Goal: Task Accomplishment & Management: Manage account settings

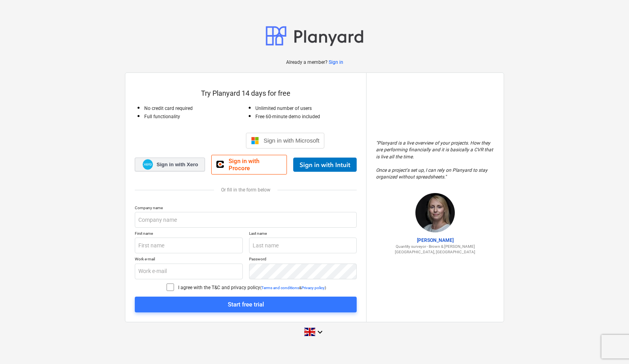
click at [160, 164] on span "Sign in with Xero" at bounding box center [176, 164] width 41 height 7
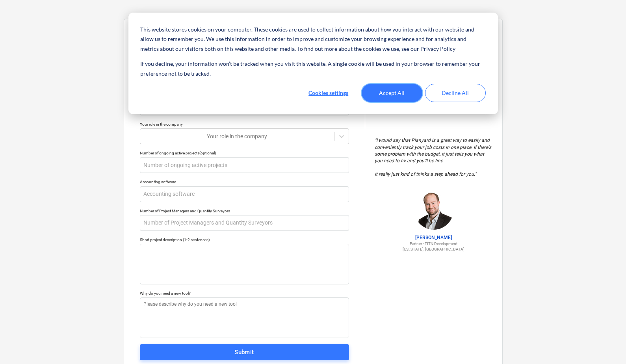
click at [411, 97] on button "Accept All" at bounding box center [392, 93] width 61 height 18
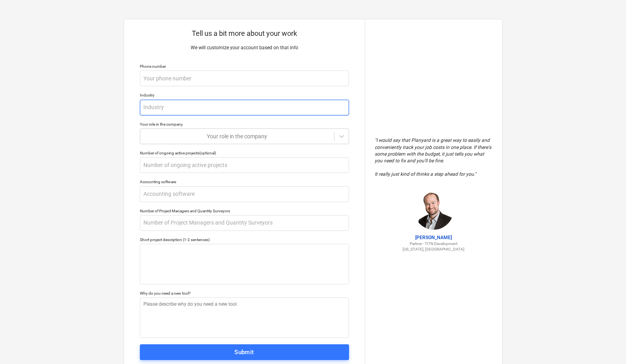
click at [304, 114] on input "text" at bounding box center [244, 108] width 209 height 16
click at [299, 134] on div at bounding box center [237, 136] width 186 height 8
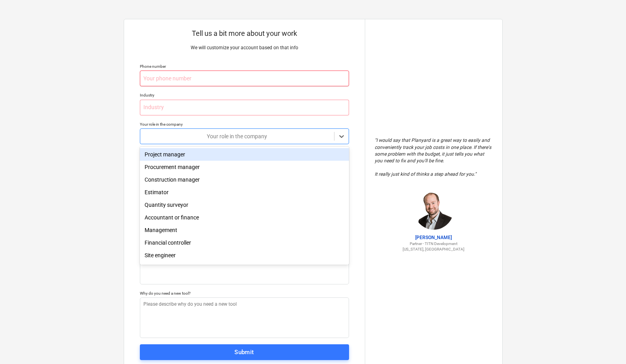
click at [304, 82] on input "text" at bounding box center [244, 79] width 209 height 16
click at [310, 136] on div at bounding box center [237, 136] width 186 height 8
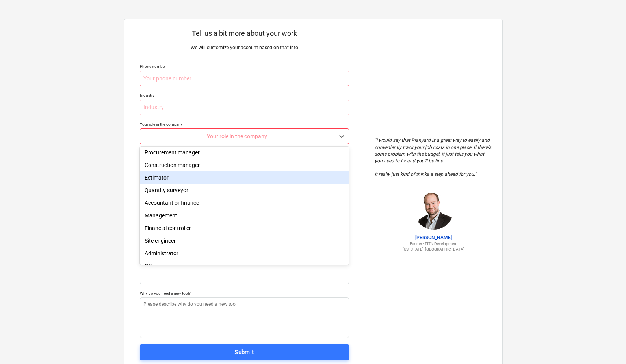
scroll to position [24, 0]
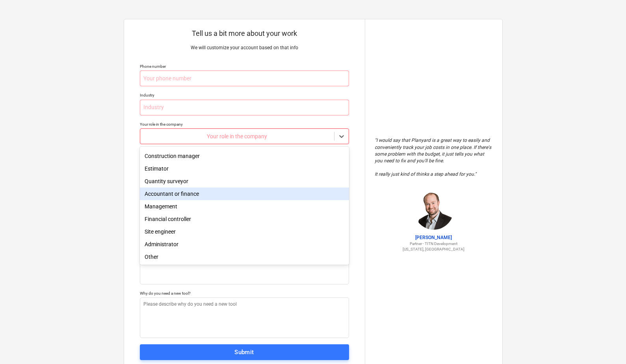
click at [250, 197] on div "Accountant or finance" at bounding box center [244, 194] width 209 height 13
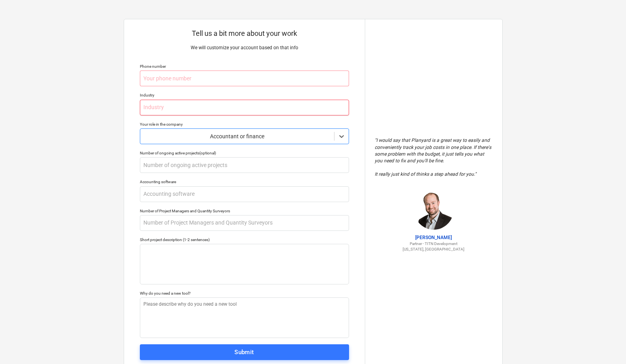
click at [266, 106] on input "text" at bounding box center [244, 108] width 209 height 16
type textarea "x"
type input "C"
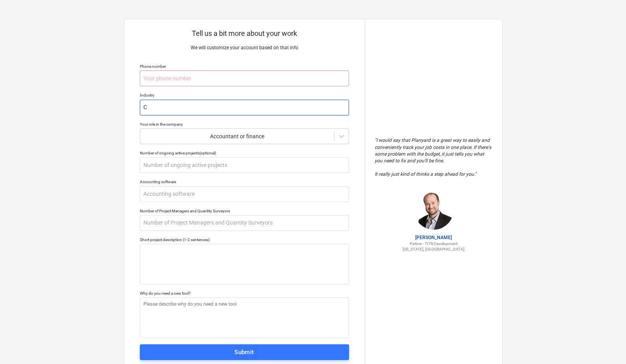
type textarea "x"
type input "Co"
type textarea "x"
type input "Con"
type textarea "x"
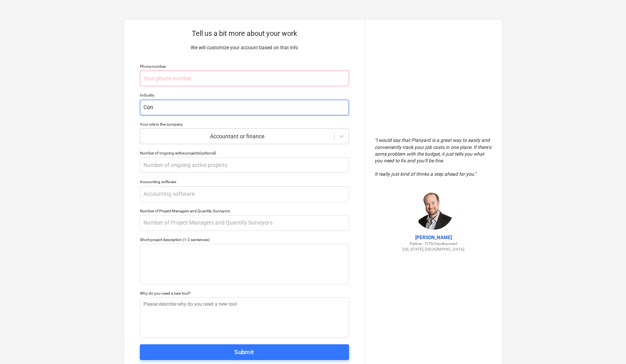
type input "Cons"
type textarea "x"
type input "Const"
type textarea "x"
type input "Constr"
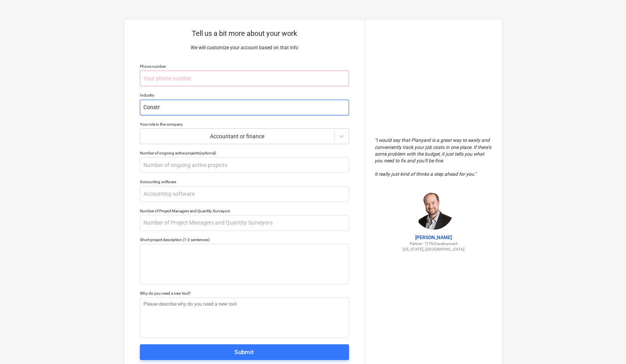
type textarea "x"
type input "Constru"
type textarea "x"
type input "Construc"
type textarea "x"
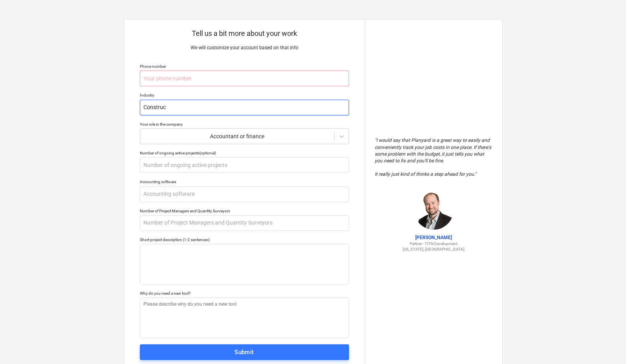
type input "Construct"
type textarea "x"
type input "Constructi"
type textarea "x"
type input "Constructio"
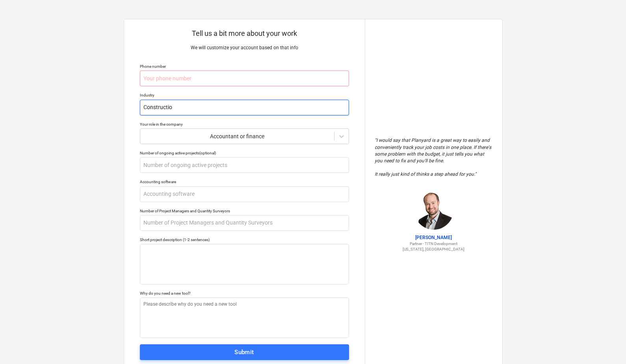
type textarea "x"
type input "Construction"
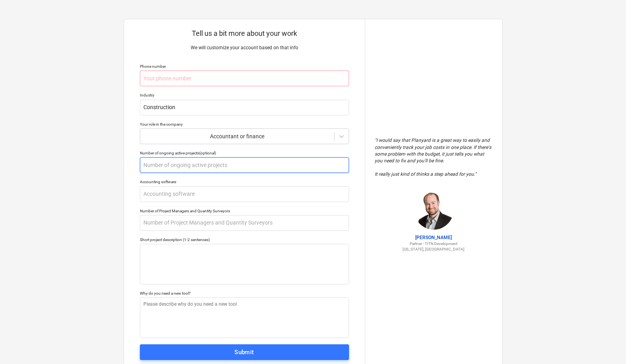
click at [227, 162] on input "text" at bounding box center [244, 165] width 209 height 16
click at [245, 192] on input "text" at bounding box center [244, 194] width 209 height 16
type textarea "x"
type input "X"
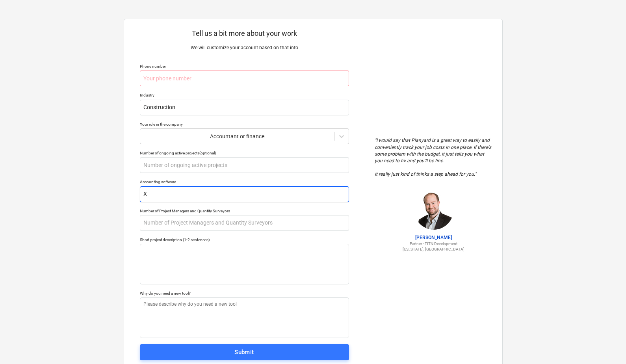
type textarea "x"
type input "Xe"
type textarea "x"
type input "Xer"
type textarea "x"
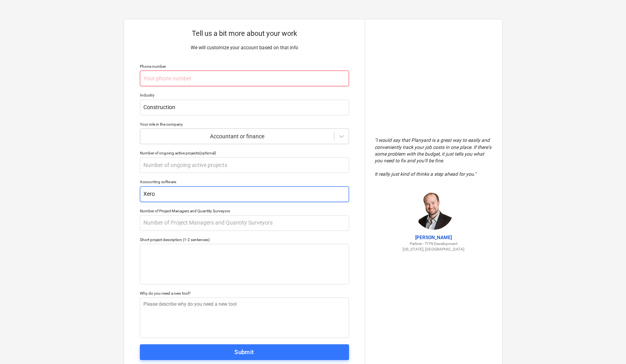
type input "Xero"
click at [301, 82] on input "text" at bounding box center [244, 79] width 209 height 16
type textarea "x"
type input "0"
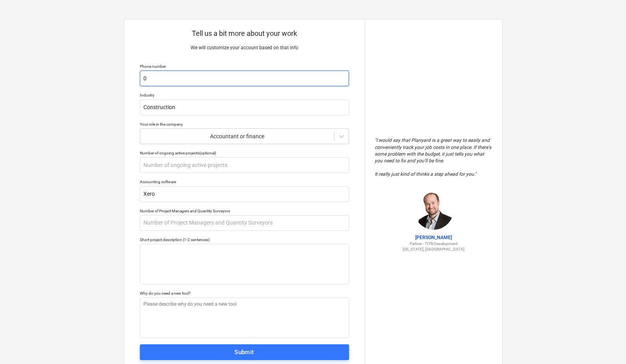
type textarea "x"
type input "07"
type textarea "x"
type input "075"
type textarea "x"
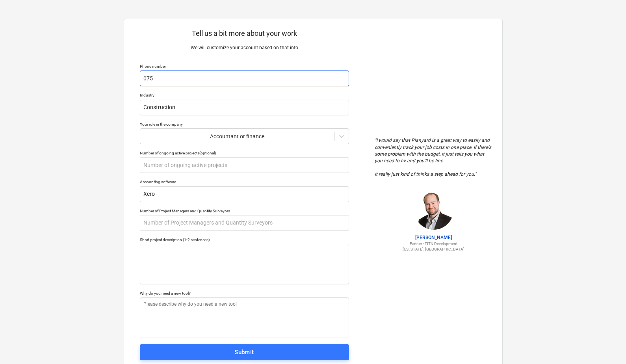
type input "0759"
type textarea "x"
type input "07598"
type textarea "x"
type input "075987"
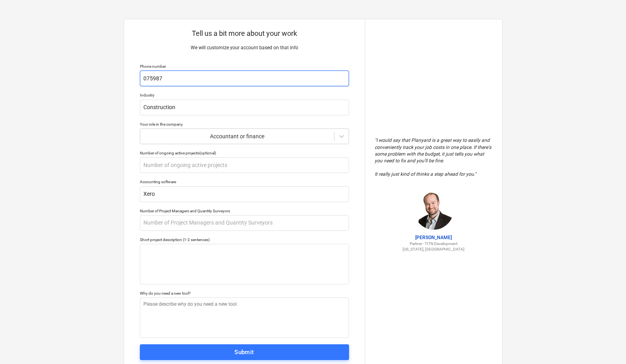
type textarea "x"
type input "0759874"
type textarea "x"
type input "07598746"
type textarea "x"
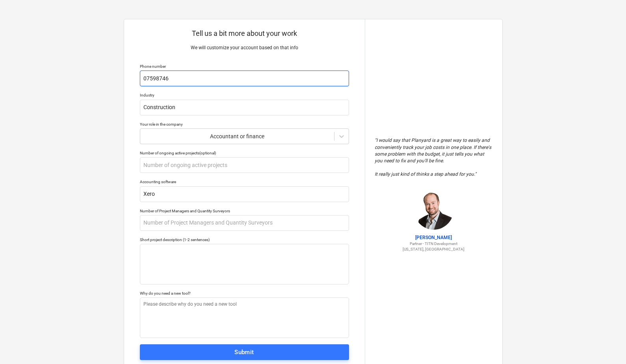
type input "075987468"
type textarea "x"
type input "0759874680"
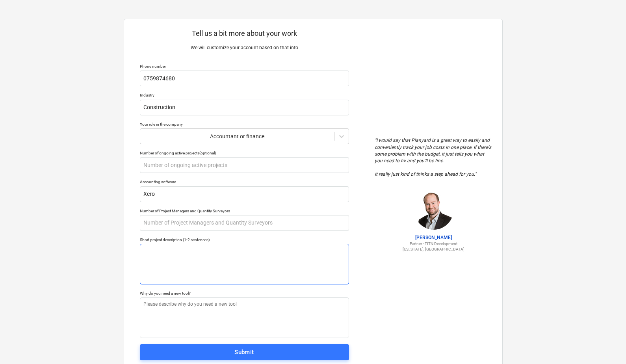
click at [198, 263] on textarea at bounding box center [244, 264] width 209 height 41
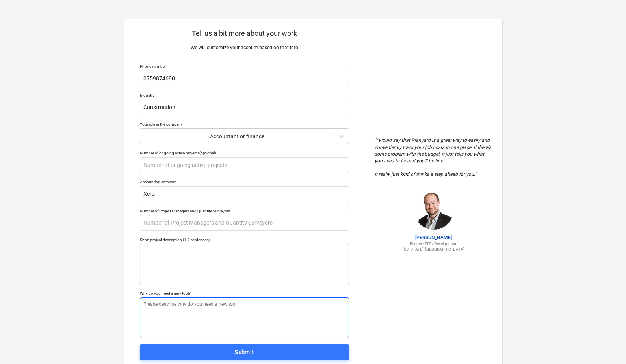
click at [196, 314] on textarea at bounding box center [244, 318] width 209 height 41
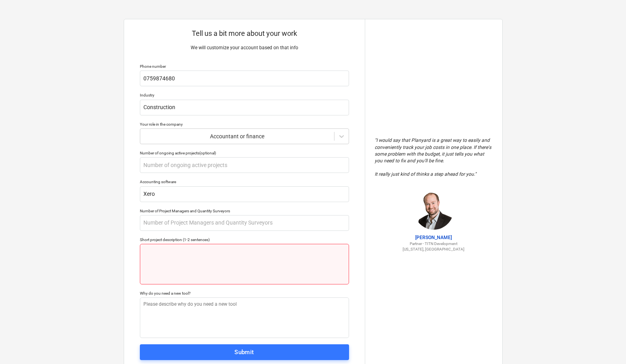
click at [217, 273] on textarea at bounding box center [244, 264] width 209 height 41
type textarea "x"
type textarea "n"
type textarea "x"
type textarea "ne"
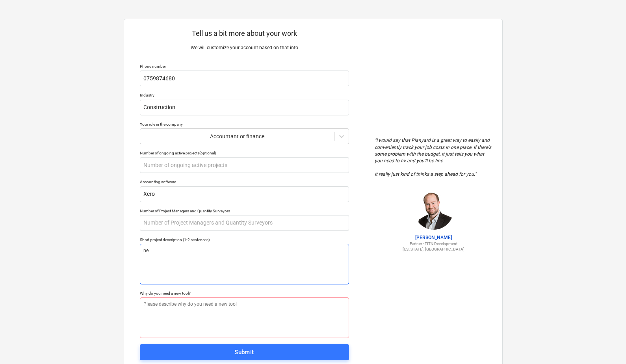
type textarea "x"
type textarea "new"
type textarea "x"
type textarea "new"
type textarea "x"
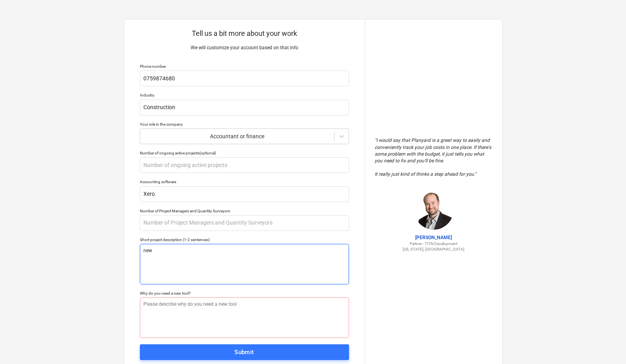
type textarea "new b"
type textarea "x"
type textarea "new bu"
type textarea "x"
type textarea "new bui"
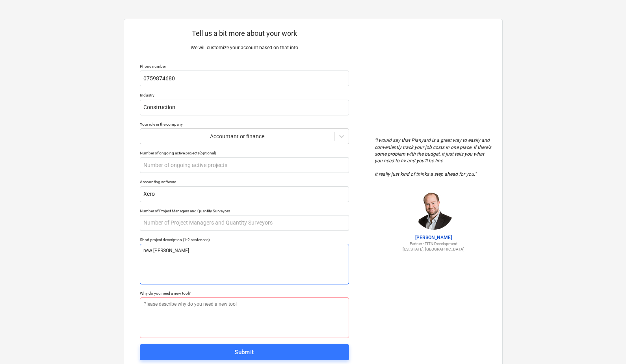
type textarea "x"
type textarea "new buil"
type textarea "x"
type textarea "new build"
type textarea "x"
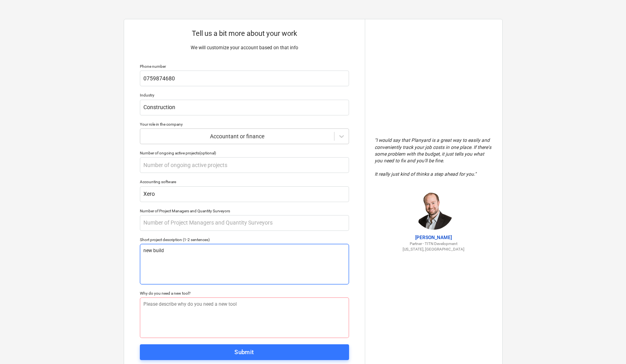
type textarea "new build"
type textarea "x"
type textarea "new build r"
type textarea "x"
type textarea "new build re"
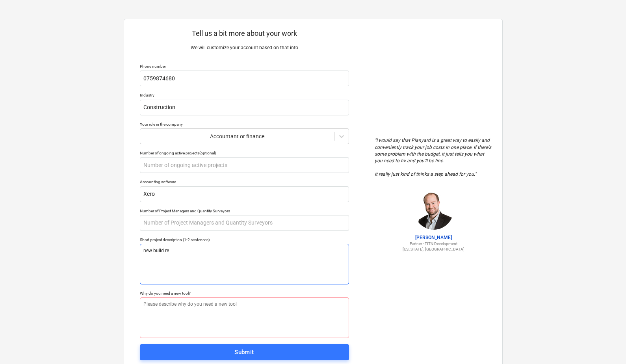
type textarea "x"
type textarea "new build res"
type textarea "x"
type textarea "new build resi"
type textarea "x"
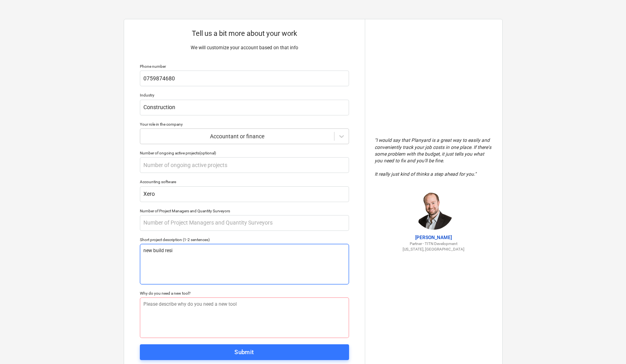
type textarea "new build resid"
type textarea "x"
type textarea "new build reside"
type textarea "x"
type textarea "new build residen"
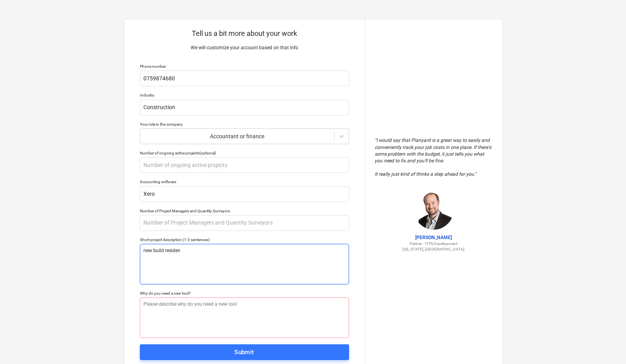
type textarea "x"
type textarea "new build resident"
type textarea "x"
type textarea "new build residenti"
type textarea "x"
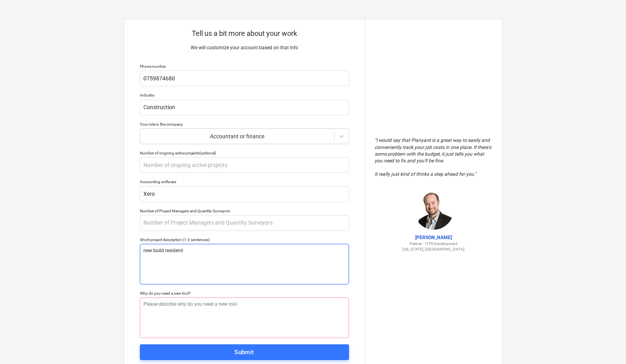
type textarea "new build residentia"
type textarea "x"
type textarea "new build residential"
type textarea "x"
type textarea "new build residential"
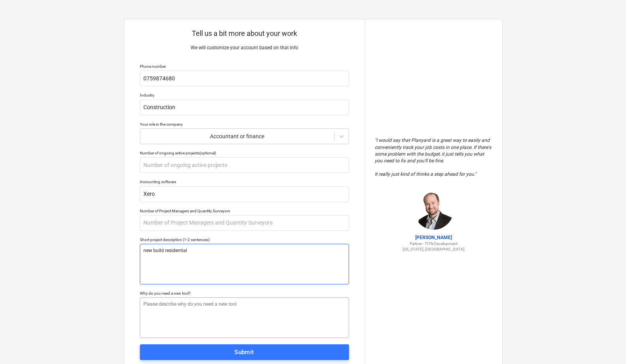
type textarea "x"
type textarea "new build residential h"
type textarea "x"
type textarea "new build residential ho"
type textarea "x"
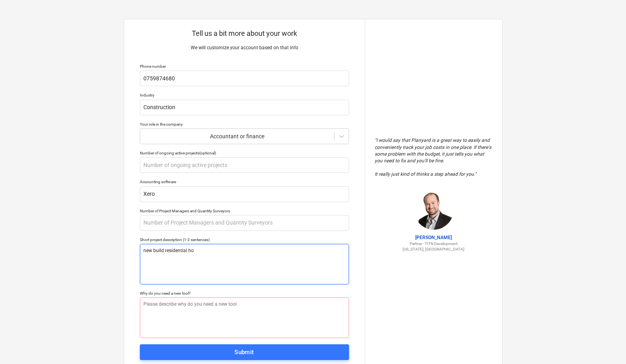
type textarea "new build residential hou"
type textarea "x"
type textarea "new build residential hous"
type textarea "x"
type textarea "new build residential housi"
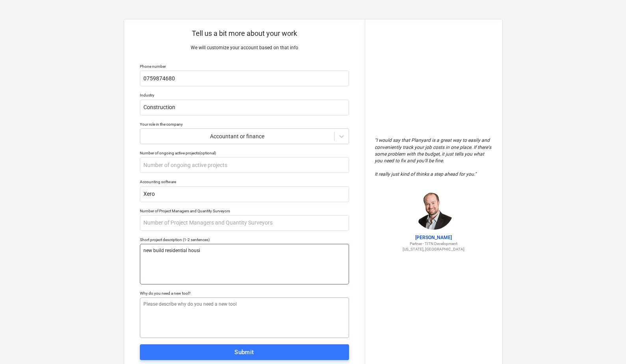
type textarea "x"
type textarea "new build residential housin"
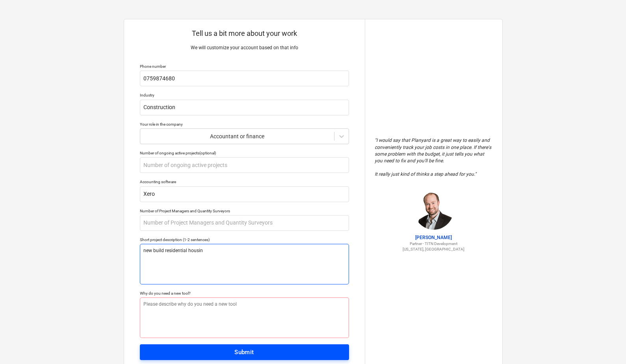
type textarea "x"
type textarea "new build residential housinh"
type textarea "x"
type textarea "new build residential housin"
type textarea "x"
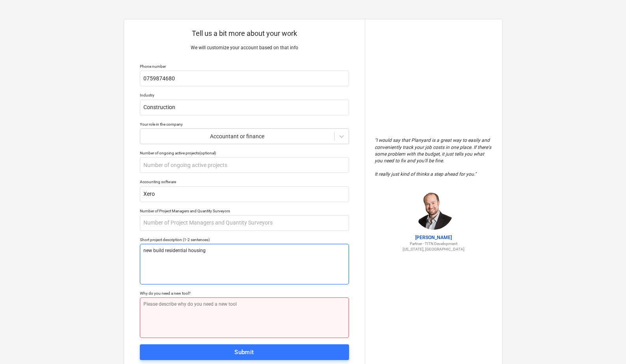
type textarea "new build residential housing"
click at [232, 309] on textarea at bounding box center [244, 318] width 209 height 41
type textarea "x"
type textarea "s"
type textarea "x"
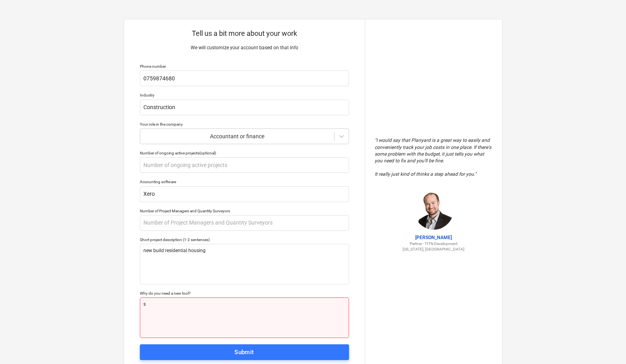
type textarea "st"
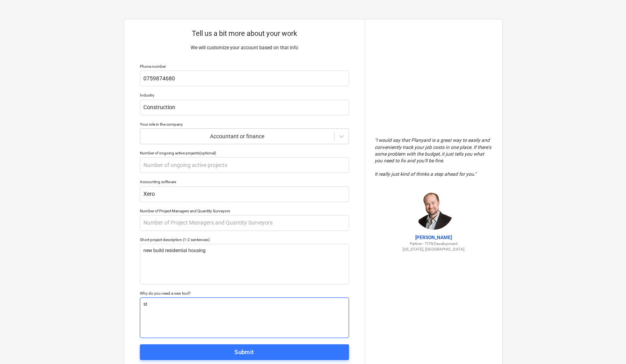
type textarea "x"
type textarea "s"
type textarea "x"
type textarea "sr"
type textarea "x"
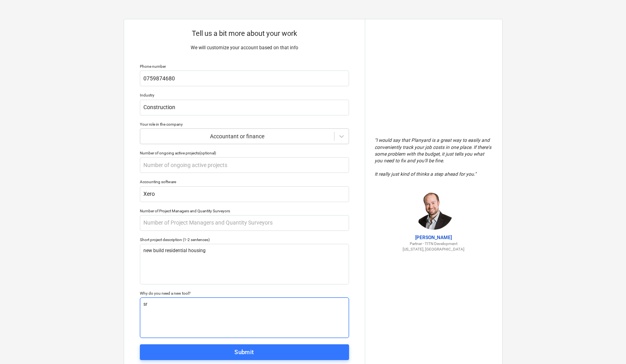
type textarea "s"
type textarea "x"
type textarea "st"
type textarea "x"
type textarea "str"
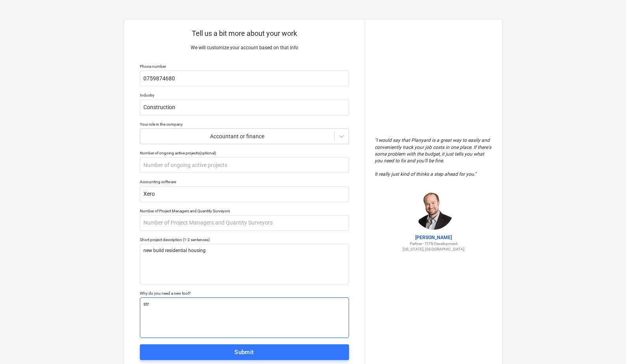
type textarea "x"
type textarea "stre"
type textarea "x"
type textarea "strea"
type textarea "x"
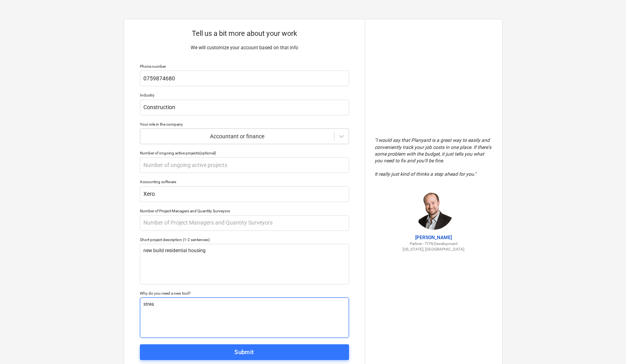
type textarea "stream"
type textarea "x"
type textarea "streaml"
type textarea "x"
type textarea "streamli"
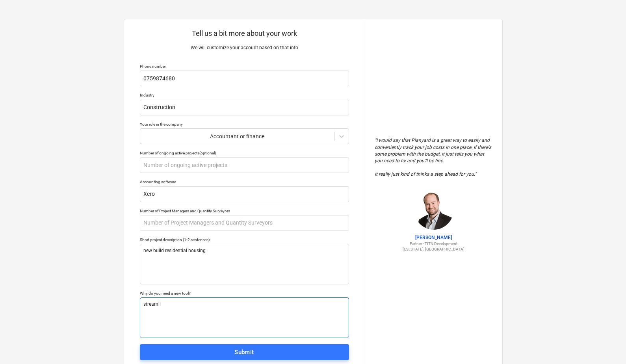
type textarea "x"
type textarea "streamlin"
type textarea "x"
type textarea "streamline"
type textarea "x"
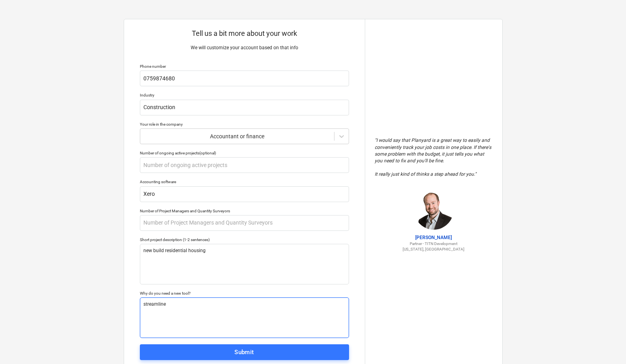
type textarea "streamline"
type textarea "x"
type textarea "streamline A"
type textarea "x"
type textarea "streamline AP"
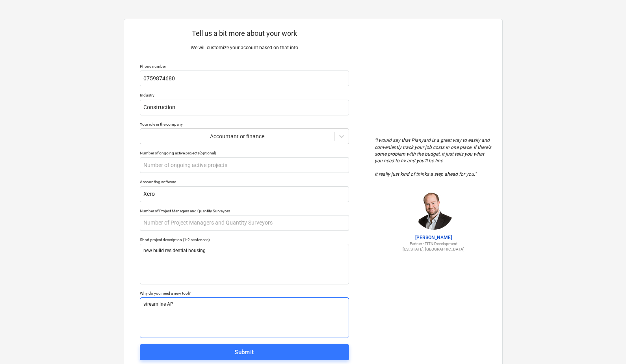
type textarea "x"
type textarea "streamline AP"
type textarea "x"
type textarea "streamline AP"
type textarea "x"
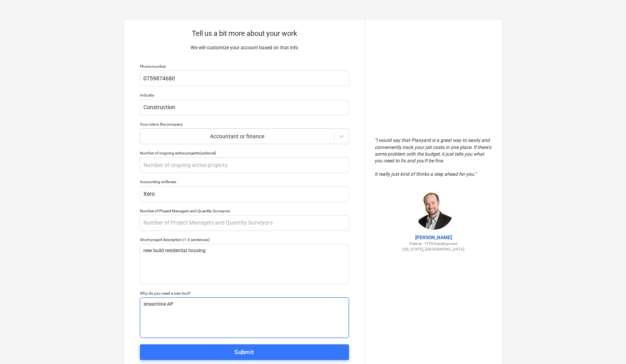
type textarea "streamline AP/"
type textarea "x"
type textarea "streamline AP/P"
type textarea "x"
type textarea "streamline AP/PO"
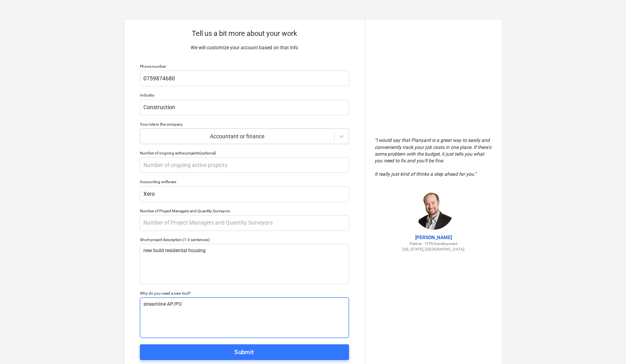
type textarea "x"
type textarea "streamline AP/PO"
type textarea "x"
type textarea "streamline AP/PO s"
type textarea "x"
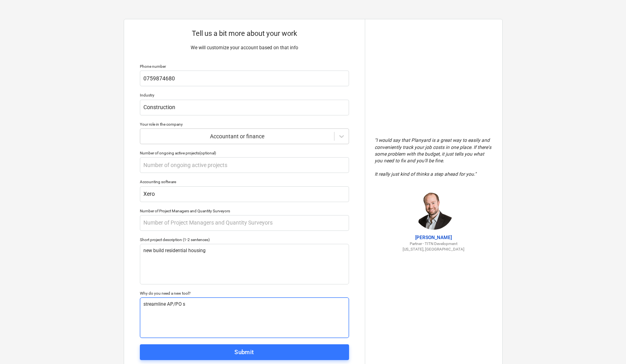
type textarea "streamline AP/PO se"
type textarea "x"
type textarea "streamline AP/PO ser"
type textarea "x"
type textarea "streamline AP/PO serv"
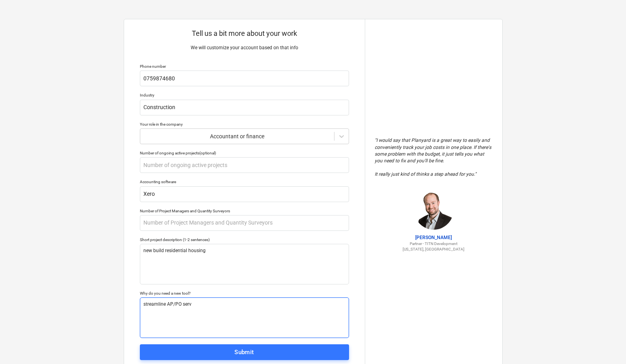
type textarea "x"
type textarea "streamline AP/PO servi"
type textarea "x"
type textarea "streamline AP/PO servic"
type textarea "x"
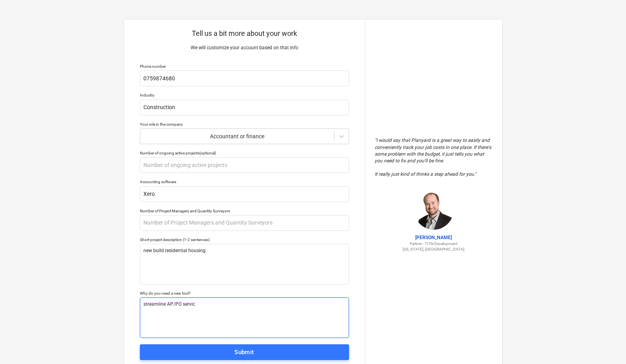
type textarea "streamline AP/PO service"
type textarea "x"
type textarea "streamline AP/PO services"
type textarea "x"
type textarea "streamline AP/PO services,"
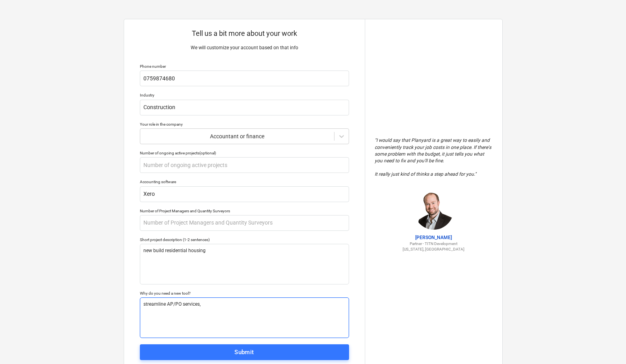
type textarea "x"
type textarea "streamline AP/PO services,"
type textarea "x"
type textarea "streamline AP/PO services,"
type textarea "x"
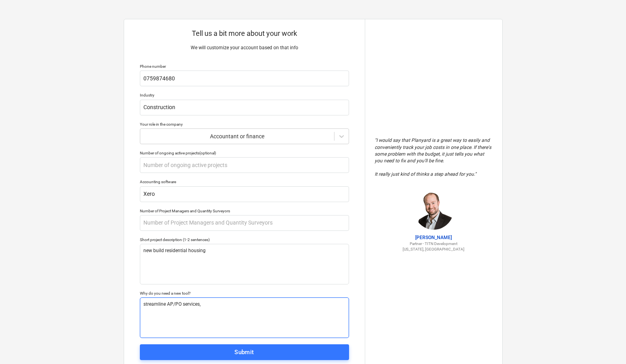
type textarea "streamline AP/PO services"
type textarea "x"
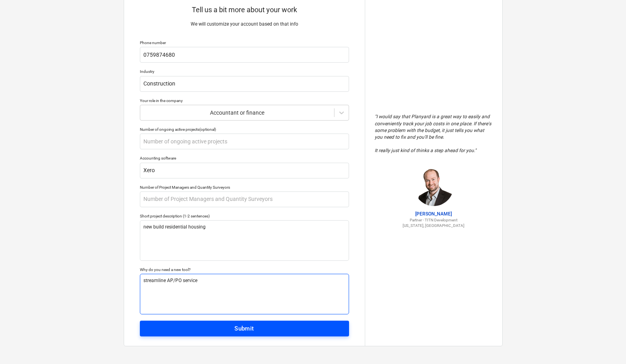
type textarea "streamline AP/PO service"
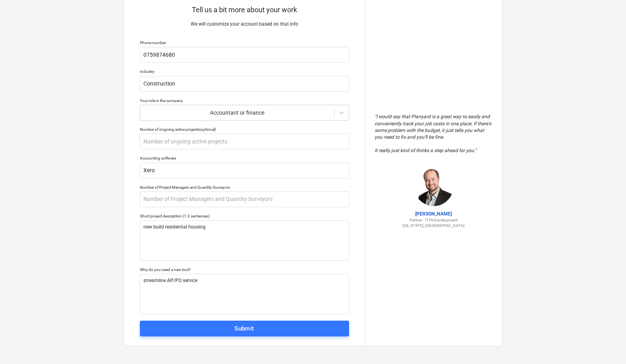
click at [245, 326] on div "Submit" at bounding box center [245, 329] width 20 height 10
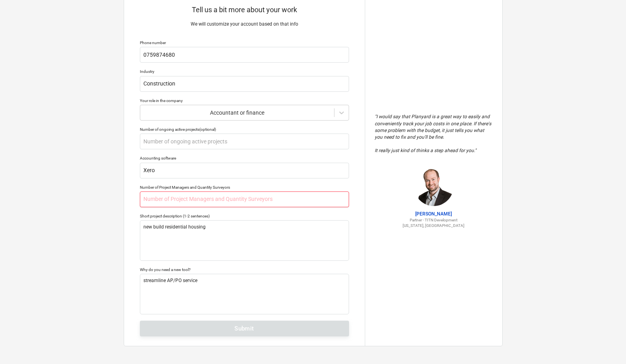
click at [220, 195] on input "text" at bounding box center [244, 200] width 209 height 16
type textarea "x"
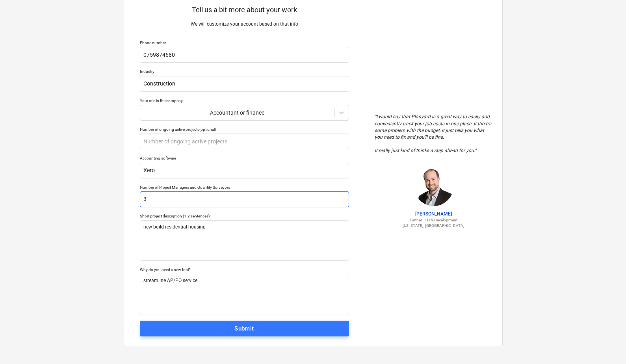
type input "3"
click at [216, 339] on div "Tell us a bit more about your work We will customize your account based on that…" at bounding box center [244, 171] width 241 height 350
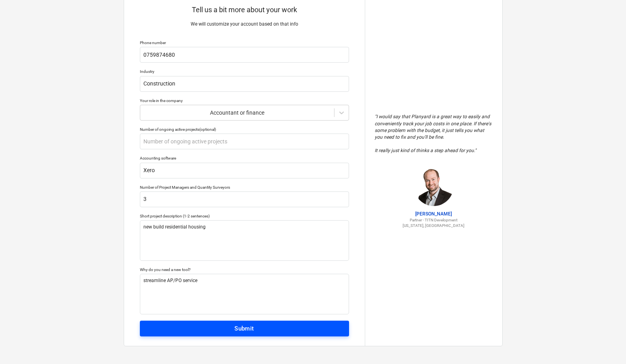
click at [224, 331] on span "Submit" at bounding box center [245, 329] width 192 height 10
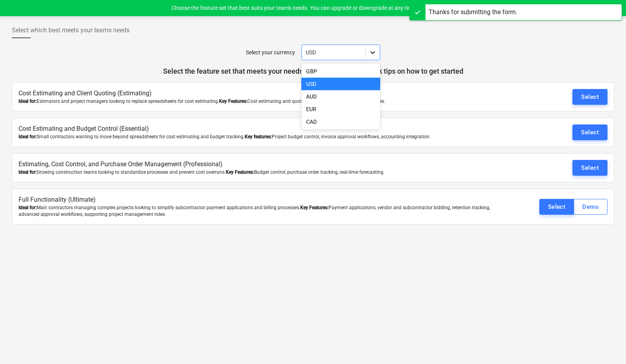
click at [367, 52] on div at bounding box center [373, 52] width 14 height 14
click at [345, 74] on div "GBP" at bounding box center [341, 71] width 79 height 13
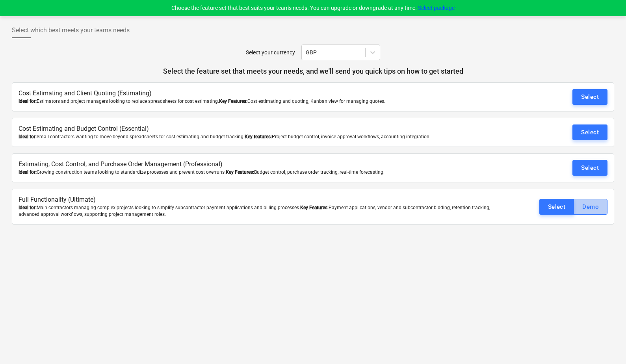
click at [592, 206] on div "Demo" at bounding box center [591, 207] width 17 height 10
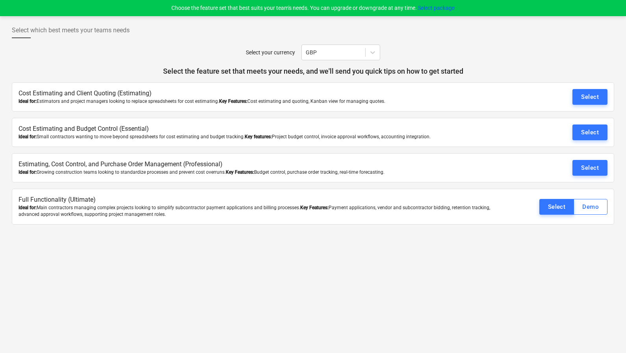
scroll to position [2, 0]
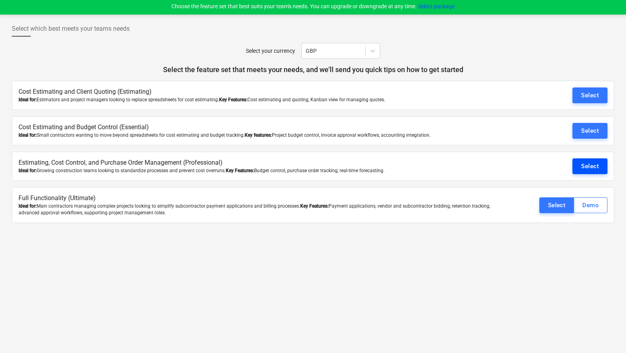
click at [588, 166] on div "Select" at bounding box center [590, 166] width 18 height 10
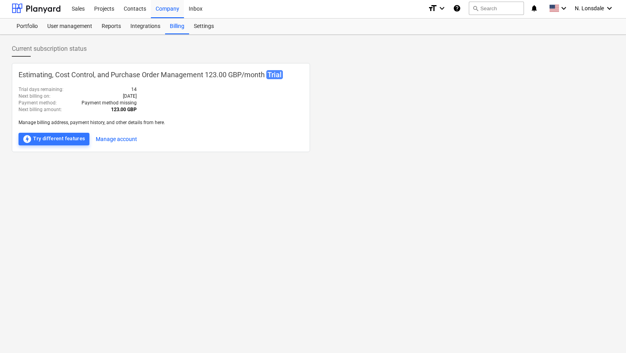
drag, startPoint x: 140, startPoint y: 98, endPoint x: 110, endPoint y: 96, distance: 30.0
click at [110, 96] on div "Estimating, Cost Control, and Purchase Order Management 123.00 GBP / month Tria…" at bounding box center [161, 107] width 298 height 89
click at [186, 128] on div at bounding box center [161, 130] width 285 height 6
click at [80, 8] on div "Sales" at bounding box center [78, 8] width 22 height 20
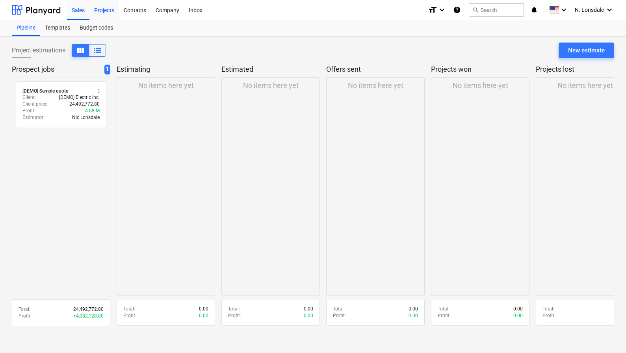
click at [102, 8] on div "Projects" at bounding box center [104, 10] width 30 height 20
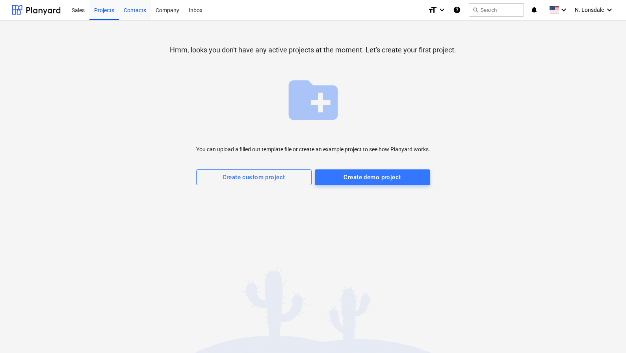
click at [136, 16] on div "Contacts" at bounding box center [135, 10] width 32 height 20
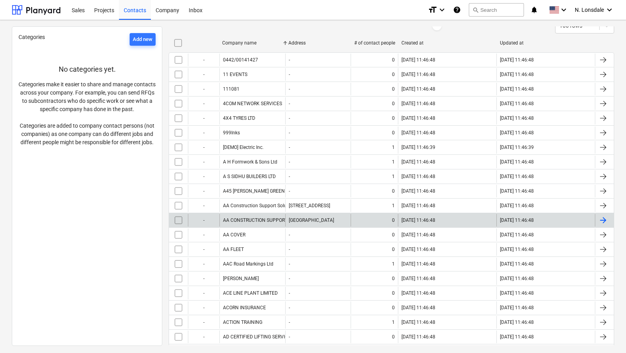
scroll to position [143, 0]
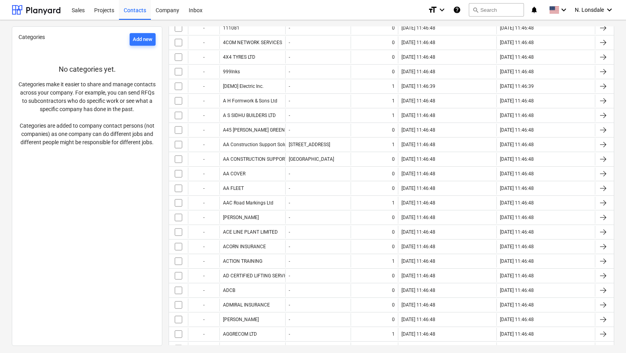
click at [112, 20] on div "Categories Add new No categories yet. Categories make it easier to share and ma…" at bounding box center [313, 186] width 626 height 333
click at [111, 14] on div "Projects" at bounding box center [104, 10] width 30 height 20
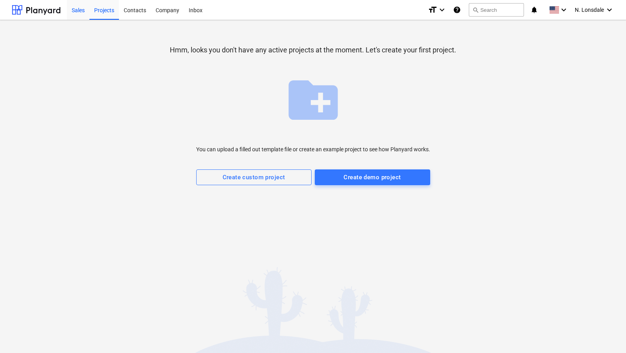
click at [76, 14] on div "Sales" at bounding box center [78, 10] width 22 height 20
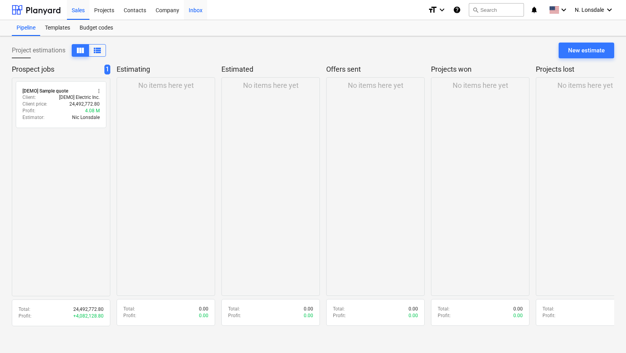
click at [194, 13] on div "Inbox" at bounding box center [195, 10] width 23 height 20
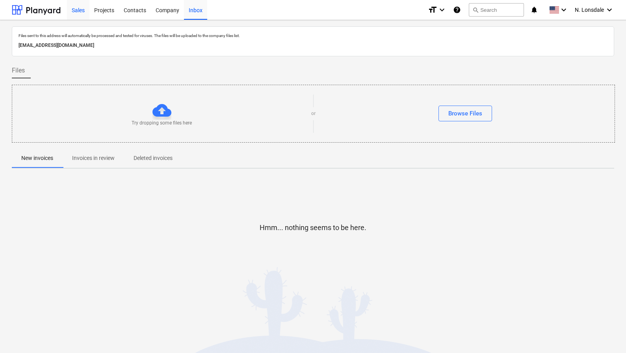
click at [84, 15] on div "Sales" at bounding box center [78, 10] width 22 height 20
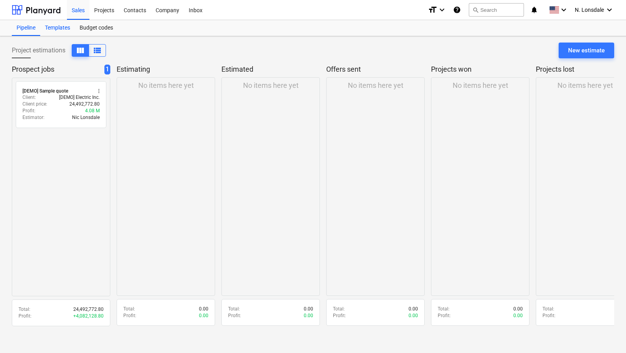
click at [66, 28] on div "Templates" at bounding box center [57, 28] width 35 height 16
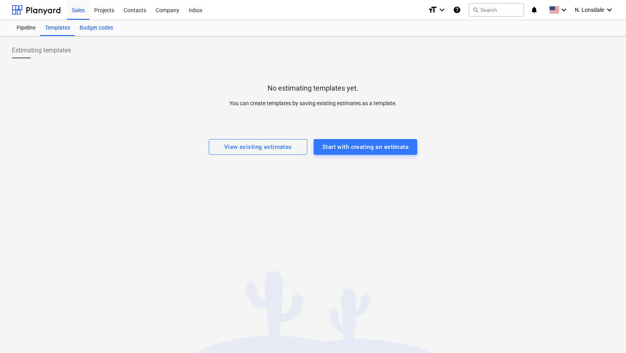
click at [100, 28] on div "Budget codes" at bounding box center [96, 28] width 43 height 16
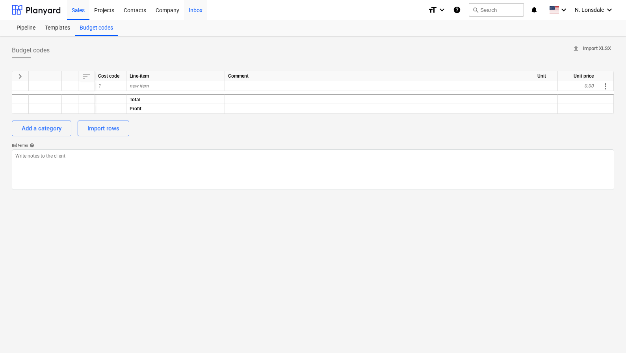
click at [191, 10] on div "Inbox" at bounding box center [195, 10] width 23 height 20
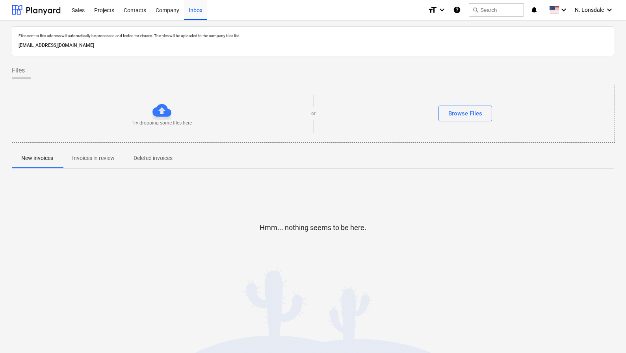
scroll to position [7, 0]
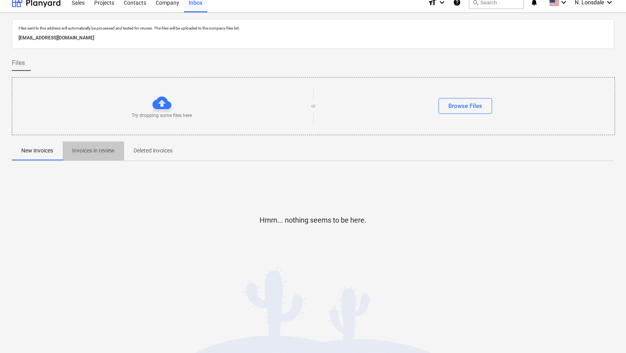
click at [101, 155] on span "Invoices in review" at bounding box center [93, 150] width 61 height 13
click at [145, 155] on span "Deleted invoices" at bounding box center [153, 150] width 58 height 13
click at [33, 151] on p "New invoices" at bounding box center [37, 151] width 32 height 8
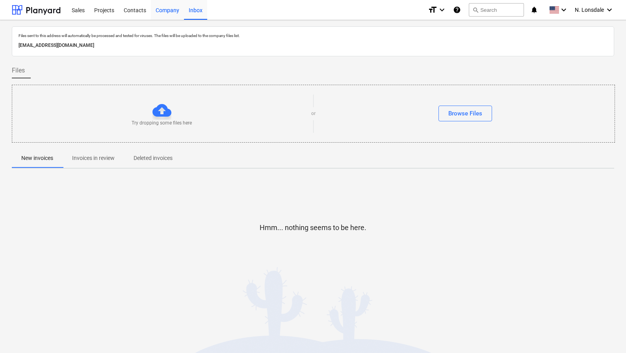
click at [171, 12] on div "Company" at bounding box center [167, 10] width 33 height 20
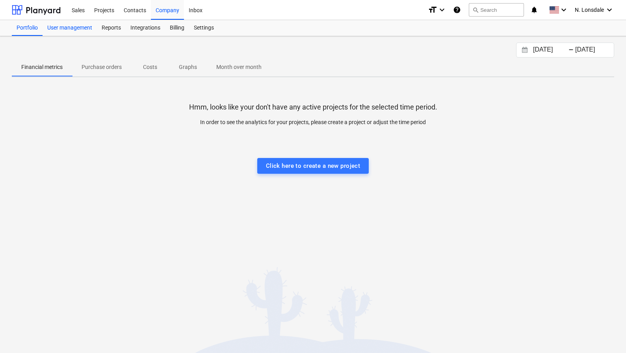
click at [82, 30] on div "User management" at bounding box center [70, 28] width 54 height 16
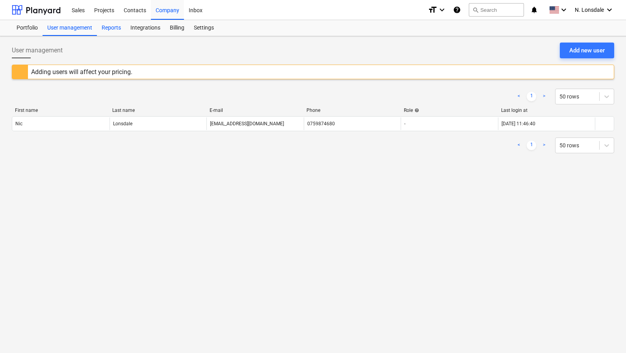
click at [115, 31] on div "Reports" at bounding box center [111, 28] width 29 height 16
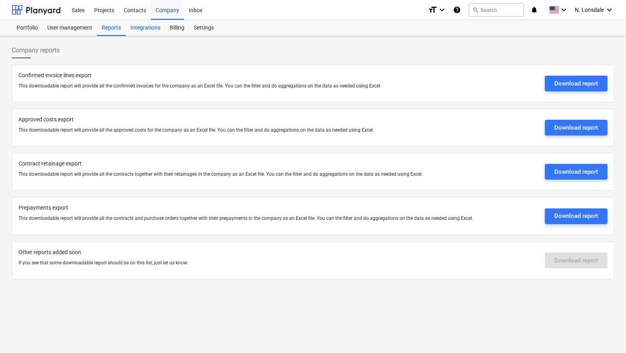
click at [136, 28] on div "Integrations" at bounding box center [145, 28] width 39 height 16
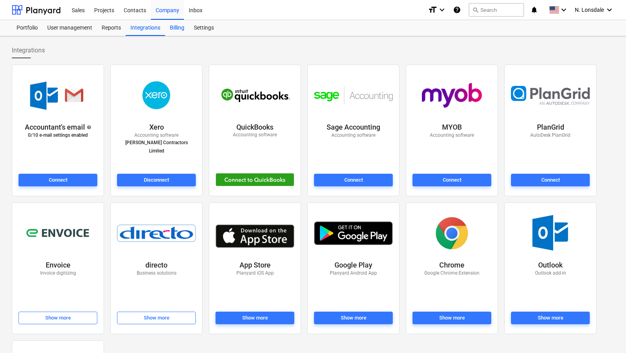
click at [185, 28] on div "Billing" at bounding box center [177, 28] width 24 height 16
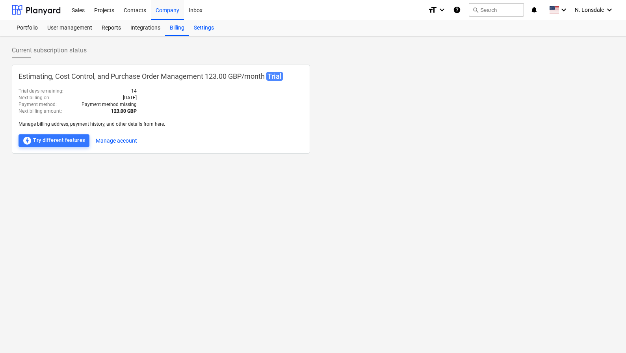
click at [204, 28] on div "Settings" at bounding box center [204, 28] width 30 height 16
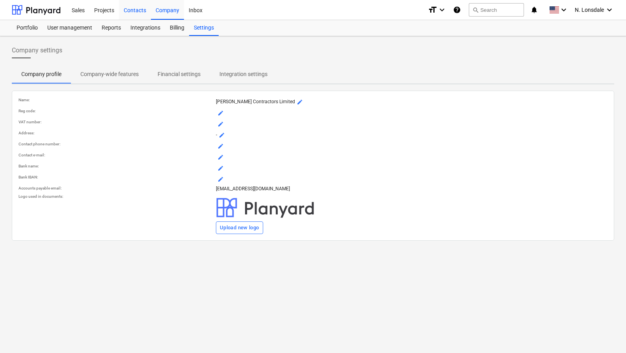
click at [138, 11] on div "Contacts" at bounding box center [135, 10] width 32 height 20
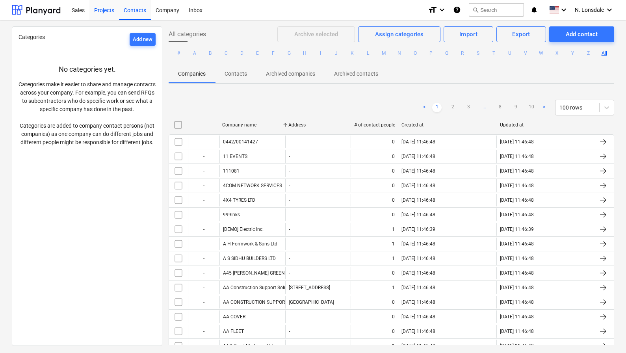
click at [99, 14] on div "Projects" at bounding box center [104, 10] width 30 height 20
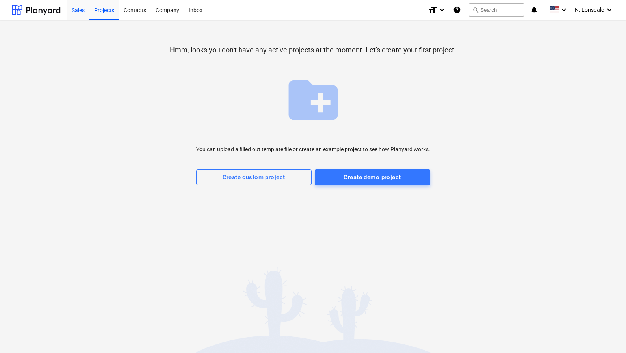
click at [71, 14] on div "Sales" at bounding box center [78, 10] width 22 height 20
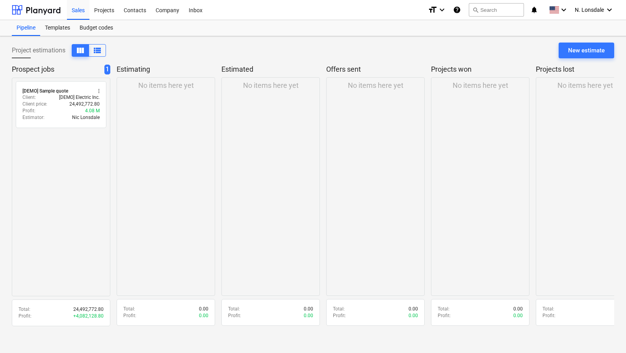
click at [4, 14] on div "Sales Projects Contacts Company Inbox format_size keyboard_arrow_down help sear…" at bounding box center [313, 10] width 626 height 20
click at [32, 13] on div at bounding box center [36, 10] width 49 height 20
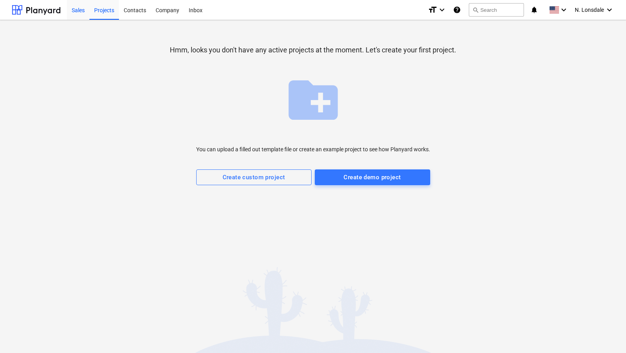
click at [82, 10] on div "Sales" at bounding box center [78, 10] width 22 height 20
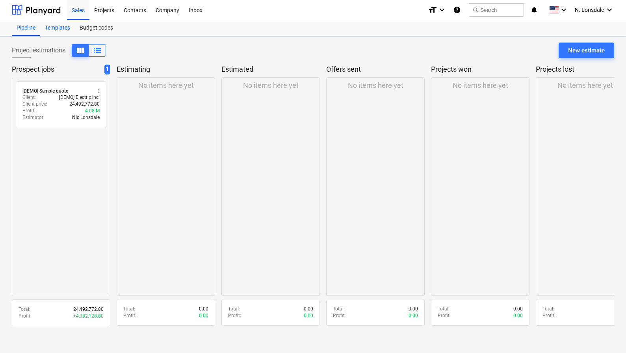
click at [47, 28] on div "Templates" at bounding box center [57, 28] width 35 height 16
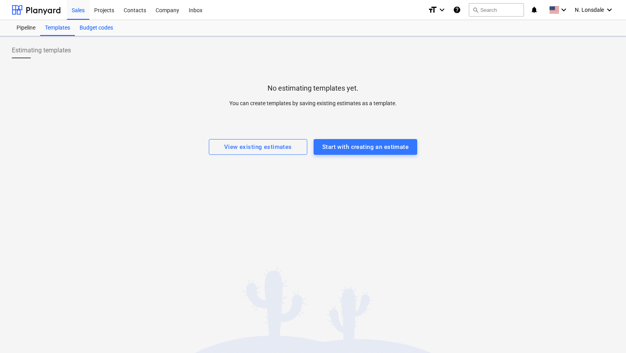
click at [93, 30] on div "Budget codes" at bounding box center [96, 28] width 43 height 16
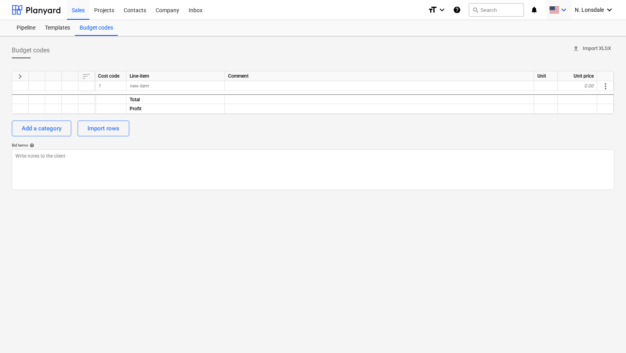
click at [555, 13] on span at bounding box center [554, 9] width 10 height 7
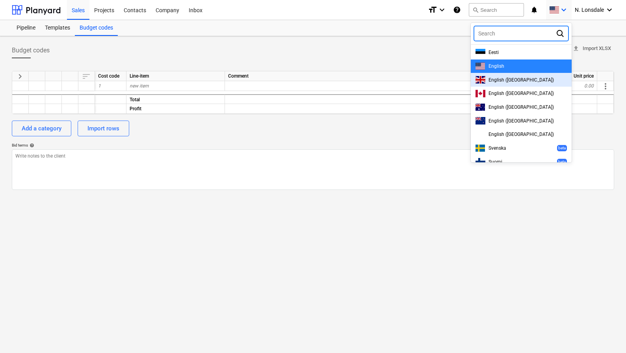
click at [512, 76] on div "English (UK)" at bounding box center [521, 79] width 91 height 7
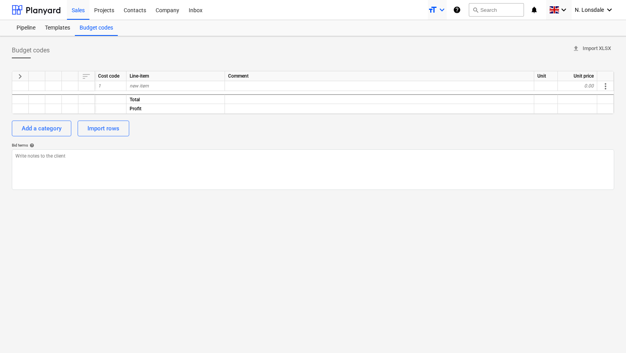
click at [439, 11] on icon "keyboard_arrow_down" at bounding box center [442, 9] width 9 height 9
click at [458, 15] on div at bounding box center [313, 176] width 626 height 353
click at [459, 9] on icon "help" at bounding box center [457, 9] width 8 height 9
click at [158, 13] on div "Company" at bounding box center [167, 10] width 33 height 20
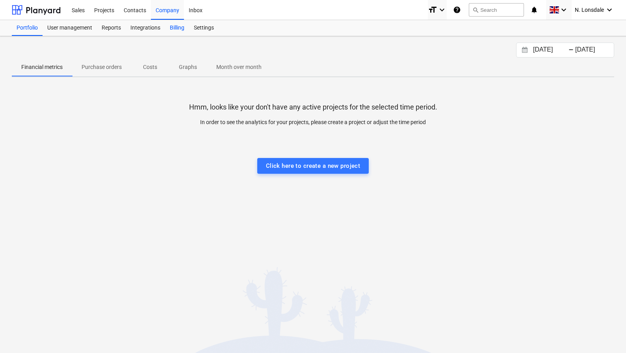
click at [165, 30] on div "Billing" at bounding box center [177, 28] width 24 height 16
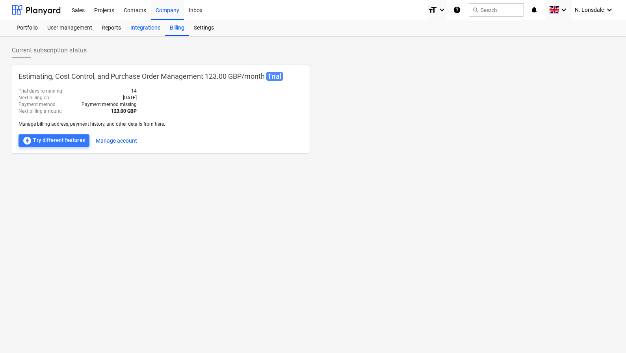
click at [157, 30] on div "Integrations" at bounding box center [145, 28] width 39 height 16
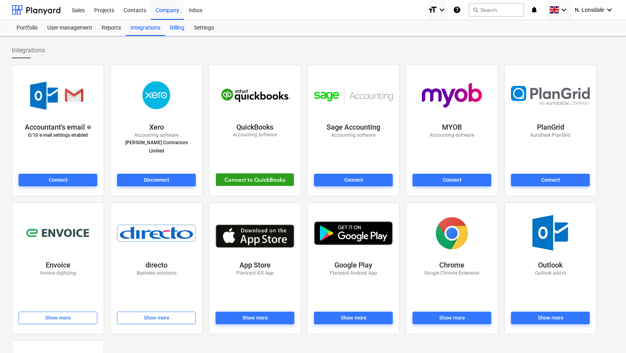
click at [169, 29] on div "Billing" at bounding box center [177, 28] width 24 height 16
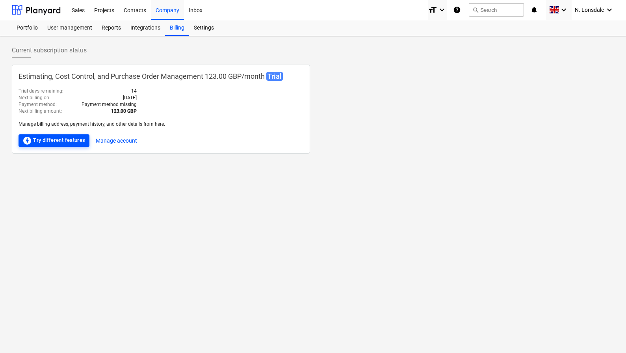
click at [55, 143] on div "offline_bolt Try different features" at bounding box center [53, 140] width 63 height 9
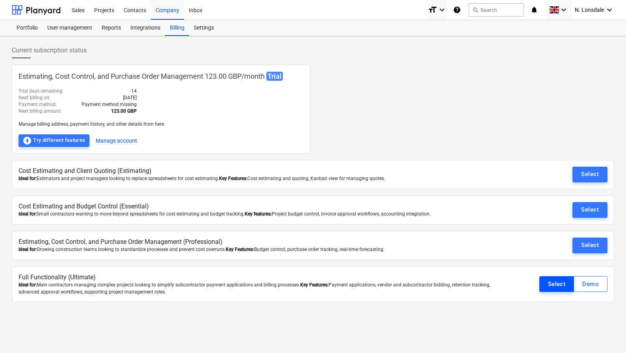
click at [557, 285] on div "Select" at bounding box center [557, 284] width 18 height 10
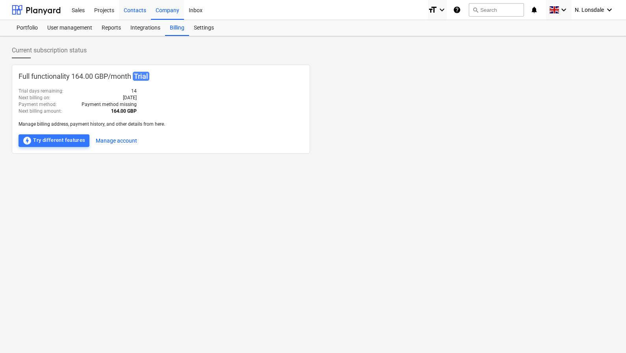
click at [137, 10] on div "Contacts" at bounding box center [135, 10] width 32 height 20
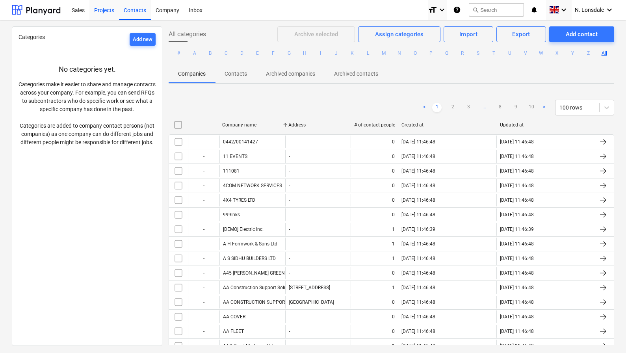
click at [98, 12] on div "Projects" at bounding box center [104, 10] width 30 height 20
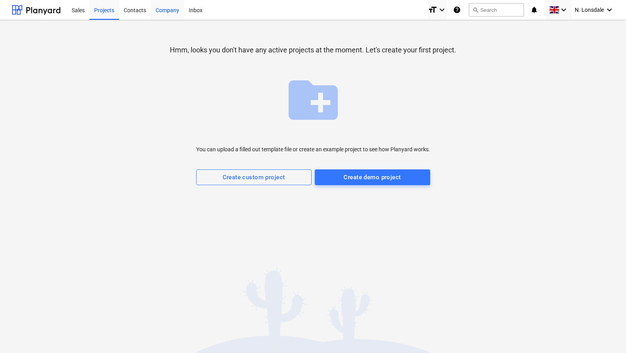
click at [173, 9] on div "Company" at bounding box center [167, 10] width 33 height 20
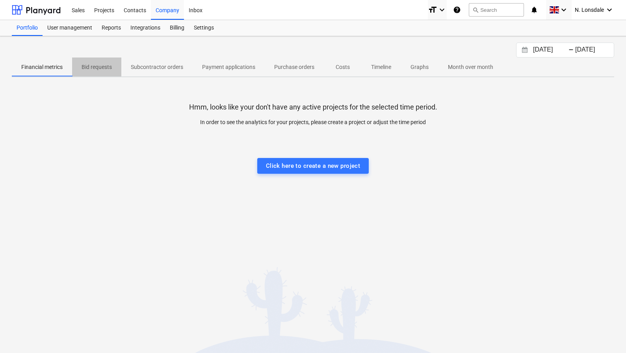
click at [93, 67] on p "Bid requests" at bounding box center [97, 67] width 30 height 8
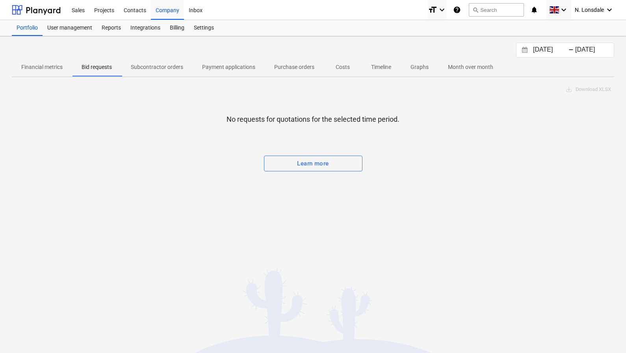
click at [163, 69] on p "Subcontractor orders" at bounding box center [157, 67] width 52 height 8
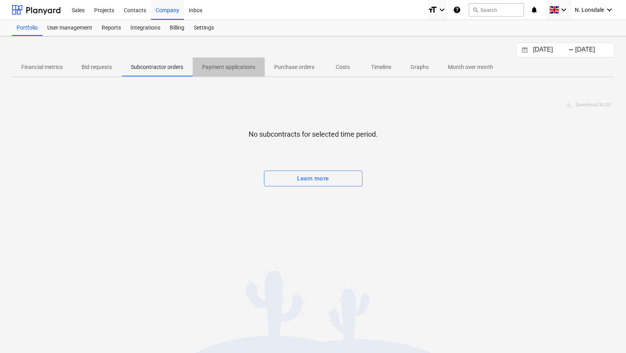
click at [236, 67] on p "Payment applications" at bounding box center [228, 67] width 53 height 8
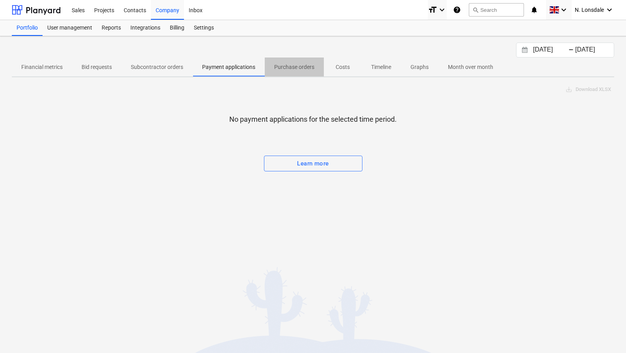
click at [277, 65] on p "Purchase orders" at bounding box center [294, 67] width 40 height 8
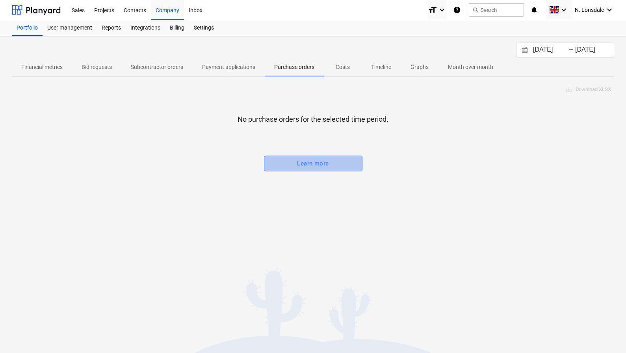
click at [319, 167] on div "Learn more" at bounding box center [313, 163] width 32 height 10
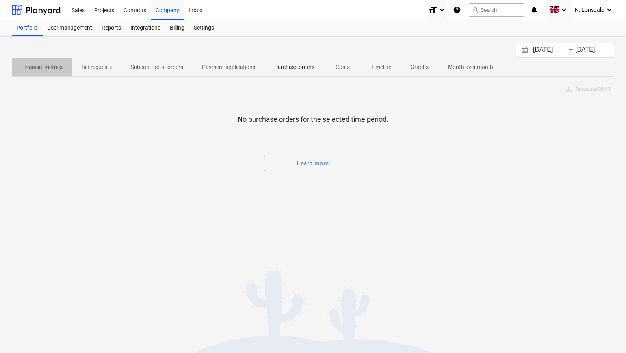
click at [54, 67] on p "Financial metrics" at bounding box center [41, 67] width 41 height 8
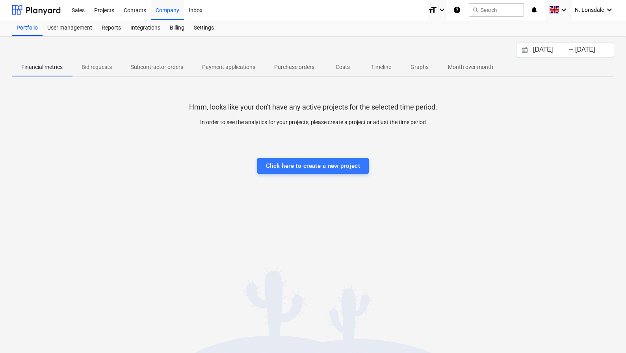
click at [112, 65] on p "Bid requests" at bounding box center [97, 67] width 30 height 8
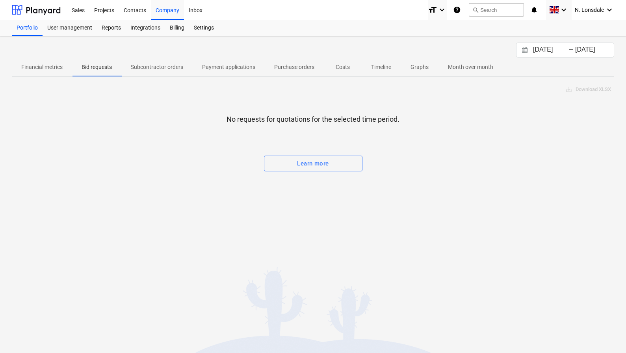
click at [156, 65] on p "Subcontractor orders" at bounding box center [157, 67] width 52 height 8
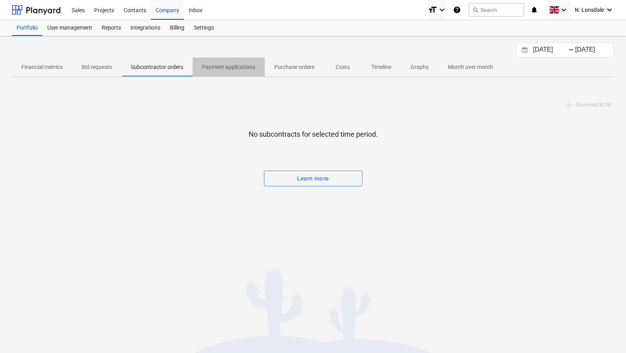
click at [212, 63] on p "Payment applications" at bounding box center [228, 67] width 53 height 8
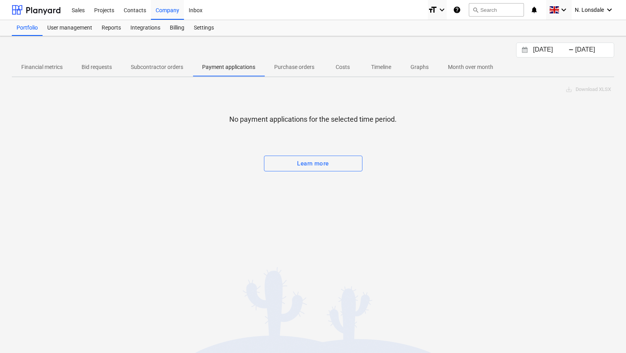
click at [573, 50] on div "-" at bounding box center [571, 50] width 5 height 5
click at [532, 50] on input "[DATE]" at bounding box center [552, 50] width 40 height 11
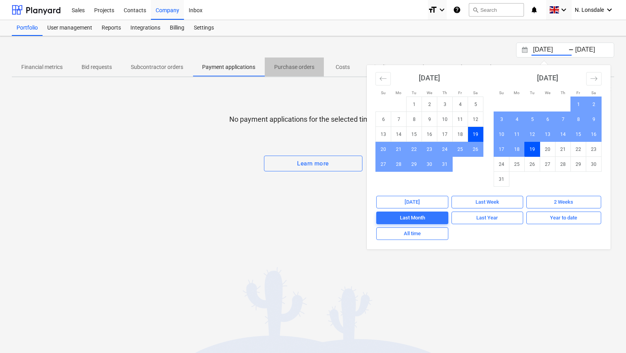
click at [292, 68] on p "Purchase orders" at bounding box center [294, 67] width 40 height 8
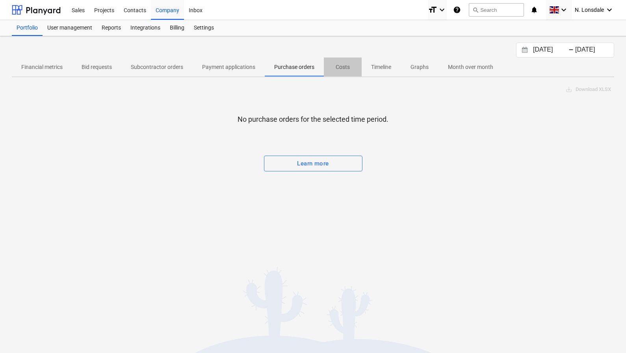
click at [348, 67] on p "Costs" at bounding box center [342, 67] width 19 height 8
click at [385, 67] on p "Timeline" at bounding box center [381, 67] width 20 height 8
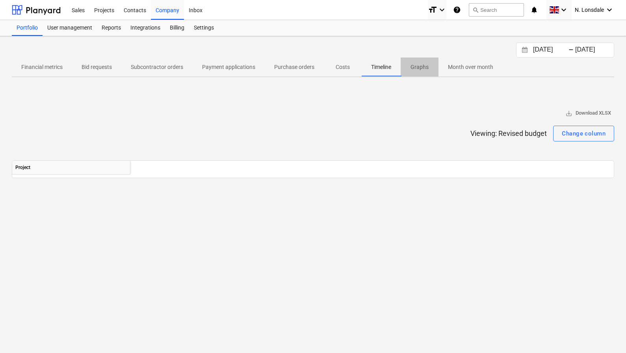
click at [430, 67] on span "Graphs" at bounding box center [420, 67] width 38 height 13
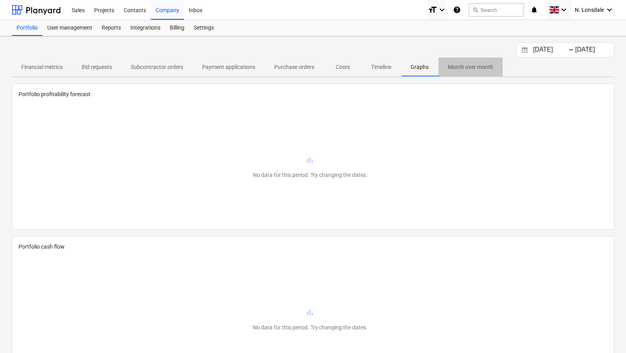
click at [474, 67] on p "Month over month" at bounding box center [470, 67] width 45 height 8
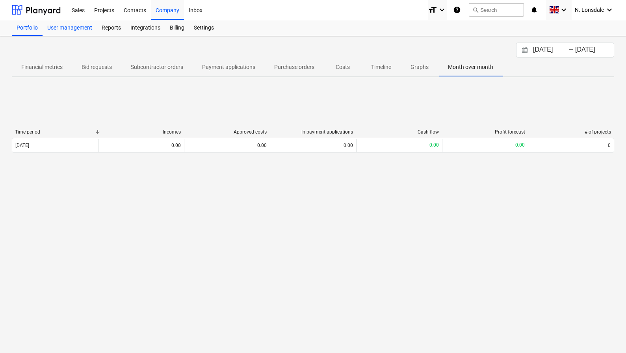
click at [83, 30] on div "User management" at bounding box center [70, 28] width 54 height 16
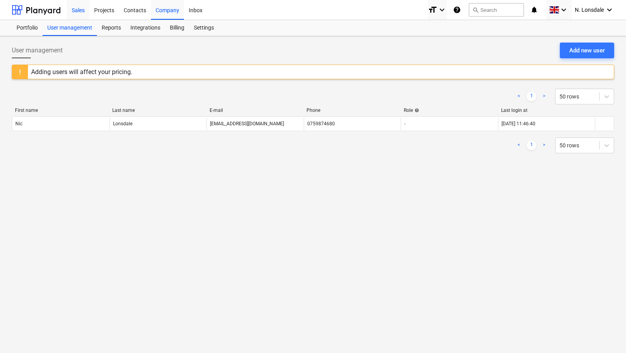
click at [83, 15] on div "Sales" at bounding box center [78, 10] width 22 height 20
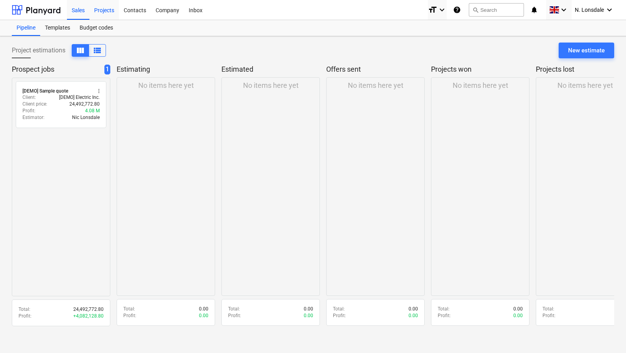
click at [108, 15] on div "Projects" at bounding box center [104, 10] width 30 height 20
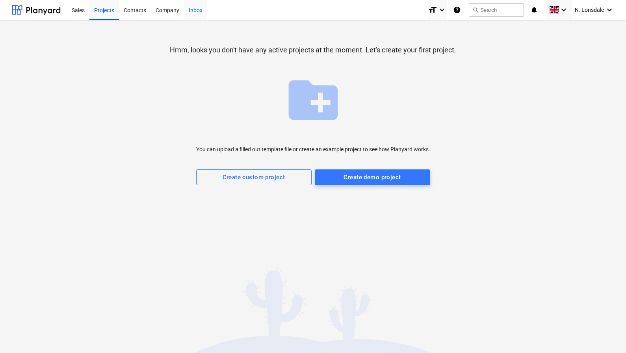
click at [191, 13] on div "Inbox" at bounding box center [195, 10] width 23 height 20
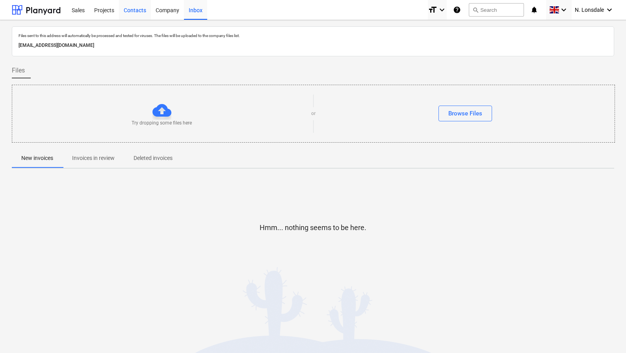
click at [145, 13] on div "Contacts" at bounding box center [135, 10] width 32 height 20
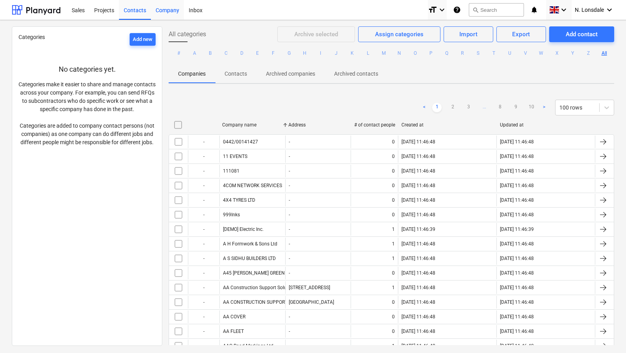
click at [171, 13] on div "Company" at bounding box center [167, 10] width 33 height 20
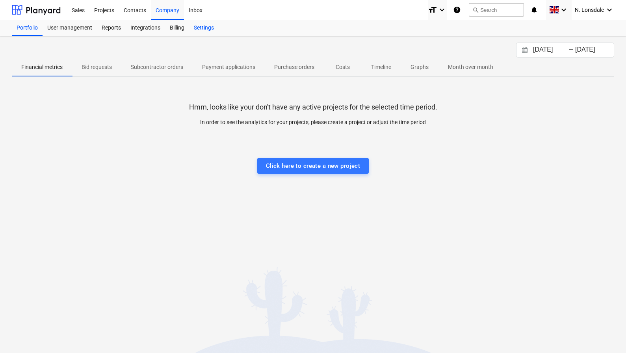
click at [194, 30] on div "Settings" at bounding box center [204, 28] width 30 height 16
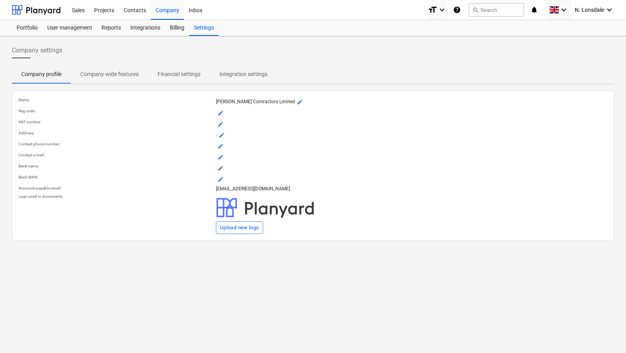
click at [108, 73] on p "Company-wide features" at bounding box center [109, 74] width 58 height 8
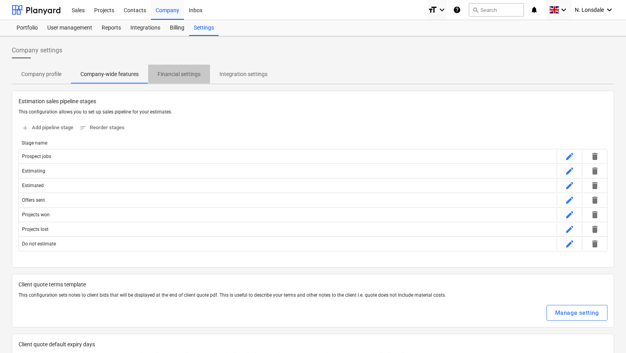
click at [172, 68] on span "Financial settings" at bounding box center [179, 74] width 62 height 13
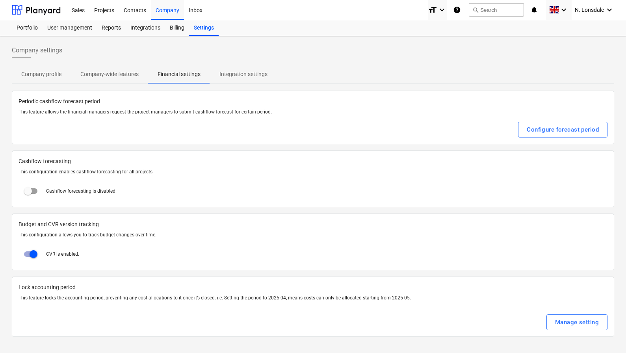
scroll to position [7, 0]
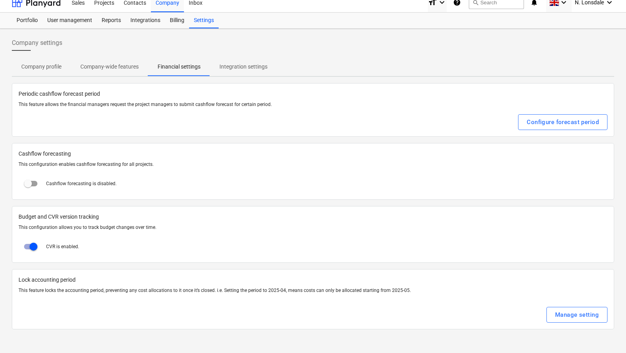
click at [234, 67] on p "Integration settings" at bounding box center [244, 67] width 48 height 8
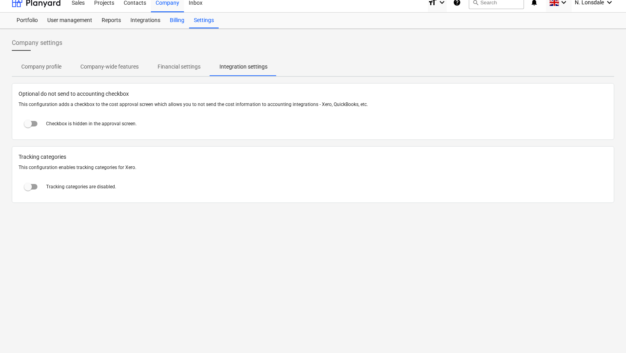
click at [181, 22] on div "Billing" at bounding box center [177, 21] width 24 height 16
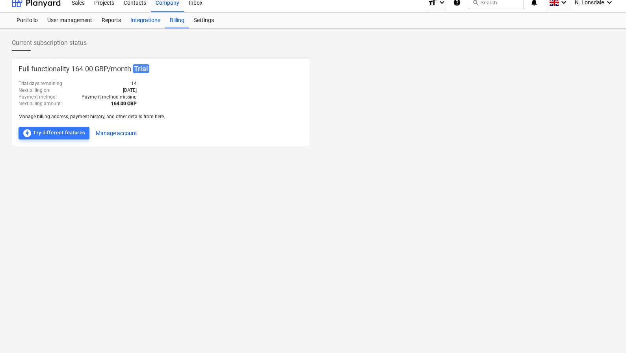
click at [139, 27] on div "Integrations" at bounding box center [145, 21] width 39 height 16
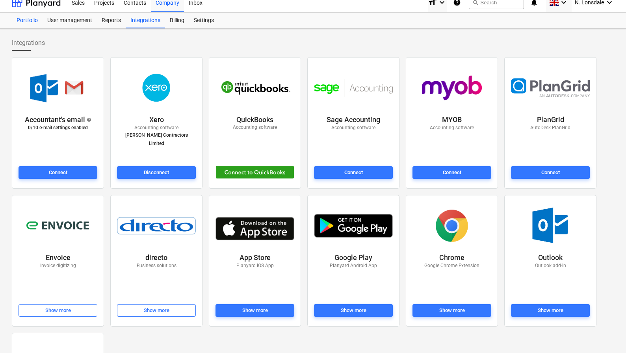
click at [27, 22] on div "Portfolio" at bounding box center [27, 21] width 31 height 16
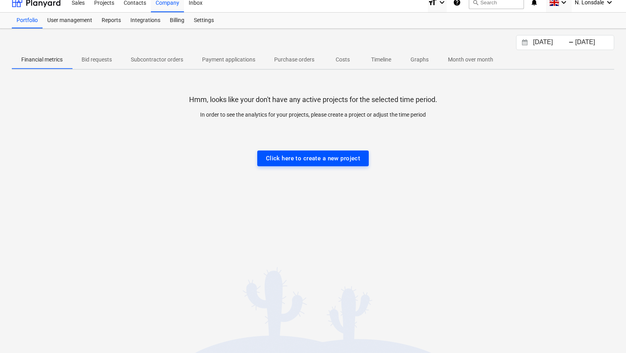
click at [332, 160] on div "Click here to create a new project" at bounding box center [313, 158] width 95 height 10
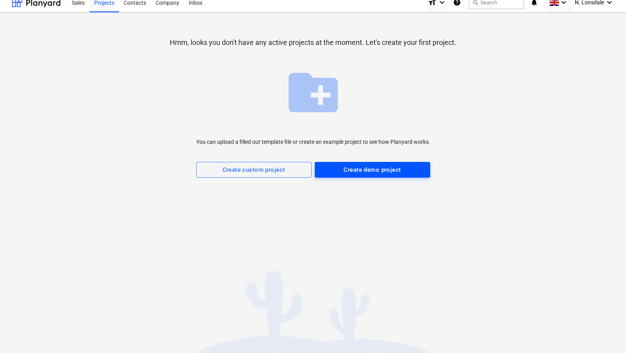
click at [352, 169] on div "Create demo project" at bounding box center [372, 170] width 57 height 10
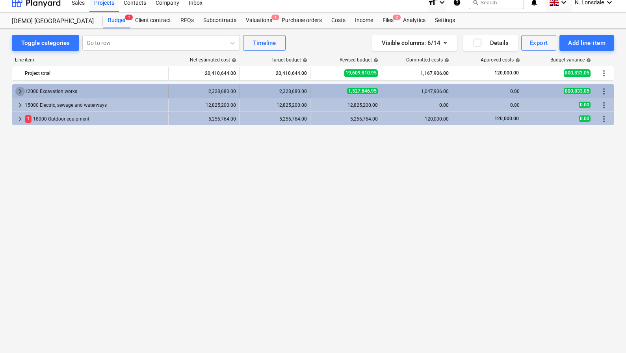
click at [17, 91] on span "keyboard_arrow_right" at bounding box center [19, 91] width 9 height 9
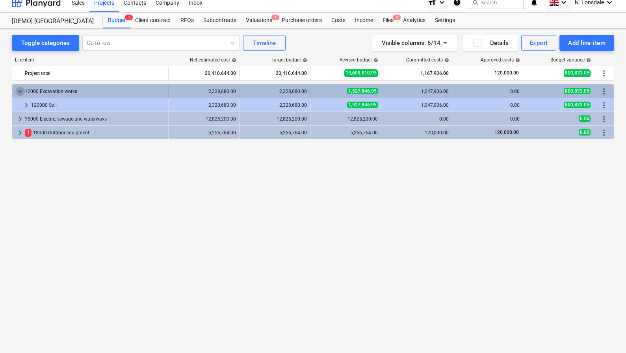
click at [19, 91] on span "keyboard_arrow_down" at bounding box center [19, 91] width 9 height 9
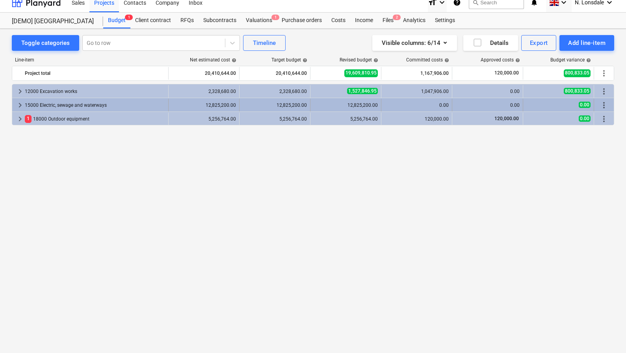
click at [19, 105] on span "keyboard_arrow_right" at bounding box center [19, 105] width 9 height 9
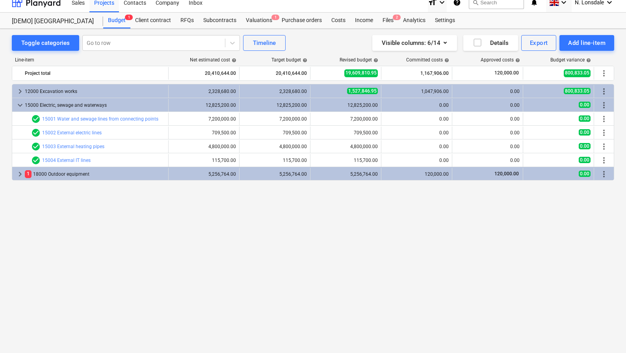
click at [19, 105] on span "keyboard_arrow_down" at bounding box center [19, 105] width 9 height 9
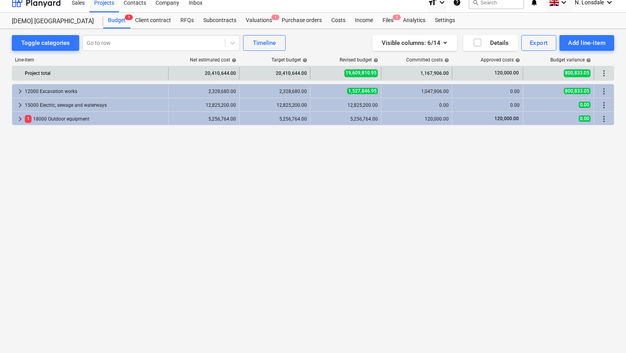
click at [467, 73] on div "120,000.00" at bounding box center [488, 73] width 64 height 13
click at [503, 73] on span "120,000.00" at bounding box center [507, 73] width 26 height 7
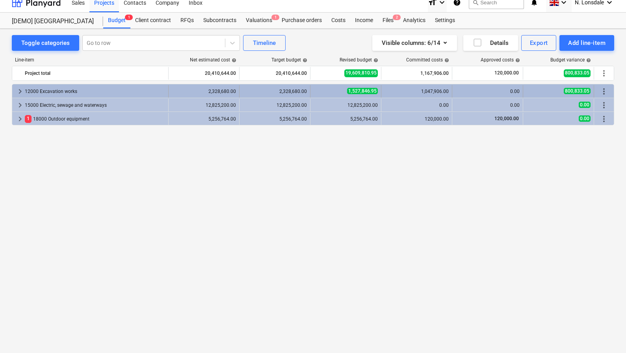
click at [438, 92] on div "1,047,906.00" at bounding box center [417, 92] width 64 height 6
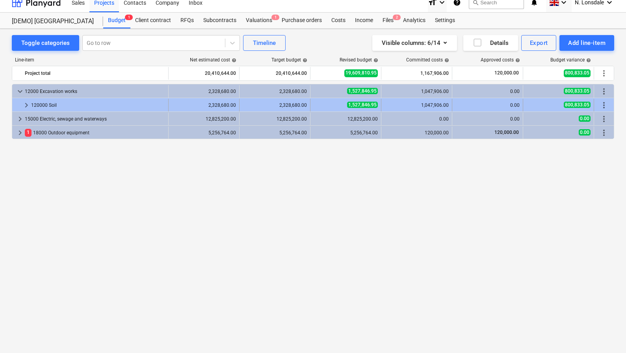
click at [433, 103] on div "1,047,906.00" at bounding box center [417, 105] width 64 height 6
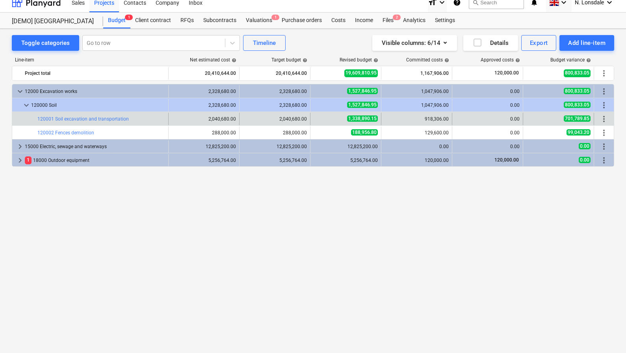
click at [435, 117] on div "918,306.00" at bounding box center [417, 119] width 64 height 6
click at [114, 118] on link "120001 Soil excavation and transportation" at bounding box center [82, 119] width 91 height 6
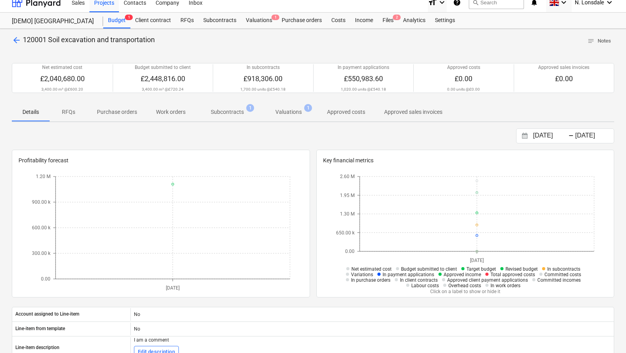
click at [103, 120] on button "Purchase orders" at bounding box center [117, 111] width 59 height 19
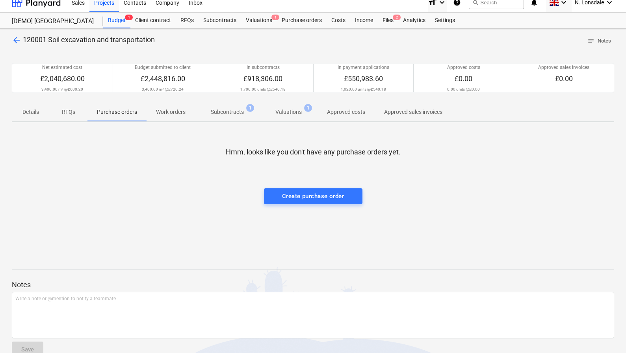
click at [17, 40] on span "arrow_back" at bounding box center [16, 39] width 9 height 9
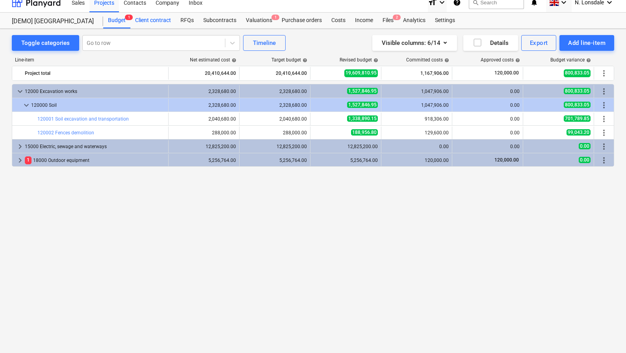
click at [152, 20] on div "Client contract" at bounding box center [152, 21] width 45 height 16
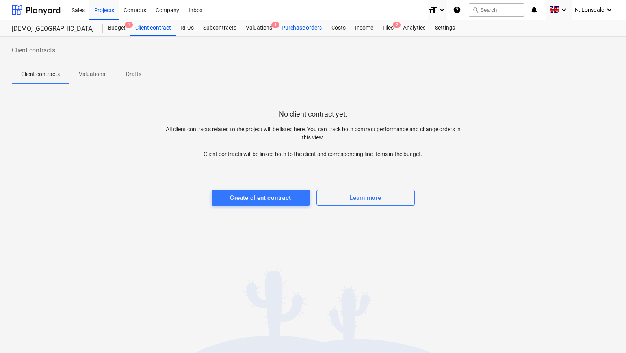
click at [292, 28] on div "Purchase orders" at bounding box center [302, 28] width 50 height 16
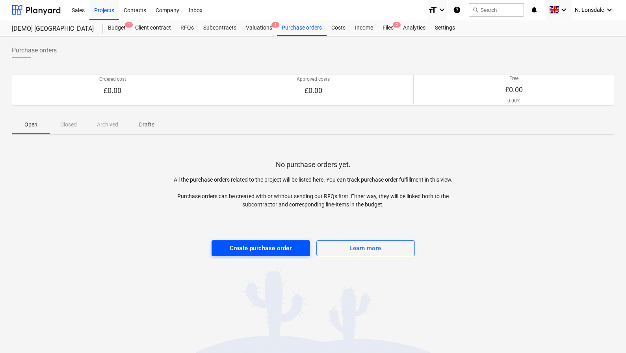
click at [269, 250] on div "Create purchase order" at bounding box center [261, 248] width 62 height 10
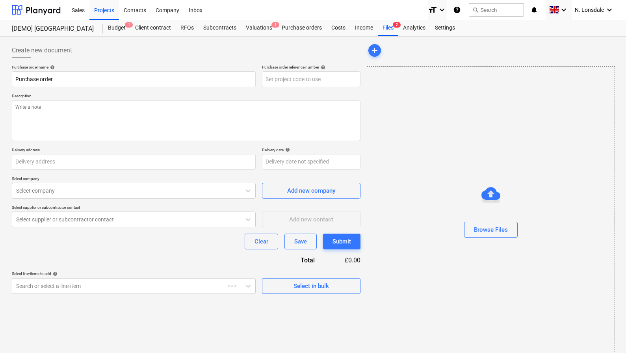
type textarea "x"
type input "Simulation Rd 200"
click at [293, 76] on input "text" at bounding box center [311, 79] width 99 height 16
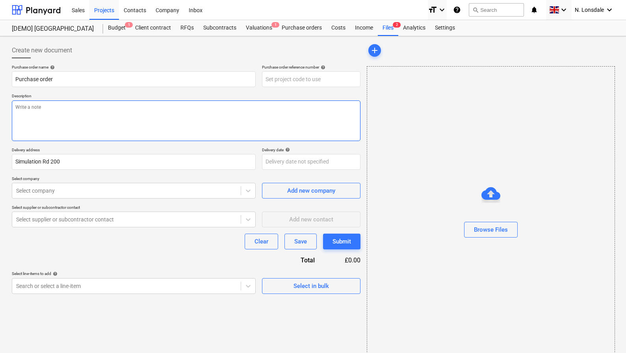
click at [259, 116] on textarea at bounding box center [186, 121] width 349 height 41
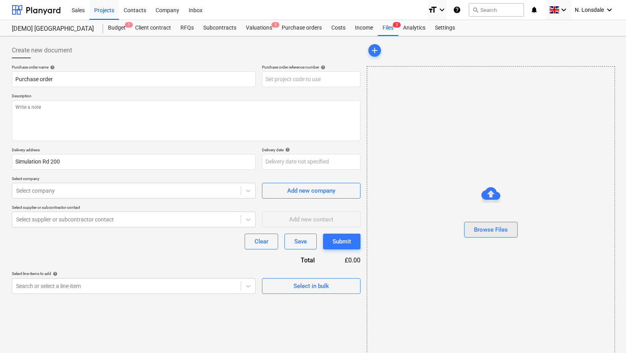
click at [479, 227] on div "Browse Files" at bounding box center [491, 230] width 34 height 10
click at [294, 161] on body "This website stores cookies on your computer. These cookies are used to collect…" at bounding box center [313, 180] width 626 height 361
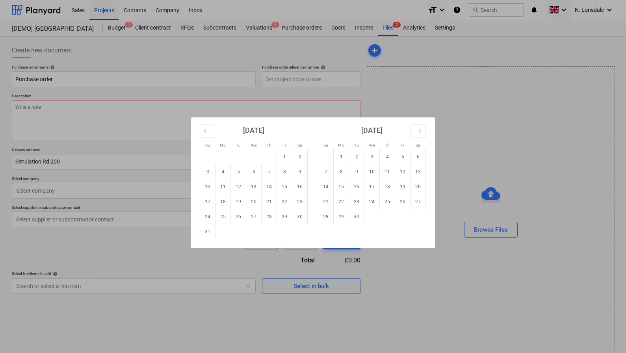
click at [143, 118] on div "Su Mo Tu We Th Fr Sa Su Mo Tu We Th Fr Sa July 2025 1 2 3 4 5 6 7 8 9 10 11 12 …" at bounding box center [313, 176] width 626 height 353
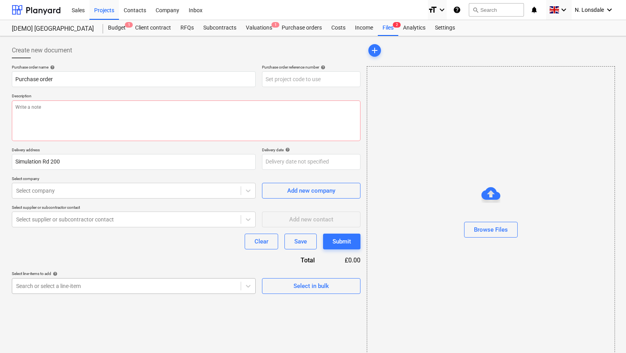
scroll to position [15, 0]
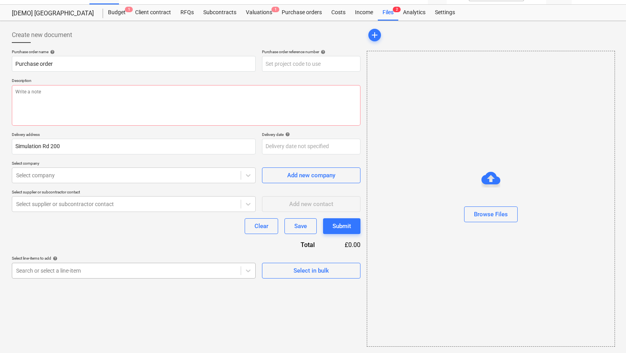
click at [110, 284] on body "This website stores cookies on your computer. These cookies are used to collect…" at bounding box center [313, 165] width 626 height 361
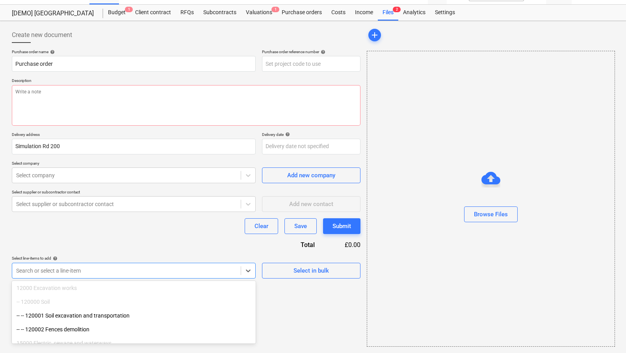
scroll to position [242, 0]
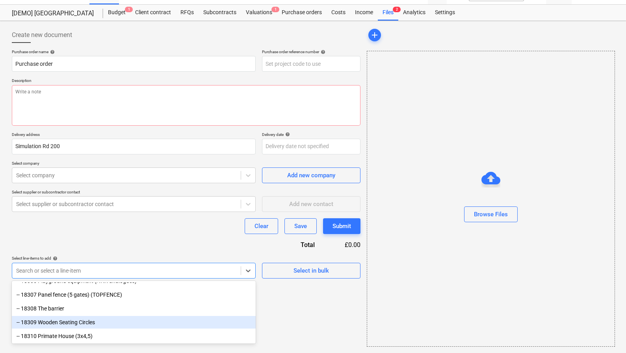
click at [288, 321] on div "Create new document Purchase order name help Purchase order Purchase order refe…" at bounding box center [186, 187] width 355 height 326
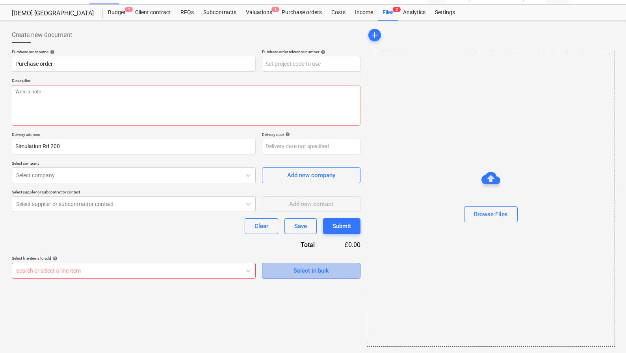
click at [289, 270] on span "Select in bulk" at bounding box center [311, 271] width 79 height 10
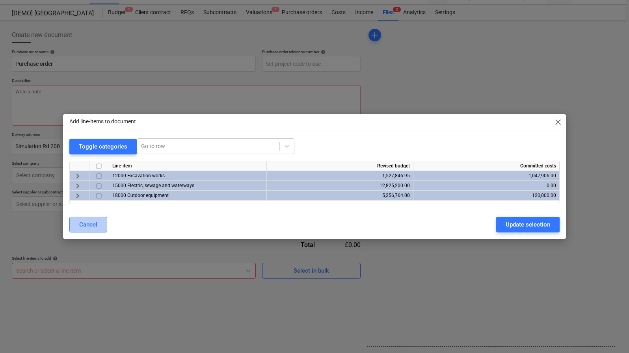
click at [87, 228] on div "Cancel" at bounding box center [88, 225] width 18 height 10
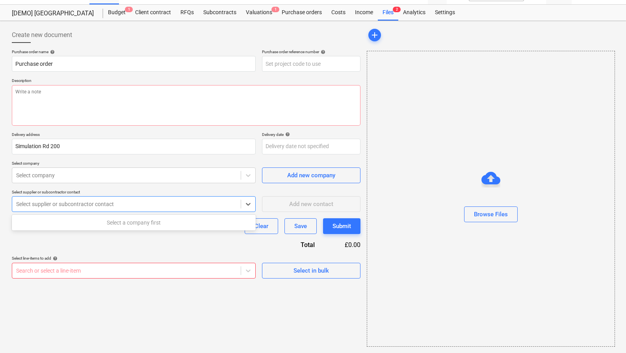
click at [72, 204] on div "Select supplier or subcontractor contact" at bounding box center [126, 204] width 221 height 6
click at [202, 177] on div at bounding box center [126, 175] width 221 height 8
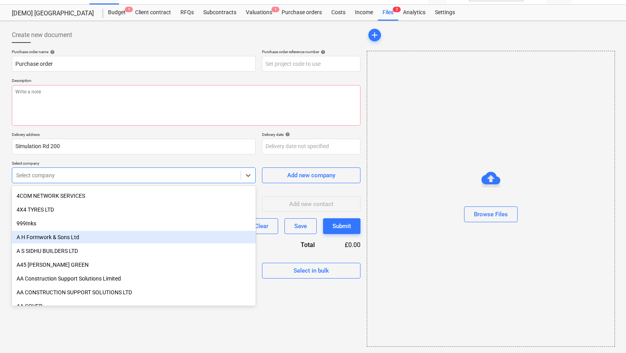
scroll to position [69, 0]
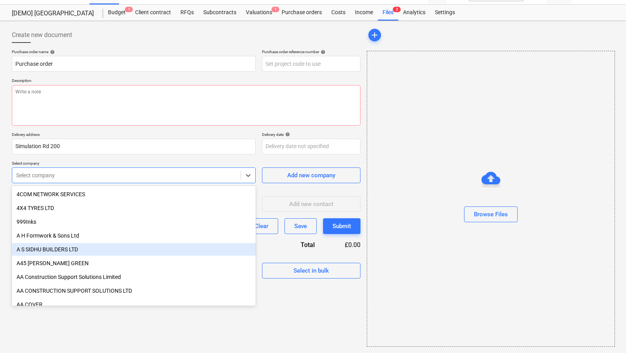
drag, startPoint x: 329, startPoint y: 318, endPoint x: 294, endPoint y: 299, distance: 39.5
click at [329, 319] on div "Create new document Purchase order name help Purchase order Purchase order refe…" at bounding box center [186, 187] width 355 height 326
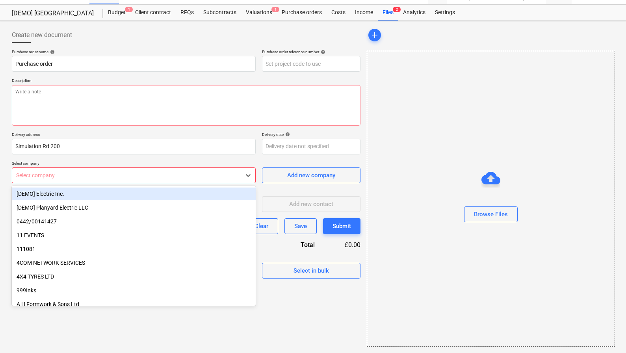
click at [125, 177] on div at bounding box center [126, 175] width 221 height 8
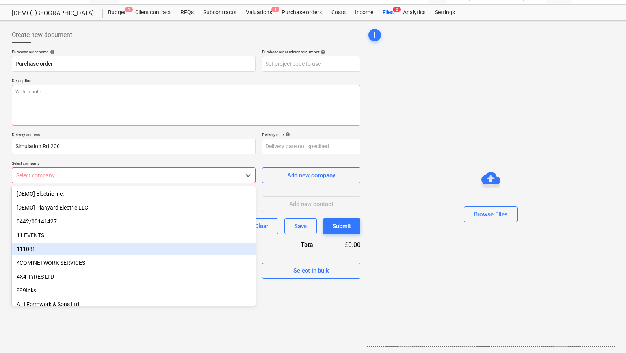
scroll to position [0, 0]
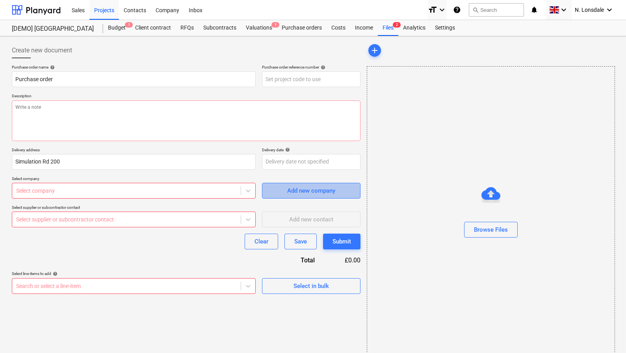
click at [314, 192] on div "Add new company" at bounding box center [311, 191] width 48 height 10
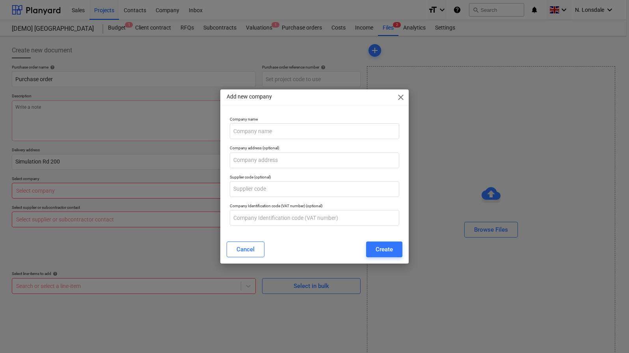
click at [396, 95] on div "Add new company close" at bounding box center [314, 97] width 189 height 16
click at [397, 93] on span "close" at bounding box center [400, 97] width 9 height 9
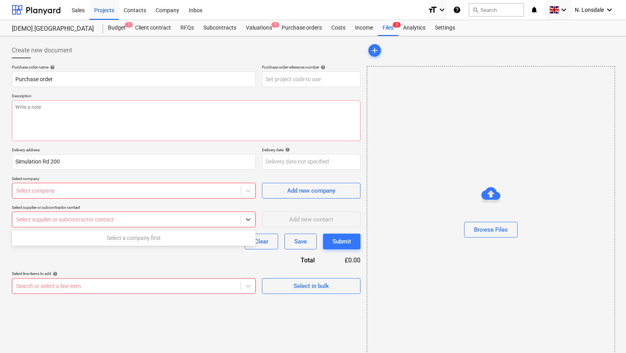
click at [114, 223] on div at bounding box center [126, 220] width 221 height 8
click at [140, 186] on div "Select company" at bounding box center [126, 190] width 229 height 11
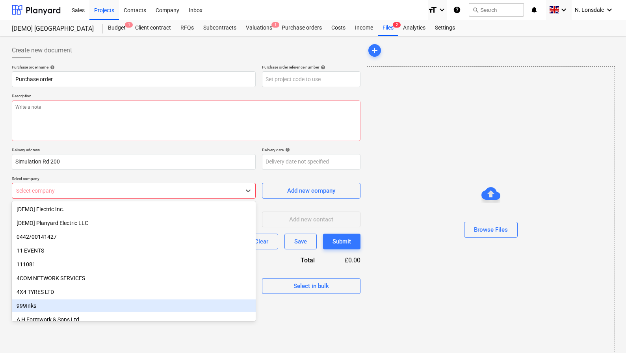
scroll to position [13, 0]
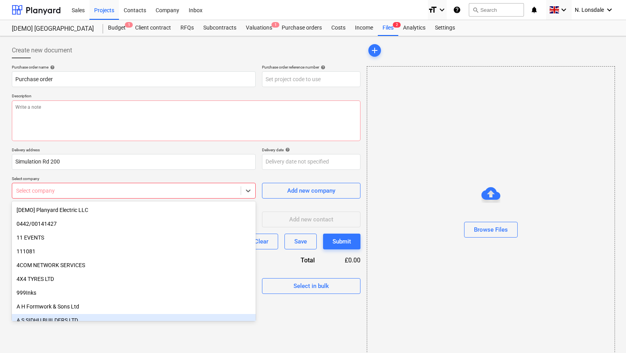
click at [72, 317] on div "A S SIDHU BUILDERS LTD" at bounding box center [134, 320] width 244 height 13
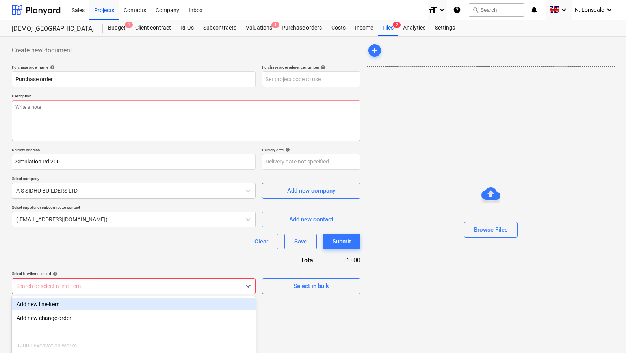
scroll to position [15, 0]
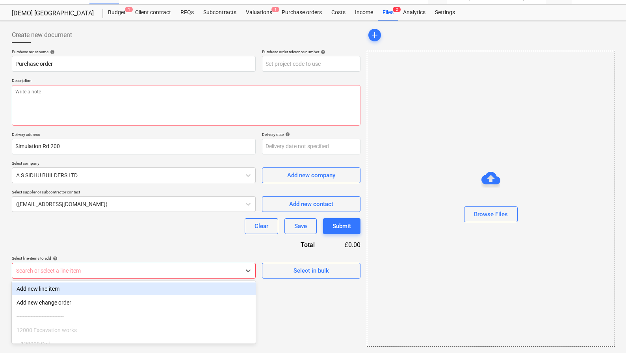
click at [142, 288] on body "This website stores cookies on your computer. These cookies are used to collect…" at bounding box center [313, 165] width 626 height 361
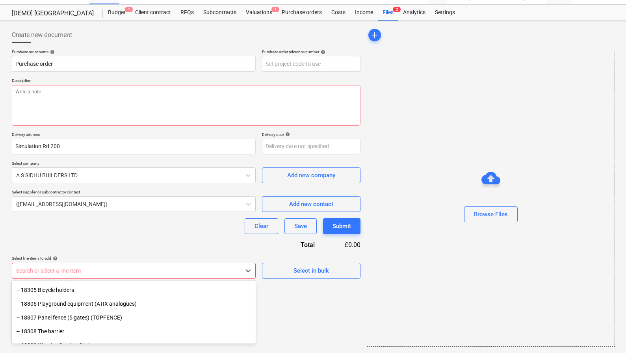
scroll to position [242, 0]
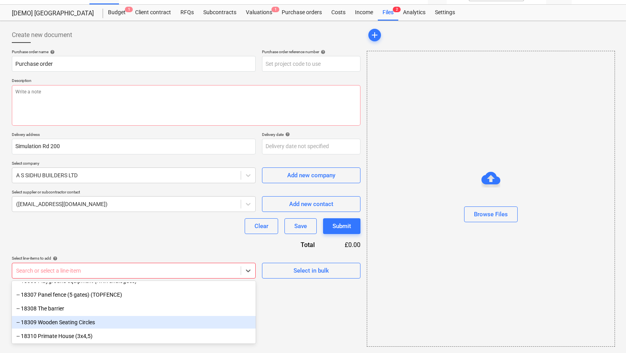
click at [76, 319] on div "-- 18309 Wooden Seating Circles" at bounding box center [134, 322] width 244 height 13
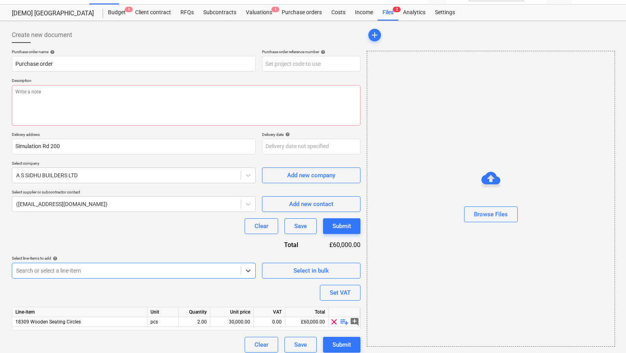
scroll to position [20, 0]
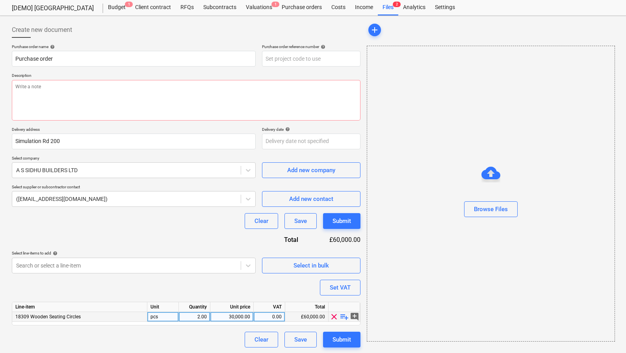
click at [339, 315] on div "clear playlist_add add_comment" at bounding box center [345, 317] width 32 height 10
click at [334, 316] on span "clear" at bounding box center [334, 316] width 9 height 9
type textarea "x"
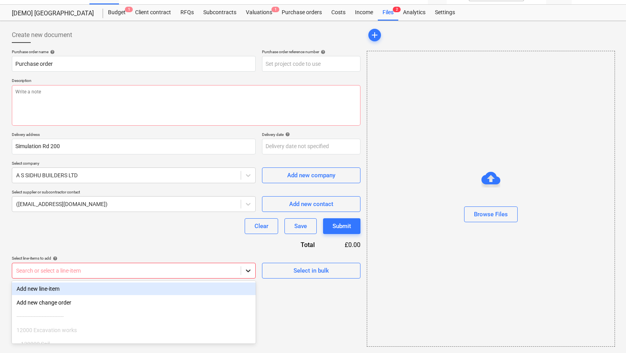
click at [247, 269] on icon at bounding box center [248, 271] width 8 height 8
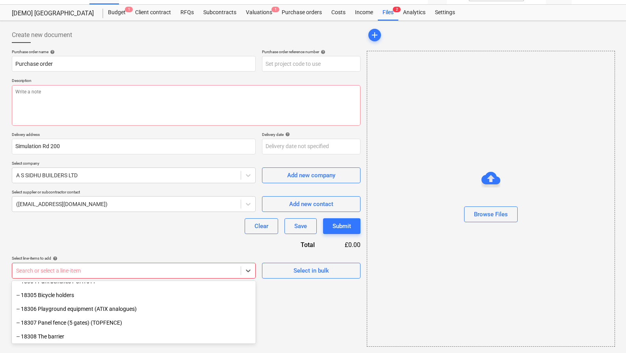
scroll to position [216, 0]
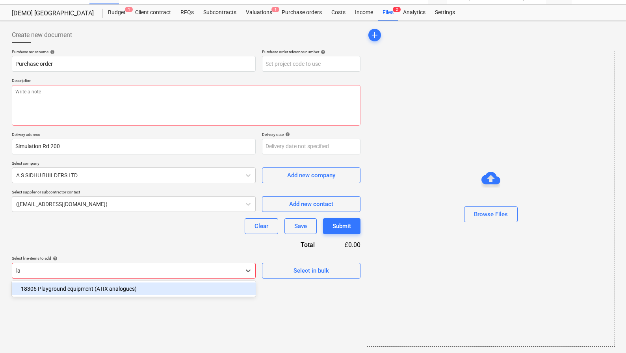
type input "l"
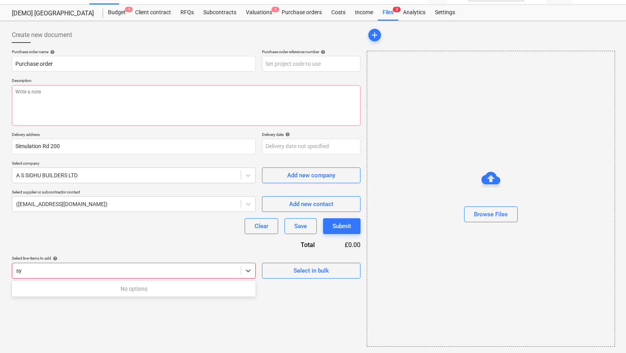
type input "s"
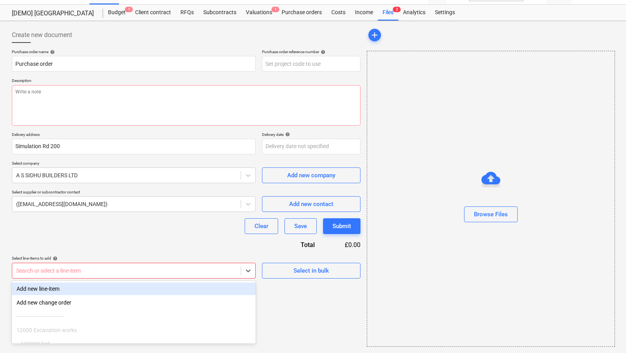
click at [87, 236] on div "Purchase order name help Purchase order Purchase order reference number help De…" at bounding box center [186, 163] width 349 height 229
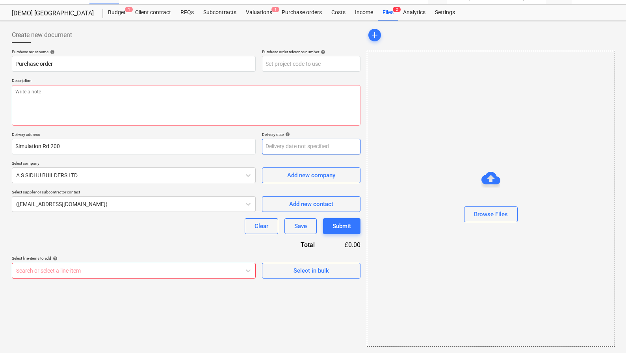
click at [310, 142] on body "This website stores cookies on your computer. These cookies are used to collect…" at bounding box center [313, 165] width 626 height 361
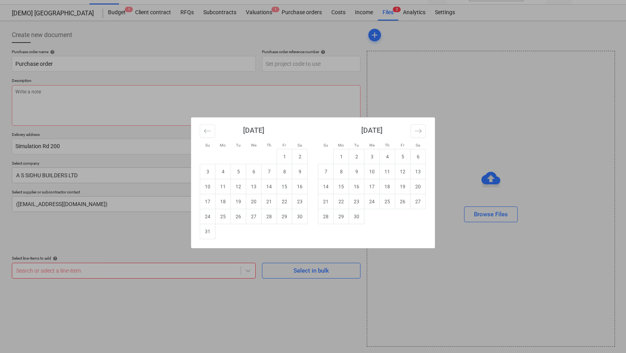
click at [66, 191] on div "Su Mo Tu We Th Fr Sa Su Mo Tu We Th Fr Sa July 2025 1 2 3 4 5 6 7 8 9 10 11 12 …" at bounding box center [313, 176] width 626 height 353
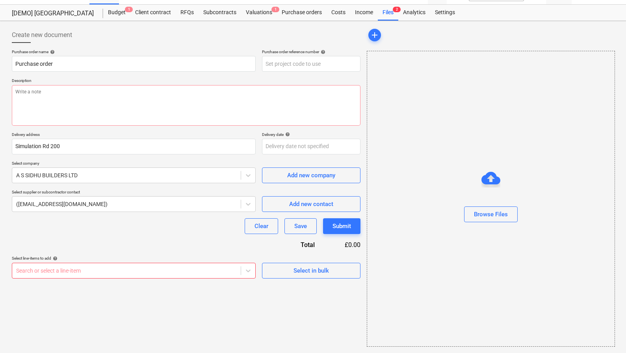
click at [228, 270] on div at bounding box center [126, 271] width 221 height 8
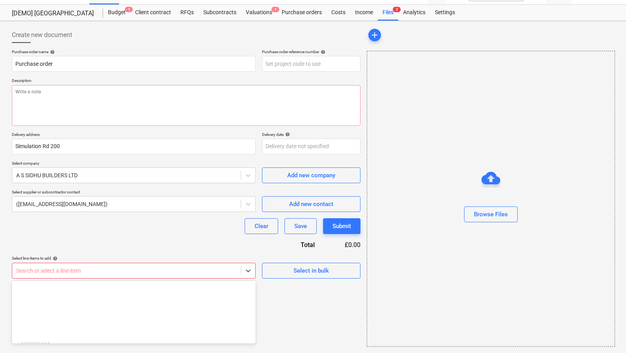
scroll to position [157, 0]
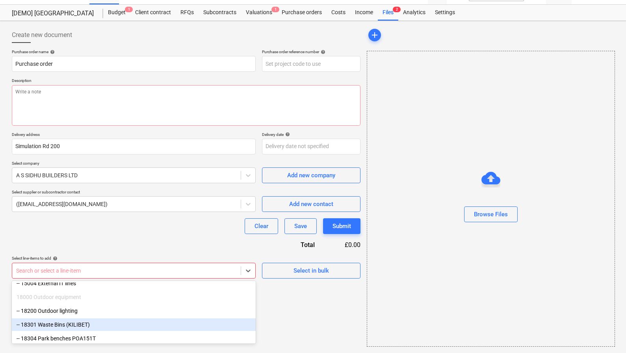
click at [151, 321] on div "-- 18301 Waste Bins (KILIBET)" at bounding box center [134, 324] width 244 height 13
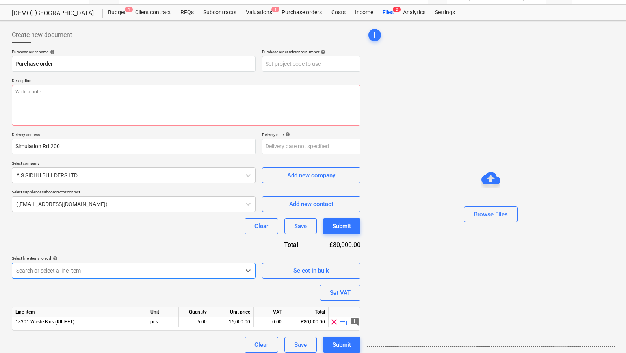
scroll to position [20, 0]
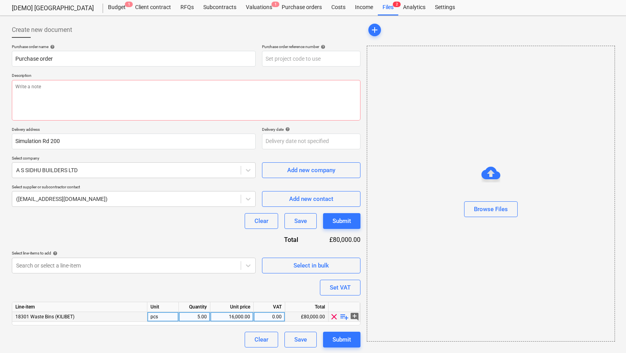
click at [207, 317] on div "5.00" at bounding box center [194, 317] width 25 height 10
click at [249, 317] on div "16,000.00" at bounding box center [232, 317] width 37 height 10
click at [345, 288] on div "Set VAT" at bounding box center [340, 288] width 21 height 10
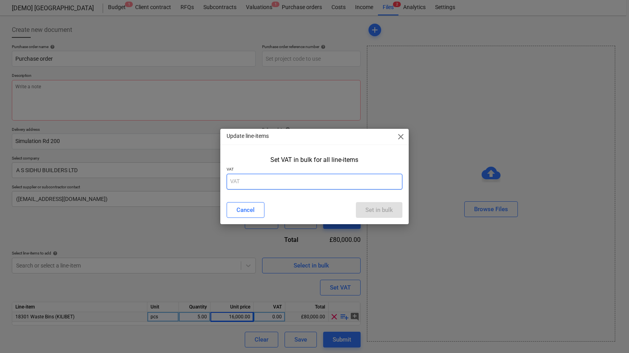
click at [365, 176] on input "text" at bounding box center [315, 182] width 176 height 16
click at [400, 136] on span "close" at bounding box center [400, 136] width 9 height 9
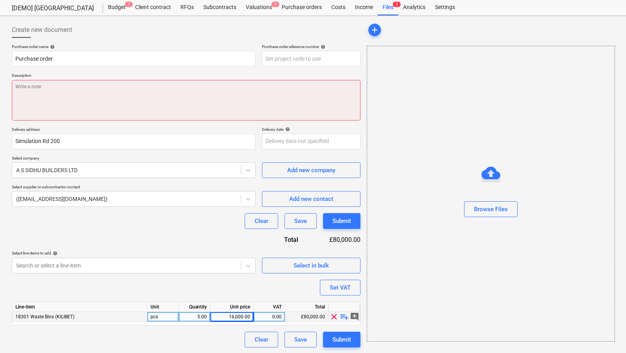
click at [160, 93] on textarea at bounding box center [186, 100] width 349 height 41
type textarea "x"
type textarea "t"
type textarea "x"
type textarea "te"
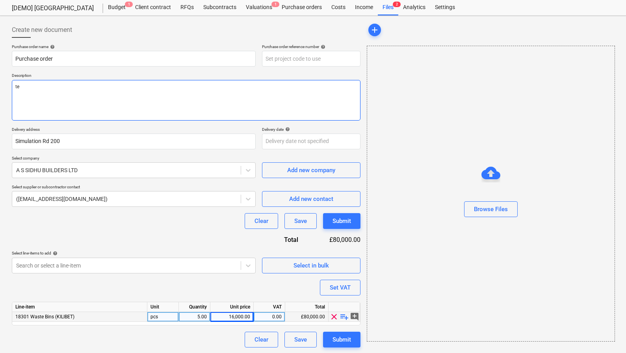
type textarea "x"
type textarea "tes"
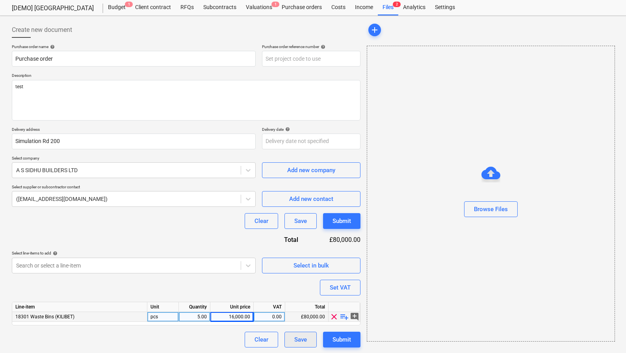
click at [309, 342] on button "Save" at bounding box center [301, 340] width 32 height 16
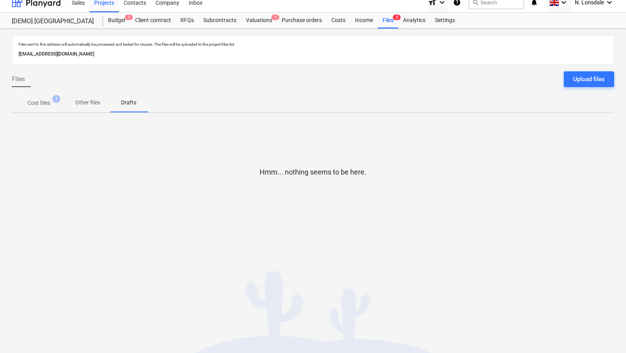
scroll to position [7, 0]
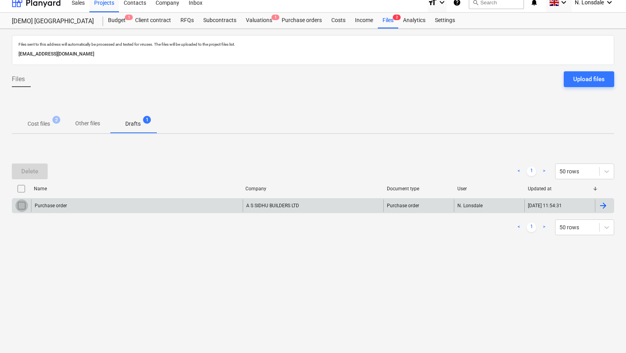
click at [16, 205] on input "checkbox" at bounding box center [21, 205] width 13 height 13
click at [144, 200] on div "Purchase order" at bounding box center [137, 205] width 212 height 13
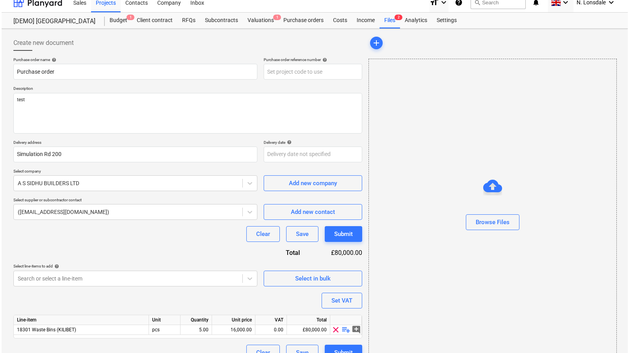
scroll to position [20, 0]
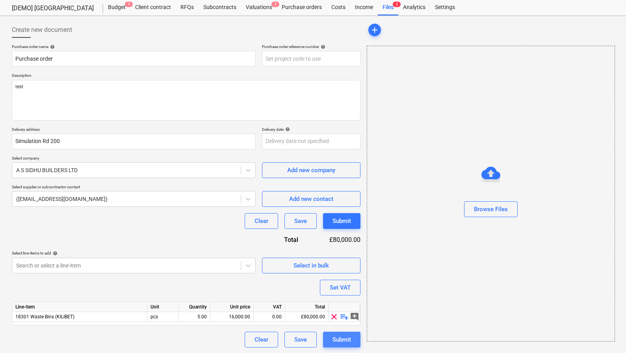
click at [346, 338] on div "Submit" at bounding box center [342, 340] width 19 height 10
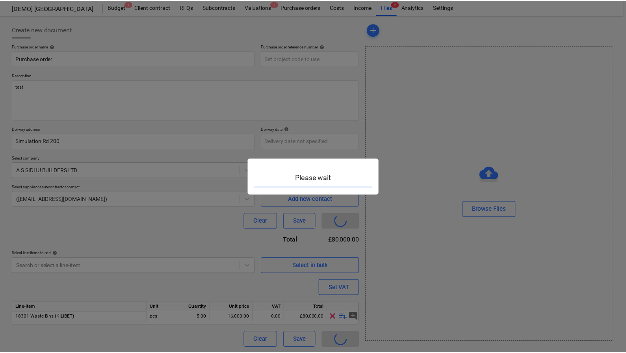
scroll to position [7, 0]
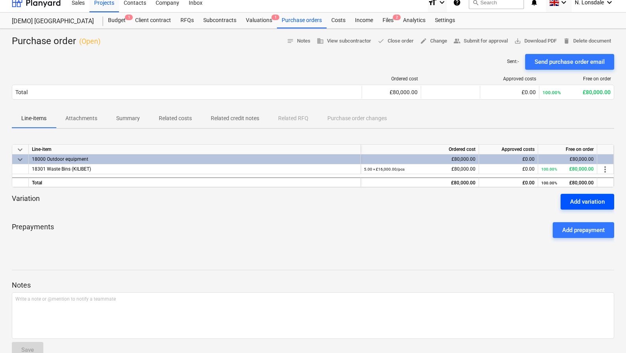
click at [597, 205] on div "Add variation" at bounding box center [587, 202] width 35 height 10
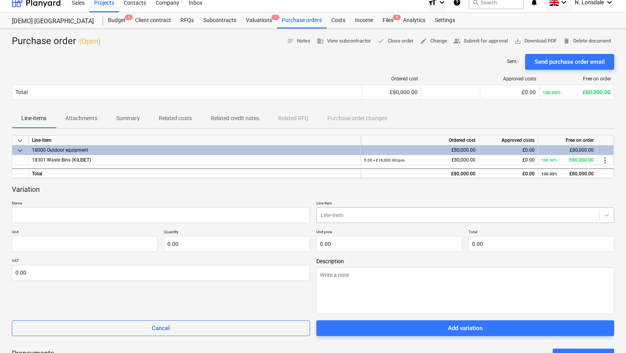
scroll to position [22, 0]
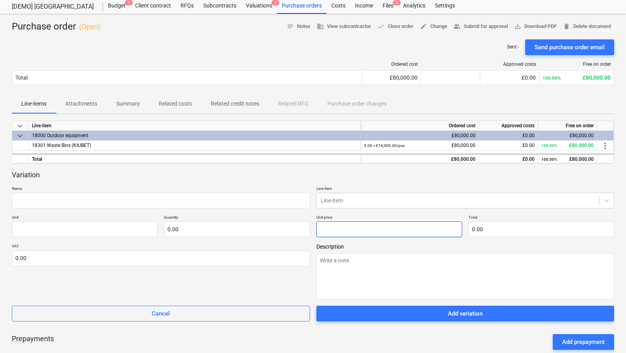
click at [373, 229] on input "text" at bounding box center [390, 230] width 146 height 16
click at [186, 226] on input "text" at bounding box center [237, 230] width 146 height 16
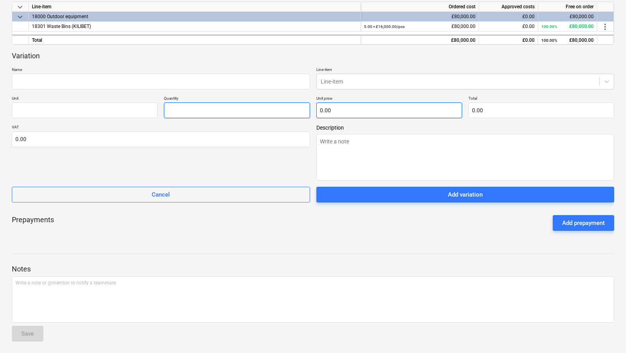
scroll to position [0, 0]
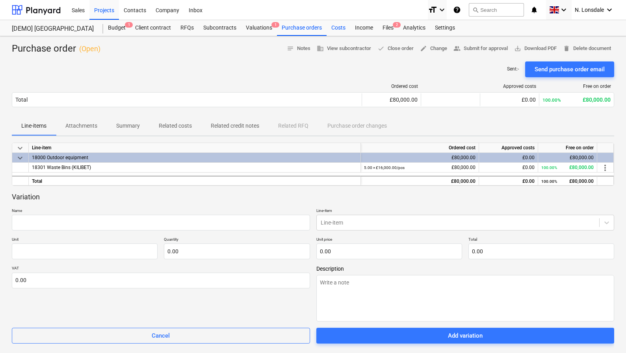
click at [341, 30] on div "Costs" at bounding box center [339, 28] width 24 height 16
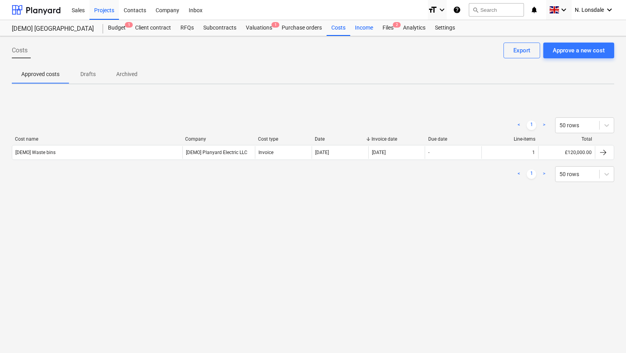
click at [370, 27] on div "Income" at bounding box center [364, 28] width 28 height 16
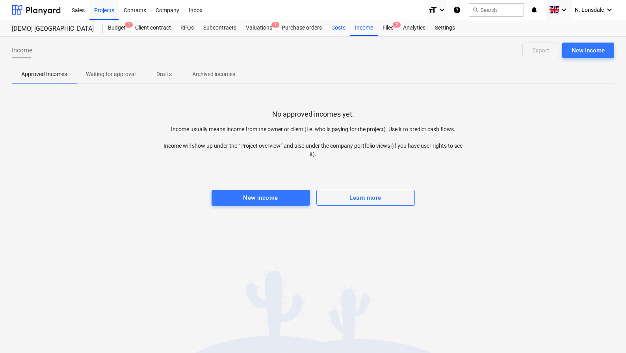
click at [338, 29] on div "Costs" at bounding box center [339, 28] width 24 height 16
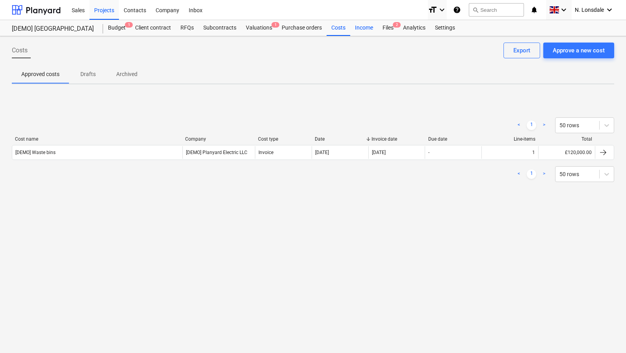
click at [359, 28] on div "Income" at bounding box center [364, 28] width 28 height 16
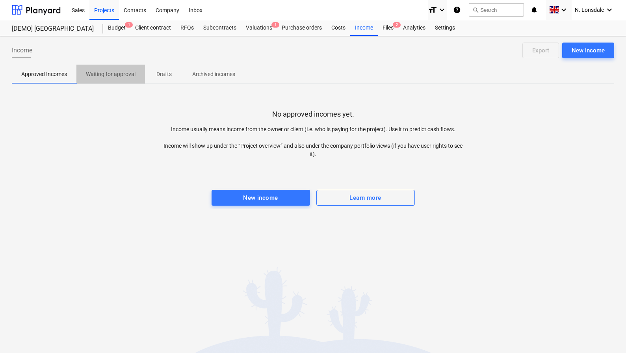
click at [127, 73] on p "Waiting for approval" at bounding box center [111, 74] width 50 height 8
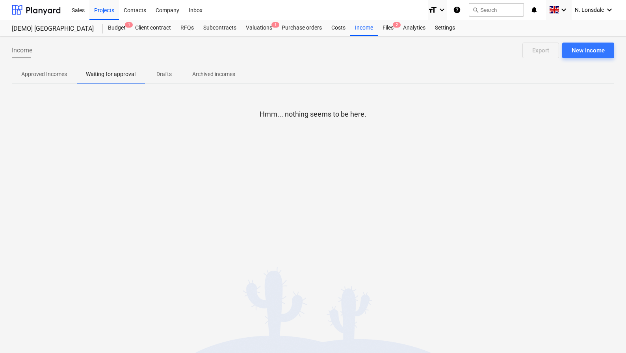
click at [166, 76] on p "Drafts" at bounding box center [164, 74] width 19 height 8
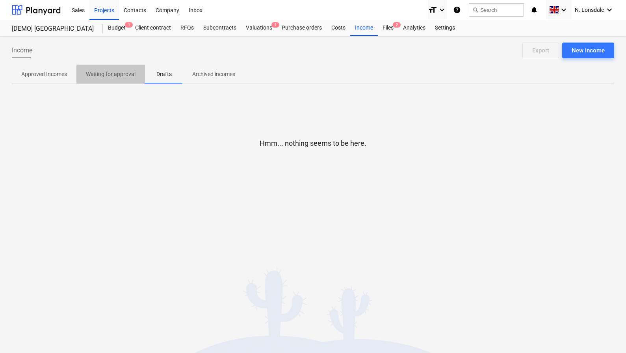
click at [110, 79] on span "Waiting for approval" at bounding box center [110, 74] width 69 height 13
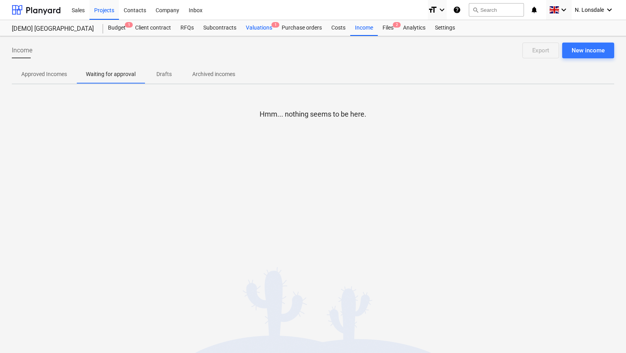
click at [246, 29] on div "Valuations 1" at bounding box center [259, 28] width 36 height 16
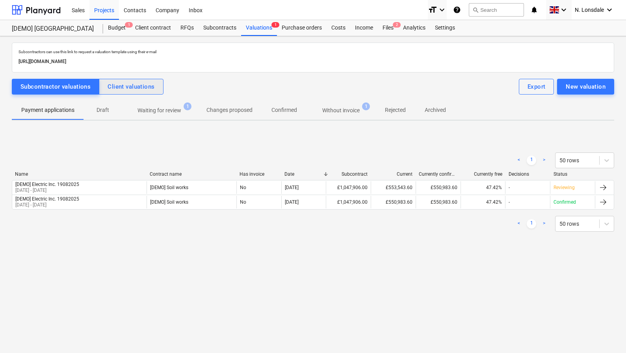
click at [131, 86] on div "Client valuations" at bounding box center [131, 87] width 47 height 10
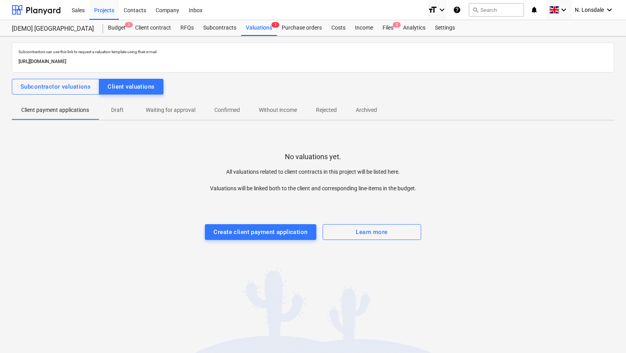
click at [65, 94] on div "Subcontractors can use this link to request a valuation template using their e-…" at bounding box center [313, 150] width 603 height 215
click at [69, 93] on button "Subcontractor valuations" at bounding box center [56, 87] width 88 height 16
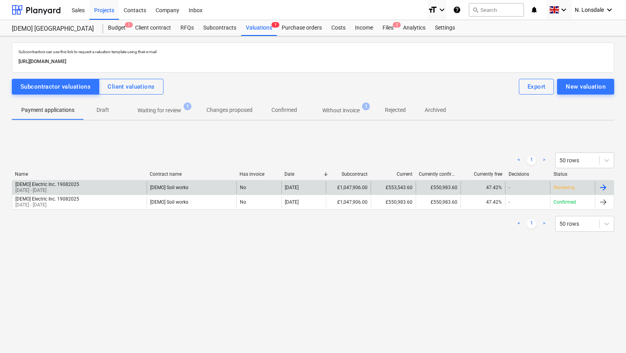
click at [604, 185] on div at bounding box center [603, 187] width 9 height 9
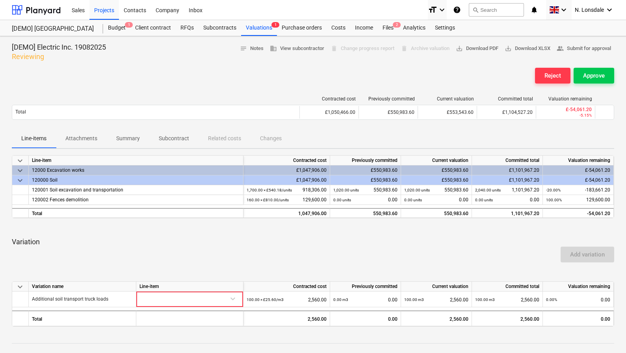
scroll to position [13, 0]
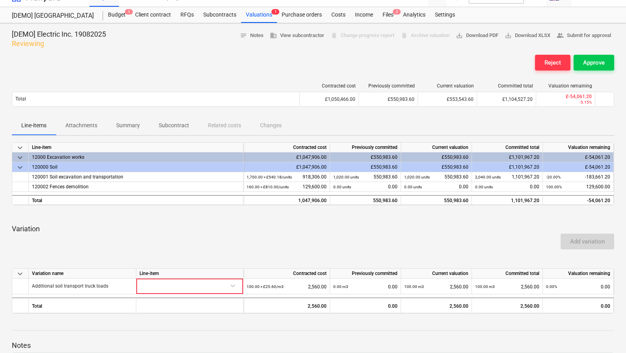
click at [17, 166] on span "keyboard_arrow_down" at bounding box center [19, 167] width 9 height 9
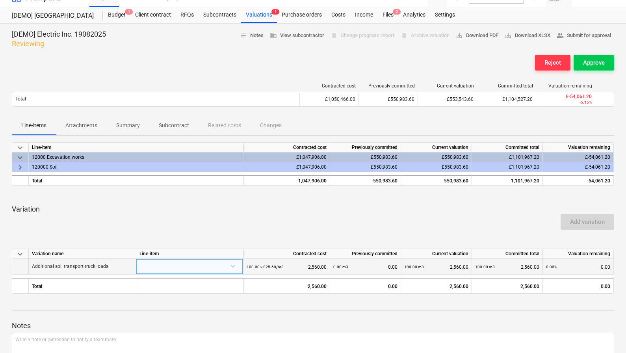
click at [178, 271] on div at bounding box center [190, 266] width 101 height 14
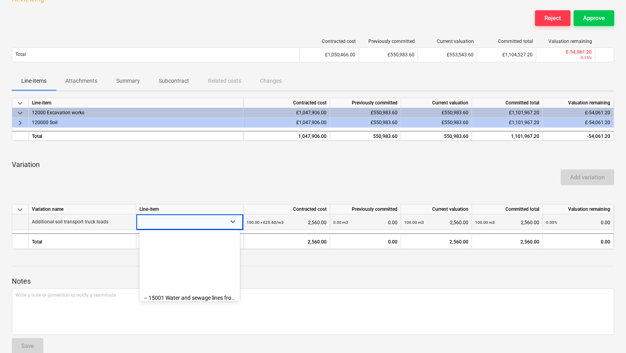
scroll to position [151, 0]
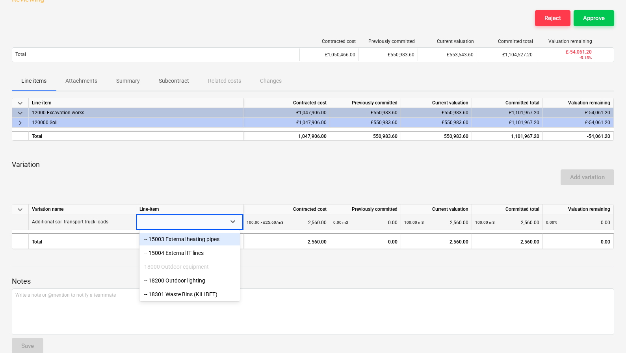
click at [224, 215] on div at bounding box center [183, 221] width 86 height 14
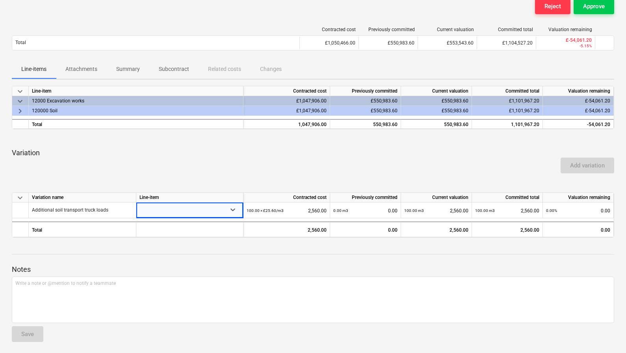
scroll to position [0, 0]
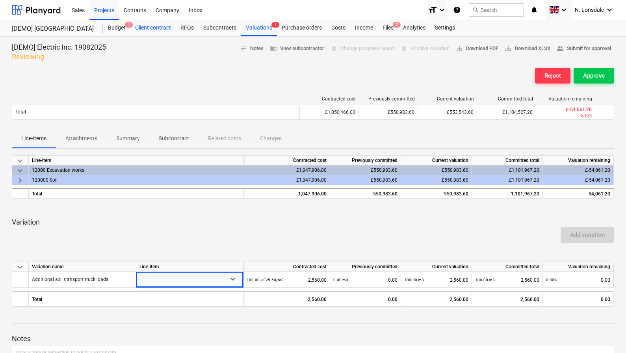
click at [131, 29] on div "Client contract" at bounding box center [152, 28] width 45 height 16
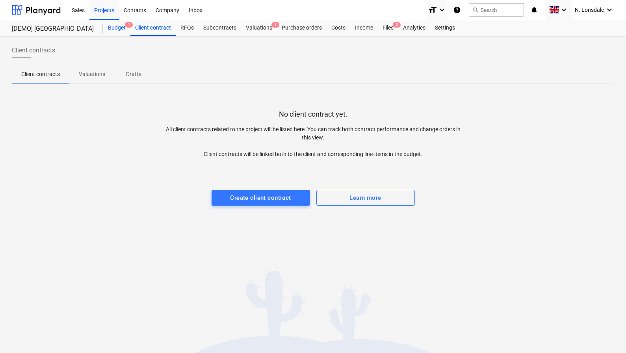
click at [117, 29] on div "Budget 1" at bounding box center [116, 28] width 27 height 16
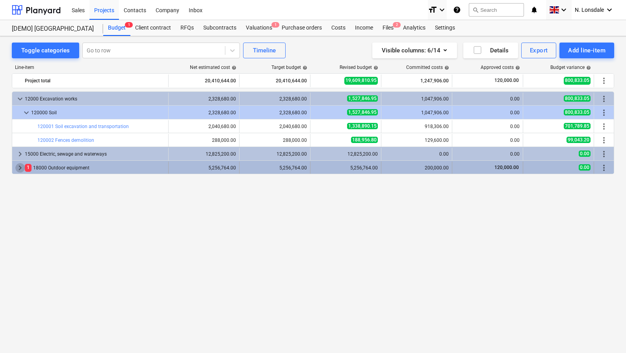
click at [22, 167] on span "keyboard_arrow_right" at bounding box center [19, 167] width 9 height 9
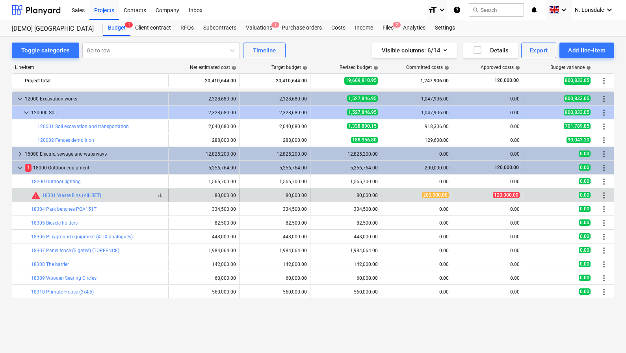
click at [47, 198] on div "warning 18301 Waste Bins (KILIBET)" at bounding box center [66, 195] width 70 height 9
click at [38, 195] on span "warning" at bounding box center [35, 195] width 9 height 9
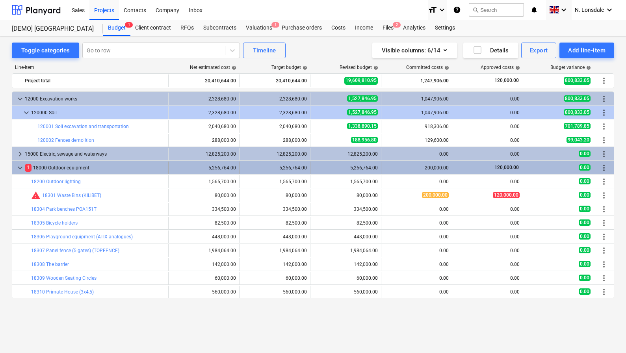
click at [22, 167] on span "keyboard_arrow_down" at bounding box center [19, 167] width 9 height 9
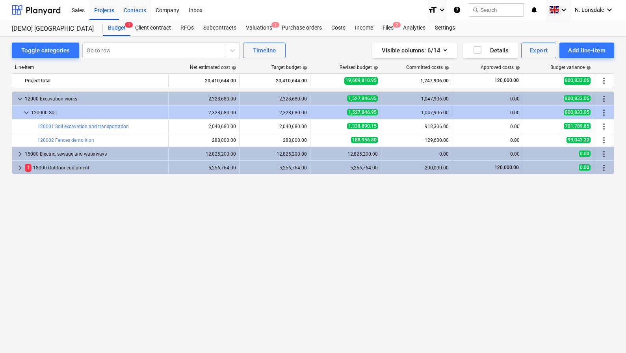
click at [141, 9] on div "Contacts" at bounding box center [135, 10] width 32 height 20
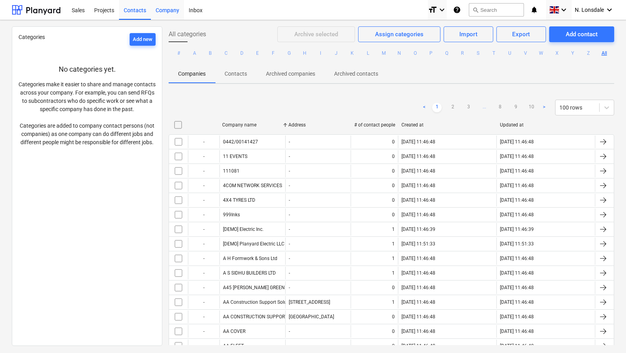
click at [177, 11] on div "Company" at bounding box center [167, 10] width 33 height 20
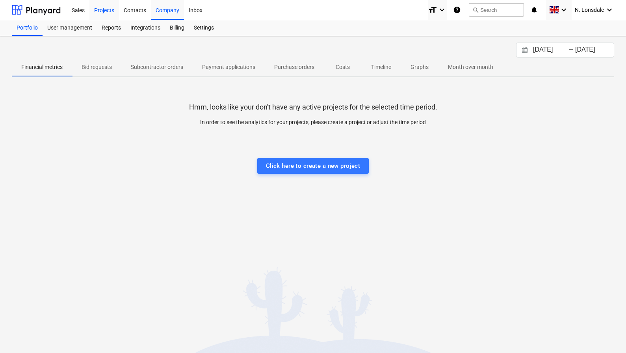
click at [106, 13] on div "Projects" at bounding box center [104, 10] width 30 height 20
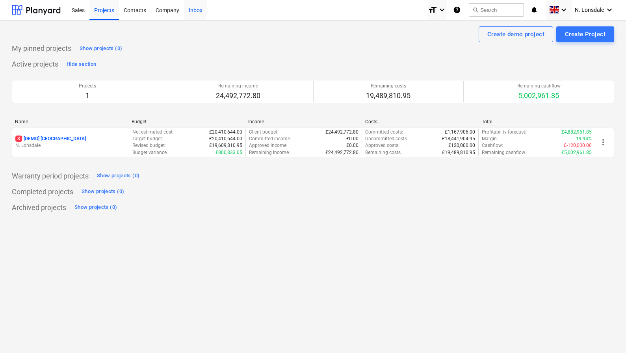
click at [188, 13] on div "Inbox" at bounding box center [195, 10] width 23 height 20
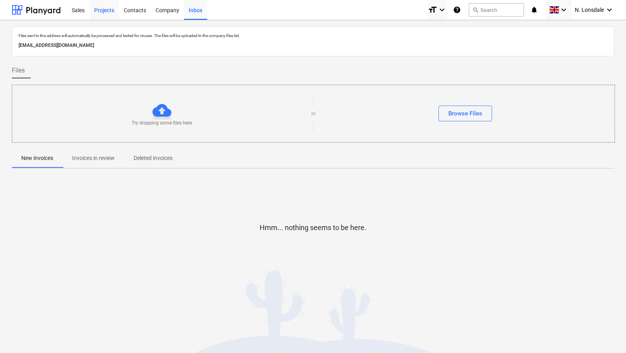
click at [112, 6] on div "Projects" at bounding box center [104, 10] width 30 height 20
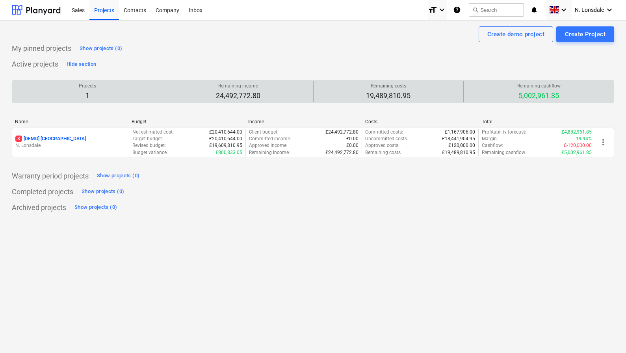
click at [95, 96] on p "1" at bounding box center [87, 95] width 17 height 9
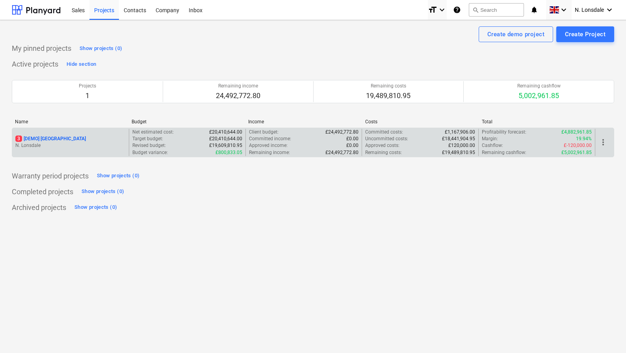
click at [57, 142] on p "3 [DEMO] Stone Road House" at bounding box center [50, 139] width 71 height 7
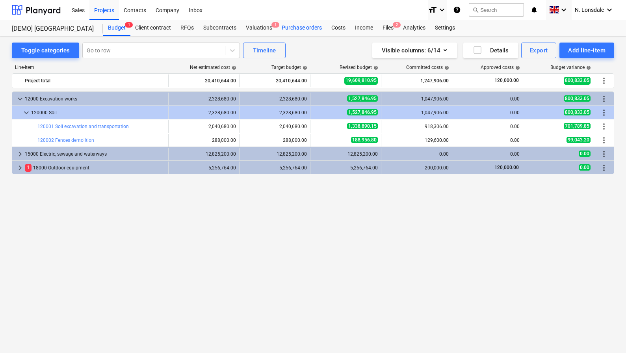
click at [318, 29] on div "Purchase orders" at bounding box center [302, 28] width 50 height 16
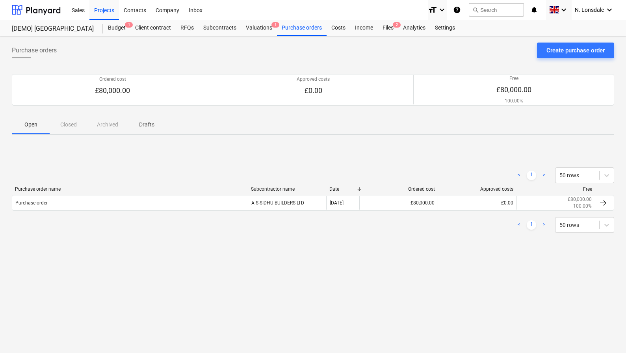
click at [147, 121] on p "Drafts" at bounding box center [146, 125] width 19 height 8
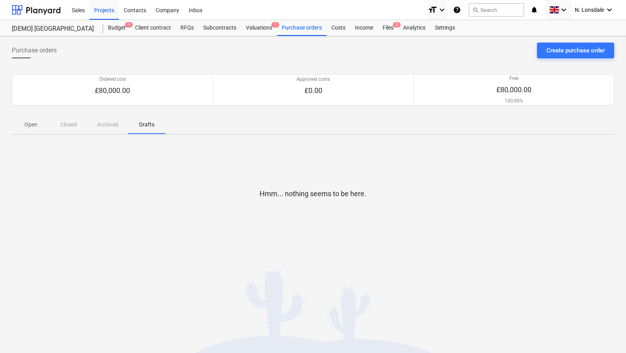
click at [43, 122] on span "Open" at bounding box center [31, 124] width 38 height 13
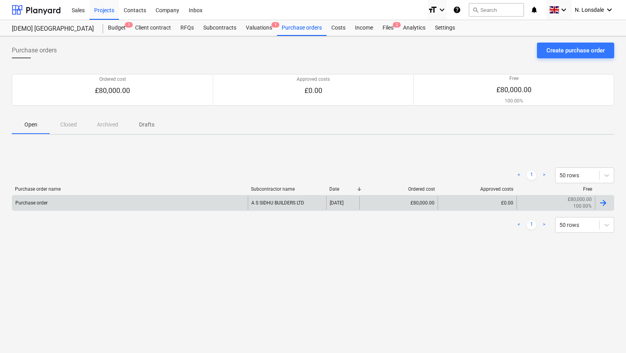
click at [604, 200] on div at bounding box center [603, 202] width 9 height 9
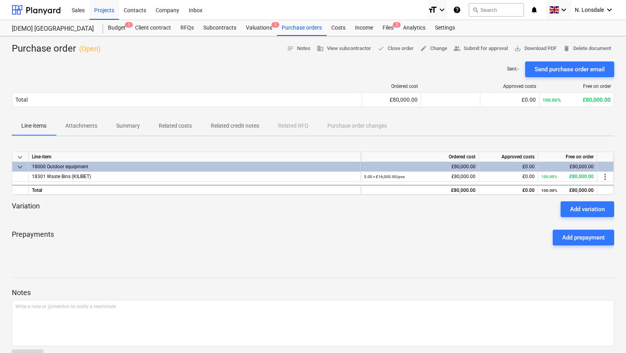
scroll to position [24, 0]
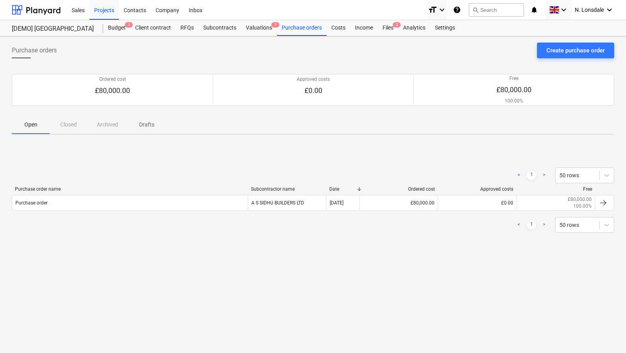
click at [302, 194] on div "Purchase order name Subcontractor name Date Ordered cost Approved costs Free" at bounding box center [313, 190] width 603 height 9
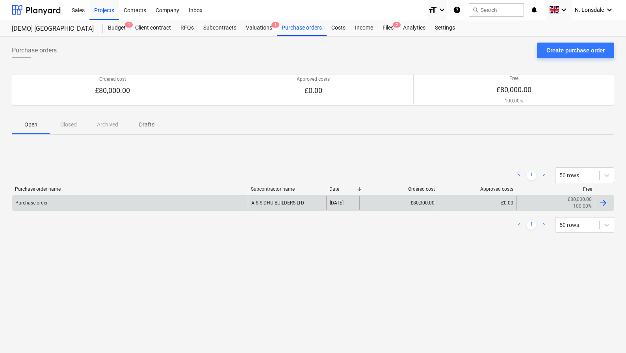
click at [250, 202] on div "A S SIDHU BUILDERS LTD" at bounding box center [287, 202] width 78 height 13
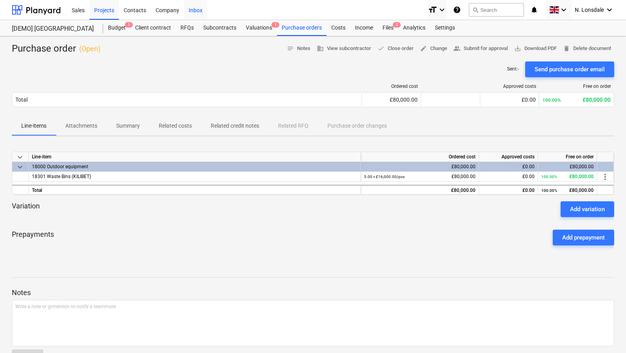
click at [198, 11] on div "Inbox" at bounding box center [195, 10] width 23 height 20
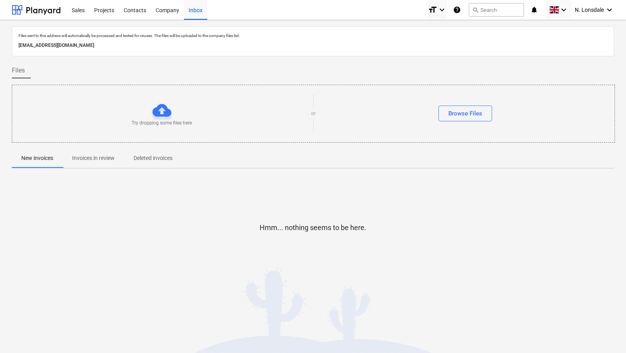
click at [161, 108] on div at bounding box center [162, 110] width 19 height 19
click at [464, 114] on div "Browse Files" at bounding box center [466, 113] width 34 height 10
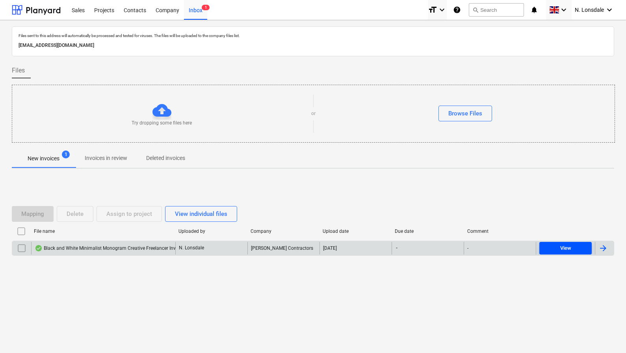
click at [569, 243] on button "View" at bounding box center [566, 248] width 52 height 13
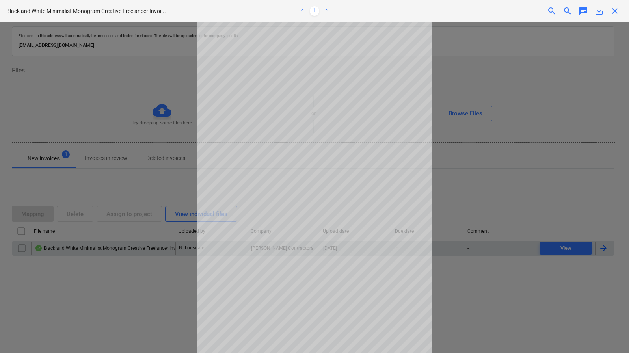
click at [463, 92] on div at bounding box center [314, 187] width 629 height 331
click at [572, 237] on div at bounding box center [314, 187] width 629 height 331
click at [88, 182] on div at bounding box center [314, 187] width 629 height 331
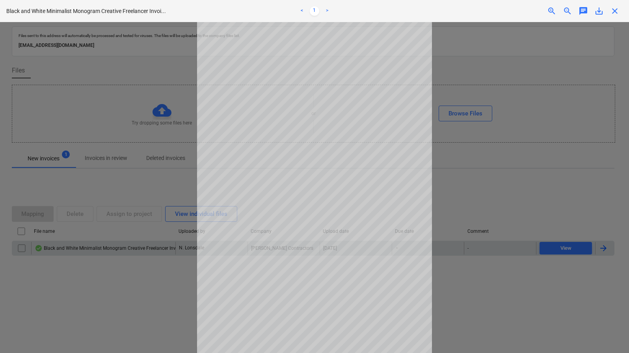
click at [532, 205] on div at bounding box center [314, 187] width 629 height 331
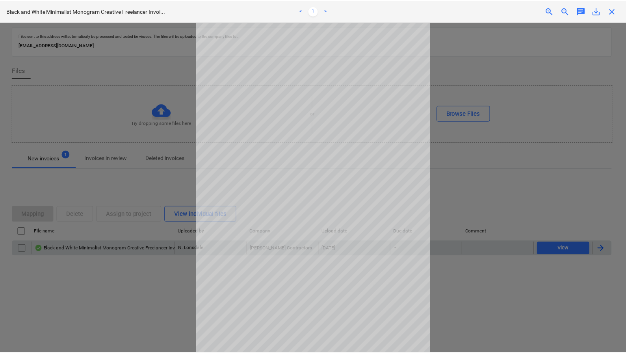
scroll to position [1, 0]
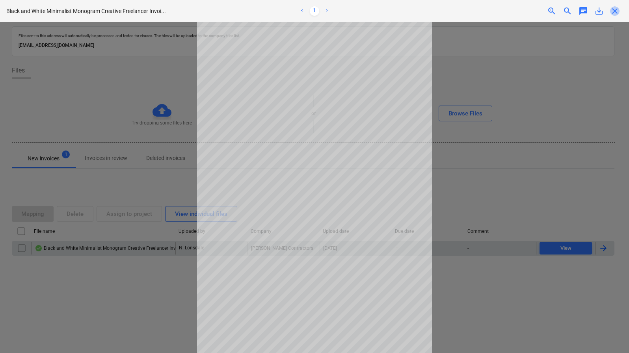
click at [613, 11] on span "close" at bounding box center [614, 10] width 9 height 9
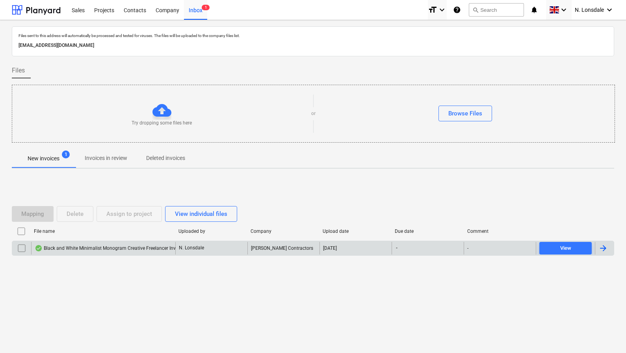
click at [610, 248] on div at bounding box center [604, 248] width 19 height 13
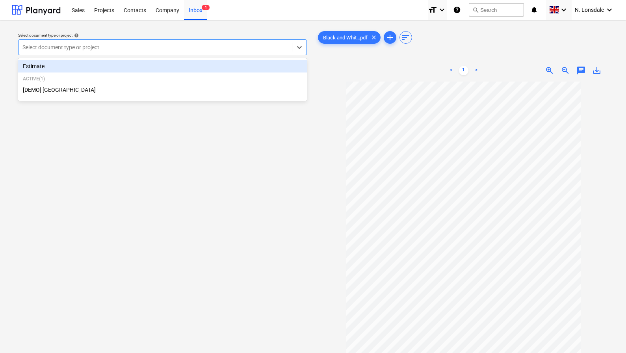
click at [141, 48] on div at bounding box center [155, 47] width 266 height 8
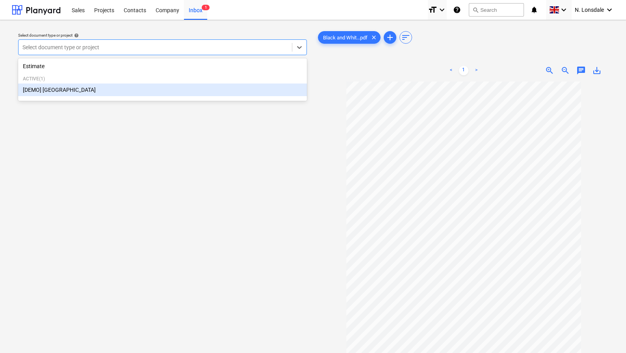
click at [166, 88] on div "[DEMO] [GEOGRAPHIC_DATA]" at bounding box center [162, 90] width 289 height 13
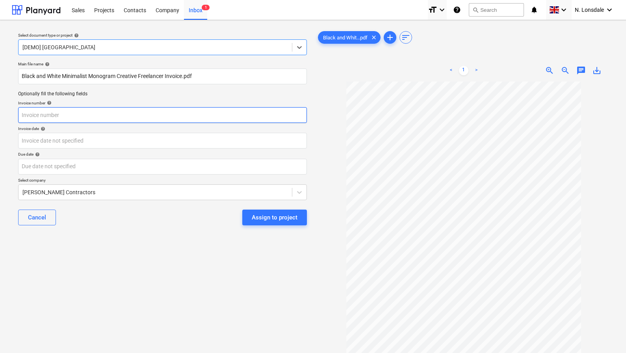
click at [90, 110] on input "text" at bounding box center [162, 115] width 289 height 16
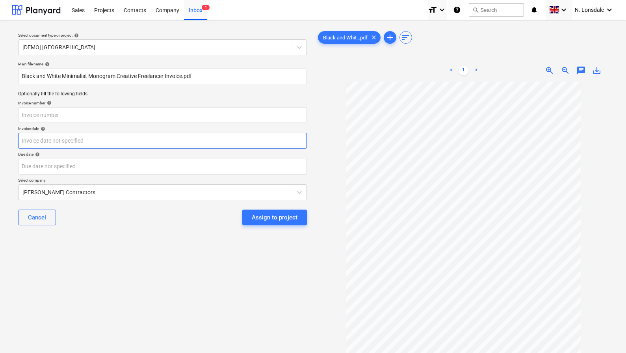
click at [188, 136] on body "This website stores cookies on your computer. These cookies are used to collect…" at bounding box center [313, 180] width 626 height 361
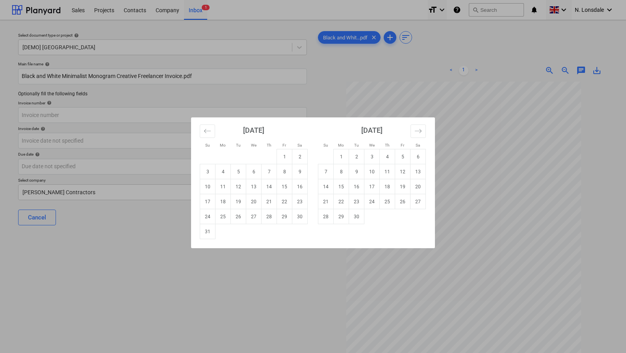
click at [145, 115] on div "Su Mo Tu We Th Fr Sa Su Mo Tu We Th Fr Sa July 2025 1 2 3 4 5 6 7 8 9 10 11 12 …" at bounding box center [313, 176] width 626 height 353
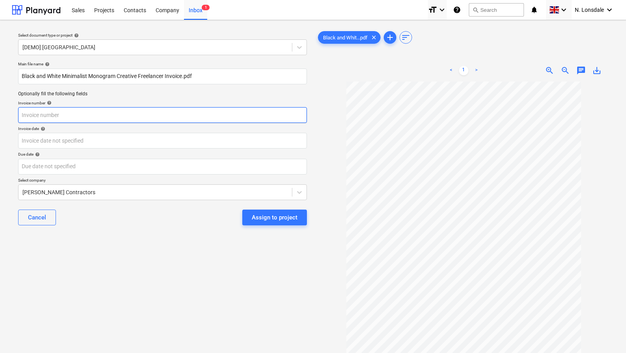
click at [146, 112] on input "text" at bounding box center [162, 115] width 289 height 16
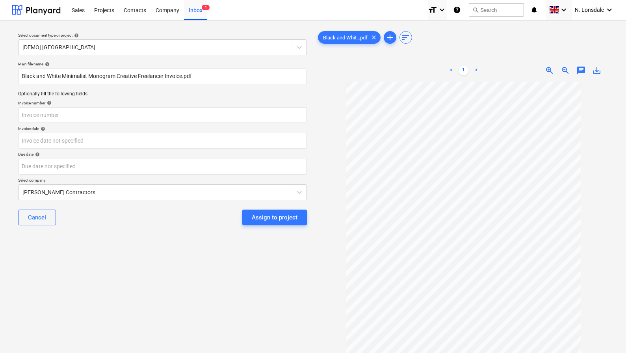
click at [46, 102] on span "help" at bounding box center [48, 103] width 6 height 5
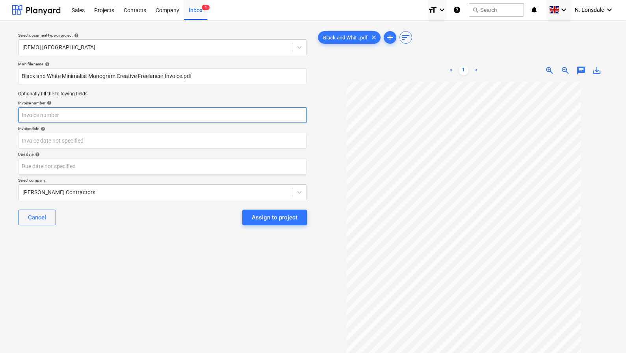
click at [73, 117] on input "text" at bounding box center [162, 115] width 289 height 16
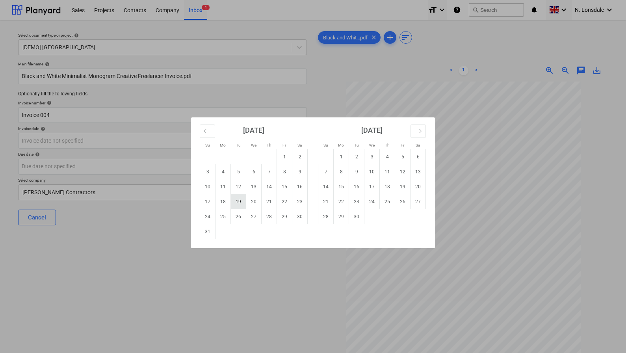
click at [238, 204] on td "19" at bounding box center [238, 201] width 15 height 15
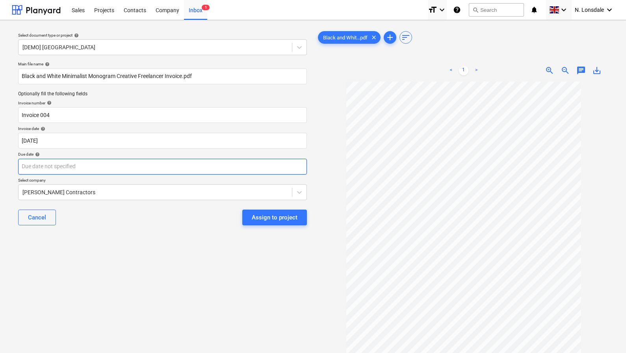
click at [120, 171] on body "This website stores cookies on your computer. These cookies are used to collect…" at bounding box center [313, 180] width 626 height 361
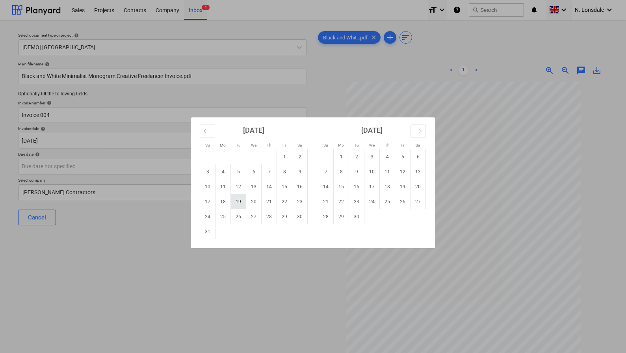
click at [238, 201] on td "19" at bounding box center [238, 201] width 15 height 15
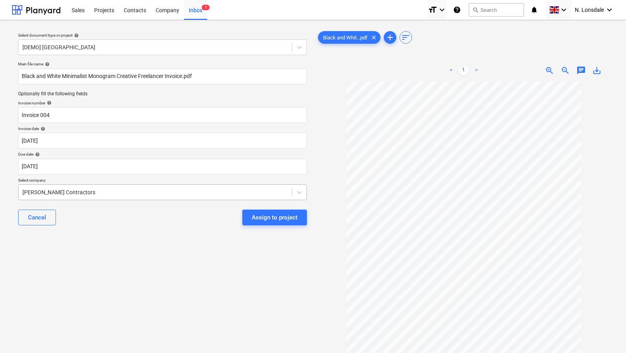
click at [199, 196] on div "Cahill Contractors" at bounding box center [156, 192] width 274 height 11
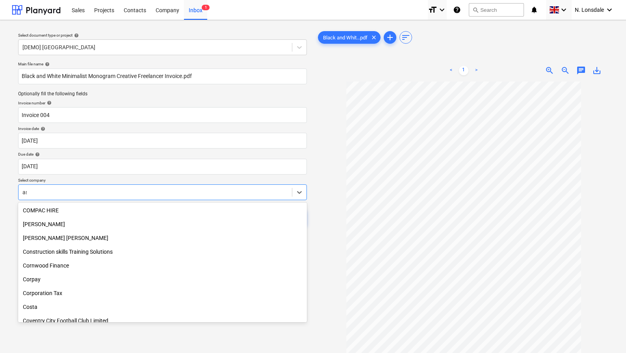
scroll to position [613, 0]
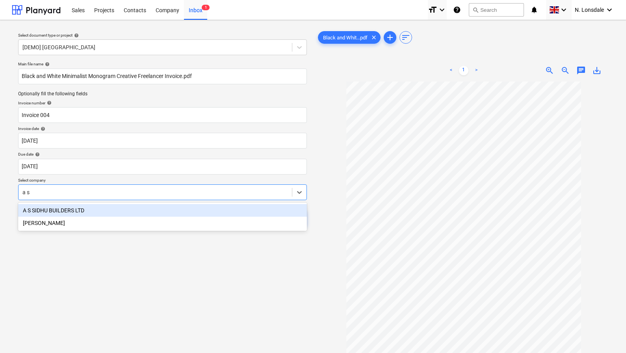
click at [56, 210] on div "A S SIDHU BUILDERS LTD" at bounding box center [162, 210] width 289 height 13
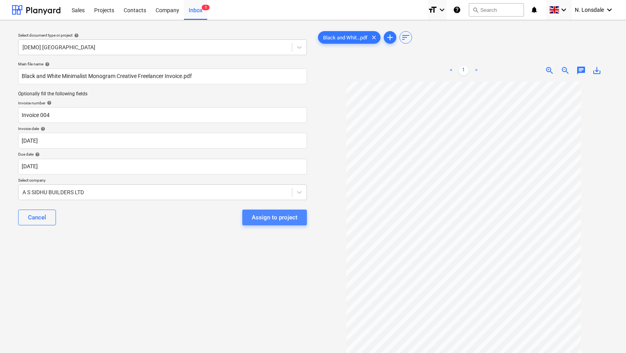
click at [288, 220] on div "Assign to project" at bounding box center [275, 217] width 46 height 10
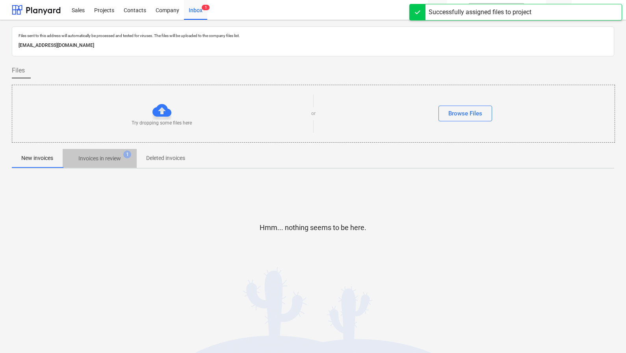
click at [131, 160] on span "Invoices in review 1" at bounding box center [100, 158] width 74 height 14
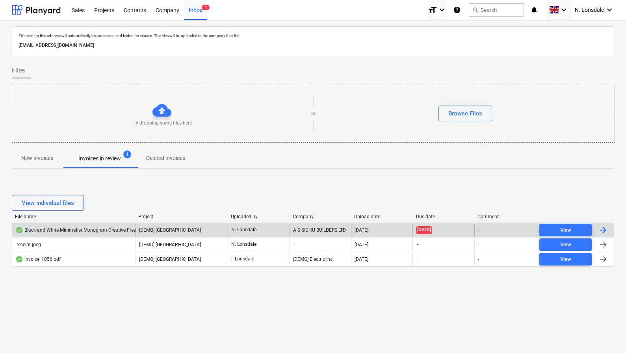
click at [604, 232] on div at bounding box center [603, 229] width 9 height 9
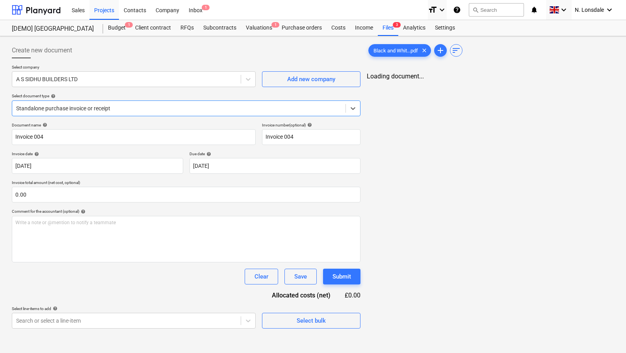
scroll to position [7, 0]
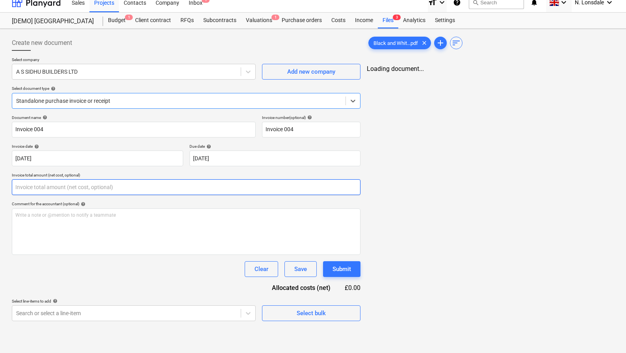
click at [178, 192] on input "text" at bounding box center [186, 187] width 349 height 16
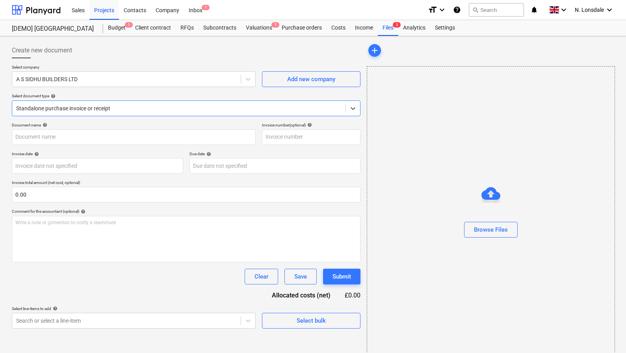
type input "Invoice 004"
type input "[DATE]"
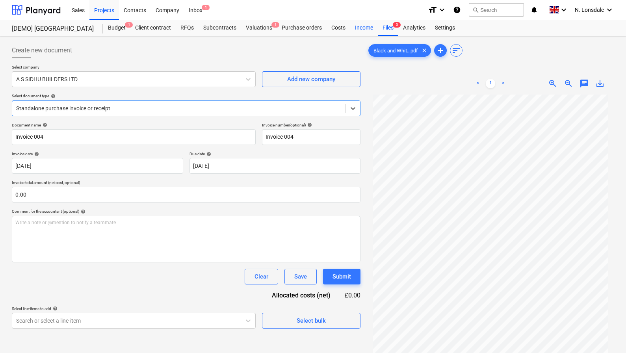
click at [361, 29] on div "Income" at bounding box center [364, 28] width 28 height 16
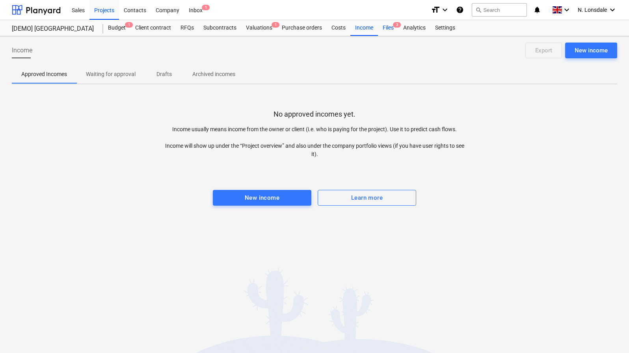
click at [396, 28] on span "3" at bounding box center [397, 25] width 8 height 6
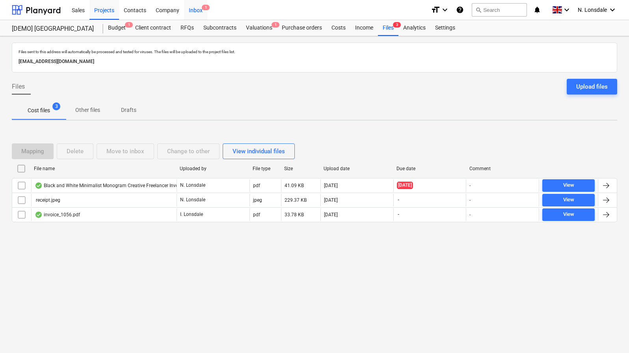
click at [193, 9] on div "Inbox 1" at bounding box center [195, 10] width 23 height 20
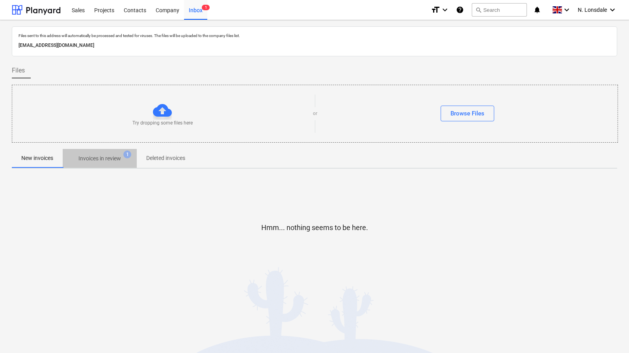
click at [82, 160] on p "Invoices in review" at bounding box center [99, 159] width 43 height 8
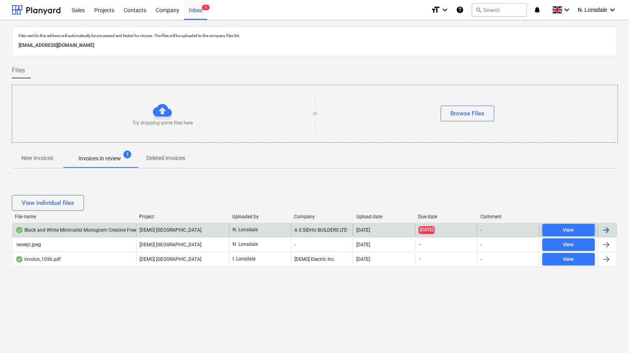
click at [609, 229] on div at bounding box center [605, 229] width 9 height 9
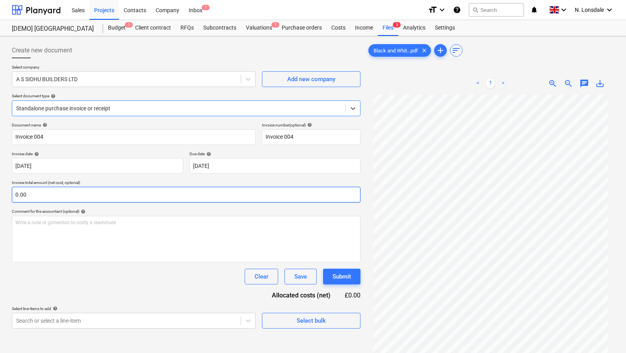
scroll to position [13, 0]
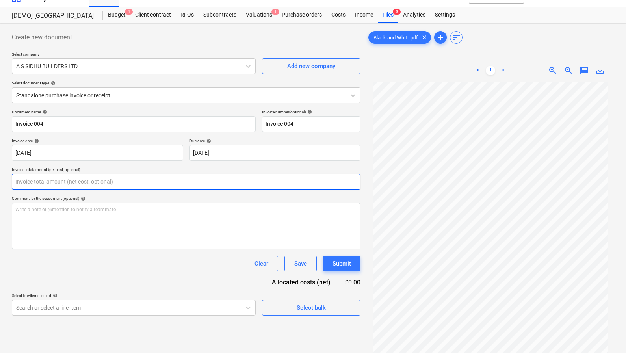
click at [73, 186] on input "text" at bounding box center [186, 182] width 349 height 16
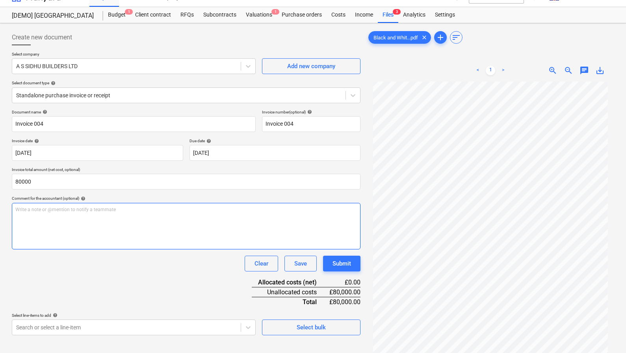
type input "80,000.00"
click at [106, 230] on div "Write a note or @mention to notify a teammate [PERSON_NAME]" at bounding box center [186, 226] width 349 height 47
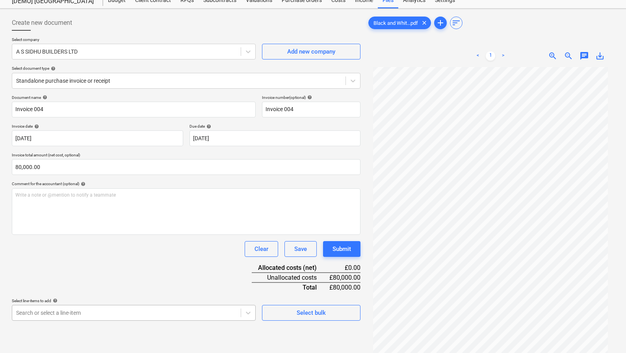
click at [111, 316] on body "Sales Projects Contacts Company Inbox 1 format_size keyboard_arrow_down help se…" at bounding box center [313, 148] width 626 height 353
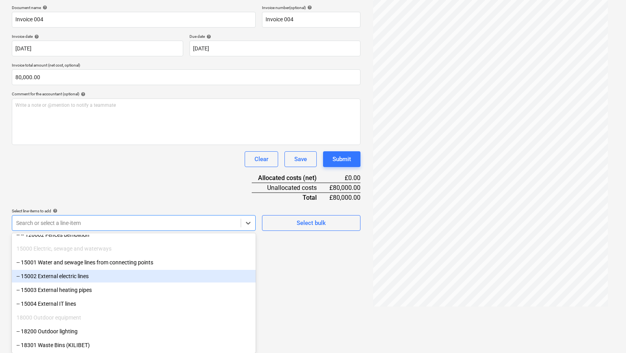
scroll to position [148, 0]
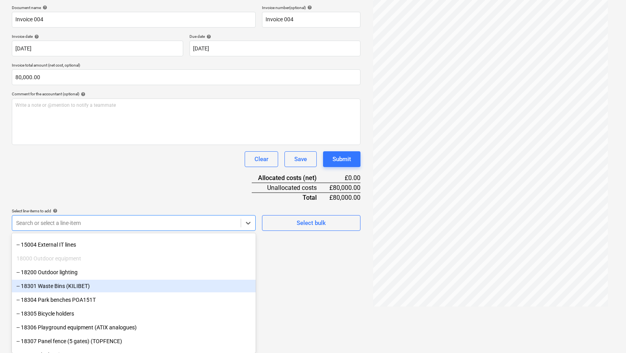
click at [114, 288] on div "-- 18301 Waste Bins (KILIBET)" at bounding box center [134, 286] width 244 height 13
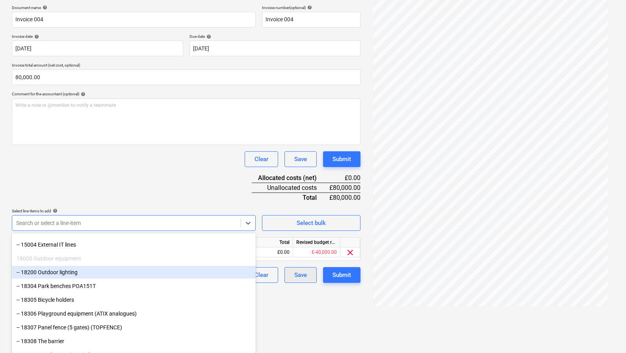
scroll to position [79, 0]
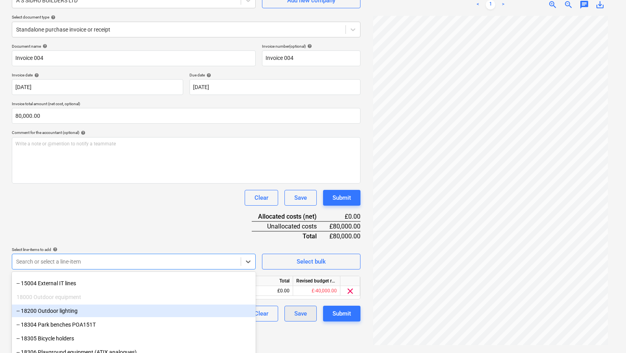
click at [301, 314] on div "Create new document Select company A S SIDHU BUILDERS LTD Add new company Selec…" at bounding box center [313, 155] width 626 height 396
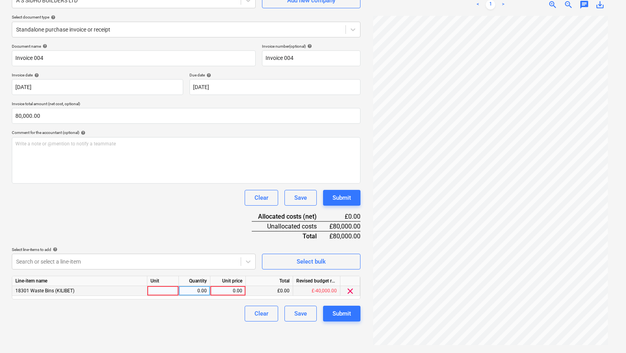
click at [160, 288] on div at bounding box center [163, 291] width 32 height 10
type input "1"
click at [237, 292] on div "0.00" at bounding box center [228, 291] width 29 height 10
type input "80000"
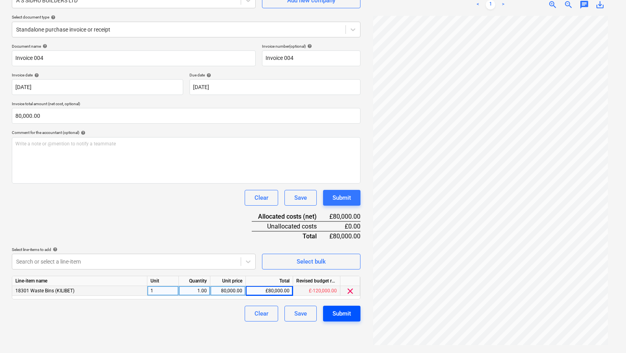
click at [337, 320] on button "Submit" at bounding box center [341, 314] width 37 height 16
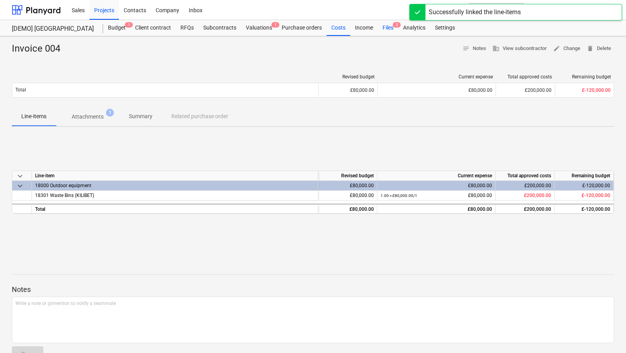
click at [387, 29] on div "Files 2" at bounding box center [388, 28] width 20 height 16
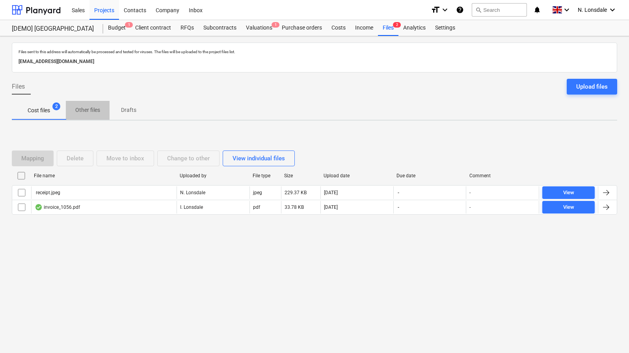
click at [80, 116] on span "Other files" at bounding box center [88, 110] width 44 height 13
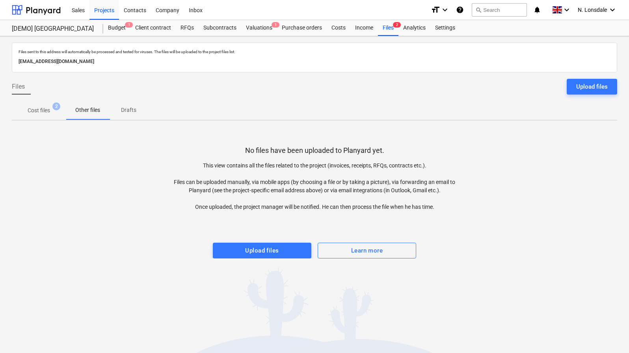
click at [47, 117] on button "Cost files 2" at bounding box center [39, 110] width 54 height 19
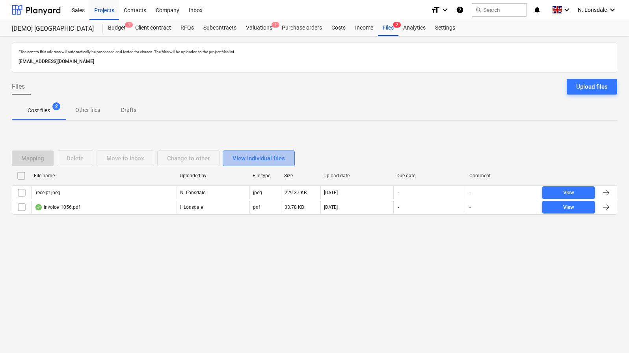
click at [258, 156] on div "View individual files" at bounding box center [259, 158] width 52 height 10
click at [279, 157] on div "View grouped files" at bounding box center [257, 158] width 49 height 10
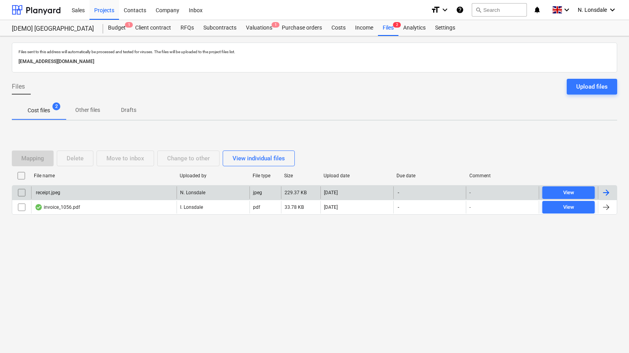
click at [106, 195] on div "receipt.jpeg" at bounding box center [103, 192] width 145 height 13
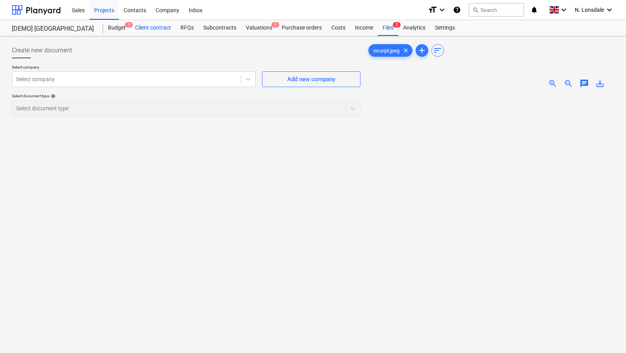
click at [143, 29] on div "Client contract" at bounding box center [152, 28] width 45 height 16
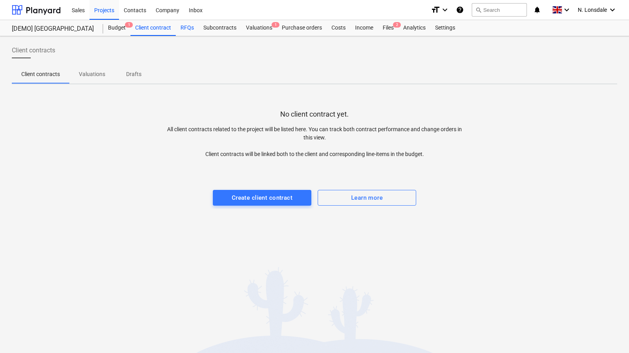
click at [183, 26] on div "RFQs" at bounding box center [187, 28] width 23 height 16
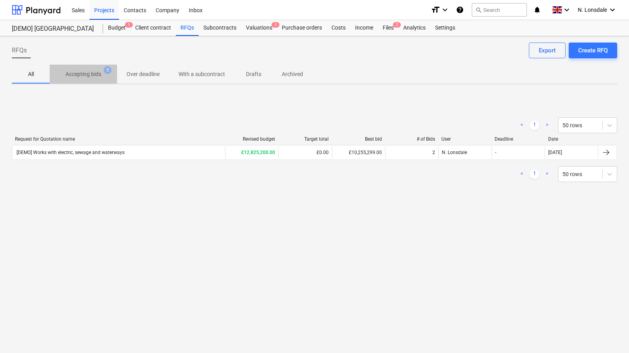
click at [83, 77] on p "Accepting bids" at bounding box center [83, 74] width 36 height 8
click at [148, 80] on span "Over deadline" at bounding box center [143, 74] width 52 height 13
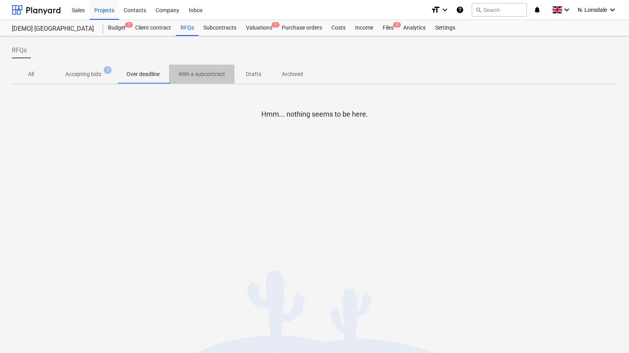
click at [190, 79] on span "With a subcontract" at bounding box center [201, 74] width 65 height 13
click at [267, 31] on div "Valuations 1" at bounding box center [259, 28] width 36 height 16
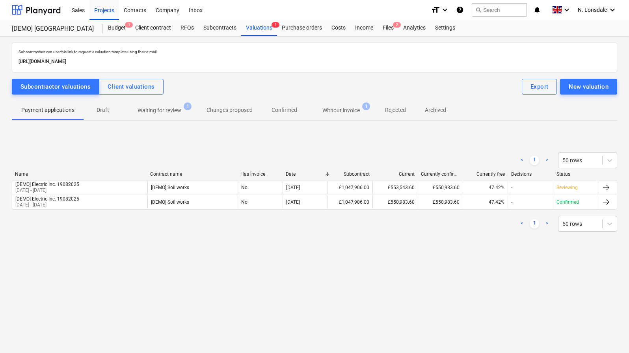
click at [105, 113] on p "Draft" at bounding box center [102, 110] width 19 height 8
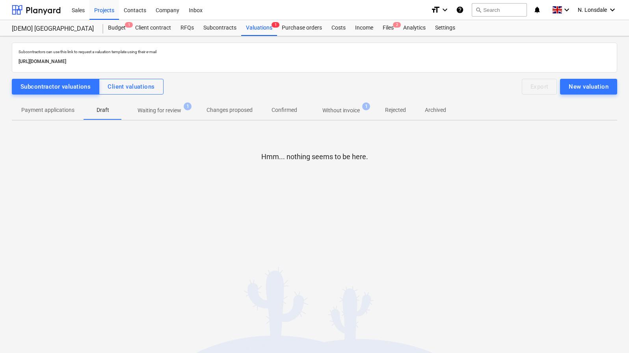
click at [60, 112] on p "Payment applications" at bounding box center [47, 110] width 53 height 8
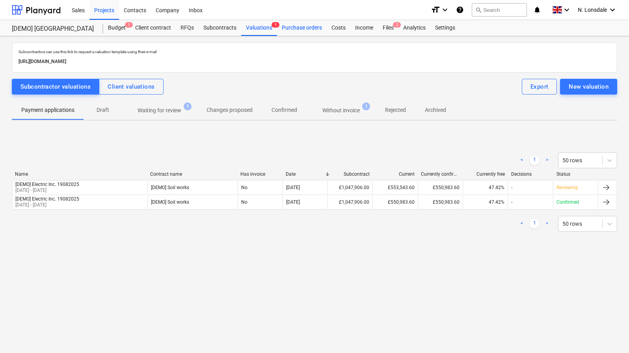
click at [299, 29] on div "Purchase orders" at bounding box center [302, 28] width 50 height 16
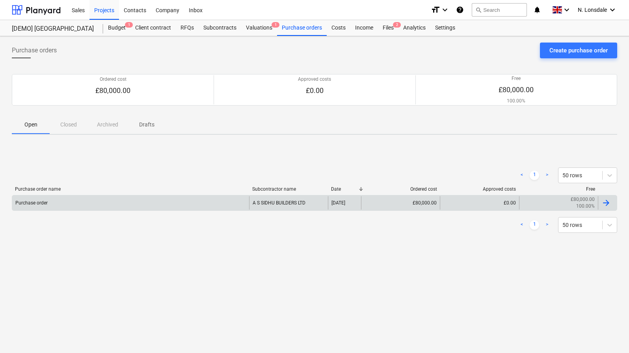
click at [84, 201] on div "Purchase order" at bounding box center [130, 202] width 237 height 13
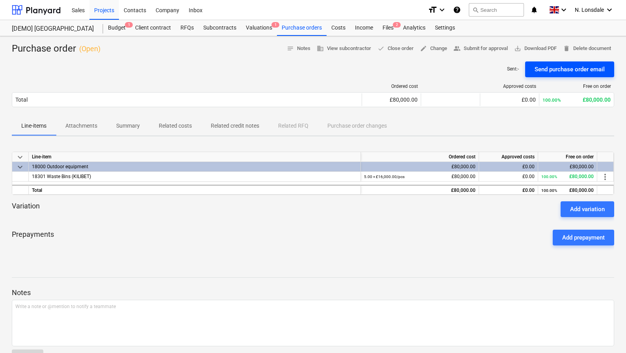
click at [570, 68] on div "Send purchase order email" at bounding box center [570, 69] width 70 height 10
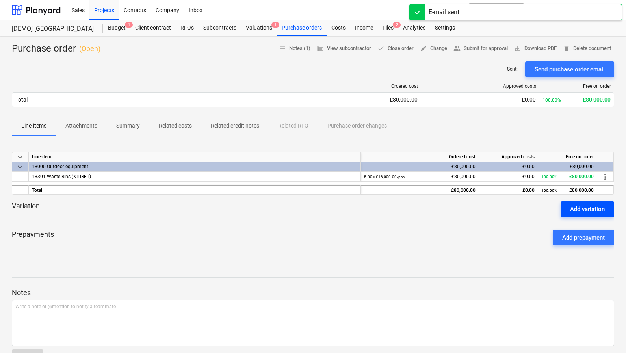
click at [589, 209] on div "Add variation" at bounding box center [587, 209] width 35 height 10
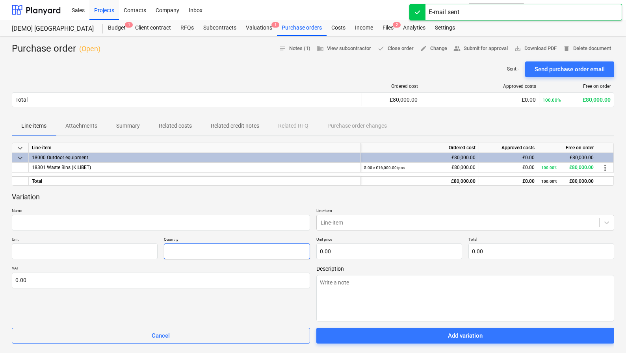
click at [200, 255] on input "text" at bounding box center [237, 252] width 146 height 16
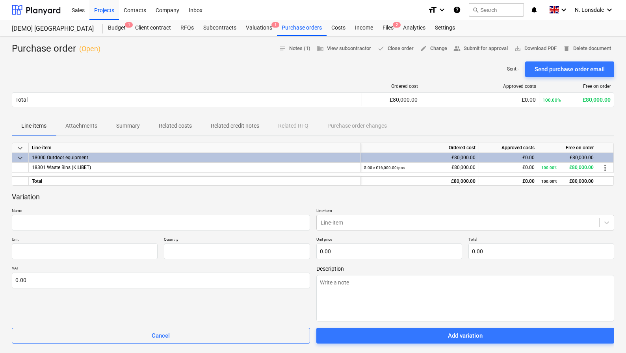
type input "0.00"
click at [15, 156] on span "keyboard_arrow_down" at bounding box center [19, 157] width 9 height 9
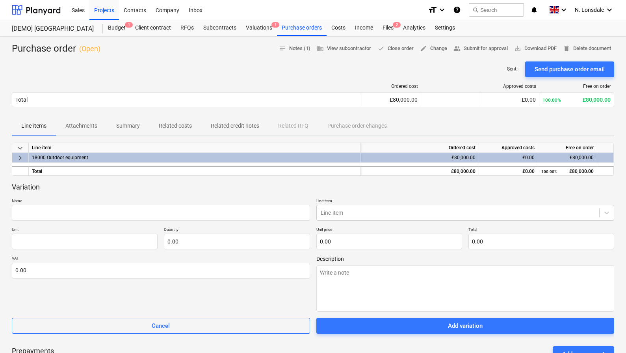
click at [140, 330] on span "Cancel" at bounding box center [161, 326] width 279 height 10
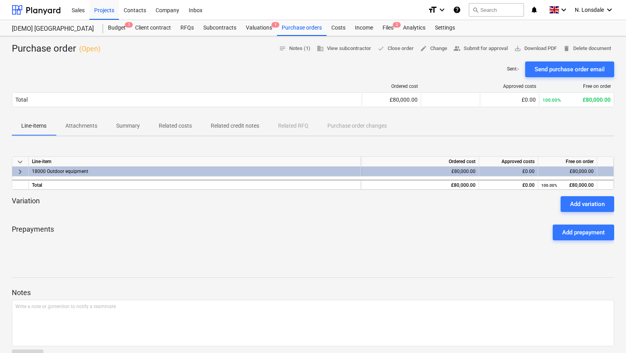
click at [71, 121] on span "Attachments" at bounding box center [81, 125] width 51 height 13
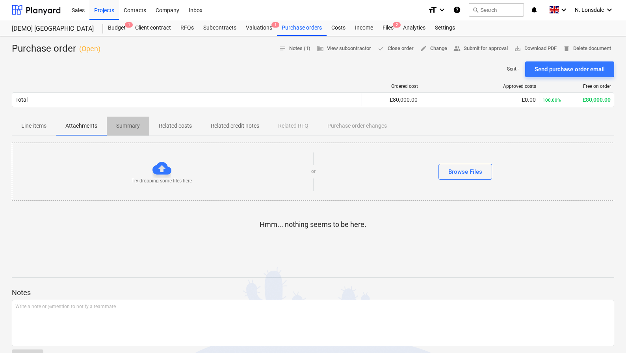
click at [129, 124] on p "Summary" at bounding box center [128, 126] width 24 height 8
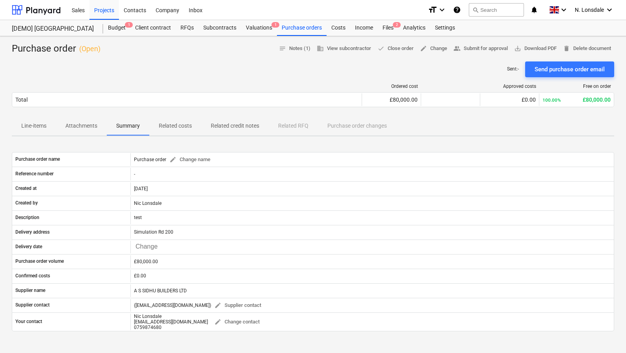
click at [236, 127] on p "Related credit notes" at bounding box center [235, 126] width 48 height 8
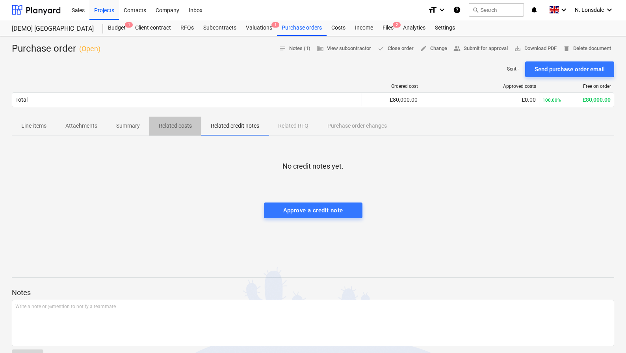
click at [165, 127] on p "Related costs" at bounding box center [175, 126] width 33 height 8
click at [331, 32] on div "Costs" at bounding box center [339, 28] width 24 height 16
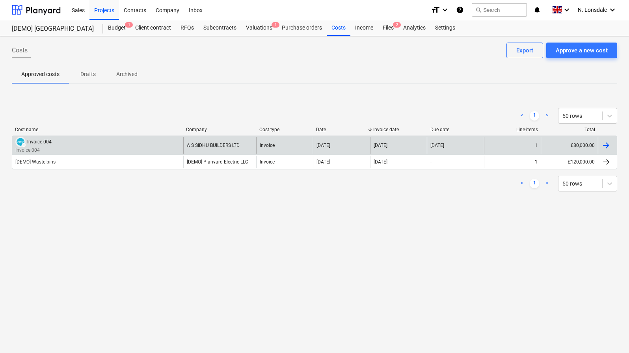
click at [86, 147] on div "DRAFT Invoice 004 Invoice 004" at bounding box center [97, 145] width 171 height 17
click at [22, 143] on img at bounding box center [21, 142] width 8 height 8
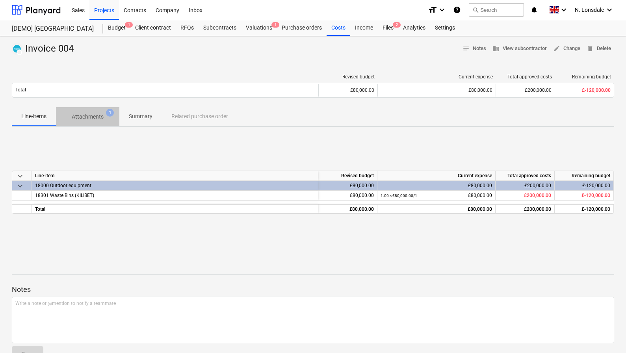
click at [96, 114] on p "Attachments" at bounding box center [88, 117] width 32 height 8
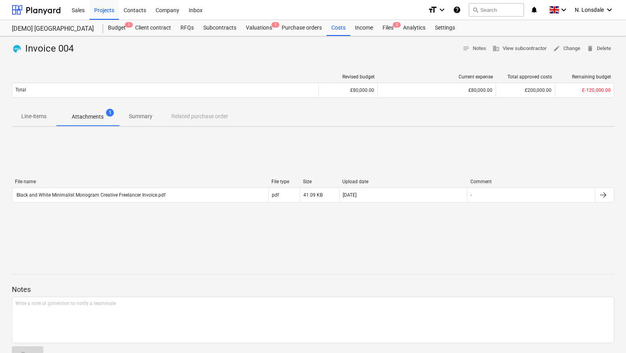
click at [49, 114] on span "Line-items" at bounding box center [34, 116] width 44 height 13
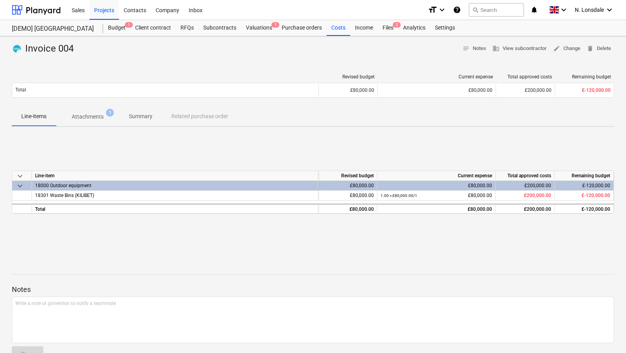
click at [143, 117] on p "Summary" at bounding box center [141, 116] width 24 height 8
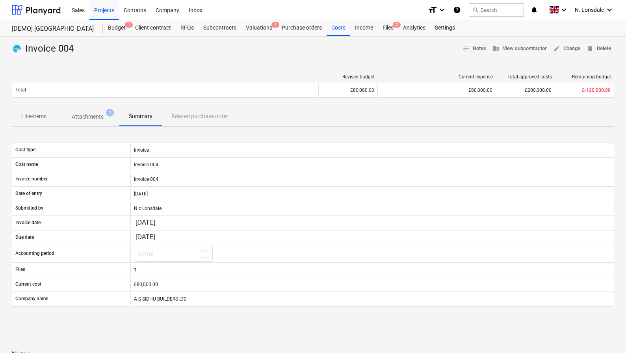
click at [214, 116] on div "Line-items Attachments 1 Summary Related purchase order" at bounding box center [313, 116] width 603 height 19
click at [95, 119] on p "Attachments" at bounding box center [88, 117] width 32 height 8
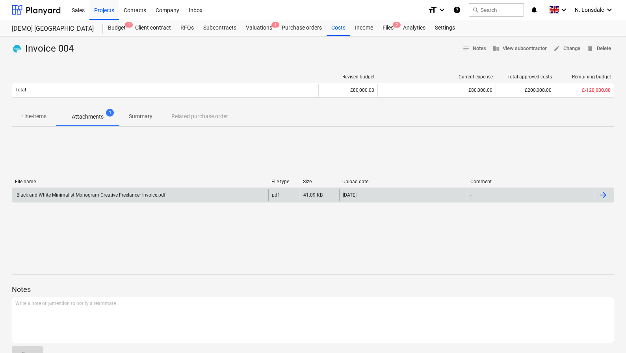
click at [222, 190] on div "Black and White Minimalist Monogram Creative Freelancer Invoice.pdf" at bounding box center [140, 195] width 256 height 13
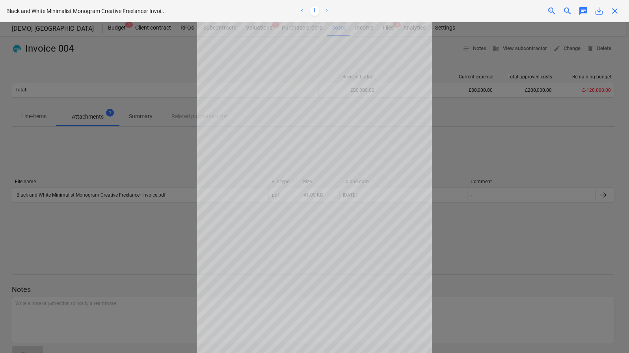
click at [508, 44] on div at bounding box center [314, 187] width 629 height 331
click at [618, 11] on span "close" at bounding box center [614, 10] width 9 height 9
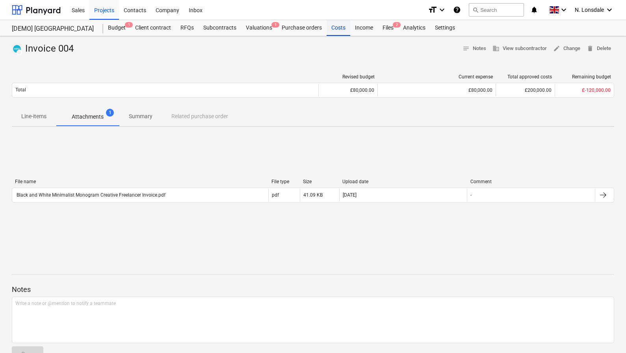
click at [338, 29] on div "Costs" at bounding box center [339, 28] width 24 height 16
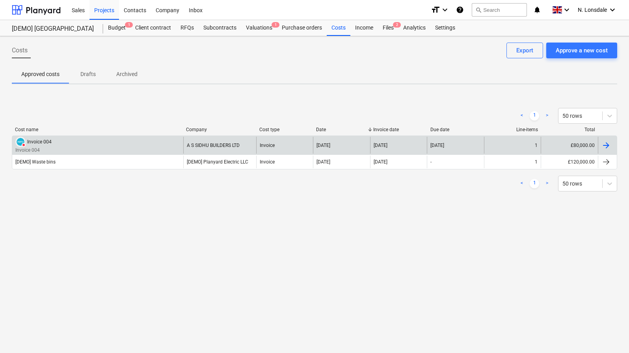
click at [608, 144] on div at bounding box center [605, 145] width 9 height 9
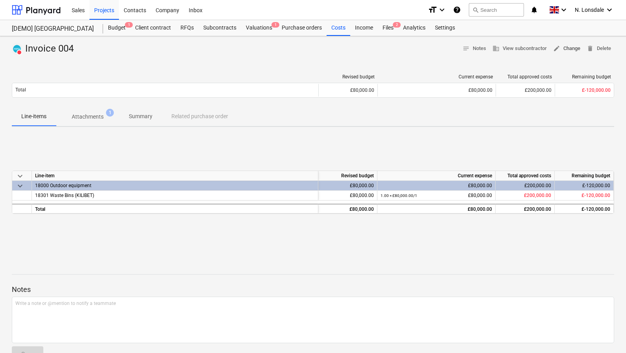
click at [570, 50] on span "edit Change" at bounding box center [566, 48] width 27 height 9
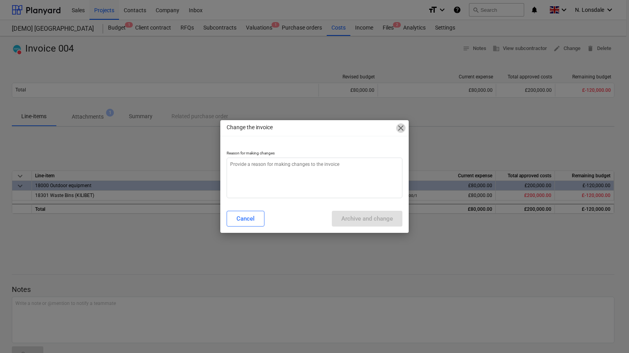
click at [402, 128] on span "close" at bounding box center [400, 127] width 9 height 9
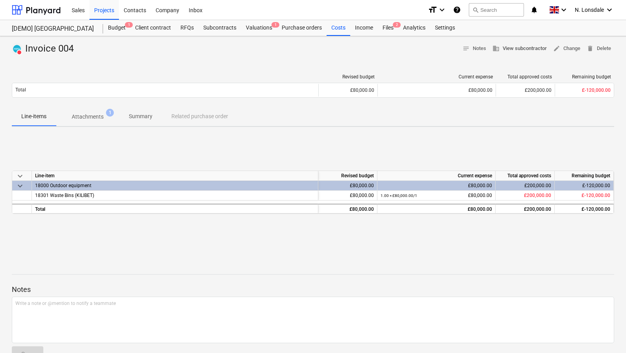
click at [527, 52] on span "business View subcontractor" at bounding box center [520, 48] width 54 height 9
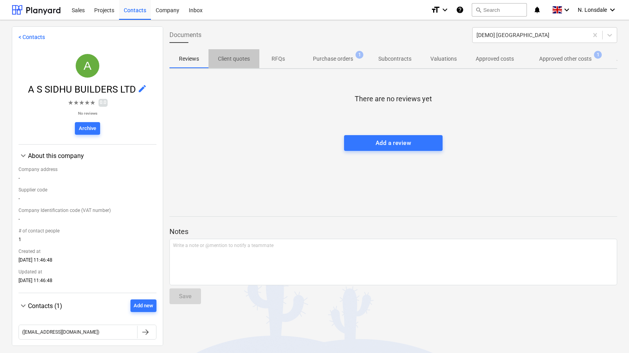
click at [233, 56] on p "Client quotes" at bounding box center [234, 59] width 32 height 8
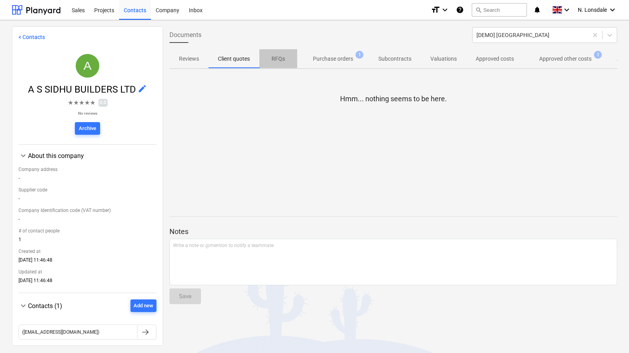
click at [284, 55] on p "RFQs" at bounding box center [278, 59] width 19 height 8
click at [337, 55] on p "Purchase orders" at bounding box center [333, 59] width 40 height 8
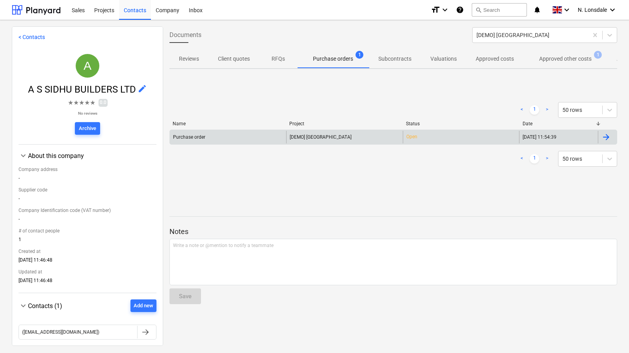
click at [360, 135] on div "[DEMO] [GEOGRAPHIC_DATA]" at bounding box center [344, 137] width 116 height 13
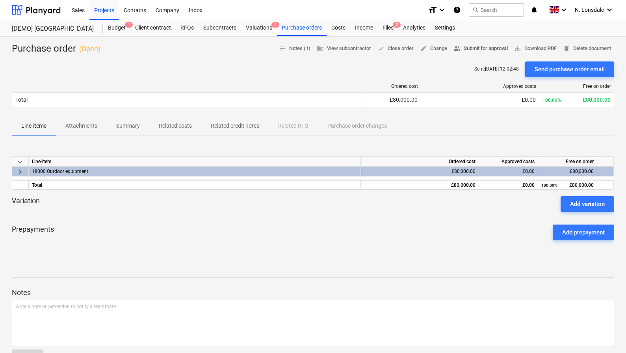
click at [490, 50] on span "people_alt Submit for approval" at bounding box center [481, 48] width 54 height 9
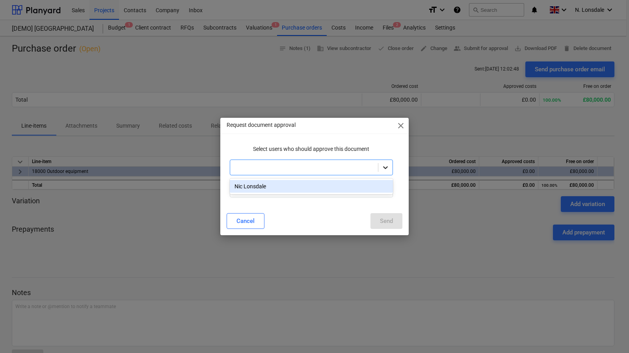
click at [384, 169] on icon at bounding box center [386, 168] width 8 height 8
click at [345, 190] on div "Nic Lonsdale" at bounding box center [312, 186] width 164 height 13
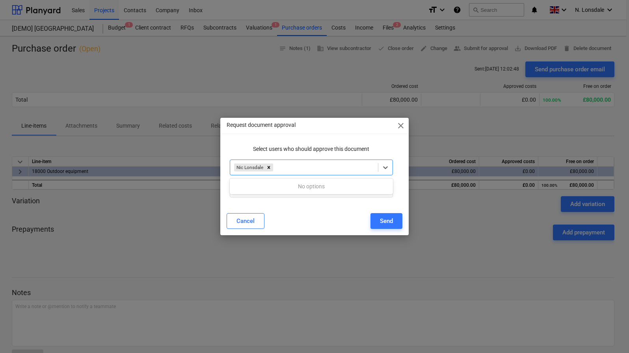
click at [359, 192] on div "No options" at bounding box center [312, 186] width 164 height 13
click at [319, 229] on div "Cancel Send" at bounding box center [315, 221] width 176 height 16
click at [340, 193] on input "text" at bounding box center [312, 190] width 164 height 16
click at [381, 225] on div "Send" at bounding box center [386, 221] width 13 height 10
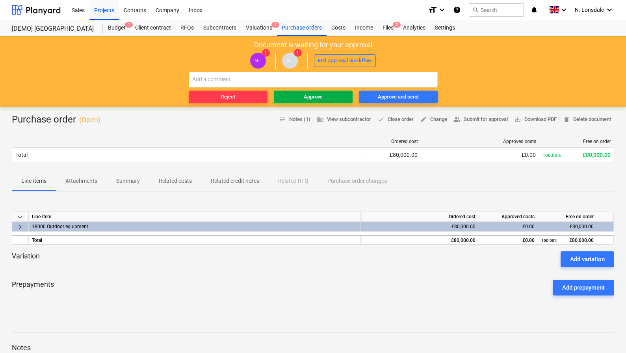
click at [325, 95] on span "Approve" at bounding box center [313, 97] width 73 height 9
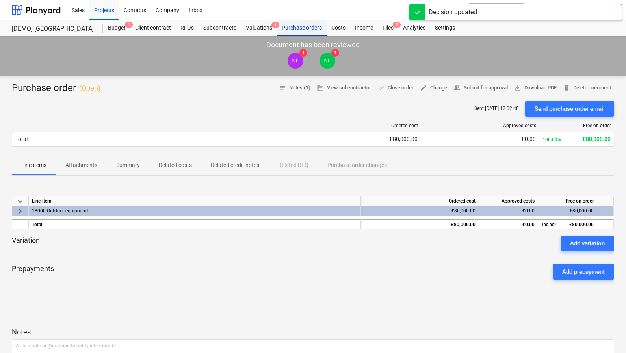
click at [304, 30] on div "Purchase orders" at bounding box center [302, 28] width 50 height 16
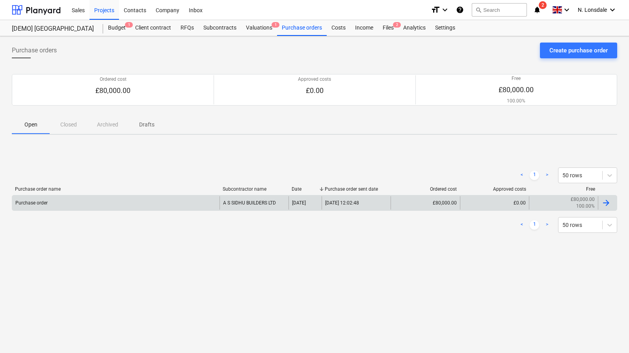
click at [609, 203] on div at bounding box center [605, 202] width 9 height 9
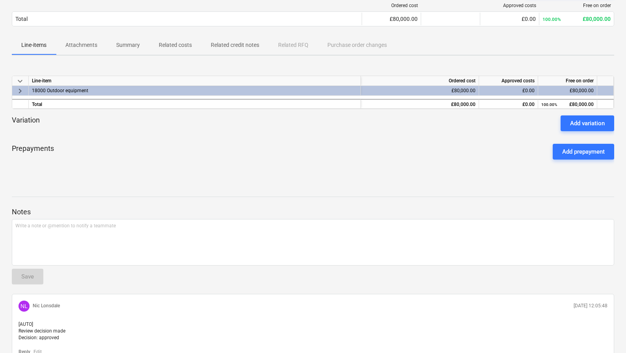
scroll to position [15, 0]
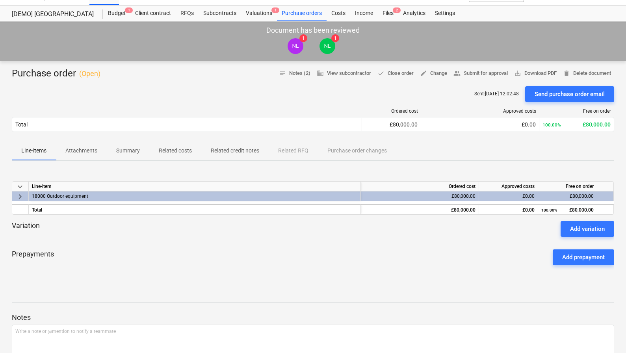
click at [24, 193] on span "keyboard_arrow_right" at bounding box center [19, 196] width 9 height 9
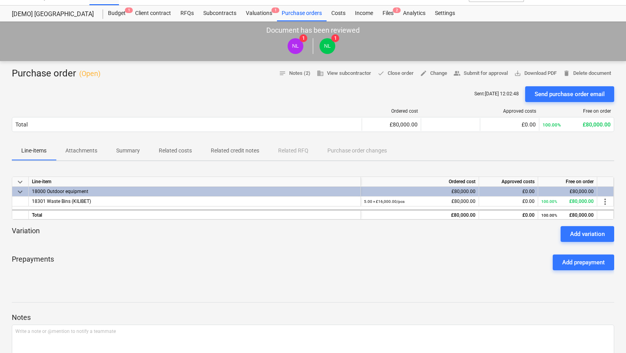
click at [23, 193] on span "keyboard_arrow_down" at bounding box center [19, 191] width 9 height 9
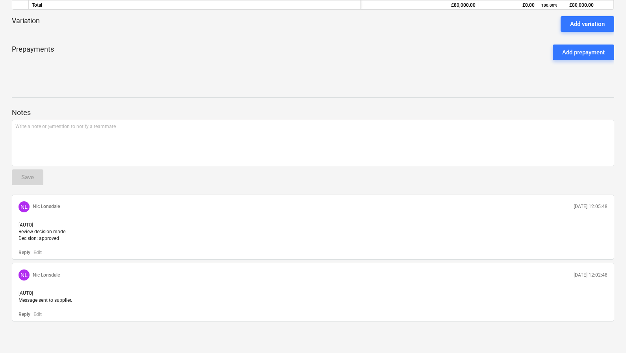
scroll to position [0, 0]
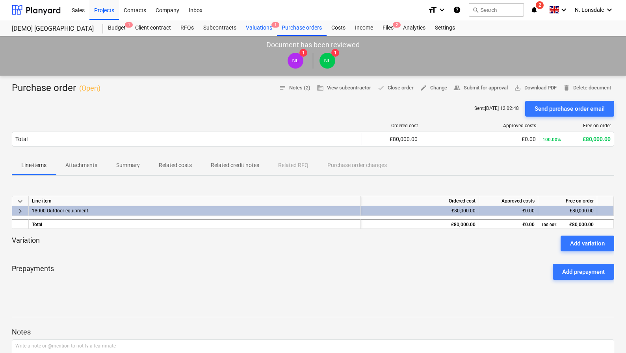
click at [262, 28] on div "Valuations 1" at bounding box center [259, 28] width 36 height 16
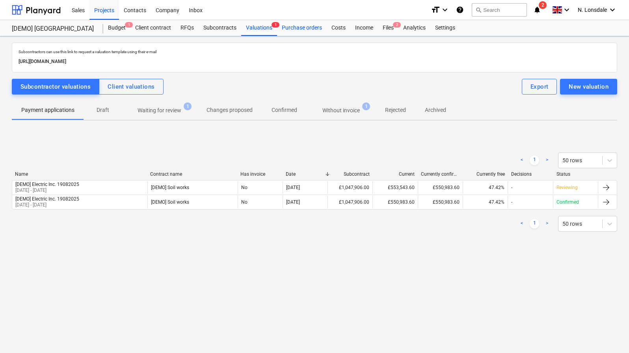
click at [315, 26] on div "Purchase orders" at bounding box center [302, 28] width 50 height 16
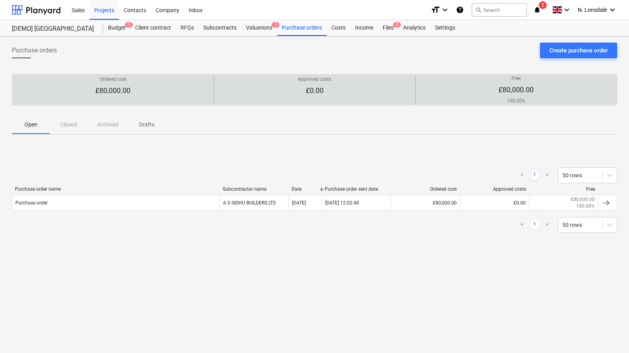
click at [540, 96] on div "Free £80,000.00 100.00%" at bounding box center [516, 89] width 195 height 29
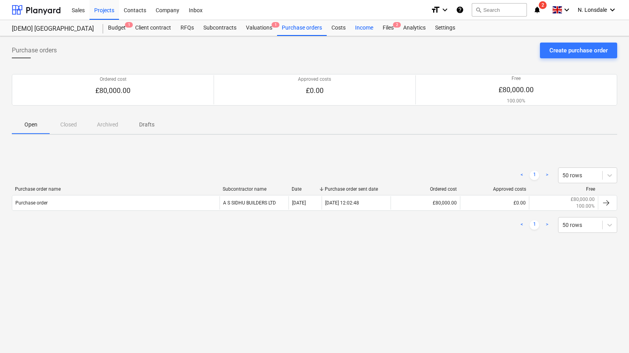
click at [368, 28] on div "Income" at bounding box center [364, 28] width 28 height 16
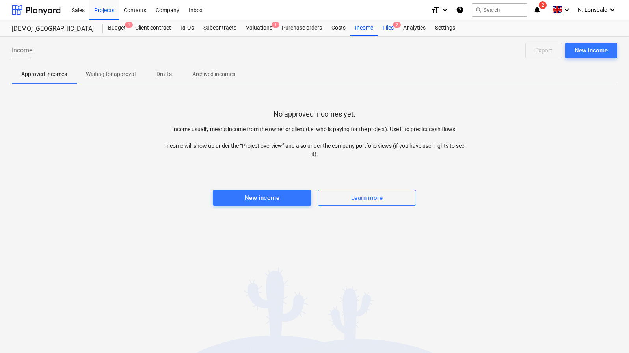
click at [385, 28] on div "Files 2" at bounding box center [388, 28] width 20 height 16
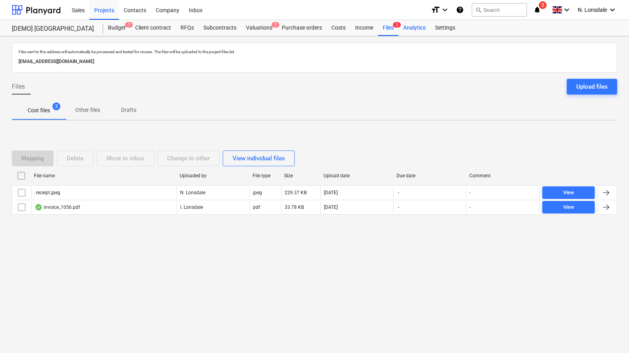
click at [408, 30] on div "Analytics" at bounding box center [414, 28] width 32 height 16
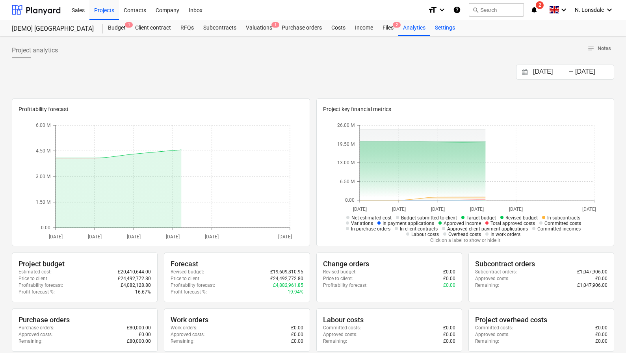
click at [454, 28] on div "Settings" at bounding box center [445, 28] width 30 height 16
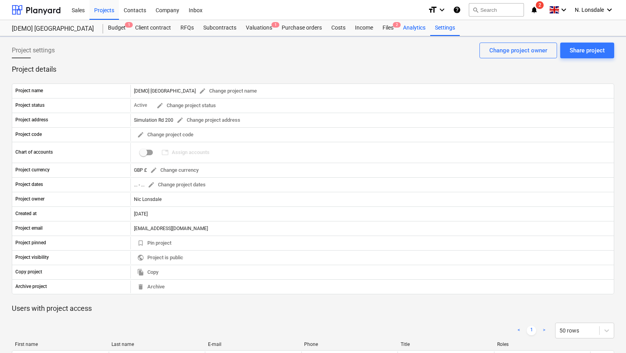
click at [414, 29] on div "Analytics" at bounding box center [414, 28] width 32 height 16
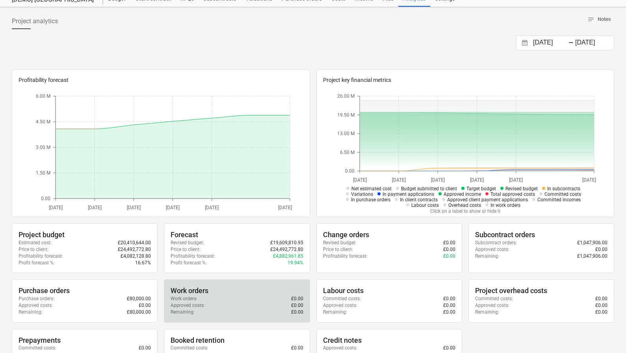
scroll to position [58, 0]
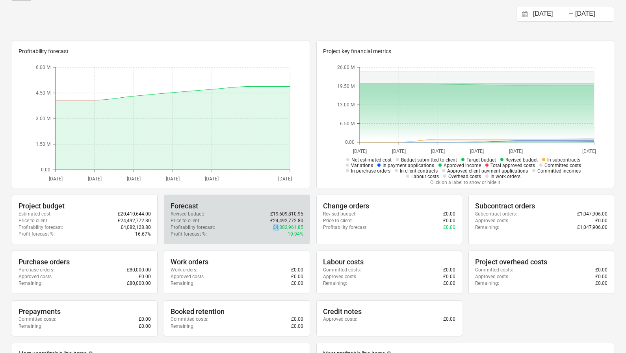
drag, startPoint x: 274, startPoint y: 227, endPoint x: 281, endPoint y: 226, distance: 6.3
click at [281, 226] on div "Profitability forecast : £4,882,961.85" at bounding box center [237, 227] width 132 height 7
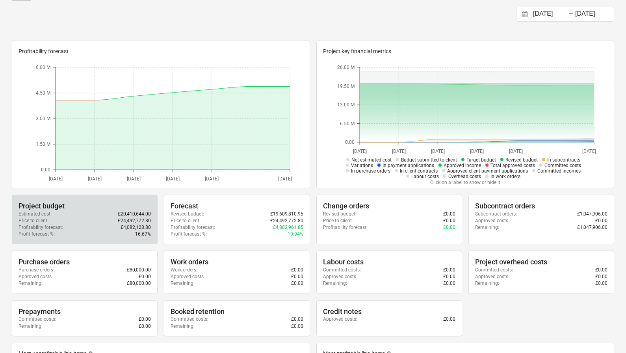
click at [104, 218] on div "Price to client : £24,492,772.80" at bounding box center [85, 221] width 132 height 7
click at [121, 209] on div "Project budget" at bounding box center [85, 205] width 132 height 9
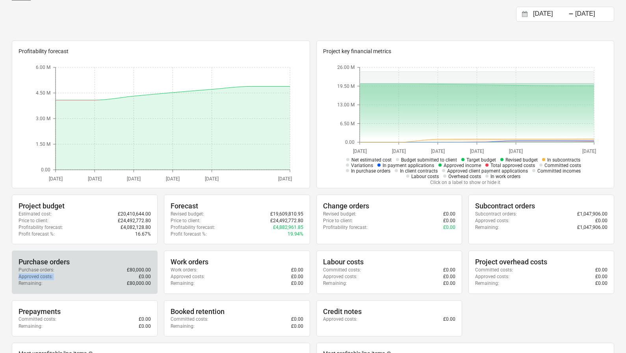
click at [129, 272] on div "Purchase orders Purchase orders : £80,000.00 Approved costs : £0.00 Remaining :…" at bounding box center [85, 272] width 146 height 43
drag, startPoint x: 126, startPoint y: 266, endPoint x: 158, endPoint y: 266, distance: 31.5
click at [158, 266] on div "Purchase orders Purchase orders : £80,000.00 Approved costs : £0.00 Remaining :…" at bounding box center [85, 272] width 146 height 43
click at [136, 280] on p "£80,000.00" at bounding box center [139, 283] width 24 height 7
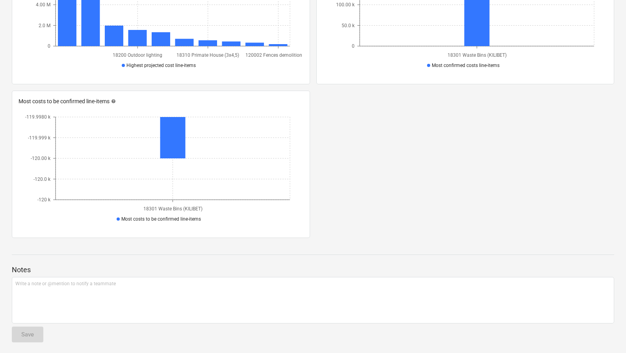
scroll to position [0, 0]
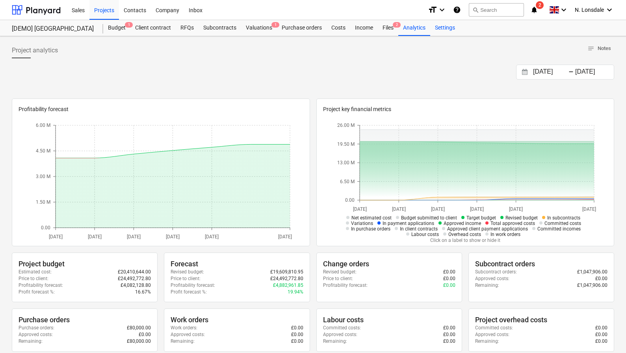
click at [451, 27] on div "Settings" at bounding box center [445, 28] width 30 height 16
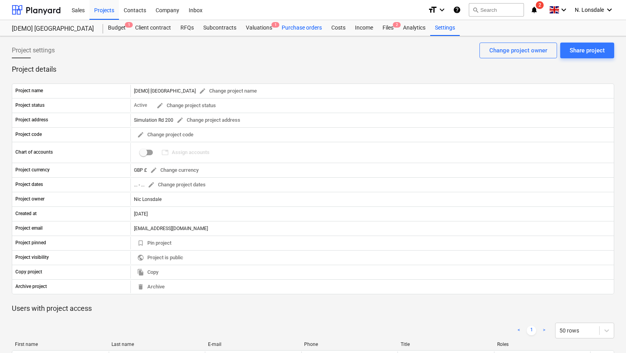
click at [300, 26] on div "Purchase orders" at bounding box center [302, 28] width 50 height 16
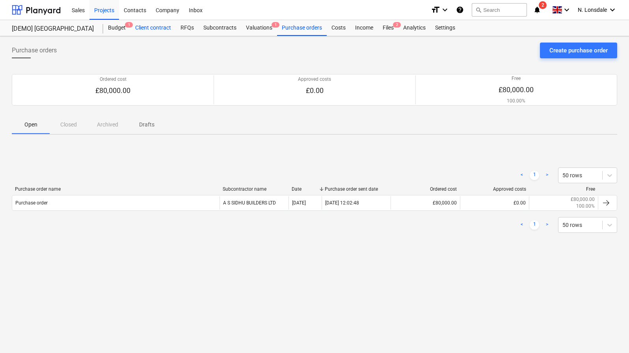
click at [138, 30] on div "Client contract" at bounding box center [152, 28] width 45 height 16
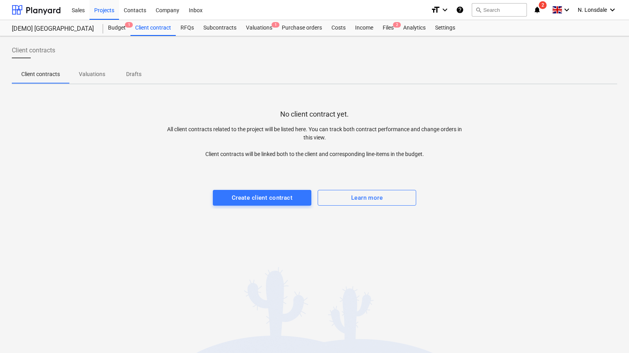
click at [132, 70] on p "Drafts" at bounding box center [133, 74] width 19 height 8
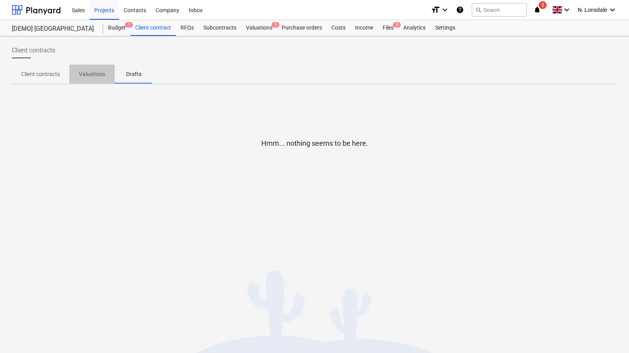
click at [88, 75] on p "Valuations" at bounding box center [92, 74] width 26 height 8
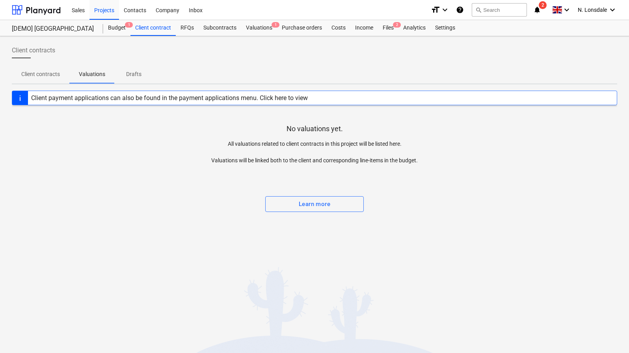
click at [30, 75] on p "Client contracts" at bounding box center [40, 74] width 39 height 8
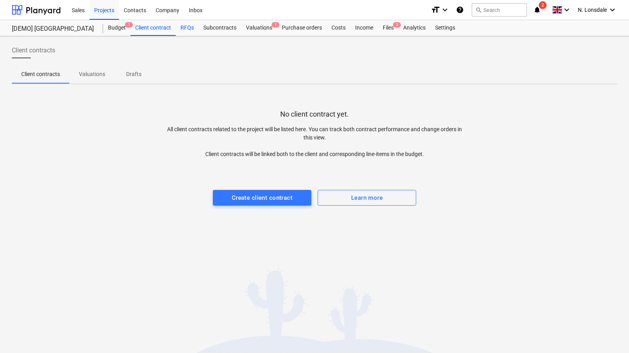
click at [189, 30] on div "RFQs" at bounding box center [187, 28] width 23 height 16
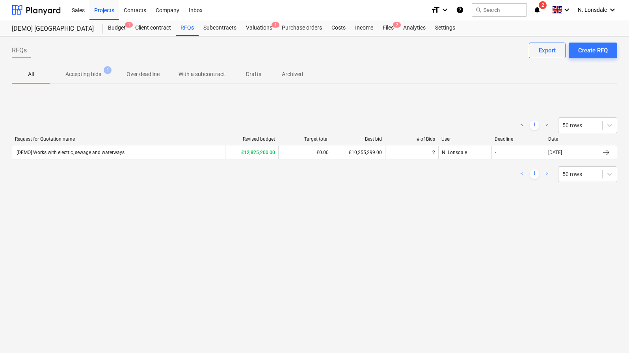
click at [88, 75] on p "Accepting bids" at bounding box center [83, 74] width 36 height 8
click at [154, 75] on p "Over deadline" at bounding box center [143, 74] width 33 height 8
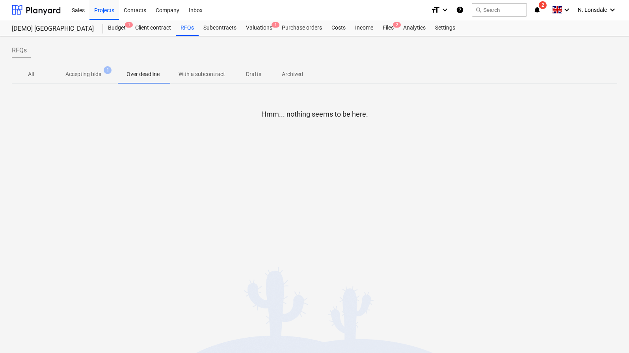
click at [216, 75] on p "With a subcontract" at bounding box center [202, 74] width 47 height 8
click at [267, 74] on span "Drafts" at bounding box center [254, 74] width 38 height 13
click at [213, 25] on div "Subcontracts" at bounding box center [220, 28] width 43 height 16
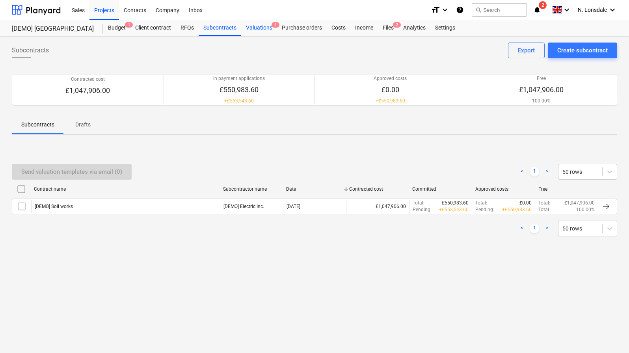
click at [270, 28] on div "Valuations 1" at bounding box center [259, 28] width 36 height 16
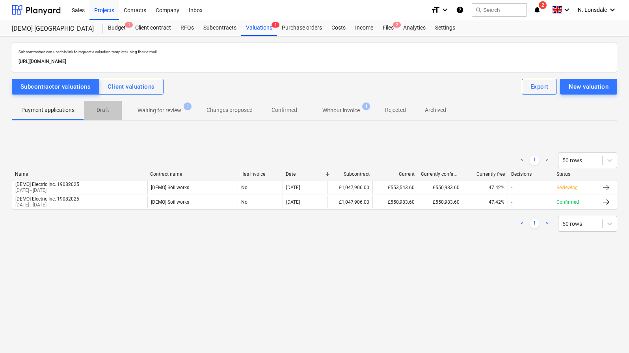
click at [112, 112] on span "Draft" at bounding box center [103, 110] width 38 height 13
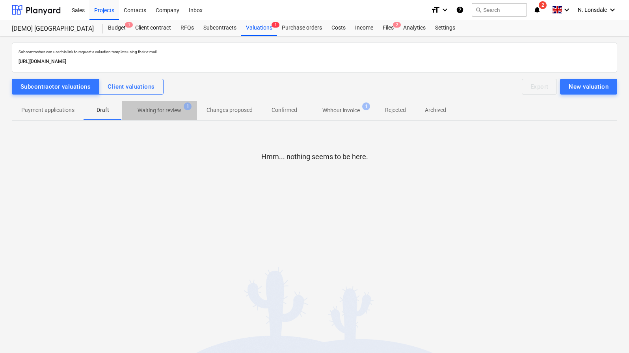
click at [144, 111] on p "Waiting for review" at bounding box center [160, 110] width 44 height 8
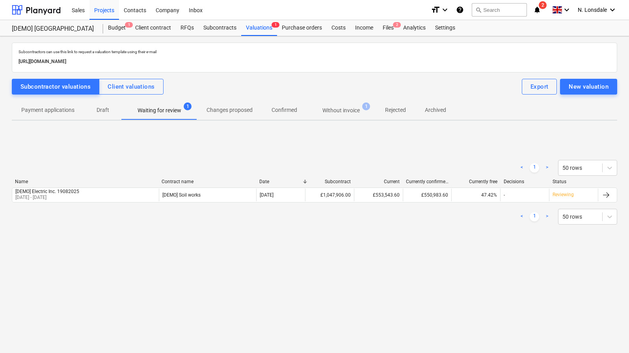
click at [204, 99] on div "Subcontractors can use this link to request a valuation template using their e-…" at bounding box center [314, 150] width 605 height 215
click at [211, 110] on p "Changes proposed" at bounding box center [230, 110] width 46 height 8
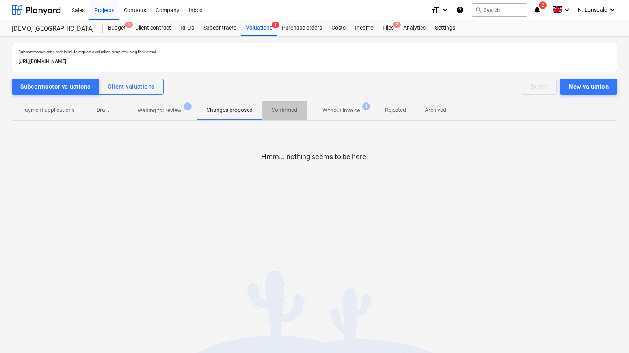
click at [287, 112] on p "Confirmed" at bounding box center [285, 110] width 26 height 8
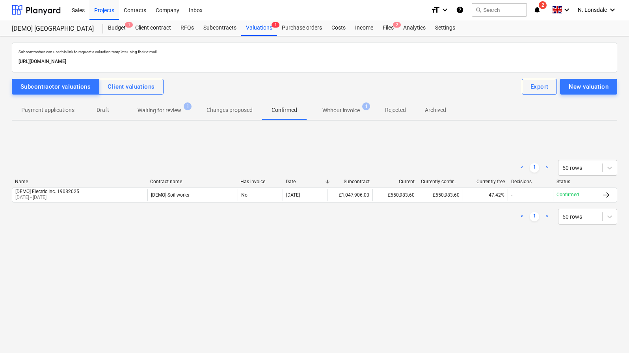
click at [354, 109] on p "Without invoice" at bounding box center [340, 110] width 37 height 8
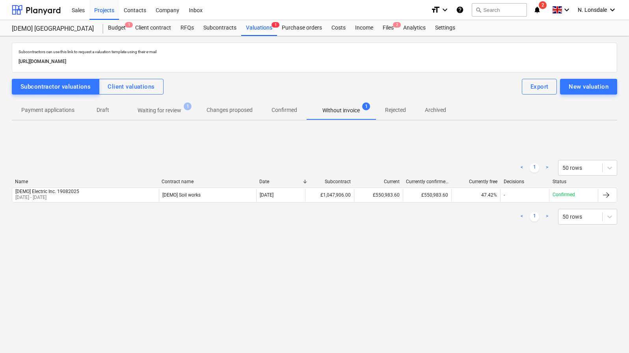
click at [410, 110] on span "Rejected" at bounding box center [396, 110] width 40 height 13
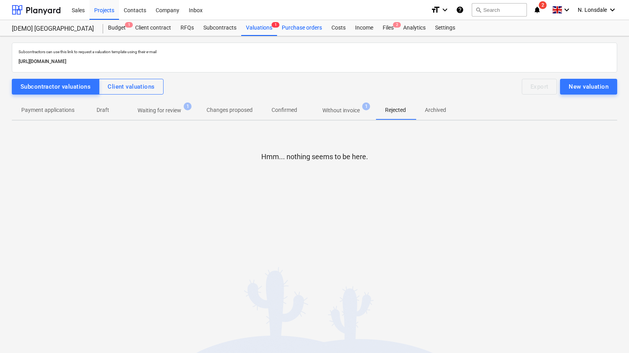
click at [305, 31] on div "Purchase orders" at bounding box center [302, 28] width 50 height 16
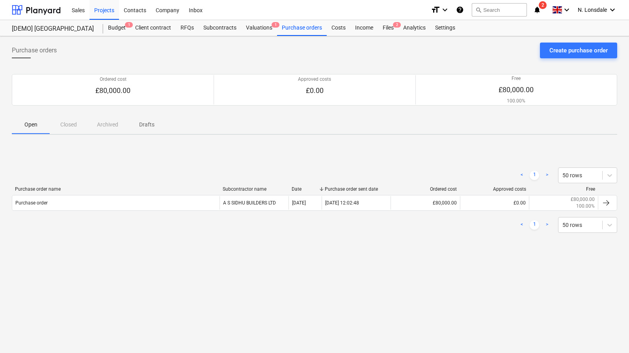
click at [159, 125] on span "Drafts" at bounding box center [147, 124] width 38 height 13
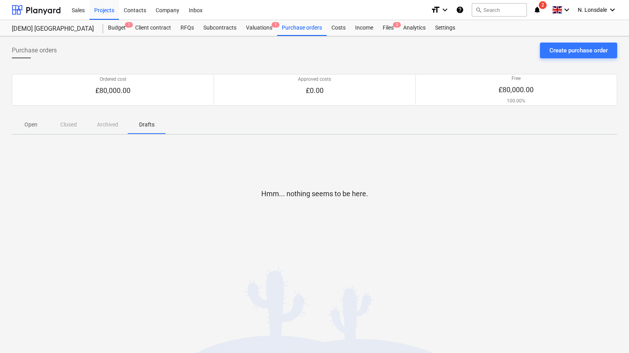
click at [59, 129] on div "Open Closed Archived Drafts" at bounding box center [314, 124] width 605 height 19
click at [21, 126] on p "Open" at bounding box center [30, 125] width 19 height 8
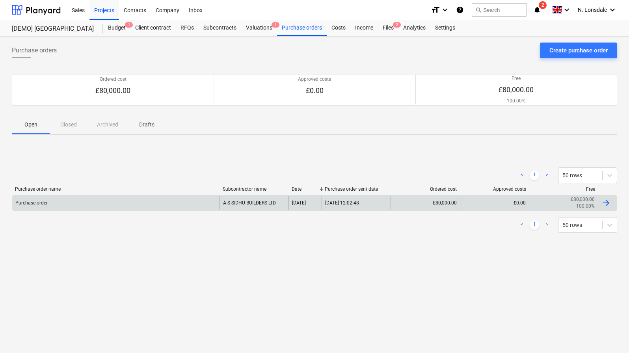
click at [608, 201] on div at bounding box center [605, 202] width 9 height 9
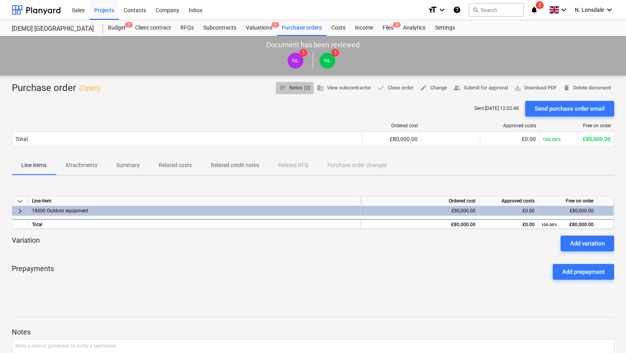
click at [284, 88] on span "notes Notes (2)" at bounding box center [295, 88] width 32 height 9
click at [71, 171] on button "Attachments" at bounding box center [81, 165] width 51 height 19
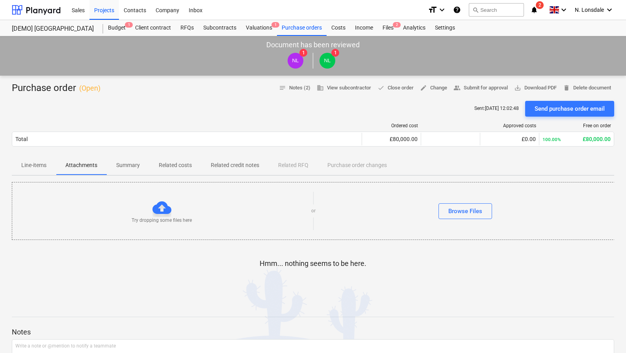
click at [125, 169] on span "Summary" at bounding box center [128, 165] width 43 height 13
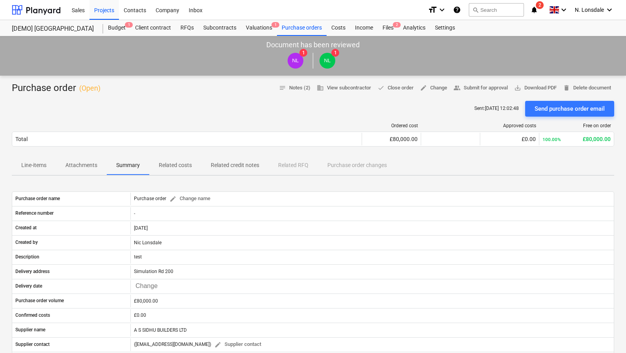
scroll to position [64, 0]
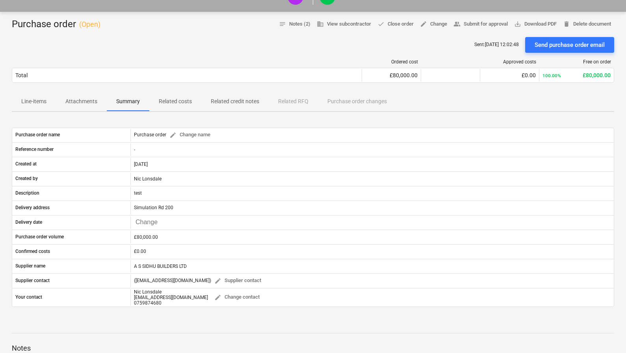
click at [234, 95] on span "Related credit notes" at bounding box center [234, 101] width 67 height 13
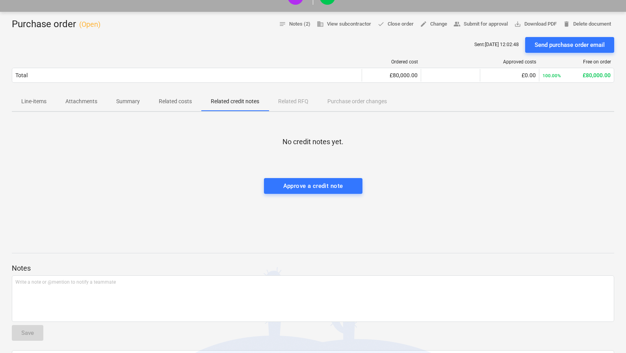
click at [20, 98] on span "Line-items" at bounding box center [34, 101] width 44 height 13
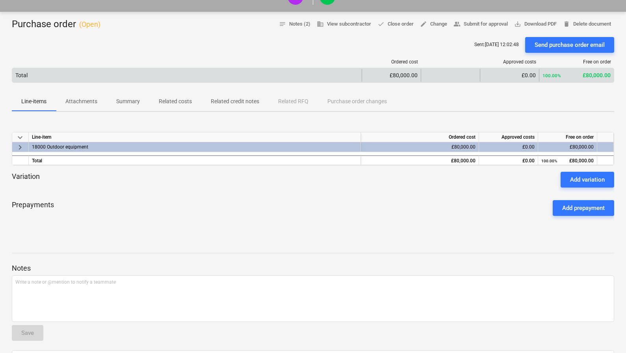
scroll to position [10, 0]
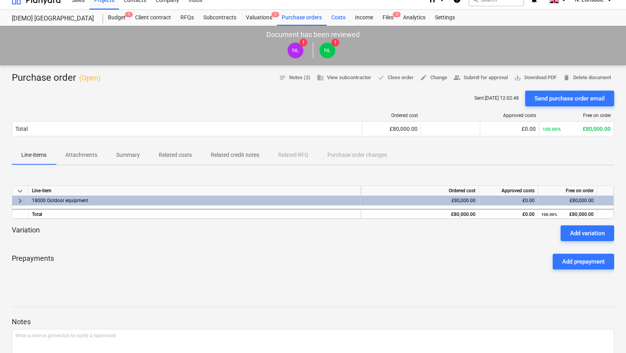
click at [341, 22] on div "Costs" at bounding box center [339, 18] width 24 height 16
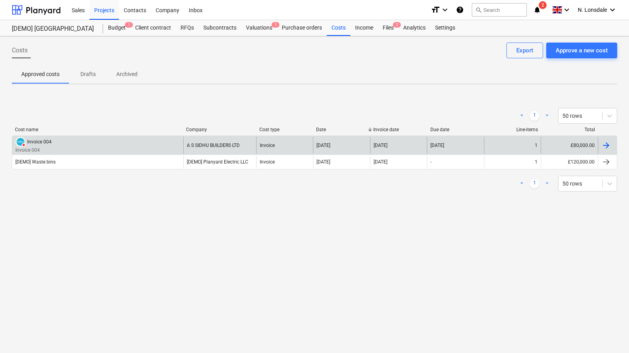
click at [607, 146] on div at bounding box center [605, 145] width 9 height 9
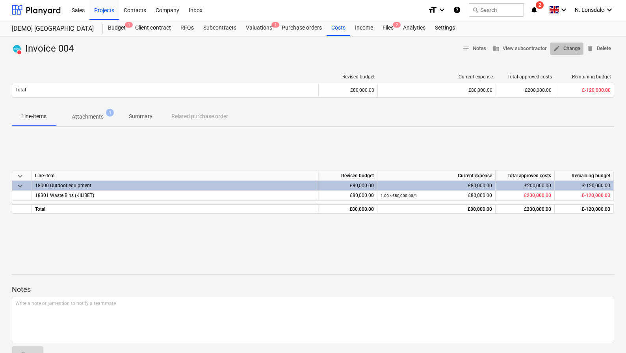
click at [568, 47] on span "edit Change" at bounding box center [566, 48] width 27 height 9
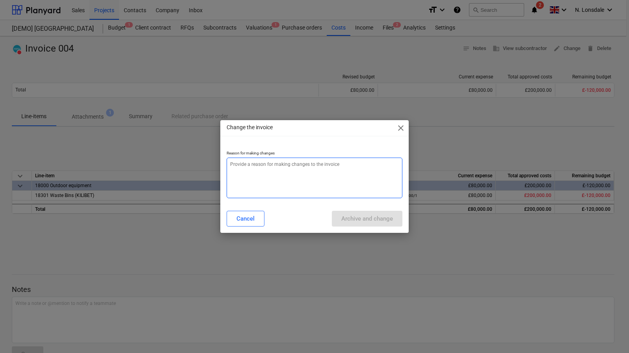
click at [279, 178] on textarea at bounding box center [315, 178] width 176 height 41
type textarea "x"
type textarea "t"
type textarea "x"
type textarea "te"
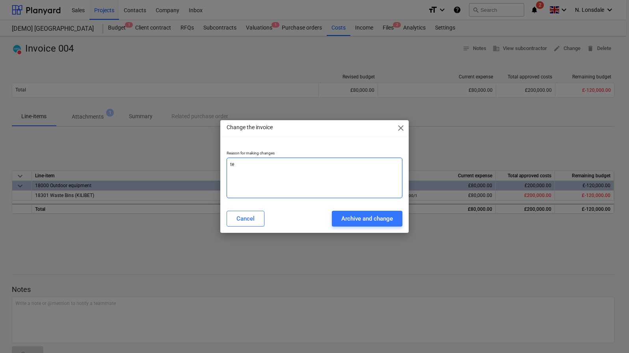
type textarea "x"
type textarea "tes"
type textarea "x"
type textarea "test"
type textarea "x"
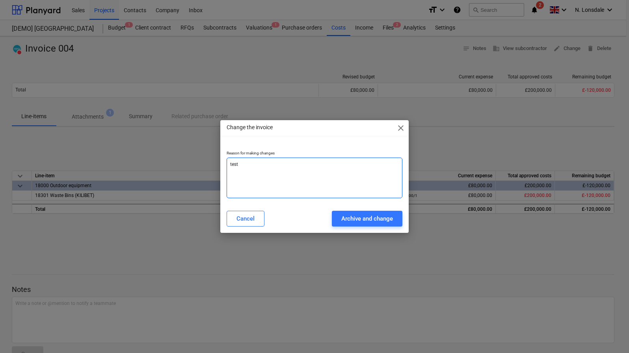
type textarea "testi"
type textarea "x"
type textarea "testin"
type textarea "x"
type textarea "testing"
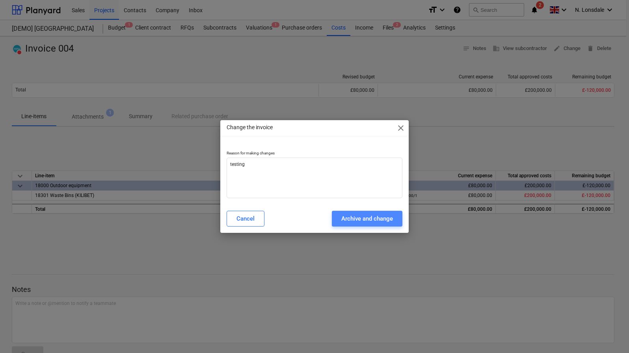
click at [378, 218] on div "Archive and change" at bounding box center [367, 219] width 52 height 10
type textarea "x"
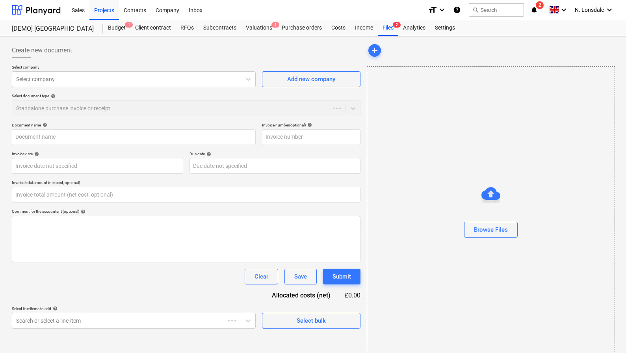
type input "0.00"
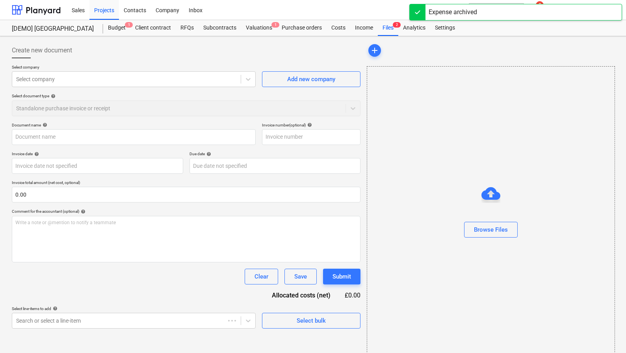
type input "Invoice 004"
type input "[DATE]"
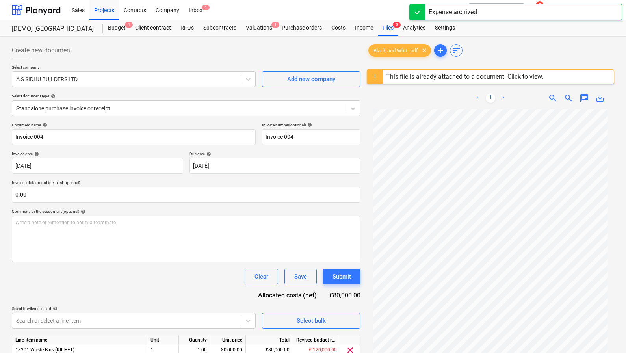
click at [317, 145] on div "Document name help Invoice 004 Invoice number (optional) help Invoice 004 Invoi…" at bounding box center [186, 252] width 349 height 258
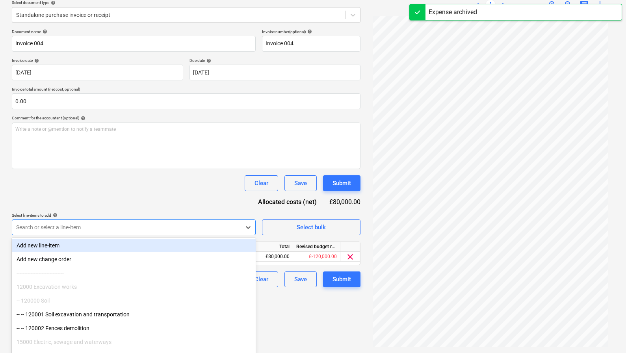
scroll to position [98, 0]
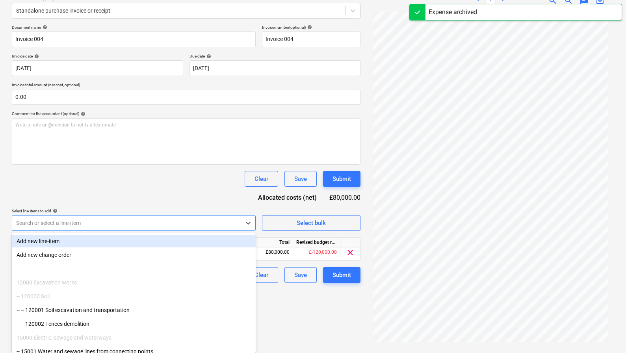
click at [128, 224] on div at bounding box center [126, 223] width 221 height 8
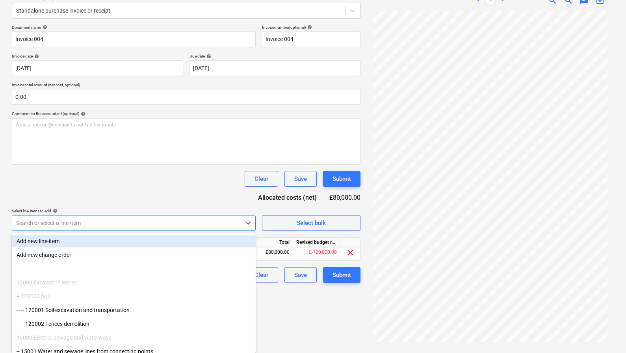
click at [141, 189] on div "Document name help Invoice 004 Invoice number (optional) help Invoice 004 Invoi…" at bounding box center [186, 154] width 349 height 258
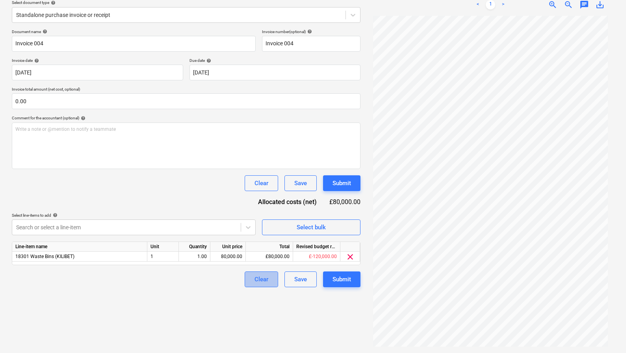
click at [266, 278] on div "Clear" at bounding box center [262, 279] width 14 height 10
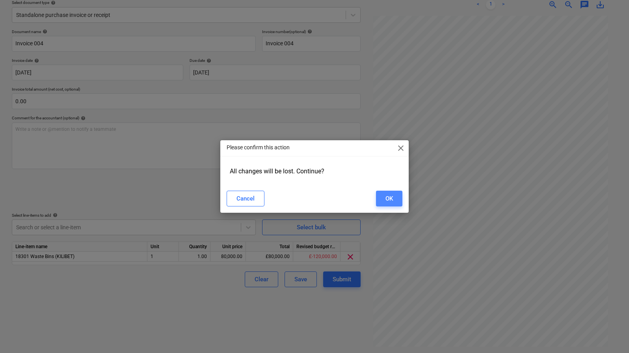
click at [398, 200] on button "OK" at bounding box center [389, 199] width 26 height 16
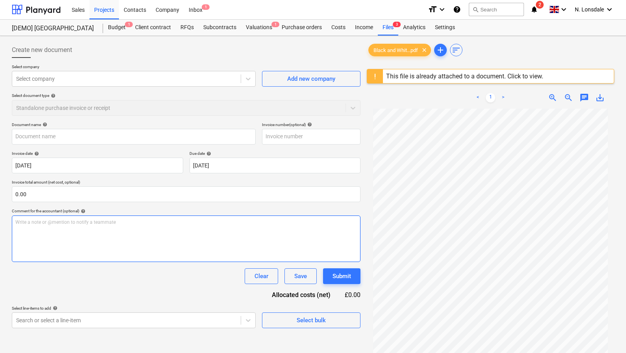
scroll to position [13, 0]
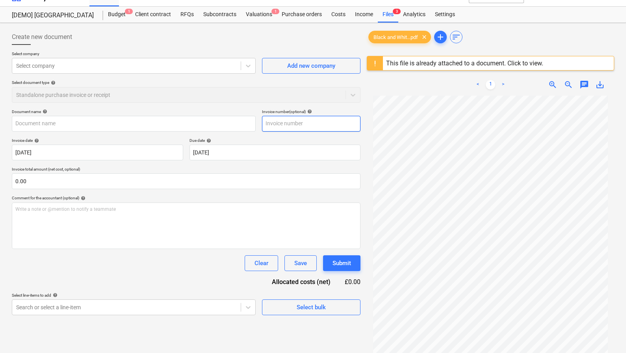
click at [296, 122] on input "text" at bounding box center [311, 124] width 99 height 16
click at [71, 117] on input "text" at bounding box center [134, 124] width 244 height 16
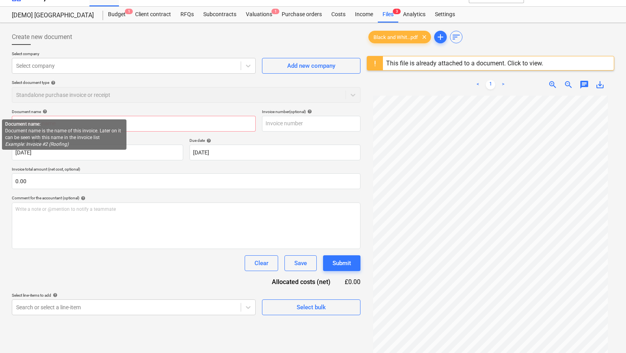
click at [44, 110] on span "help" at bounding box center [44, 111] width 6 height 5
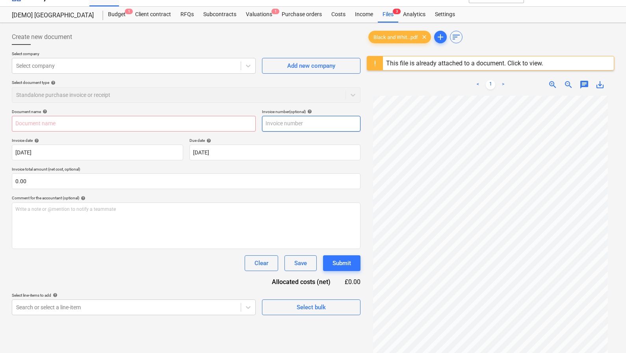
click at [306, 117] on input "text" at bounding box center [311, 124] width 99 height 16
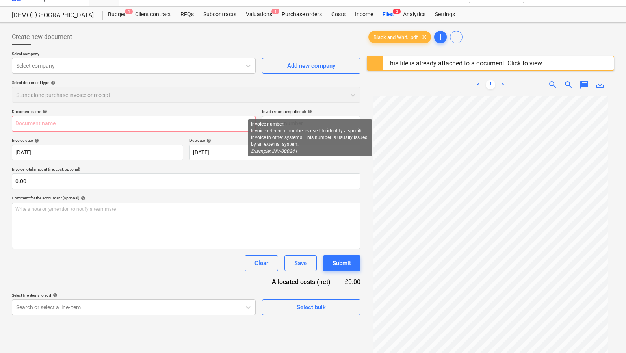
click at [310, 111] on span "help" at bounding box center [309, 111] width 6 height 5
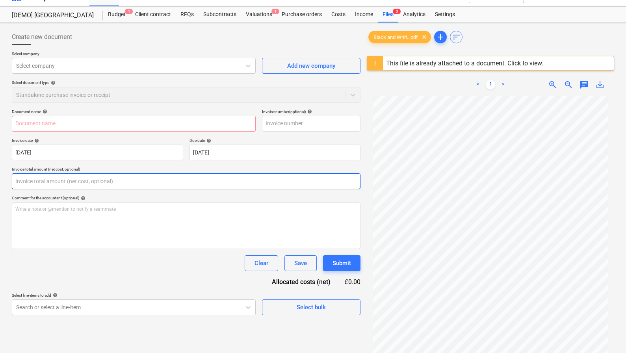
click at [99, 184] on input "text" at bounding box center [186, 181] width 349 height 16
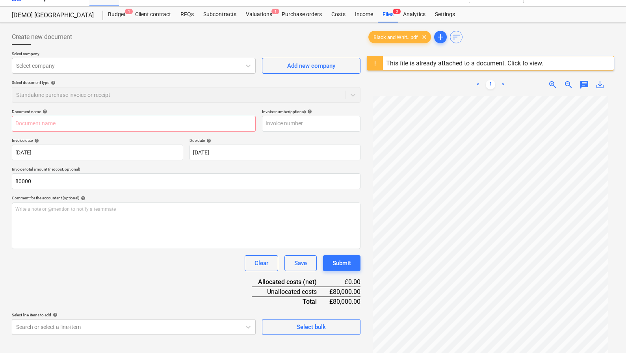
type input "80,000.00"
click at [126, 295] on div "Document name help Invoice number (optional) help Invoice date help [DATE] Pres…" at bounding box center [186, 222] width 349 height 226
click at [352, 261] on button "Submit" at bounding box center [341, 263] width 37 height 16
click at [281, 120] on input "text" at bounding box center [311, 124] width 99 height 16
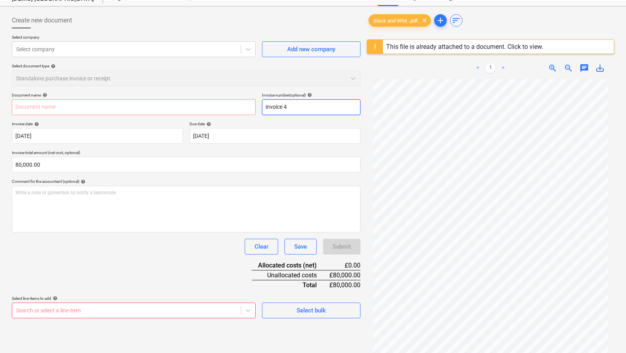
scroll to position [93, 0]
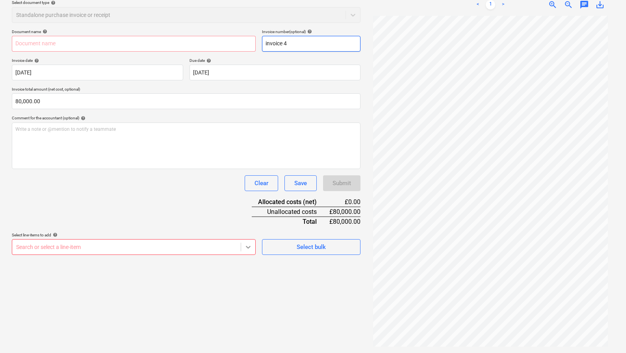
type input "invoice 4"
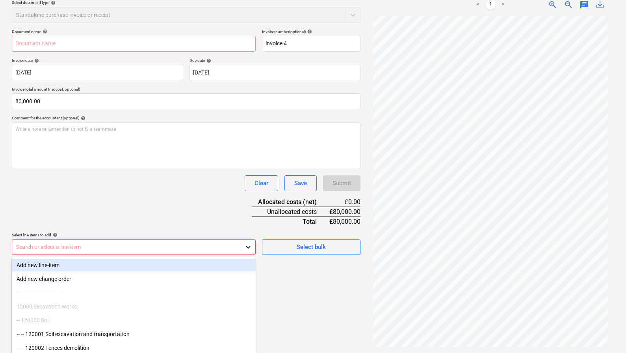
click at [244, 244] on body "Sales Projects Contacts Company Inbox 1 format_size keyboard_arrow_down help se…" at bounding box center [313, 83] width 626 height 353
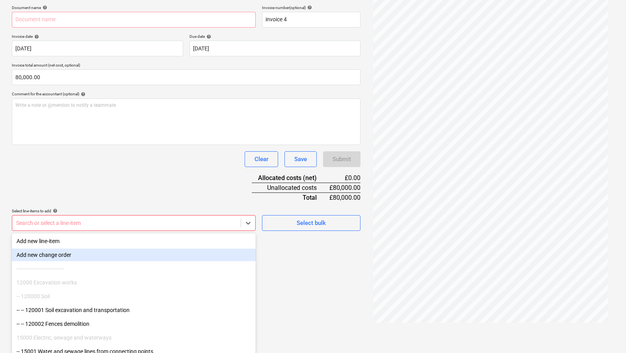
click at [171, 253] on div "Add new change order" at bounding box center [134, 255] width 244 height 13
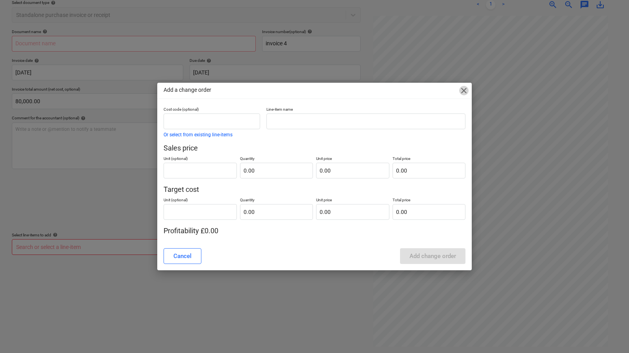
click at [467, 90] on span "close" at bounding box center [463, 90] width 9 height 9
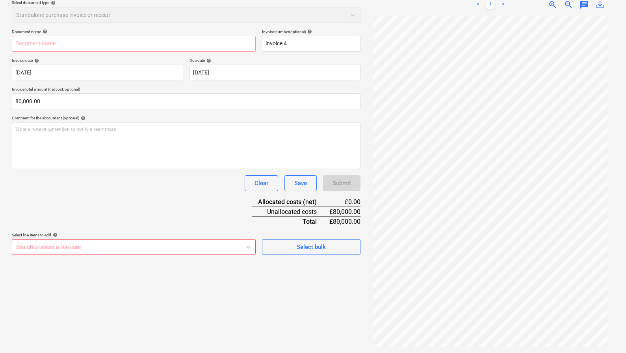
click at [182, 248] on div at bounding box center [126, 247] width 221 height 8
click at [247, 247] on body "Sales Projects Contacts Company Inbox 1 format_size keyboard_arrow_down help se…" at bounding box center [313, 83] width 626 height 353
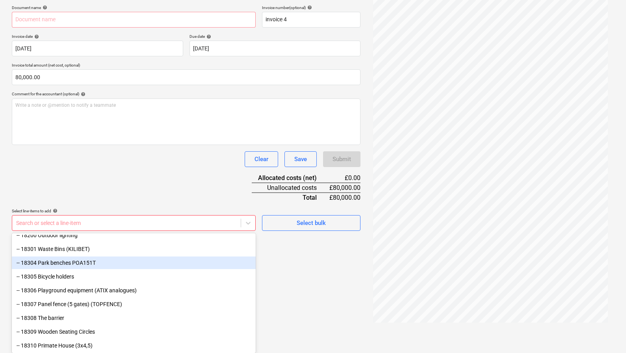
scroll to position [93, 0]
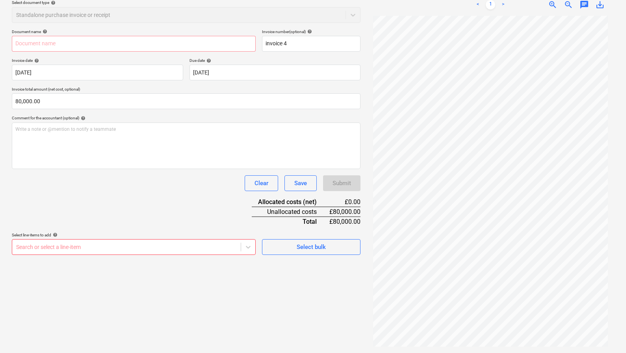
click at [327, 293] on div "Create new document Select company Select company Add new company Select docume…" at bounding box center [186, 148] width 355 height 404
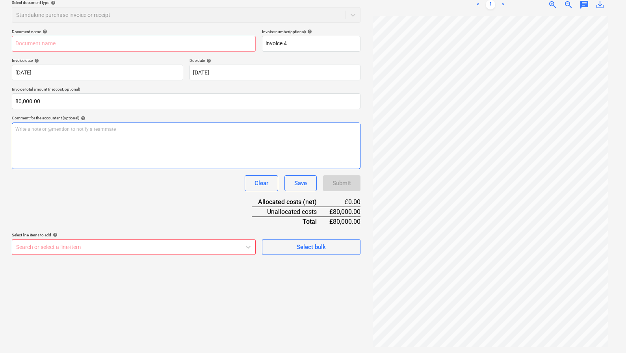
scroll to position [0, 0]
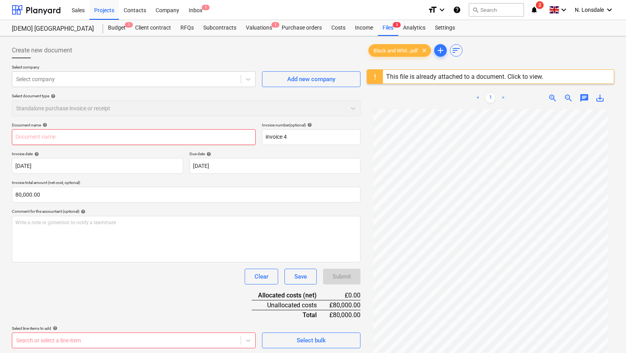
click at [132, 136] on input "text" at bounding box center [134, 137] width 244 height 16
type input "invoice 4"
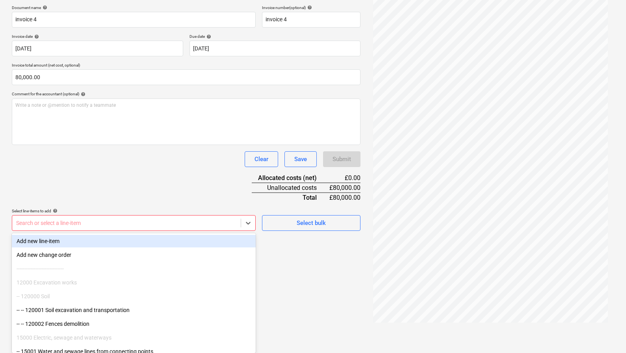
click at [164, 236] on body "Sales Projects Contacts Company Inbox 1 format_size keyboard_arrow_down help se…" at bounding box center [313, 59] width 626 height 353
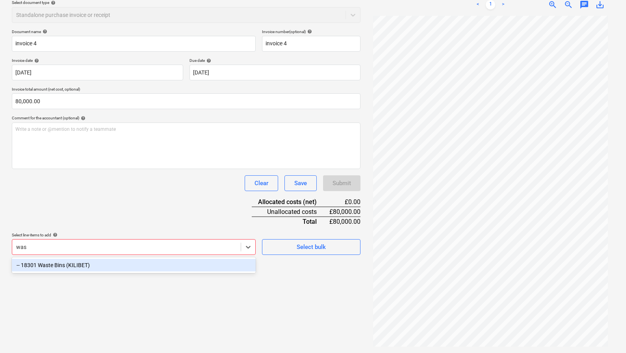
type input "wast"
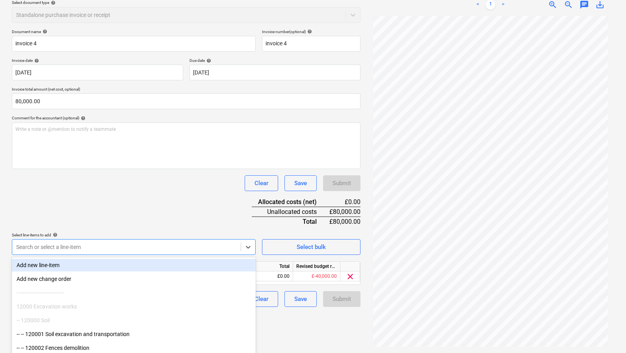
click at [342, 339] on div "Create new document Select company Select company Add new company Select docume…" at bounding box center [186, 148] width 355 height 404
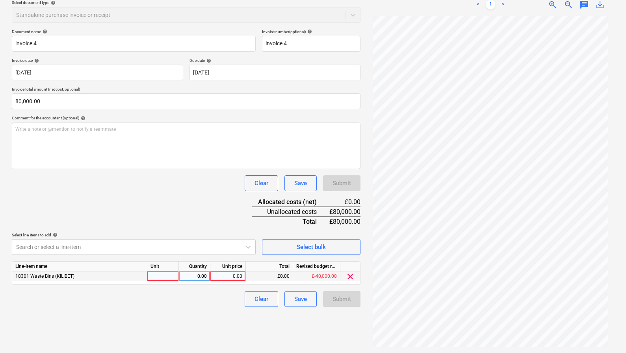
click at [156, 275] on div at bounding box center [163, 277] width 32 height 10
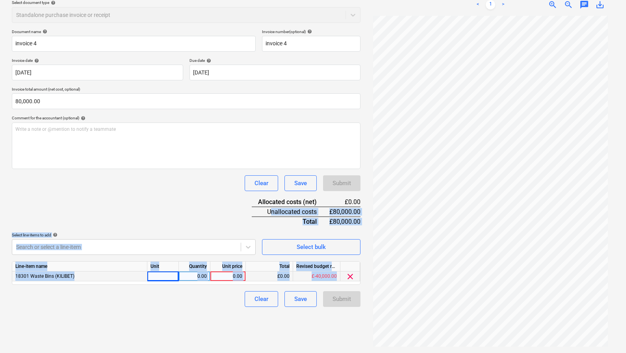
click at [374, 214] on div "Create new document Select company Select company Add new company Select docume…" at bounding box center [313, 148] width 609 height 404
click at [301, 178] on div "Save" at bounding box center [300, 183] width 13 height 10
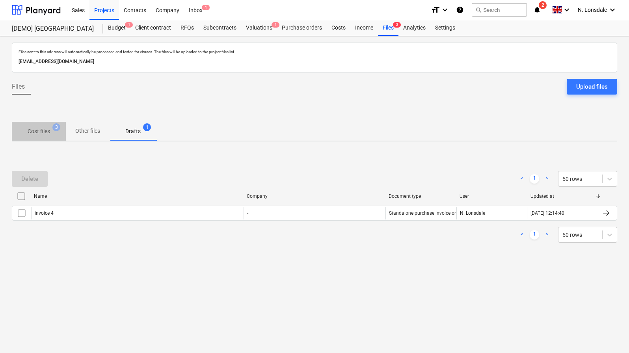
click at [43, 130] on p "Cost files" at bounding box center [39, 131] width 22 height 8
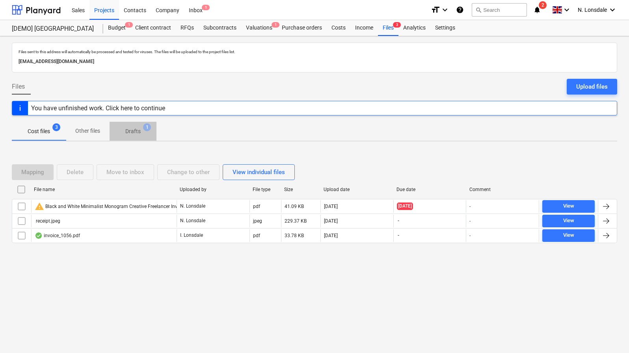
click at [123, 134] on span "Drafts 1" at bounding box center [133, 131] width 28 height 8
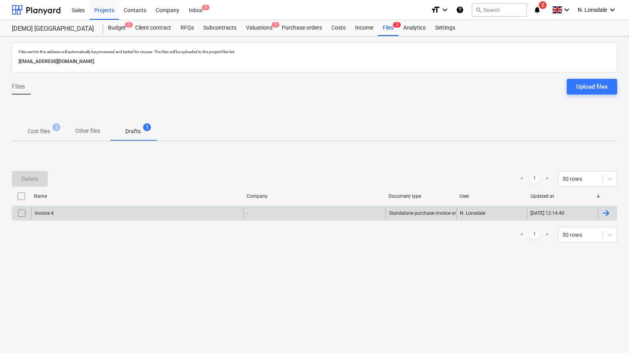
click at [151, 209] on div "invoice 4" at bounding box center [137, 213] width 212 height 13
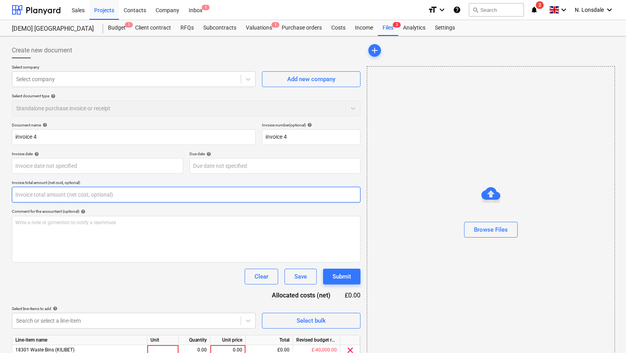
click at [68, 194] on input "text" at bounding box center [186, 195] width 349 height 16
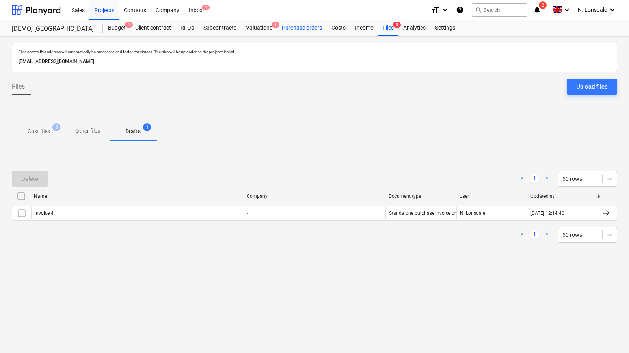
click at [305, 29] on div "Purchase orders" at bounding box center [302, 28] width 50 height 16
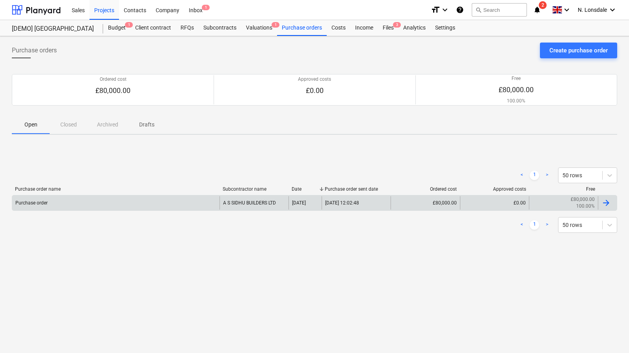
click at [606, 203] on div at bounding box center [605, 202] width 9 height 9
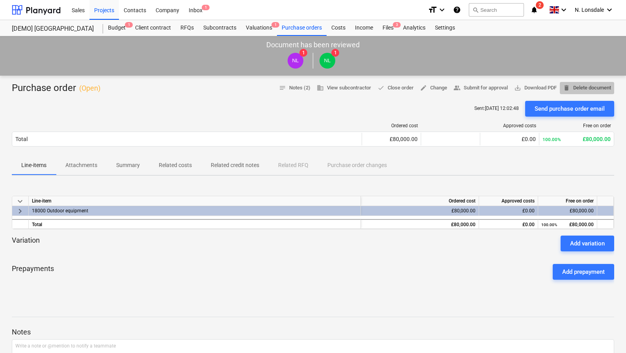
click at [590, 88] on span "delete Delete document" at bounding box center [587, 88] width 48 height 9
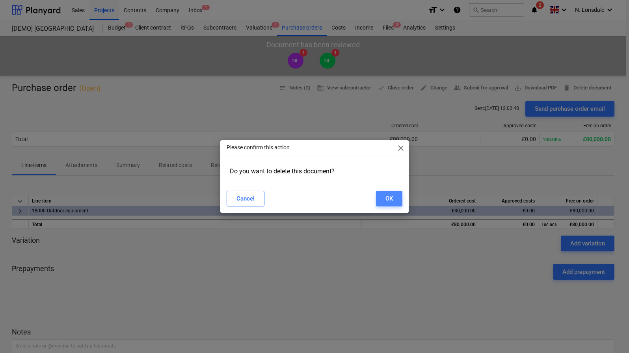
click at [380, 199] on button "OK" at bounding box center [389, 199] width 26 height 16
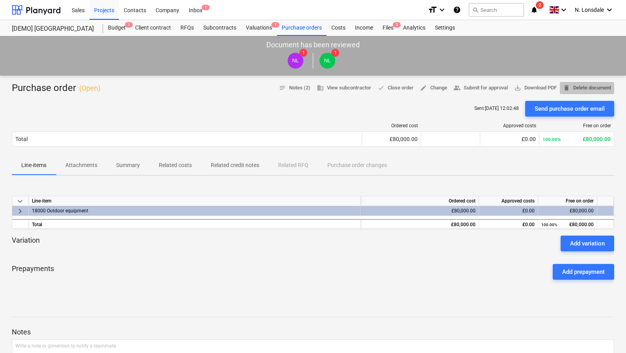
click at [592, 90] on span "delete Delete document" at bounding box center [587, 88] width 48 height 9
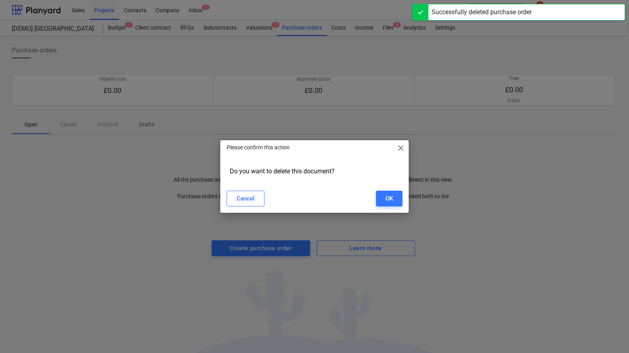
click at [399, 148] on span "close" at bounding box center [400, 147] width 9 height 9
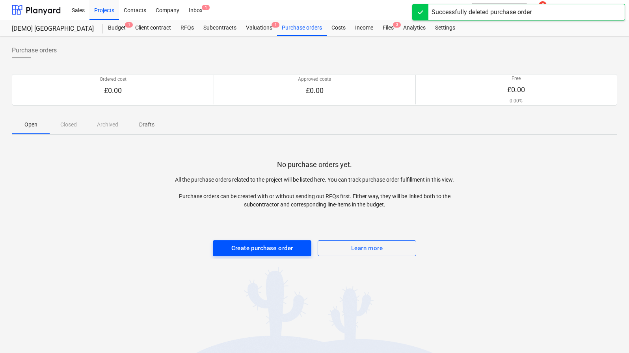
click at [277, 246] on div "Create purchase order" at bounding box center [262, 248] width 62 height 10
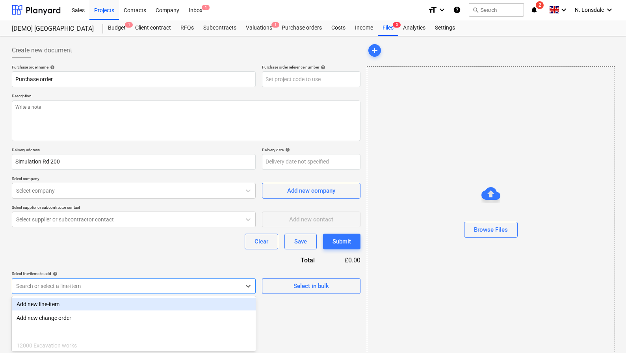
scroll to position [15, 0]
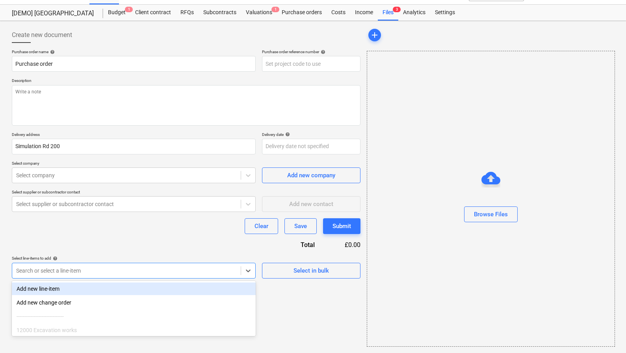
click at [165, 280] on div "Create new document Purchase order name help Purchase order Purchase order refe…" at bounding box center [186, 187] width 355 height 326
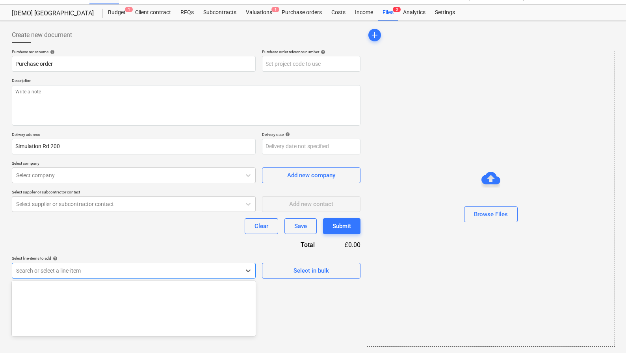
scroll to position [0, 0]
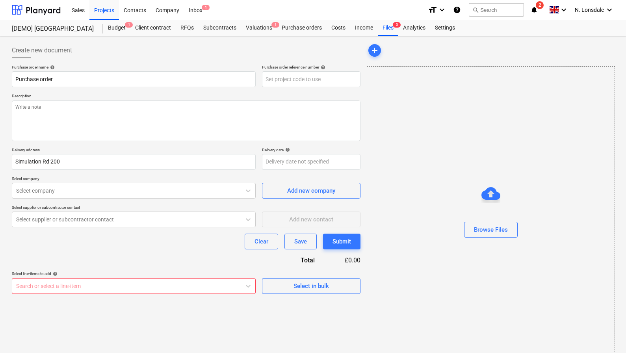
click at [120, 240] on div "Clear Save Submit" at bounding box center [186, 242] width 349 height 16
click at [76, 15] on div "Sales" at bounding box center [78, 10] width 22 height 20
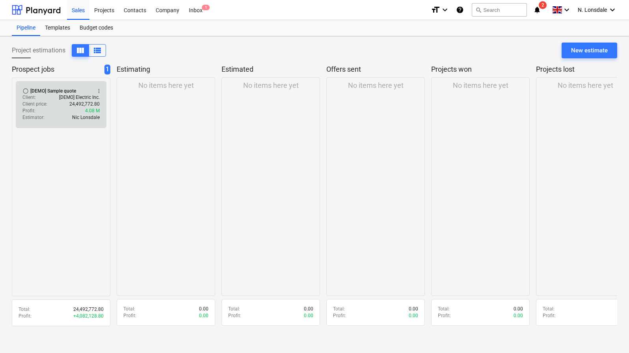
click at [47, 105] on div "Client price : 24,492,772.80" at bounding box center [60, 104] width 77 height 7
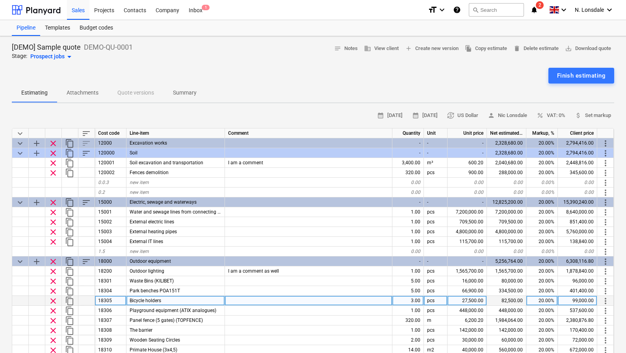
scroll to position [9, 0]
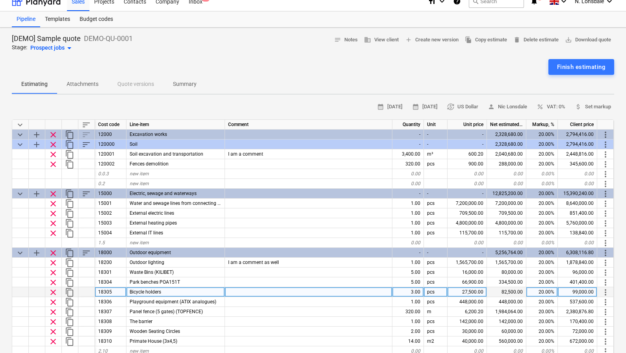
click at [109, 153] on div "120001" at bounding box center [111, 154] width 32 height 10
click at [109, 153] on input "120001" at bounding box center [110, 153] width 31 height 9
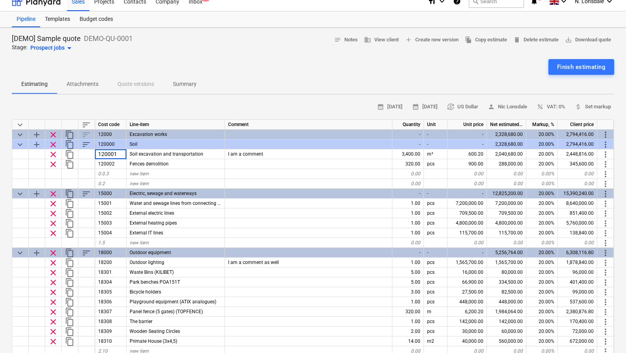
click at [169, 95] on div "[DEMO] Sample quote DEMO-QU-0001 Stage: Prospect jobs arrow_drop_down notes Not…" at bounding box center [313, 318] width 626 height 581
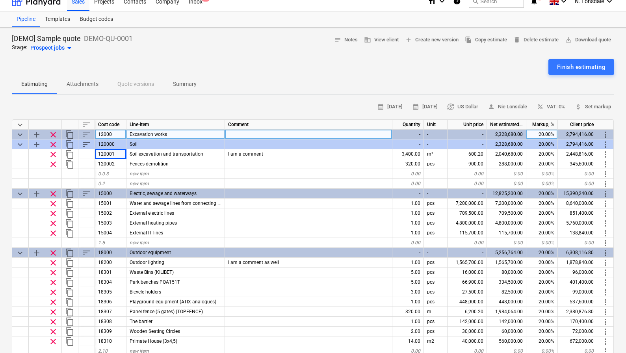
click at [116, 131] on div "12000" at bounding box center [111, 135] width 32 height 10
click at [116, 131] on input "12000" at bounding box center [110, 134] width 31 height 9
click at [182, 97] on div "[DEMO] Sample quote DEMO-QU-0001 Stage: Prospect jobs arrow_drop_down notes Not…" at bounding box center [313, 318] width 626 height 581
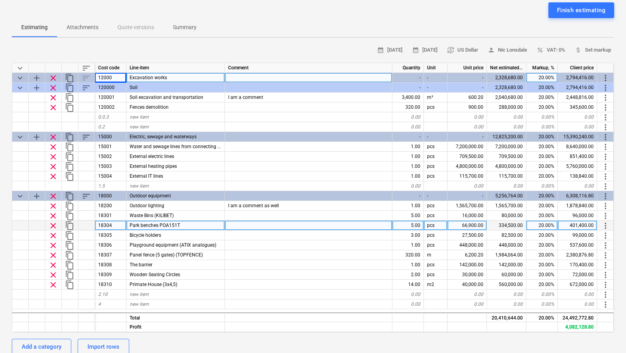
scroll to position [78, 0]
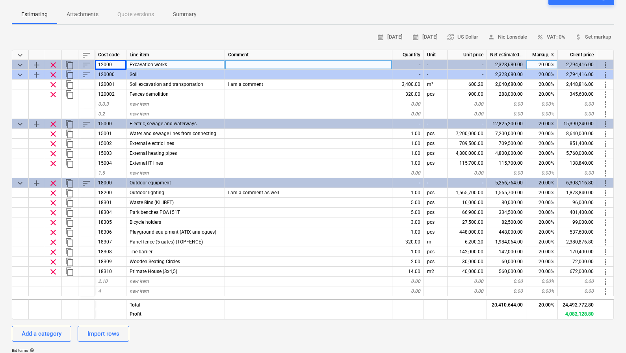
click at [19, 65] on span "keyboard_arrow_down" at bounding box center [19, 64] width 9 height 9
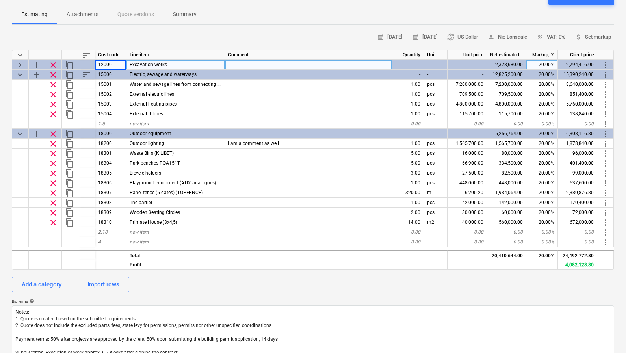
scroll to position [0, 0]
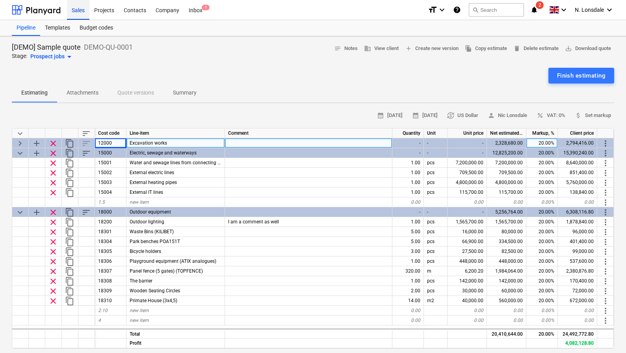
click at [79, 13] on div "Sales" at bounding box center [78, 10] width 22 height 20
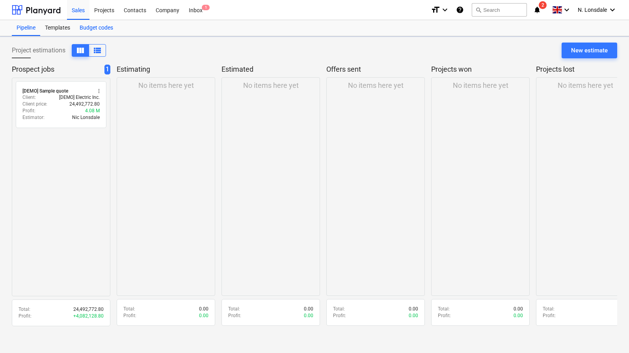
click at [88, 25] on div "Budget codes" at bounding box center [96, 28] width 43 height 16
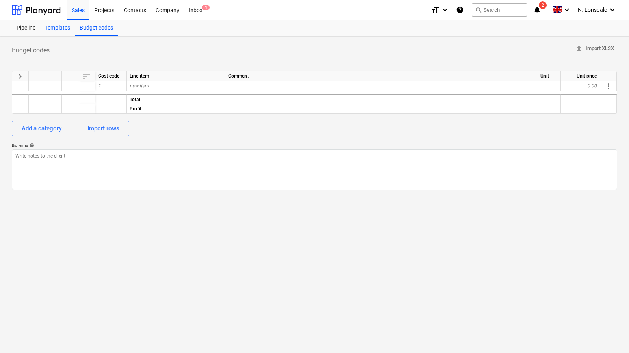
click at [60, 28] on div "Templates" at bounding box center [57, 28] width 35 height 16
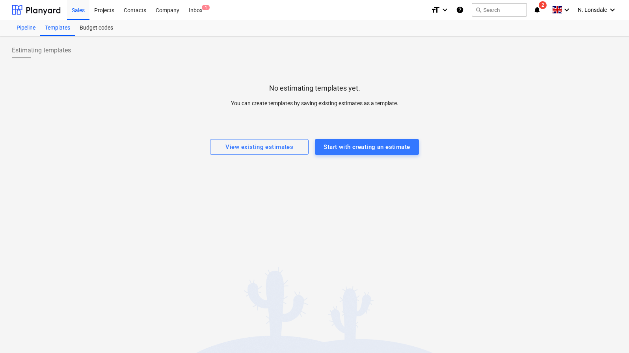
click at [15, 32] on div "Pipeline" at bounding box center [26, 28] width 28 height 16
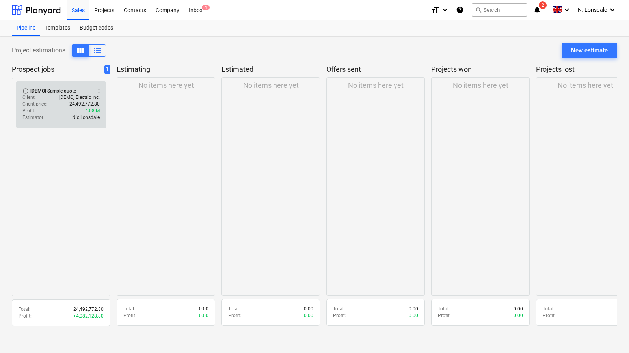
click at [56, 115] on div "Estimator : Nic Lonsdale" at bounding box center [60, 117] width 77 height 7
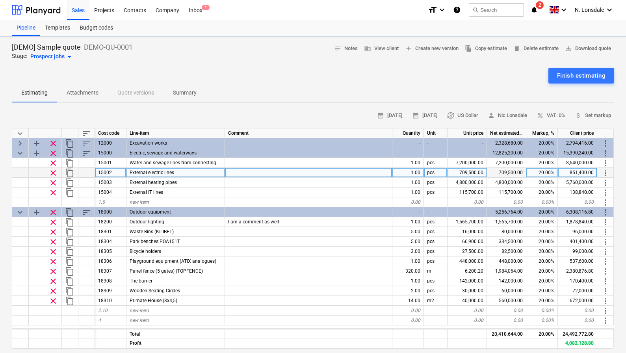
type textarea "x"
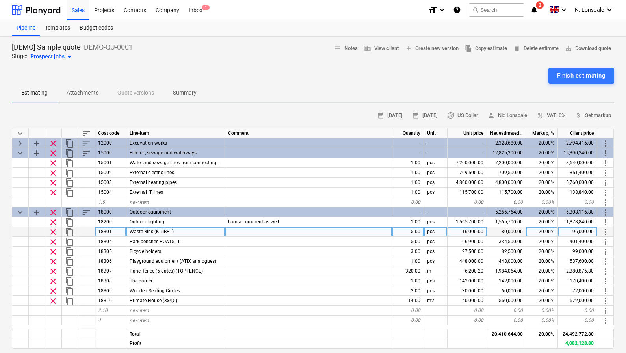
click at [98, 233] on div "18301" at bounding box center [111, 232] width 32 height 10
click at [150, 230] on span "Waste Bins (KILIBET)" at bounding box center [152, 232] width 44 height 6
click at [608, 14] on icon "keyboard_arrow_down" at bounding box center [609, 9] width 9 height 9
click at [590, 31] on div "Settings" at bounding box center [590, 30] width 47 height 13
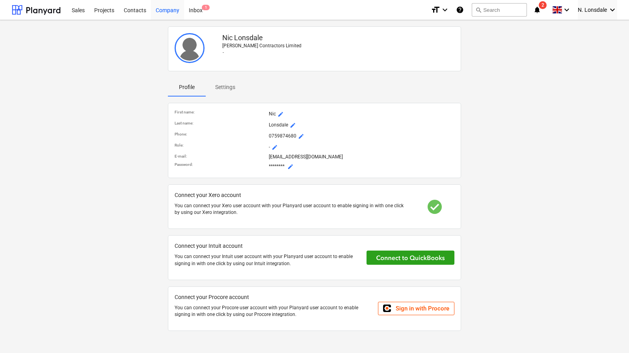
click at [164, 11] on div "Company" at bounding box center [167, 10] width 33 height 20
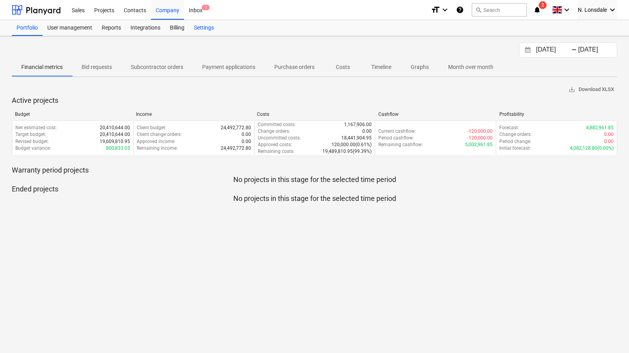
click at [192, 31] on div "Settings" at bounding box center [204, 28] width 30 height 16
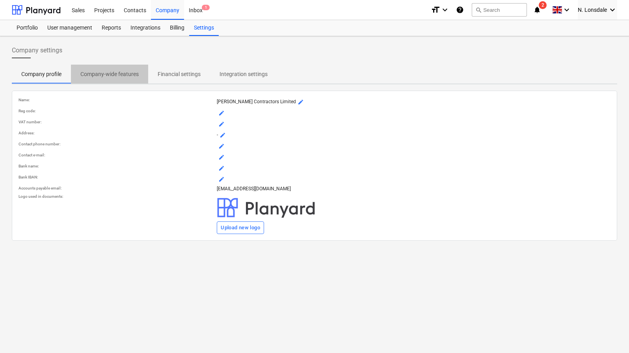
click at [100, 72] on p "Company-wide features" at bounding box center [109, 74] width 58 height 8
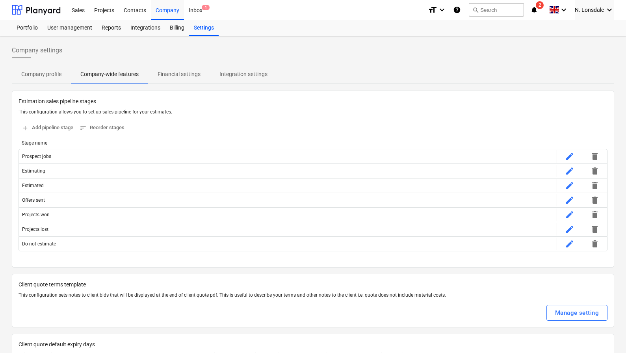
click at [168, 78] on p "Financial settings" at bounding box center [179, 74] width 43 height 8
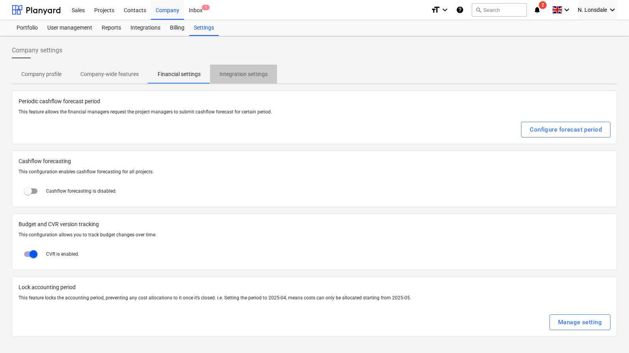
click at [240, 82] on button "Integration settings" at bounding box center [243, 74] width 67 height 19
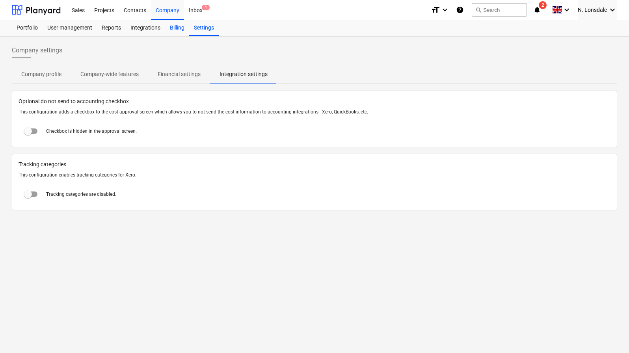
click at [186, 28] on div "Billing" at bounding box center [177, 28] width 24 height 16
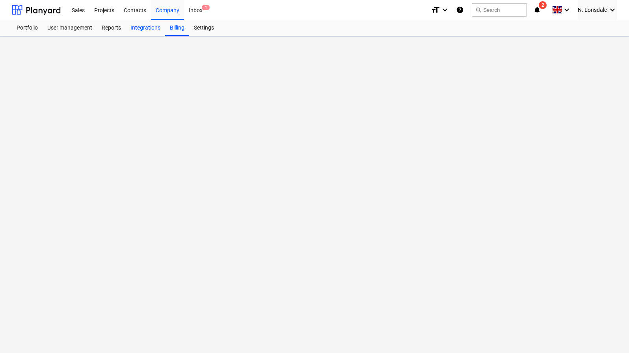
click at [142, 30] on div "Integrations" at bounding box center [145, 28] width 39 height 16
click at [101, 30] on div "Reports" at bounding box center [111, 28] width 29 height 16
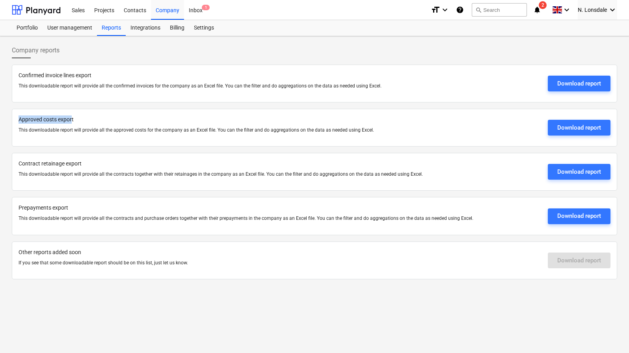
drag, startPoint x: 73, startPoint y: 119, endPoint x: 12, endPoint y: 119, distance: 61.1
click at [12, 119] on div "Approved costs export This downloadable report will provide all the approved co…" at bounding box center [314, 128] width 605 height 38
click at [144, 124] on div at bounding box center [280, 125] width 523 height 3
click at [64, 25] on div "User management" at bounding box center [70, 28] width 54 height 16
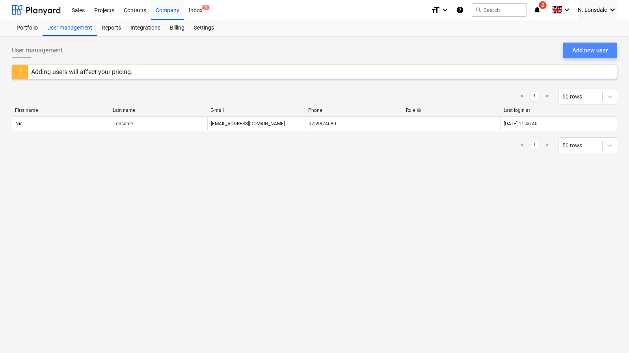
click at [586, 51] on div "Add new user" at bounding box center [589, 50] width 35 height 10
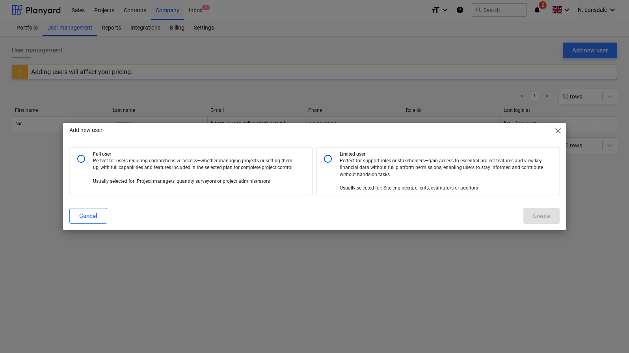
click at [161, 168] on p "Perfect for users requiring comprehensive access—whether managing projects or s…" at bounding box center [194, 171] width 203 height 27
radio input "true"
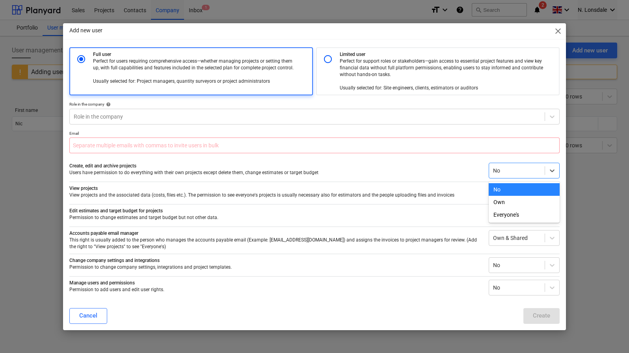
click at [521, 176] on div "No" at bounding box center [517, 170] width 56 height 11
click at [522, 176] on div "No" at bounding box center [517, 170] width 56 height 11
click at [520, 241] on div "Own & Shared" at bounding box center [517, 238] width 48 height 6
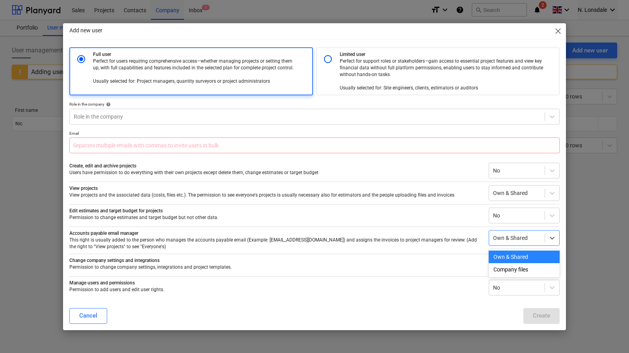
click at [567, 236] on div "Add new user close Full user Perfect for users requiring comprehensive access—w…" at bounding box center [314, 176] width 629 height 353
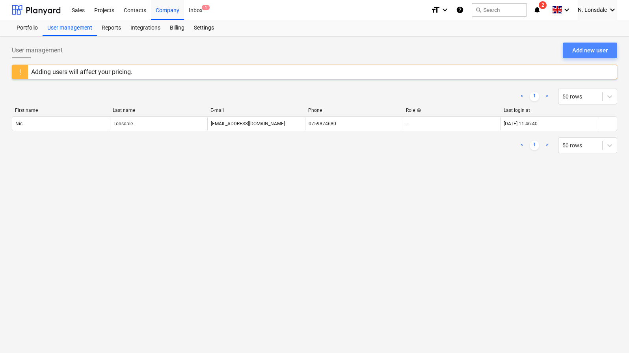
click at [574, 52] on div "Add new user" at bounding box center [589, 50] width 35 height 10
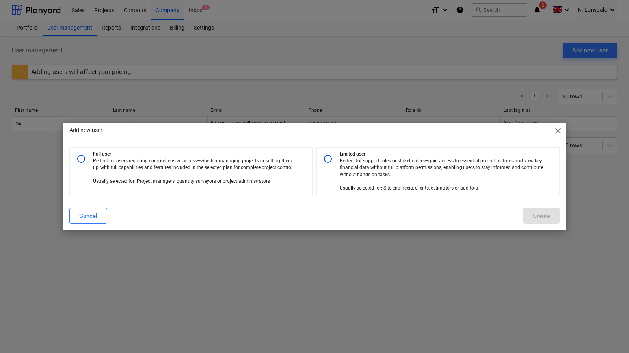
click at [102, 164] on p "Perfect for users requiring comprehensive access—whether managing projects or s…" at bounding box center [194, 171] width 203 height 27
radio input "true"
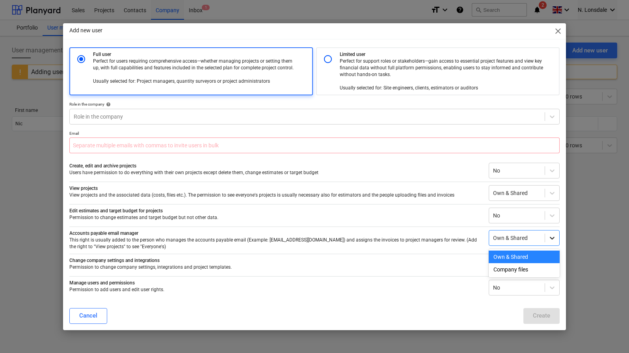
click at [552, 236] on icon at bounding box center [552, 238] width 8 height 8
click at [523, 238] on div "Own & Shared" at bounding box center [517, 238] width 48 height 6
click at [503, 236] on div "Own & Shared" at bounding box center [517, 238] width 48 height 6
click at [512, 270] on div "Company files" at bounding box center [524, 269] width 71 height 13
click at [509, 236] on div "Company files" at bounding box center [517, 238] width 48 height 6
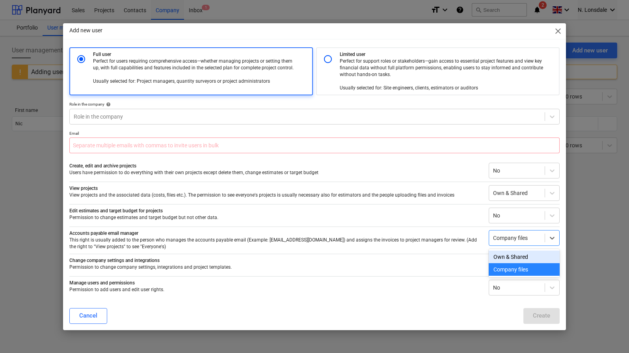
click at [432, 237] on p "This right is usually added to the person who manages the accounts payable emai…" at bounding box center [275, 243] width 413 height 13
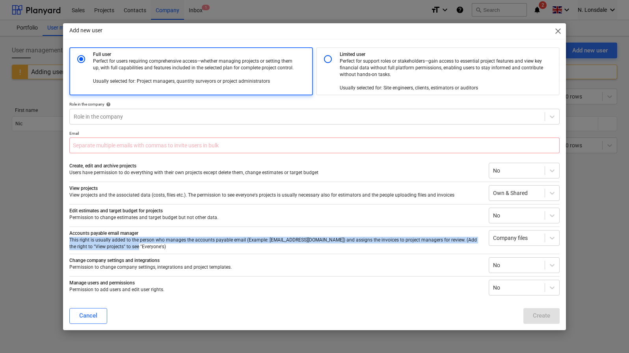
drag, startPoint x: 129, startPoint y: 246, endPoint x: 64, endPoint y: 239, distance: 65.4
click at [64, 239] on div "Full user Perfect for users requiring comprehensive access—whether managing pro…" at bounding box center [314, 174] width 503 height 255
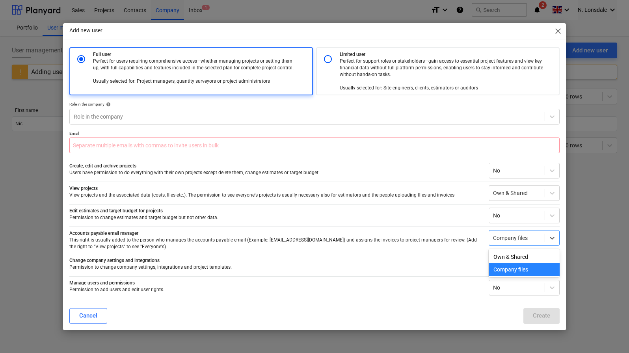
click at [521, 240] on div "Company files" at bounding box center [517, 238] width 48 height 6
click at [517, 190] on div "Own & Shared" at bounding box center [517, 193] width 48 height 6
click at [559, 29] on span "close" at bounding box center [557, 30] width 9 height 9
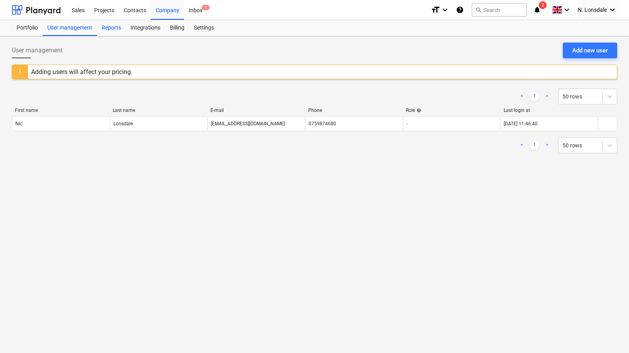
click at [111, 26] on div "Reports" at bounding box center [111, 28] width 29 height 16
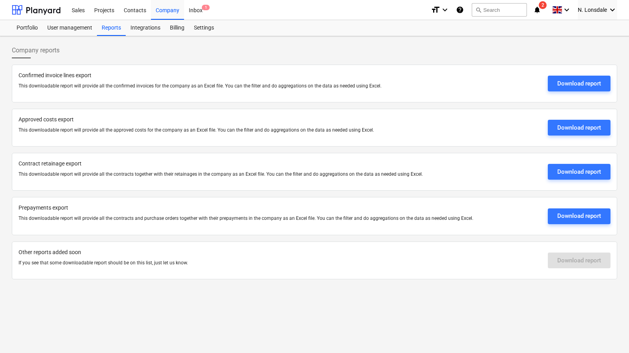
click at [8, 32] on div "Portfolio User management Reports Integrations Billing Settings" at bounding box center [314, 28] width 629 height 16
click at [19, 31] on div "Portfolio" at bounding box center [27, 28] width 31 height 16
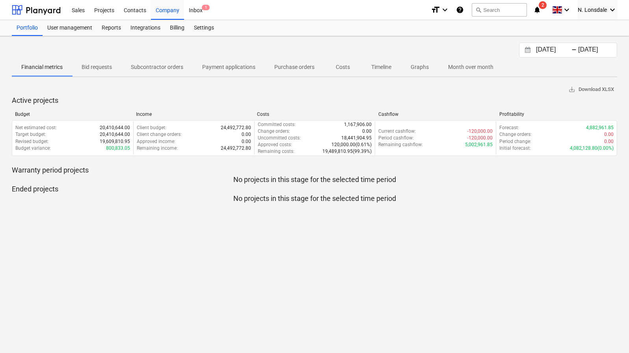
click at [91, 69] on p "Bid requests" at bounding box center [97, 67] width 30 height 8
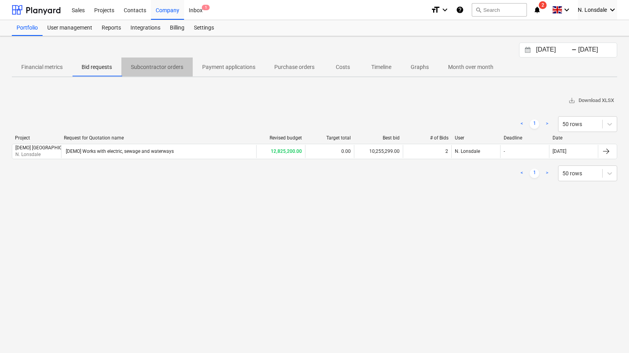
click at [156, 64] on p "Subcontractor orders" at bounding box center [157, 67] width 52 height 8
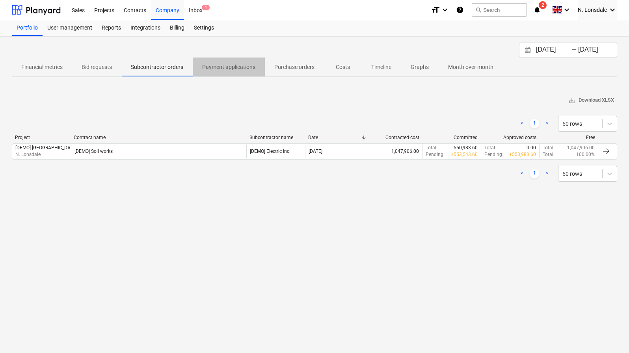
click at [253, 67] on p "Payment applications" at bounding box center [228, 67] width 53 height 8
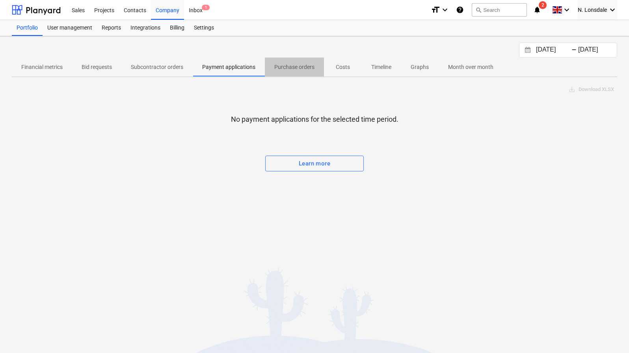
click at [300, 68] on p "Purchase orders" at bounding box center [294, 67] width 40 height 8
click at [352, 67] on span "Costs" at bounding box center [343, 67] width 38 height 13
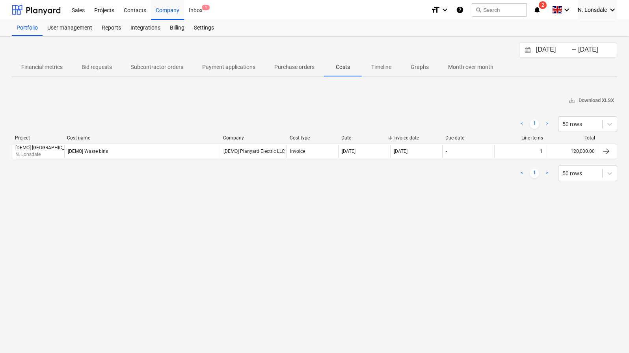
click at [374, 67] on p "Timeline" at bounding box center [381, 67] width 20 height 8
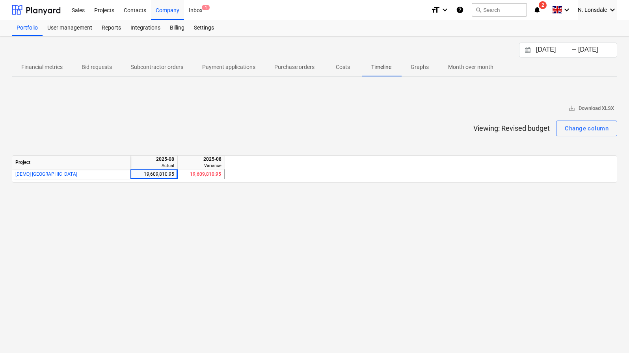
click at [405, 68] on span "Graphs" at bounding box center [420, 67] width 38 height 13
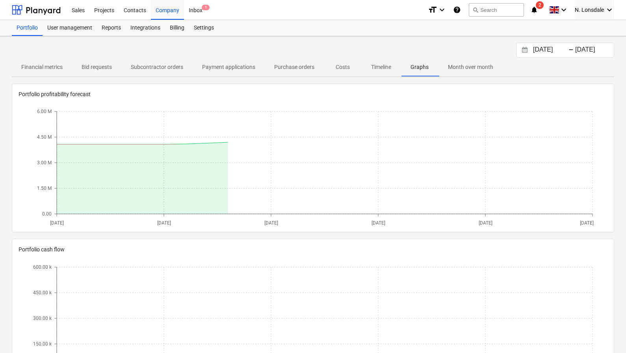
click at [370, 69] on span "Timeline" at bounding box center [381, 67] width 39 height 13
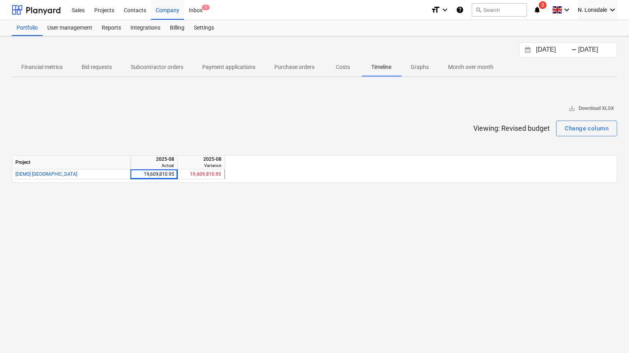
drag, startPoint x: 434, startPoint y: 68, endPoint x: 428, endPoint y: 70, distance: 5.4
click at [434, 68] on span "Graphs" at bounding box center [420, 67] width 38 height 13
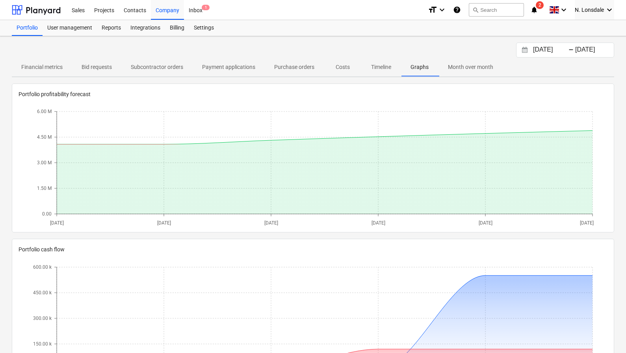
click at [468, 65] on p "Month over month" at bounding box center [470, 67] width 45 height 8
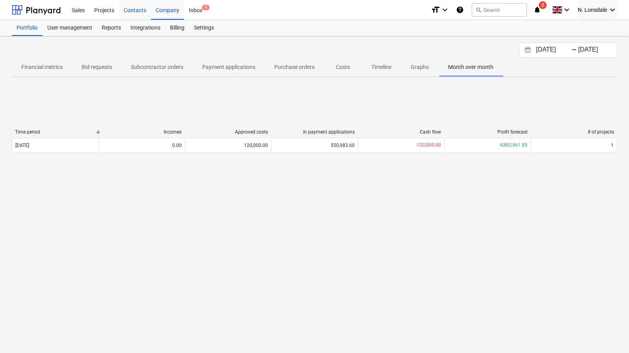
click at [131, 11] on div "Contacts" at bounding box center [135, 10] width 32 height 20
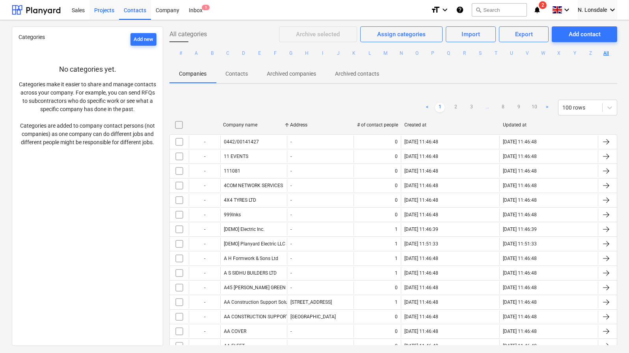
click at [103, 13] on div "Projects" at bounding box center [104, 10] width 30 height 20
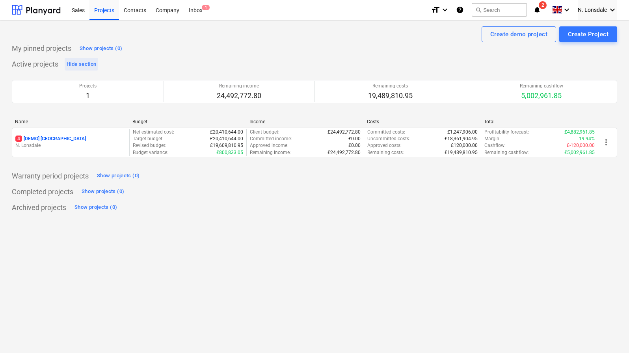
click at [88, 62] on div "Hide section" at bounding box center [82, 64] width 30 height 9
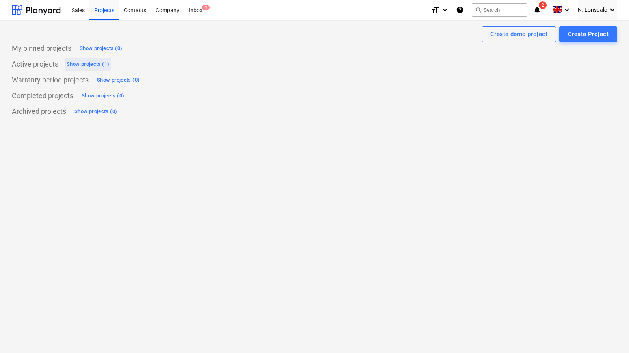
click at [88, 62] on div "Show projects (1)" at bounding box center [88, 64] width 43 height 9
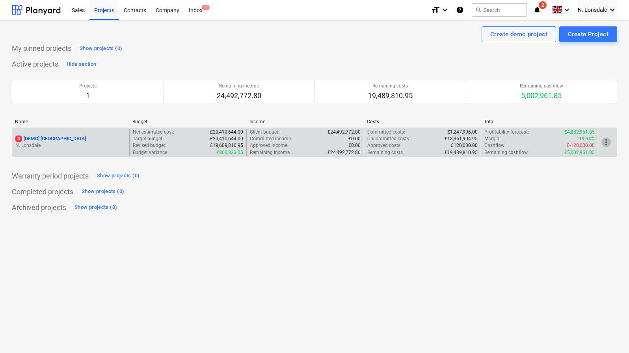
click at [607, 140] on span "more_vert" at bounding box center [605, 142] width 9 height 9
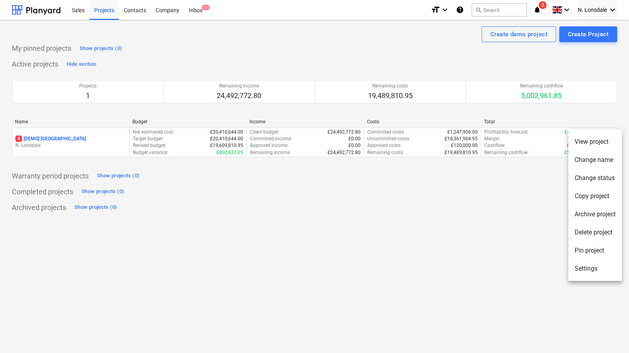
click at [601, 228] on li "Delete project" at bounding box center [595, 232] width 54 height 18
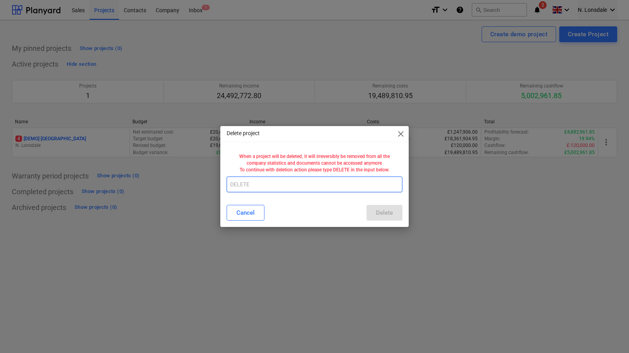
click at [252, 187] on input "text" at bounding box center [315, 185] width 176 height 16
type input "DELETE"
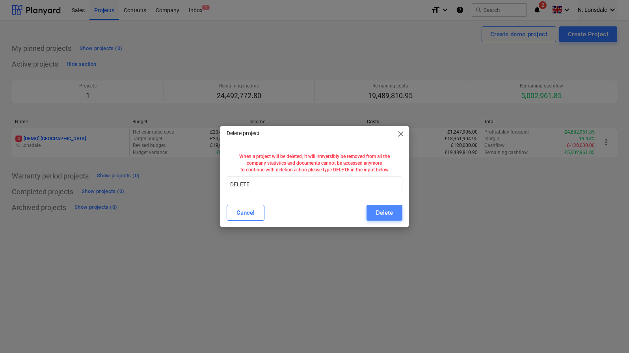
click at [392, 207] on button "Delete" at bounding box center [385, 213] width 36 height 16
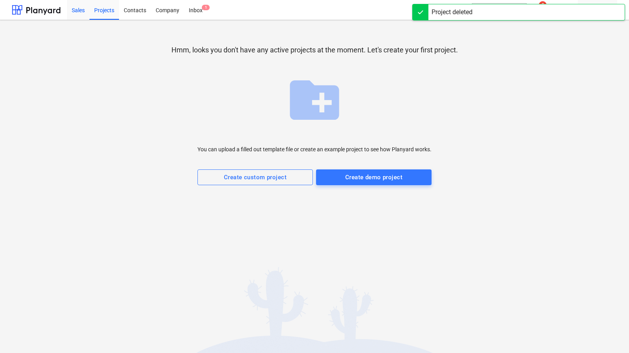
click at [81, 16] on div "Sales" at bounding box center [78, 10] width 22 height 20
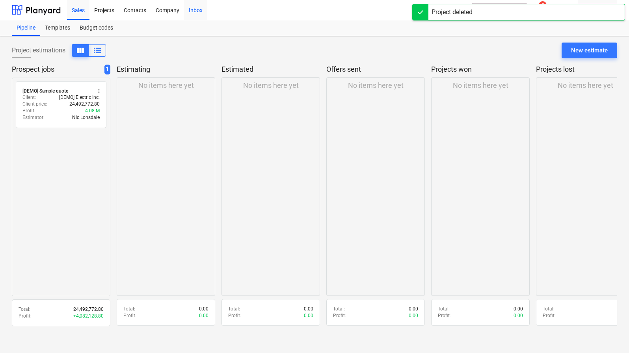
click at [188, 13] on div "Inbox" at bounding box center [195, 10] width 23 height 20
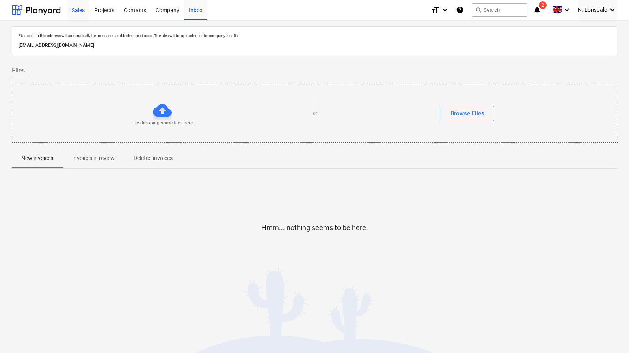
click at [78, 4] on div "Sales" at bounding box center [78, 10] width 22 height 20
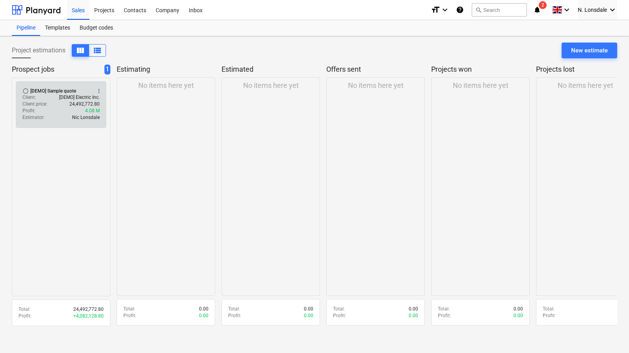
click at [55, 104] on div "Client price : 24,492,772.80" at bounding box center [60, 104] width 77 height 7
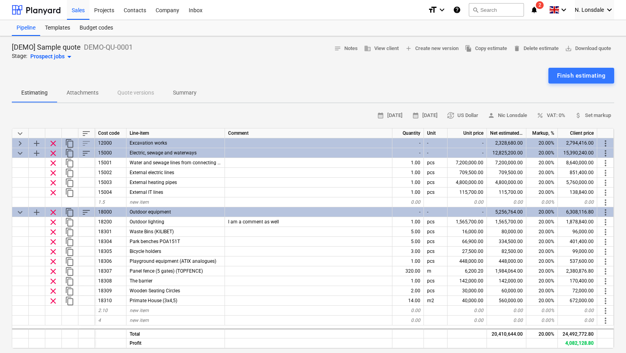
click at [19, 134] on span "keyboard_arrow_down" at bounding box center [19, 133] width 9 height 9
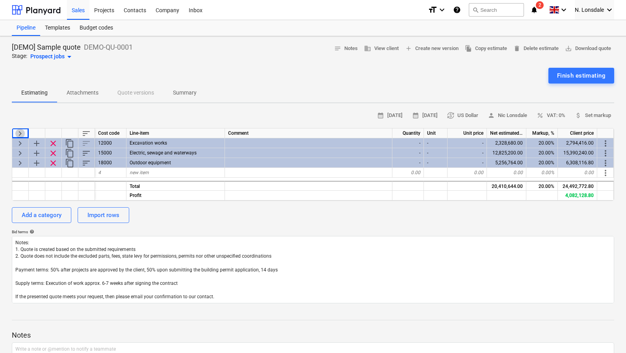
click at [19, 134] on span "keyboard_arrow_right" at bounding box center [19, 133] width 9 height 9
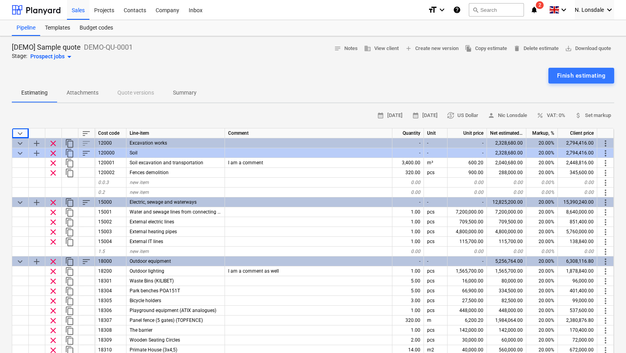
click at [19, 134] on span "keyboard_arrow_down" at bounding box center [19, 133] width 9 height 9
type textarea "x"
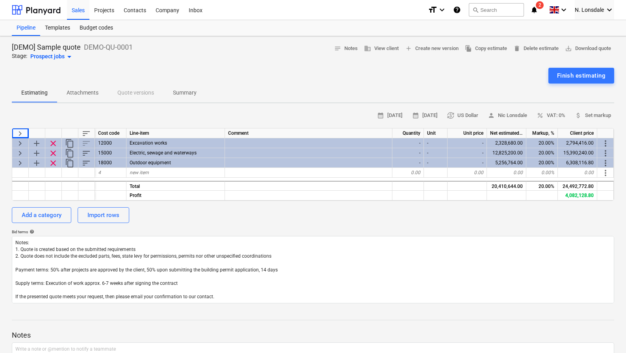
scroll to position [66, 0]
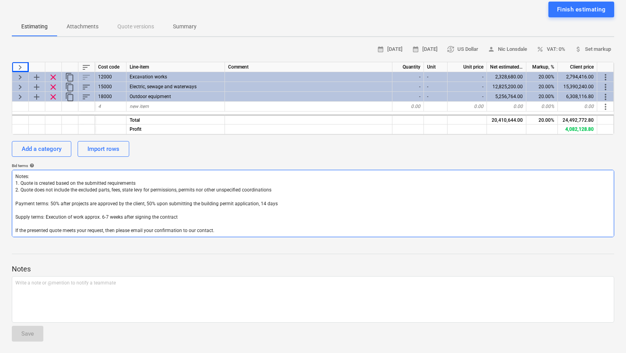
click at [130, 227] on textarea "Notes: 1. Quote is created based on the submitted requirements 2. Quote does no…" at bounding box center [313, 203] width 603 height 67
click at [217, 212] on textarea "Notes: 1. Quote is created based on the submitted requirements 2. Quote does no…" at bounding box center [313, 203] width 603 height 67
click at [259, 202] on textarea "Notes: 1. Quote is created based on the submitted requirements 2. Quote does no…" at bounding box center [313, 203] width 603 height 67
drag, startPoint x: 309, startPoint y: 200, endPoint x: 315, endPoint y: 200, distance: 5.1
click at [314, 200] on textarea "Notes: 1. Quote is created based on the submitted requirements 2. Quote does no…" at bounding box center [313, 203] width 603 height 67
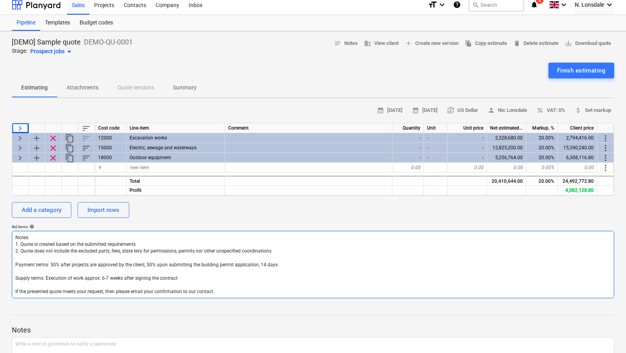
scroll to position [0, 0]
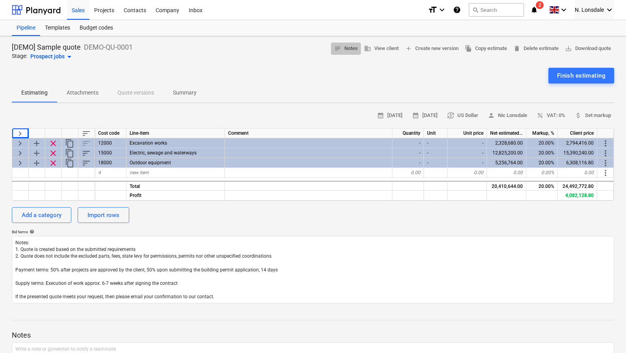
click at [334, 48] on span "notes" at bounding box center [337, 48] width 7 height 7
drag, startPoint x: 86, startPoint y: 45, endPoint x: 134, endPoint y: 46, distance: 48.5
click at [134, 46] on div "[DEMO] Sample quote DEMO-QU-0001 Stage: Prospect jobs arrow_drop_down notes Not…" at bounding box center [313, 52] width 603 height 19
click at [62, 59] on div "Prospect jobs arrow_drop_down" at bounding box center [52, 56] width 44 height 9
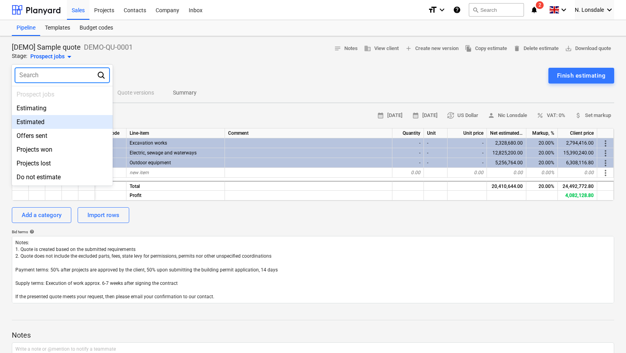
click at [181, 72] on div at bounding box center [313, 176] width 626 height 353
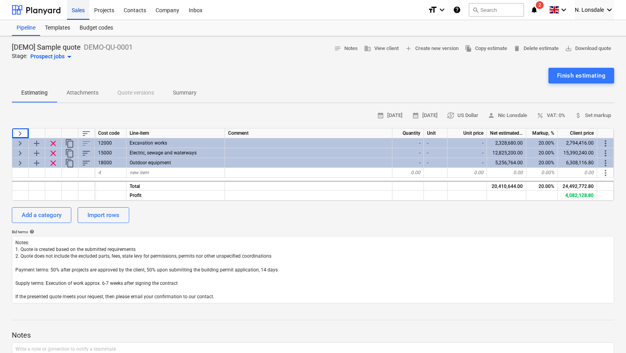
click at [73, 9] on div "Sales" at bounding box center [78, 10] width 22 height 20
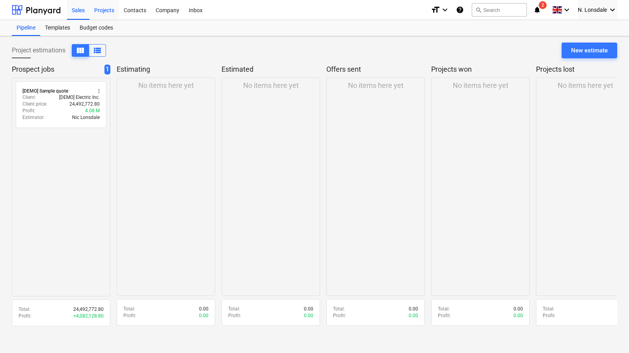
click at [103, 10] on div "Projects" at bounding box center [104, 10] width 30 height 20
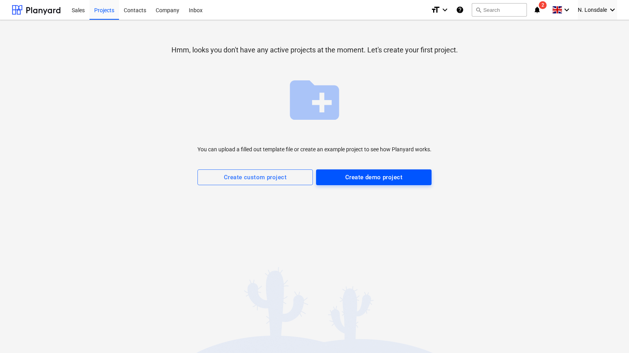
click at [377, 181] on div "Create demo project" at bounding box center [373, 177] width 57 height 10
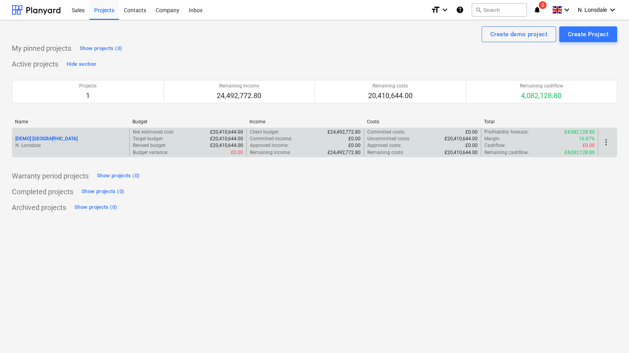
click at [50, 139] on p "[DEMO] [GEOGRAPHIC_DATA]" at bounding box center [46, 139] width 62 height 7
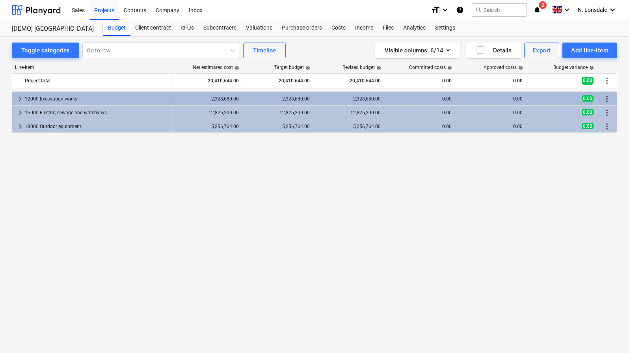
click at [22, 99] on span "keyboard_arrow_right" at bounding box center [19, 98] width 9 height 9
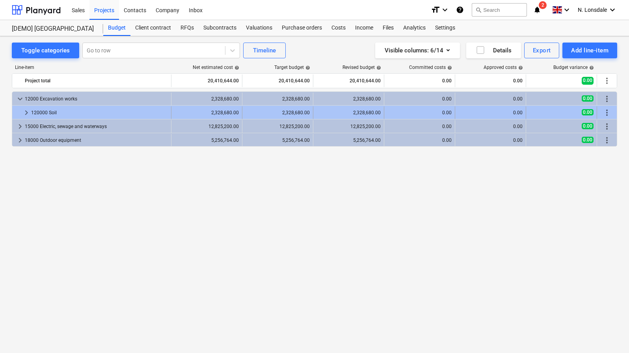
click at [25, 108] on span "keyboard_arrow_right" at bounding box center [26, 112] width 9 height 9
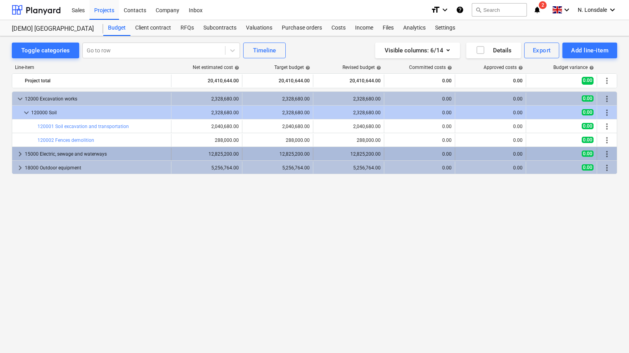
click at [20, 152] on span "keyboard_arrow_right" at bounding box center [19, 153] width 9 height 9
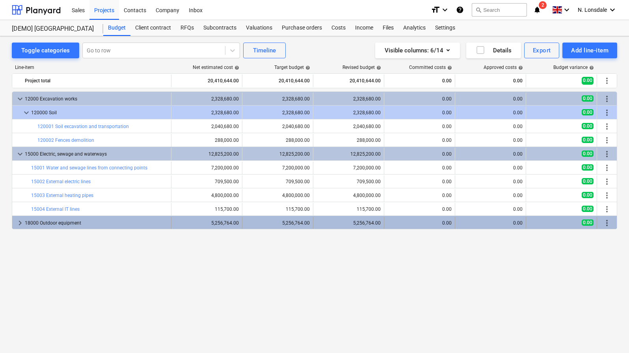
click at [19, 224] on span "keyboard_arrow_right" at bounding box center [19, 222] width 9 height 9
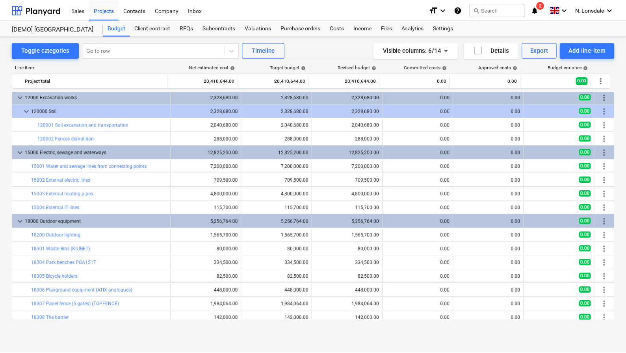
scroll to position [3, 0]
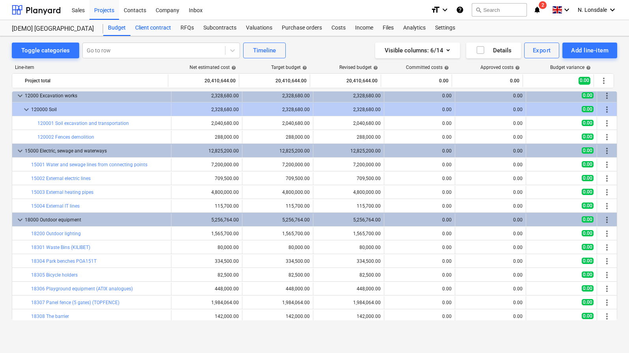
click at [163, 24] on div "Client contract" at bounding box center [152, 28] width 45 height 16
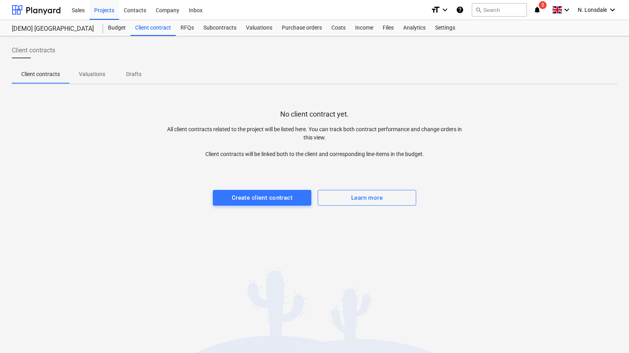
click at [95, 78] on p "Valuations" at bounding box center [92, 74] width 26 height 8
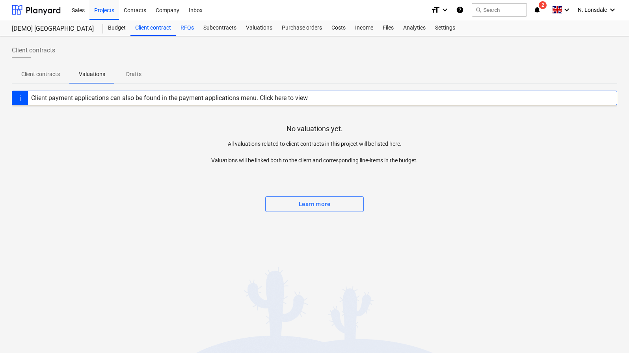
click at [184, 32] on div "RFQs" at bounding box center [187, 28] width 23 height 16
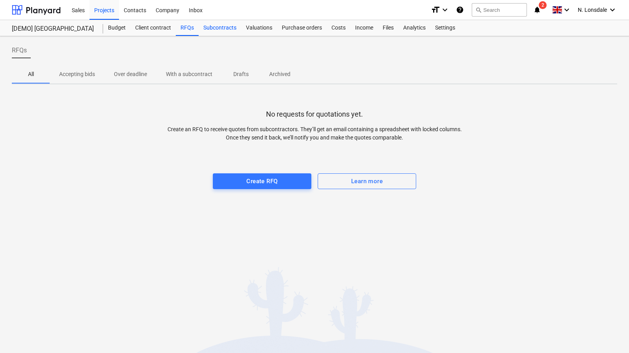
click at [213, 24] on div "Subcontracts" at bounding box center [220, 28] width 43 height 16
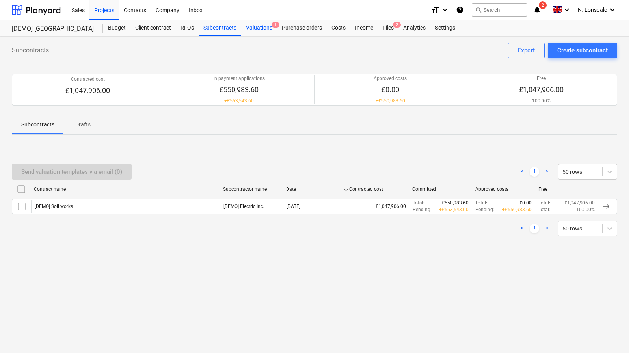
click at [257, 25] on div "Valuations 1" at bounding box center [259, 28] width 36 height 16
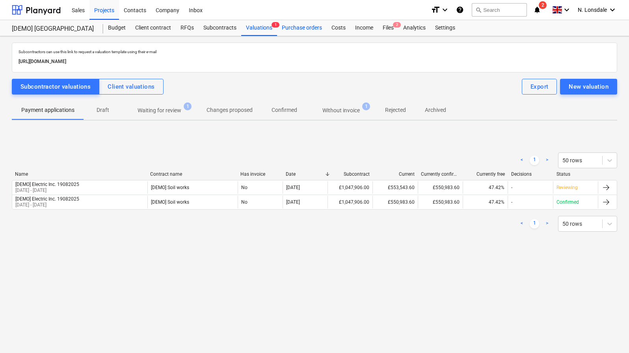
click at [300, 29] on div "Purchase orders" at bounding box center [302, 28] width 50 height 16
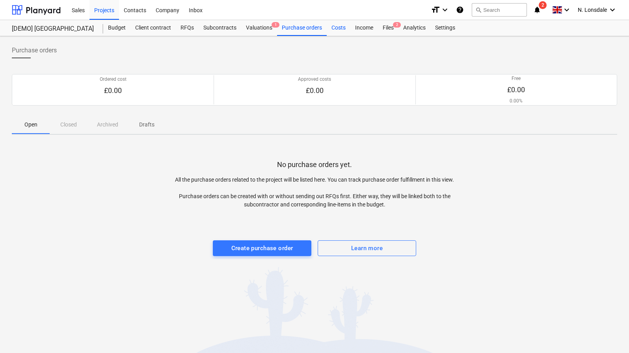
click at [341, 29] on div "Costs" at bounding box center [339, 28] width 24 height 16
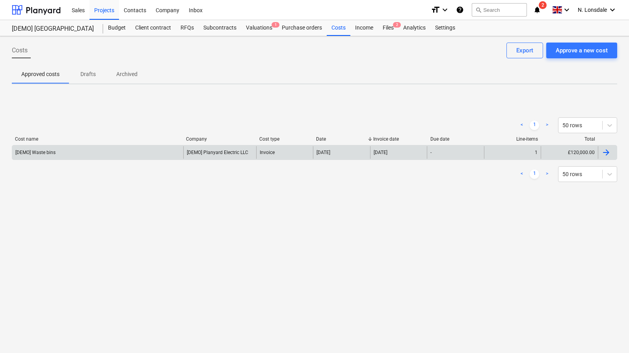
click at [606, 155] on div at bounding box center [605, 152] width 9 height 9
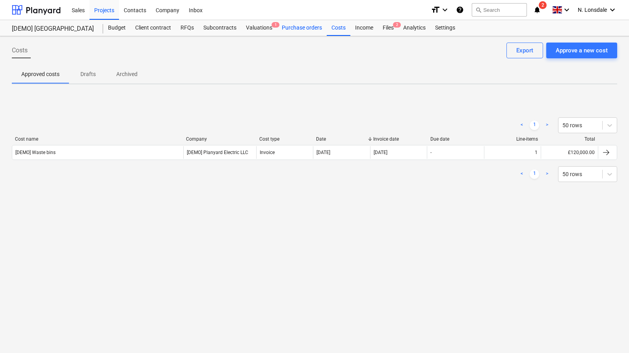
click at [308, 30] on div "Purchase orders" at bounding box center [302, 28] width 50 height 16
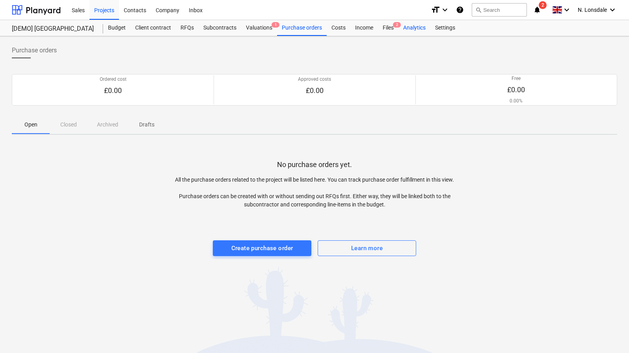
click at [415, 28] on div "Analytics" at bounding box center [414, 28] width 32 height 16
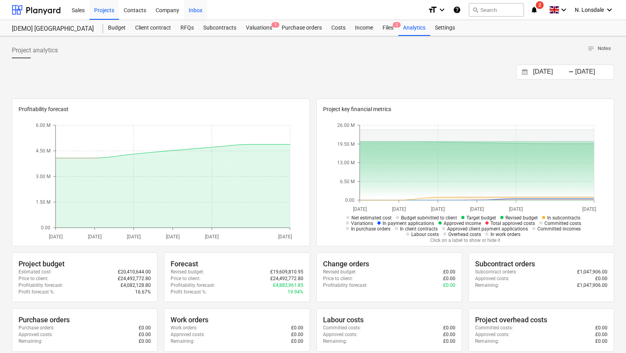
click at [196, 11] on div "Inbox" at bounding box center [195, 10] width 23 height 20
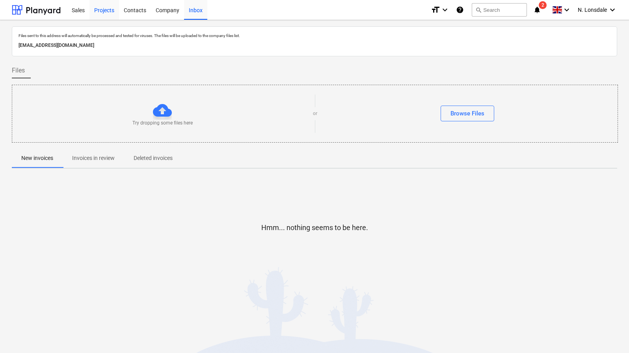
click at [110, 9] on div "Projects" at bounding box center [104, 10] width 30 height 20
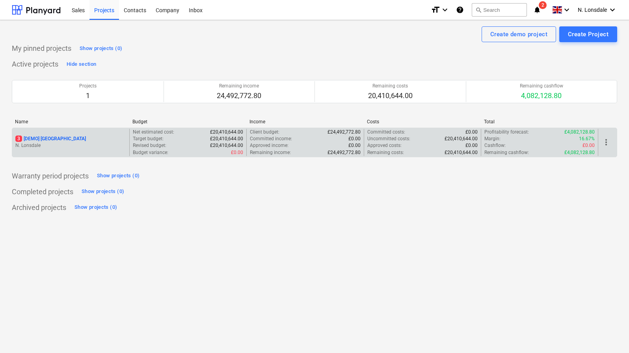
click at [65, 138] on p "3 [DEMO] Stone Road House" at bounding box center [50, 139] width 71 height 7
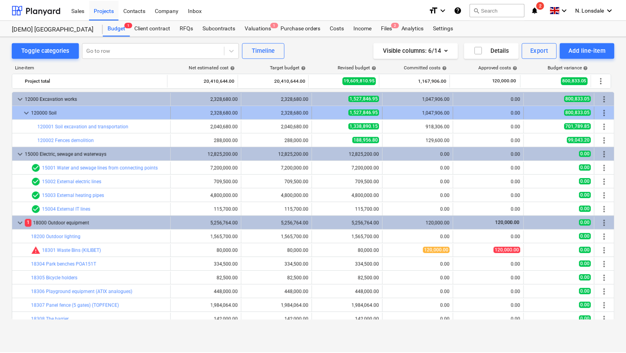
scroll to position [3, 0]
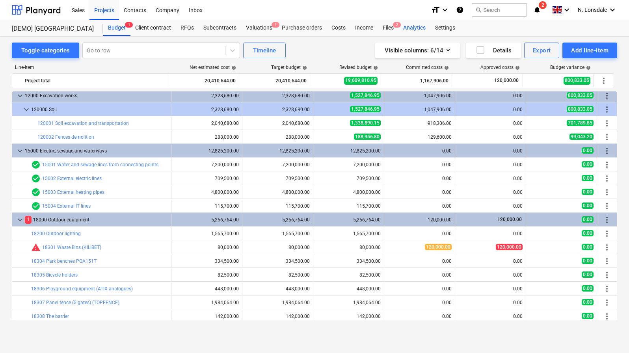
click at [411, 30] on div "Analytics" at bounding box center [414, 28] width 32 height 16
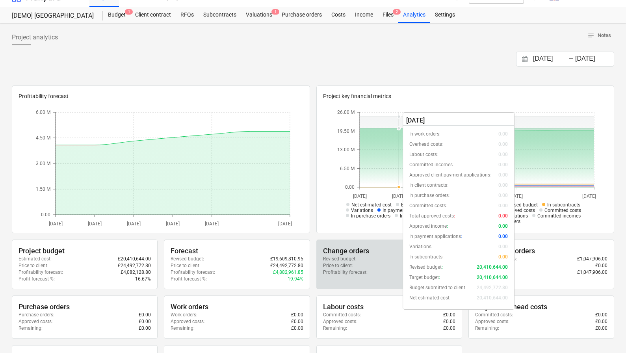
scroll to position [76, 0]
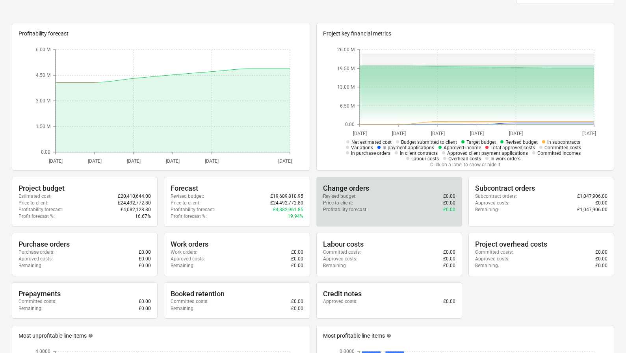
click at [385, 209] on div "Profitability forecast : £0.00" at bounding box center [389, 210] width 132 height 7
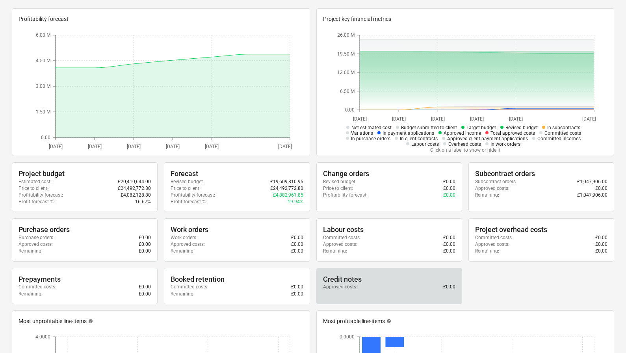
click at [347, 271] on div "Credit notes Approved costs : £0.00" at bounding box center [390, 286] width 146 height 36
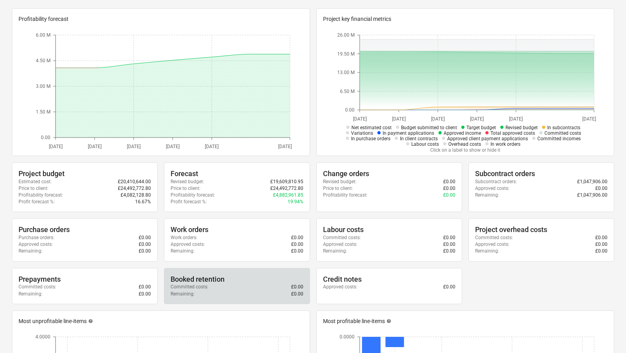
click at [199, 272] on div "Booked retention Committed costs : £0.00 Remaining : £0.00" at bounding box center [237, 286] width 146 height 36
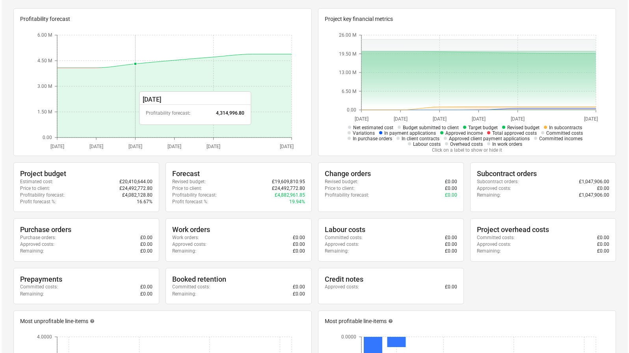
scroll to position [0, 0]
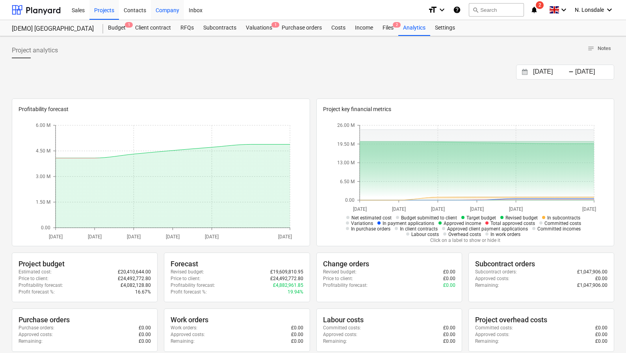
click at [158, 13] on div "Company" at bounding box center [167, 10] width 33 height 20
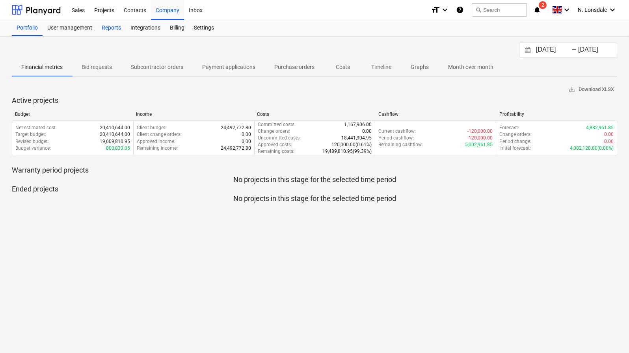
click at [109, 29] on div "Reports" at bounding box center [111, 28] width 29 height 16
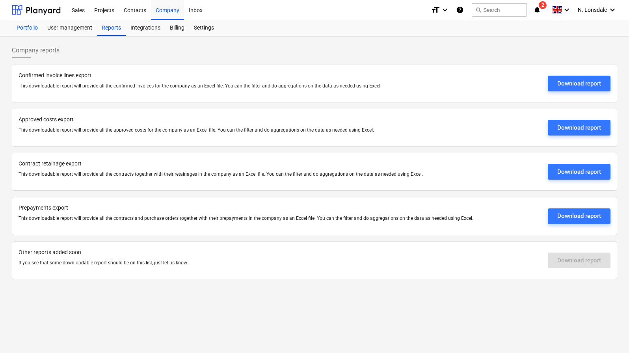
click at [31, 27] on div "Portfolio" at bounding box center [27, 28] width 31 height 16
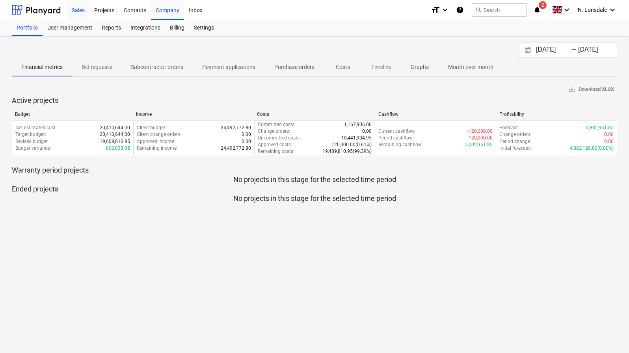
click at [82, 16] on div "Sales" at bounding box center [78, 10] width 22 height 20
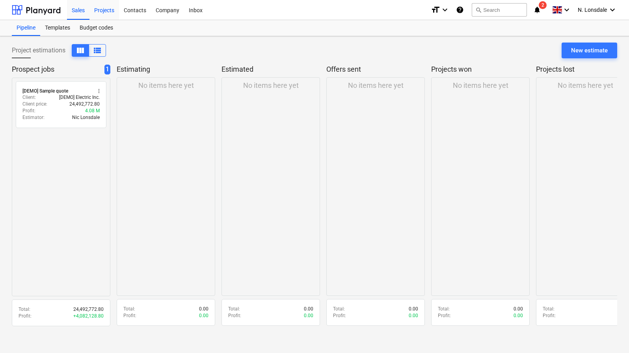
click at [107, 10] on div "Projects" at bounding box center [104, 10] width 30 height 20
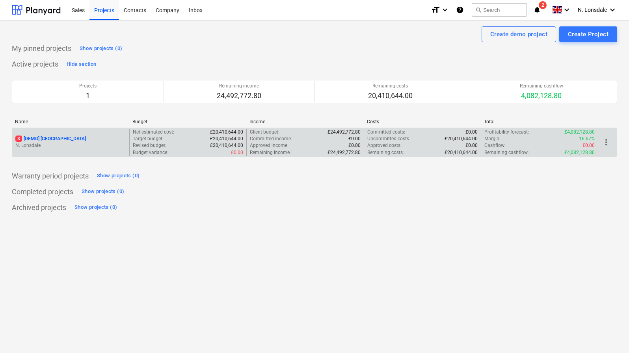
click at [57, 136] on p "3 [DEMO] Stone Road House" at bounding box center [50, 139] width 71 height 7
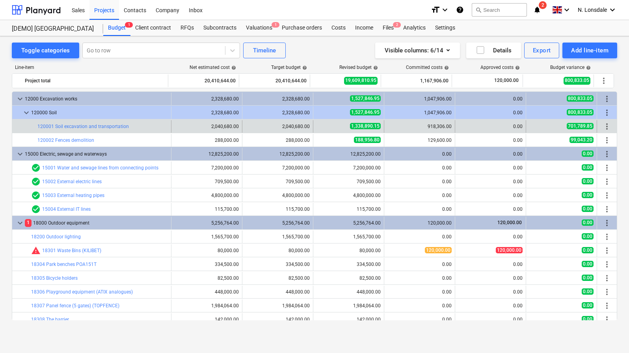
scroll to position [3, 0]
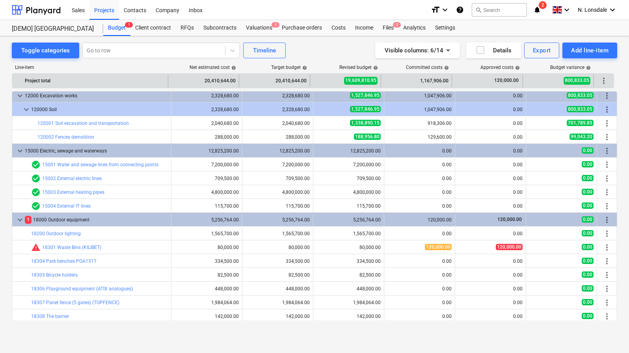
click at [216, 76] on div "20,410,644.00" at bounding box center [203, 80] width 64 height 13
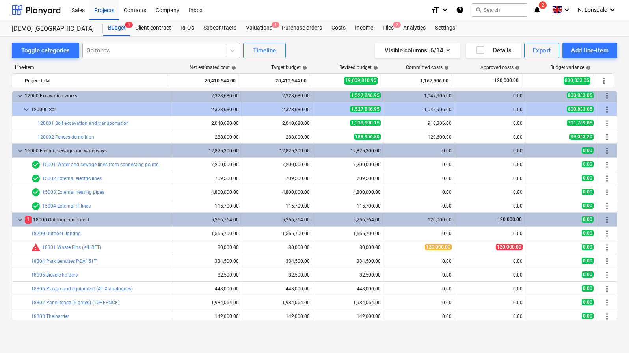
click at [169, 52] on div at bounding box center [154, 51] width 134 height 8
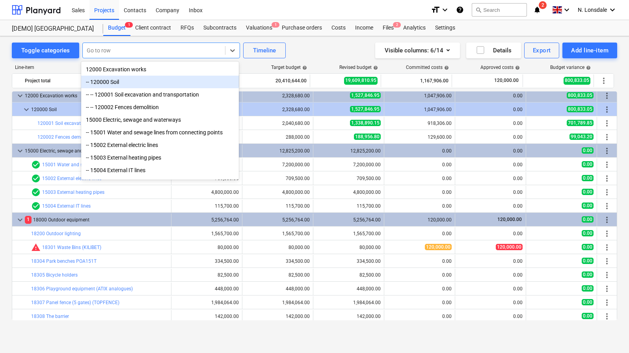
click at [156, 81] on div "-- 120000 Soil" at bounding box center [160, 82] width 158 height 13
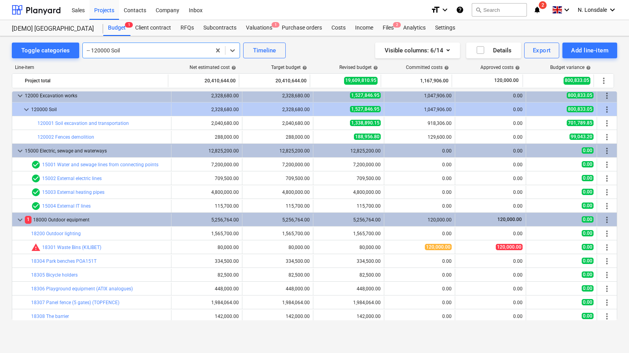
scroll to position [0, 0]
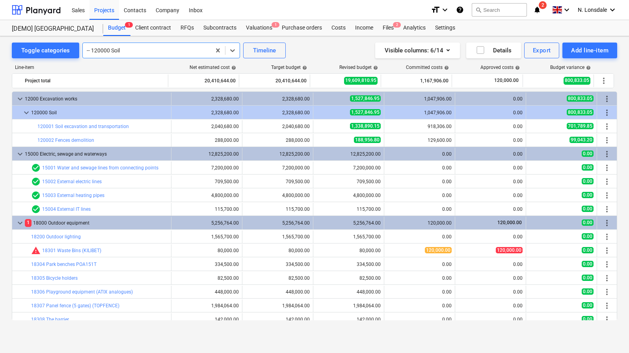
click at [180, 50] on div at bounding box center [147, 51] width 120 height 8
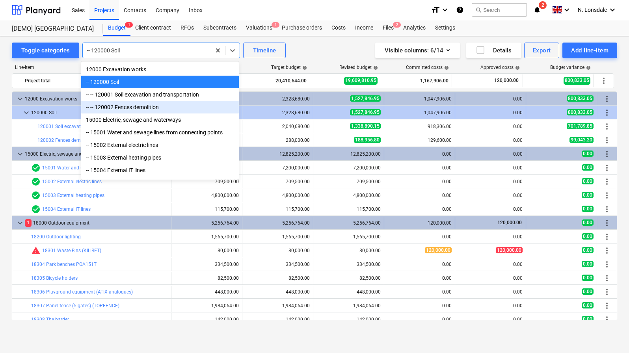
click at [168, 103] on div "-- -- 120002 Fences demolition" at bounding box center [160, 107] width 158 height 13
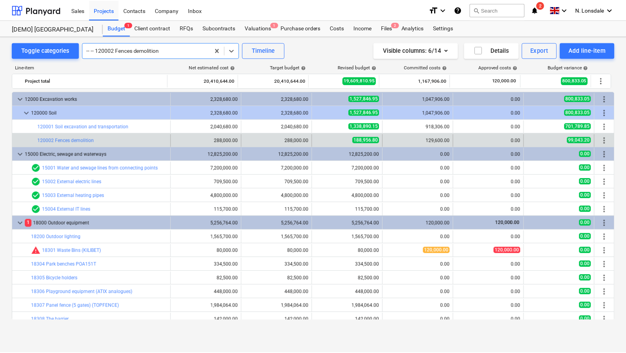
scroll to position [33, 0]
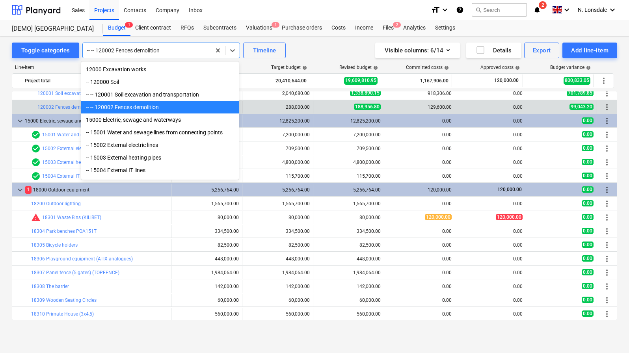
click at [170, 51] on div at bounding box center [147, 51] width 120 height 8
click at [156, 142] on div "-- 15002 External electric lines" at bounding box center [160, 145] width 158 height 13
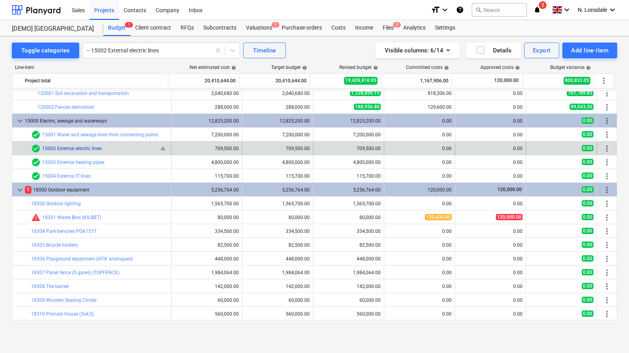
click at [56, 146] on link "15002 External electric lines" at bounding box center [72, 149] width 60 height 6
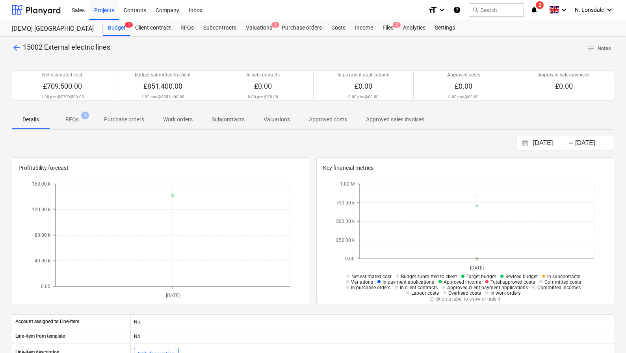
click at [76, 123] on span "RFQs 1" at bounding box center [72, 119] width 45 height 14
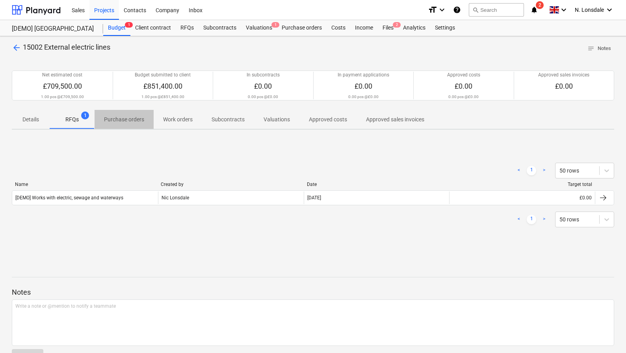
click at [129, 120] on p "Purchase orders" at bounding box center [124, 119] width 40 height 8
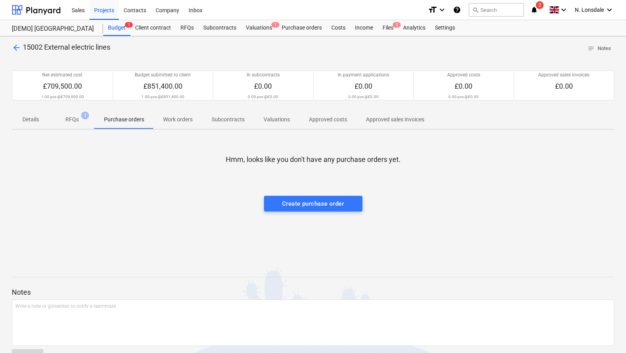
click at [19, 50] on span "arrow_back" at bounding box center [16, 47] width 9 height 9
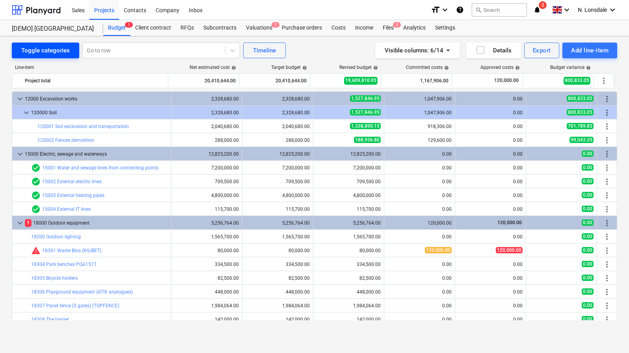
click at [45, 55] on div "Toggle categories" at bounding box center [45, 50] width 48 height 10
click at [166, 55] on div "Go to row" at bounding box center [154, 50] width 142 height 11
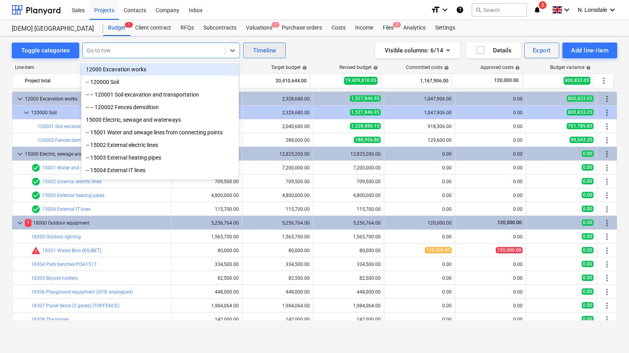
click at [263, 48] on div "Timeline" at bounding box center [264, 50] width 23 height 10
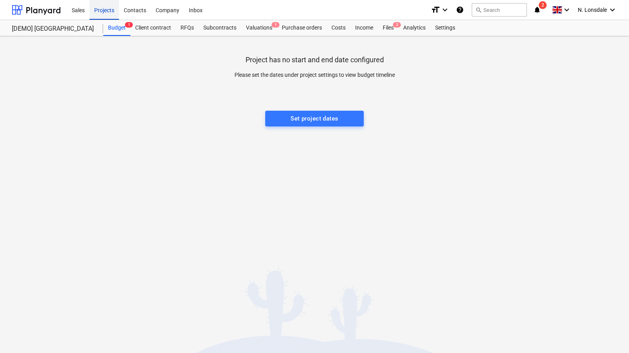
click at [105, 12] on div "Projects" at bounding box center [104, 10] width 30 height 20
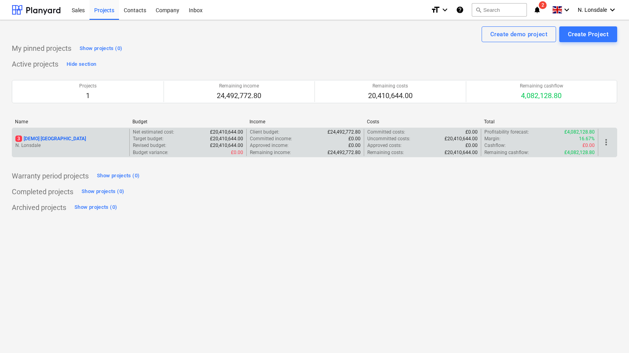
click at [52, 134] on div "3 [DEMO] Stone Road House N. Lonsdale" at bounding box center [70, 142] width 117 height 27
click at [48, 136] on p "3 [DEMO] Stone Road House" at bounding box center [50, 139] width 71 height 7
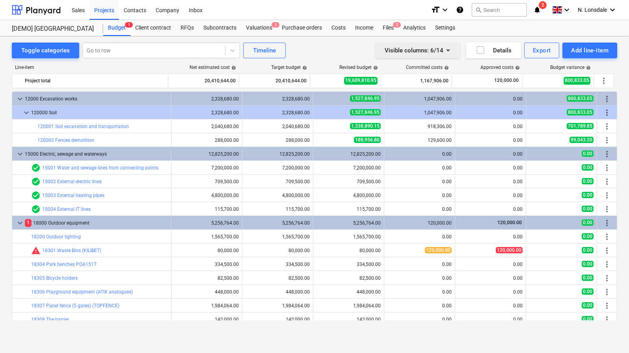
click at [426, 50] on div "Visible columns : 6/14" at bounding box center [418, 50] width 66 height 10
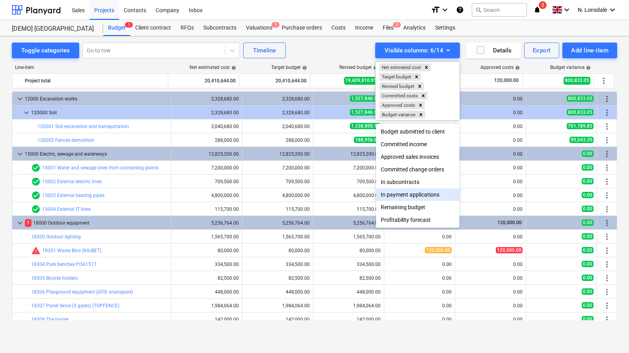
click at [447, 54] on div at bounding box center [314, 176] width 629 height 353
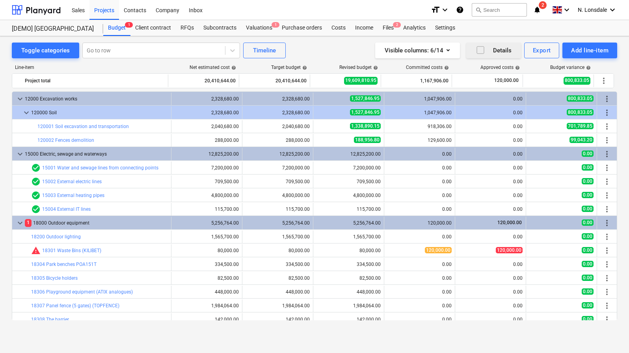
click at [493, 52] on div "Details" at bounding box center [494, 50] width 36 height 10
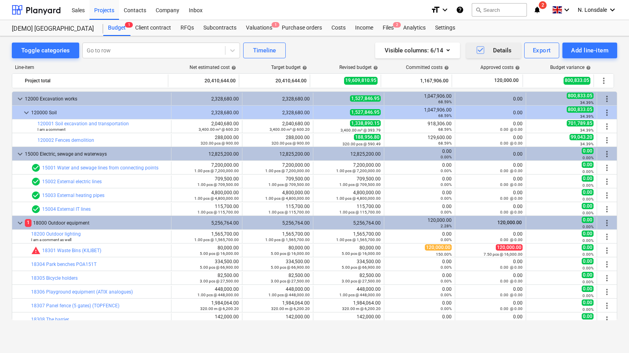
click at [495, 52] on div "Details" at bounding box center [494, 50] width 36 height 10
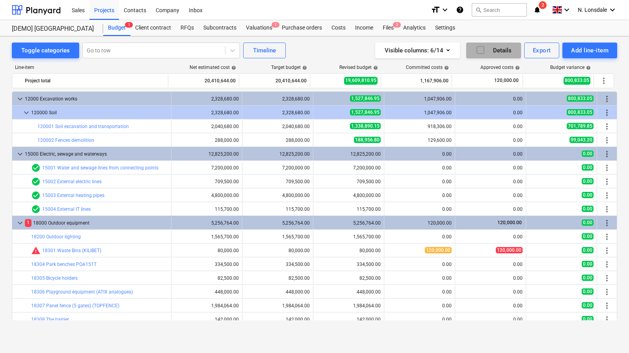
click at [495, 52] on div "Details" at bounding box center [494, 50] width 36 height 10
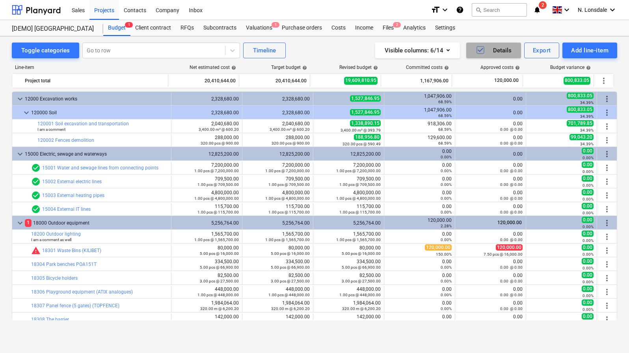
click at [495, 52] on div "Details" at bounding box center [494, 50] width 36 height 10
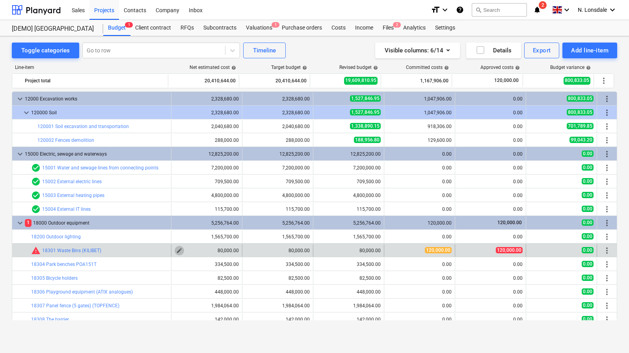
click at [179, 251] on span "edit" at bounding box center [179, 251] width 6 height 6
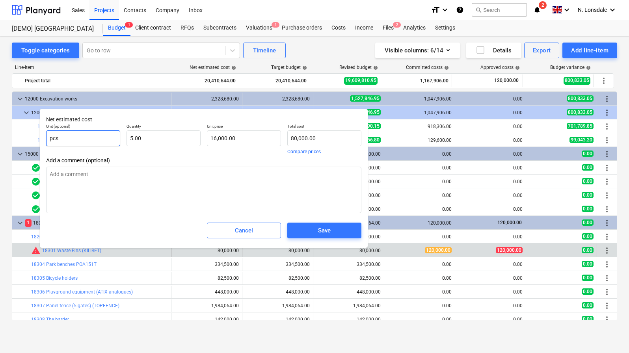
click at [86, 134] on input "pcs" at bounding box center [83, 138] width 74 height 16
type input "5"
type textarea "x"
click at [147, 136] on input "5" at bounding box center [164, 138] width 74 height 16
type input "5.00"
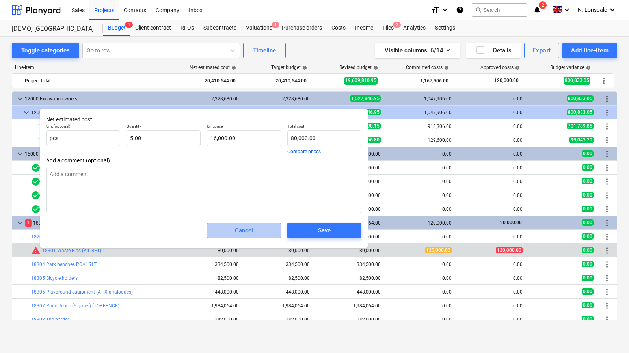
click at [232, 233] on span "Cancel" at bounding box center [244, 230] width 54 height 10
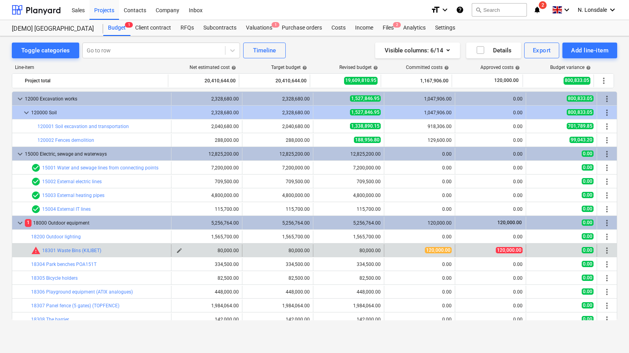
click at [175, 250] on button "edit" at bounding box center [179, 250] width 9 height 9
type textarea "x"
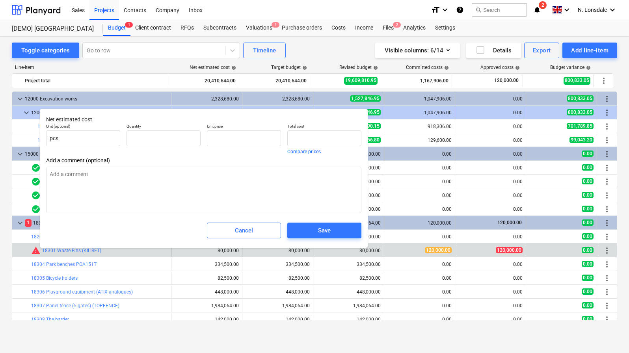
type input "5.00"
type input "16,000.00"
type input "80,000.00"
type textarea "x"
click at [236, 234] on div "Cancel" at bounding box center [244, 230] width 18 height 10
